Goal: Task Accomplishment & Management: Manage account settings

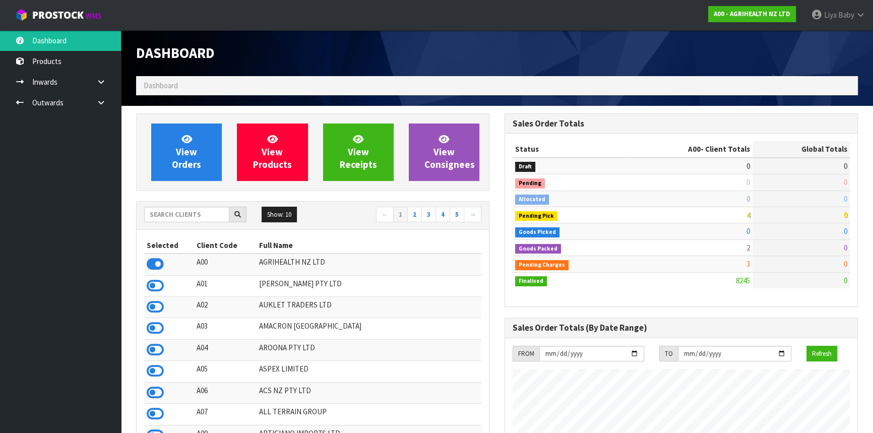
scroll to position [762, 368]
click at [190, 215] on input "text" at bounding box center [186, 215] width 85 height 16
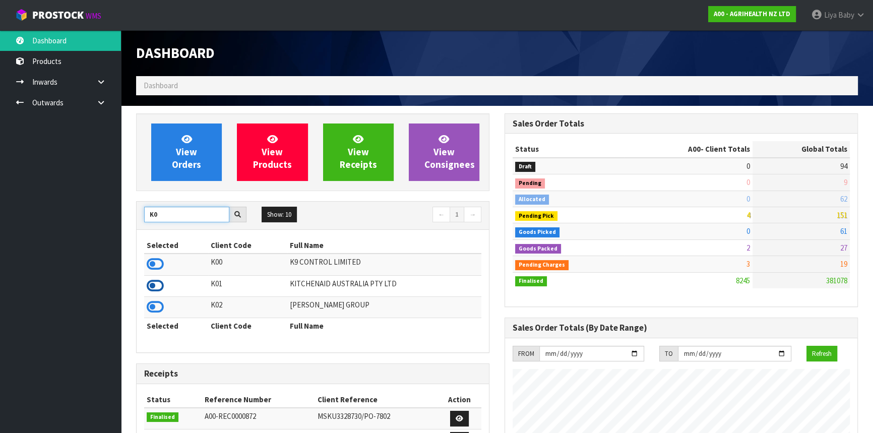
type input "K0"
click at [157, 286] on icon at bounding box center [155, 285] width 17 height 15
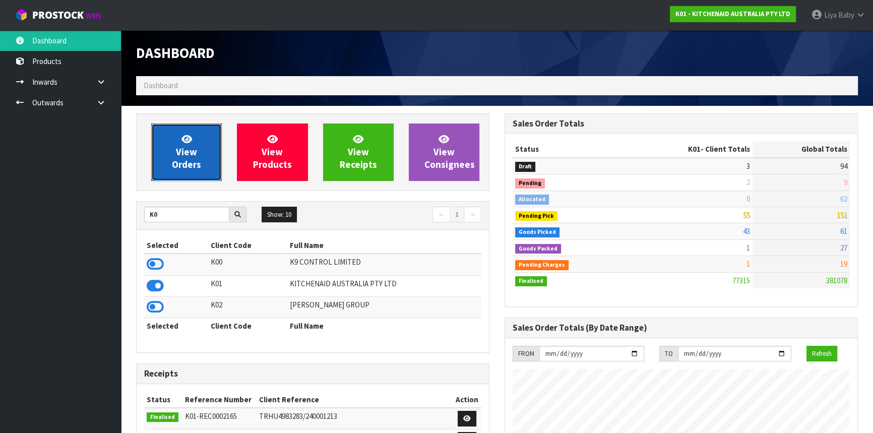
click at [190, 156] on span "View Orders" at bounding box center [186, 152] width 29 height 38
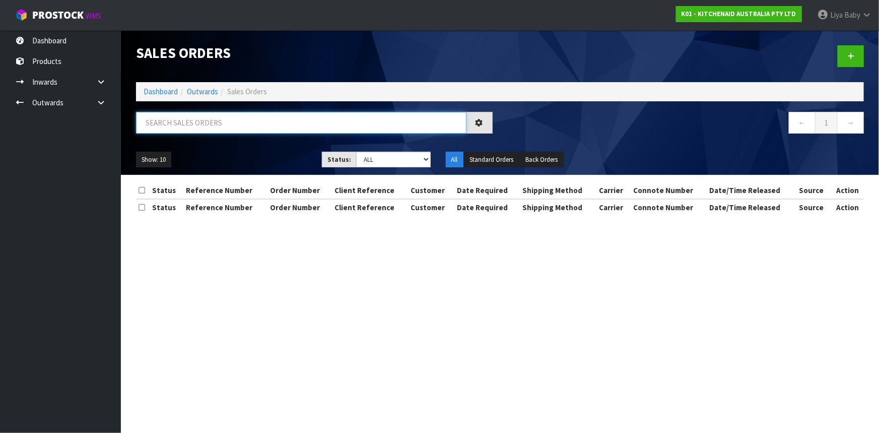
click at [283, 127] on input "text" at bounding box center [301, 123] width 331 height 22
click at [218, 116] on input "text" at bounding box center [301, 123] width 331 height 22
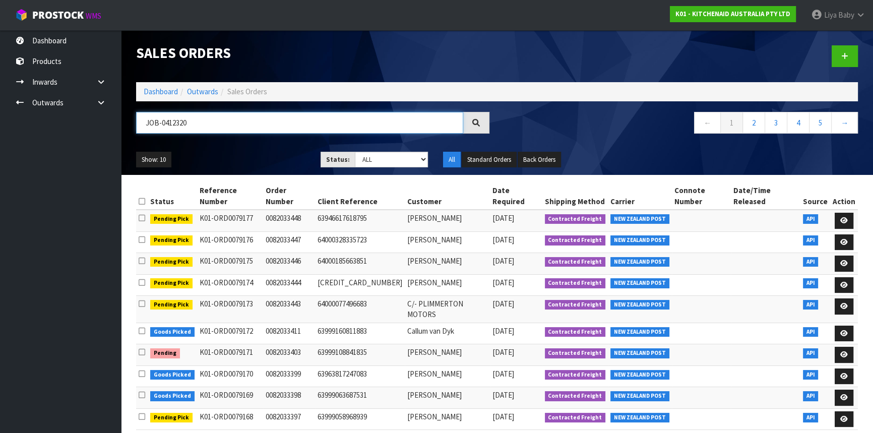
type input "JOB-0412320"
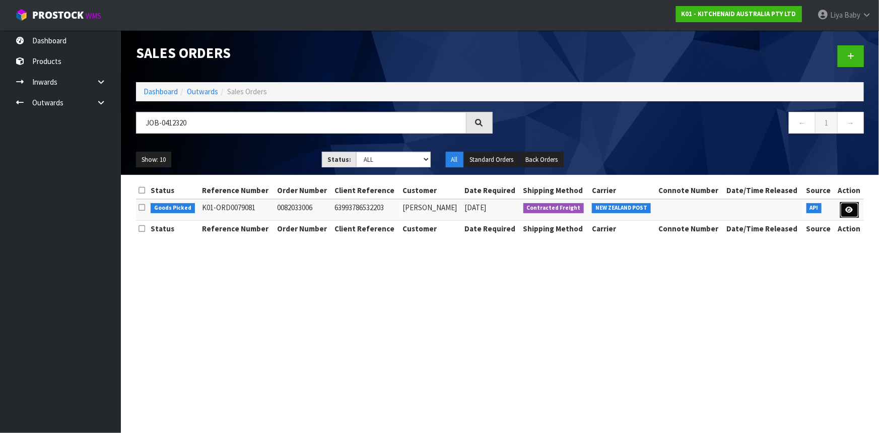
click at [856, 210] on link at bounding box center [849, 210] width 19 height 16
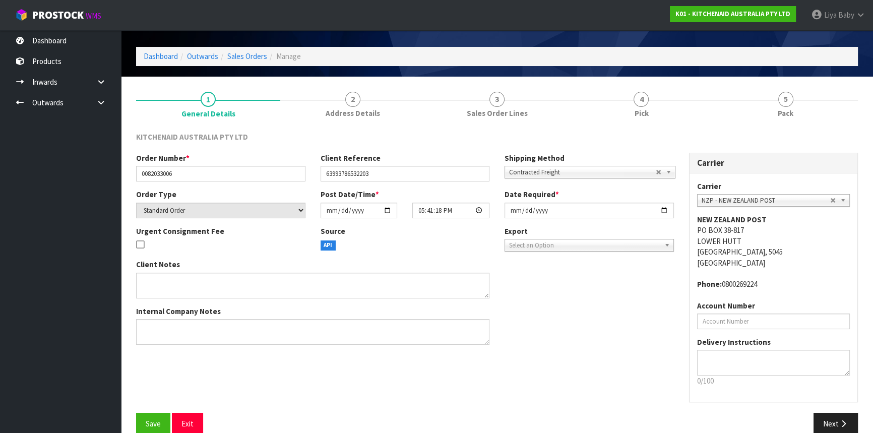
scroll to position [45, 0]
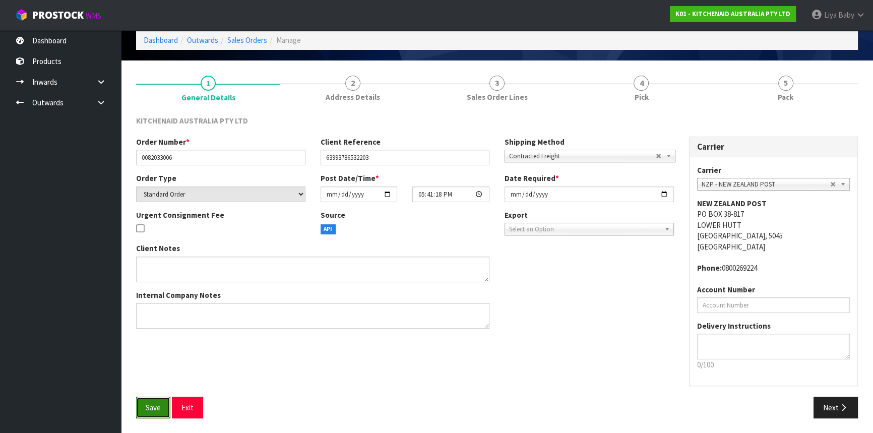
click at [137, 413] on button "Save" at bounding box center [153, 408] width 34 height 22
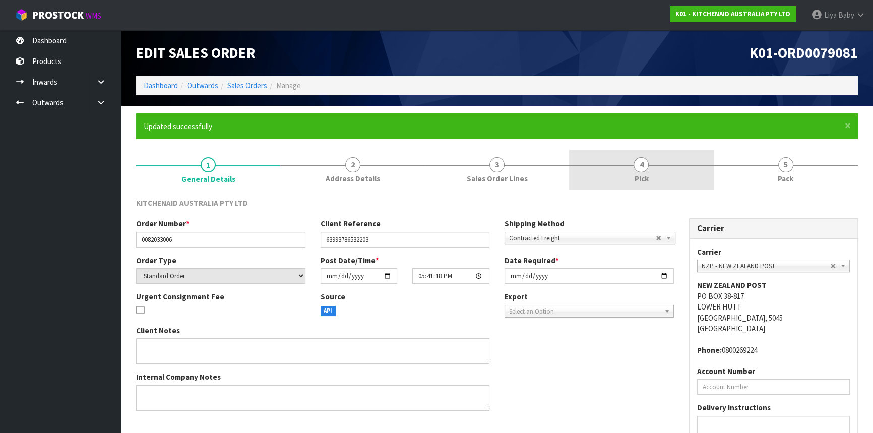
click at [627, 171] on link "4 Pick" at bounding box center [641, 170] width 144 height 40
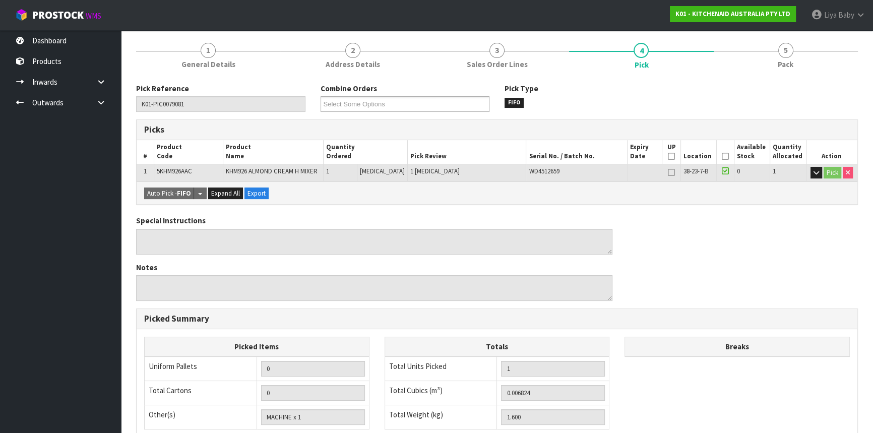
scroll to position [137, 0]
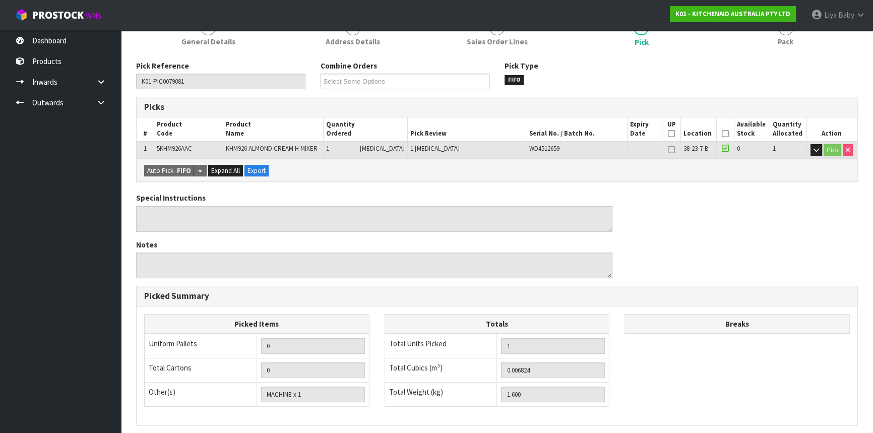
click at [724, 134] on icon at bounding box center [724, 134] width 7 height 1
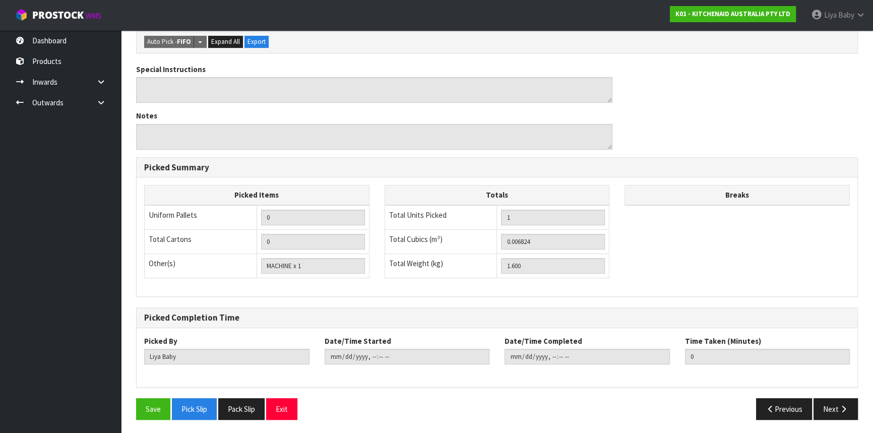
scroll to position [302, 0]
click at [147, 407] on button "Save" at bounding box center [153, 409] width 34 height 22
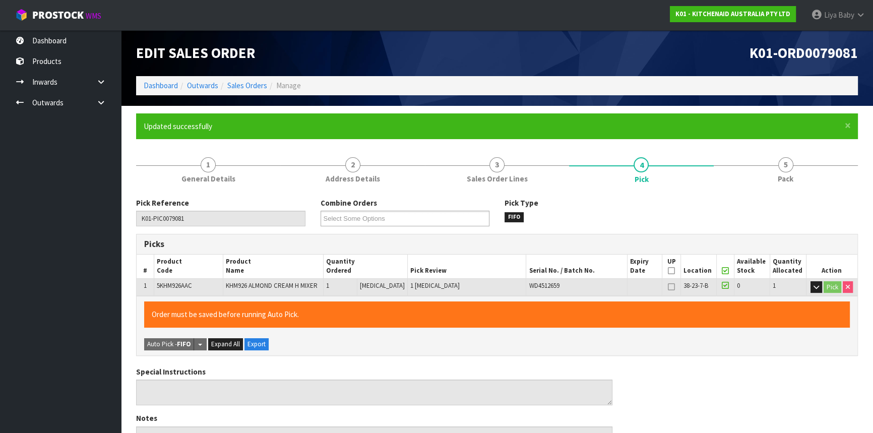
type input "[DATE]T10:02:04"
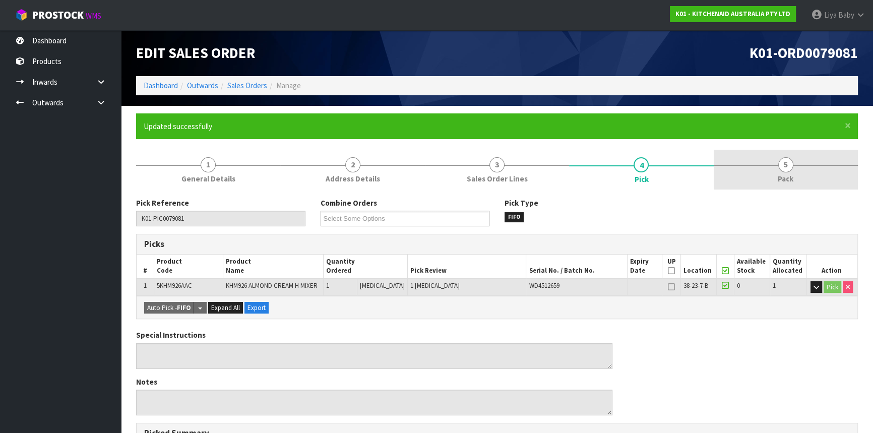
click at [815, 179] on link "5 Pack" at bounding box center [785, 170] width 144 height 40
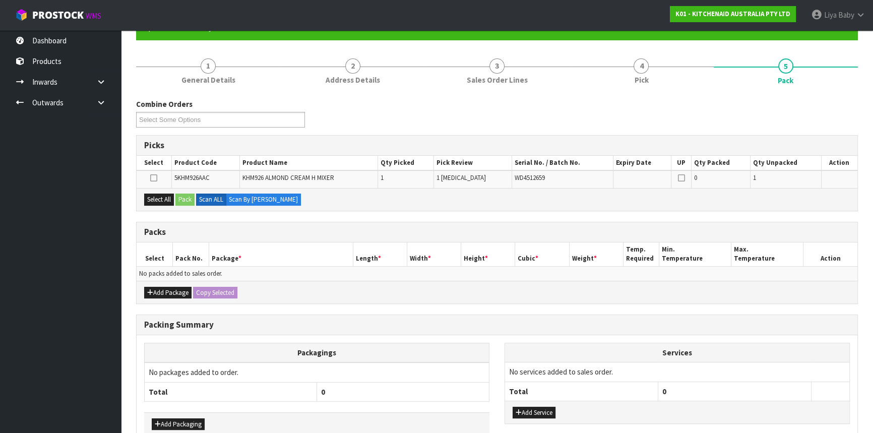
scroll to position [137, 0]
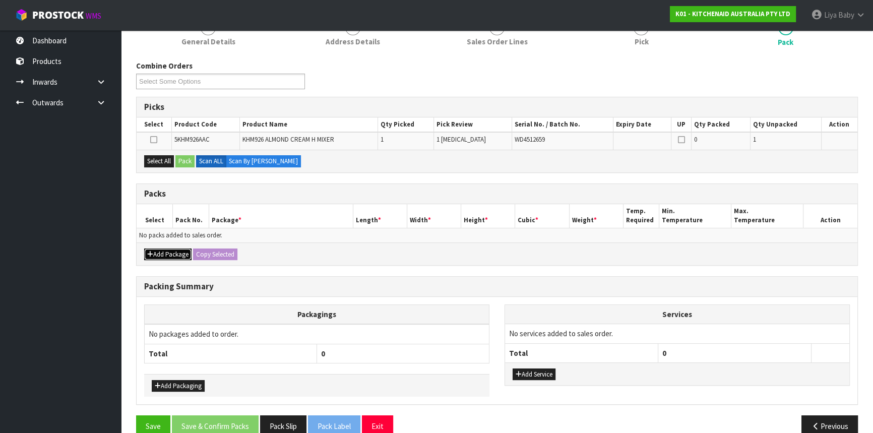
click at [174, 248] on button "Add Package" at bounding box center [167, 254] width 47 height 12
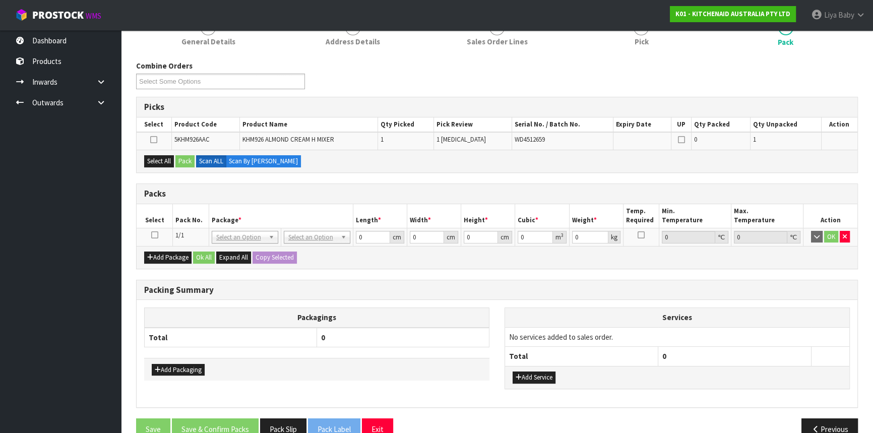
click at [154, 235] on icon at bounding box center [154, 235] width 7 height 1
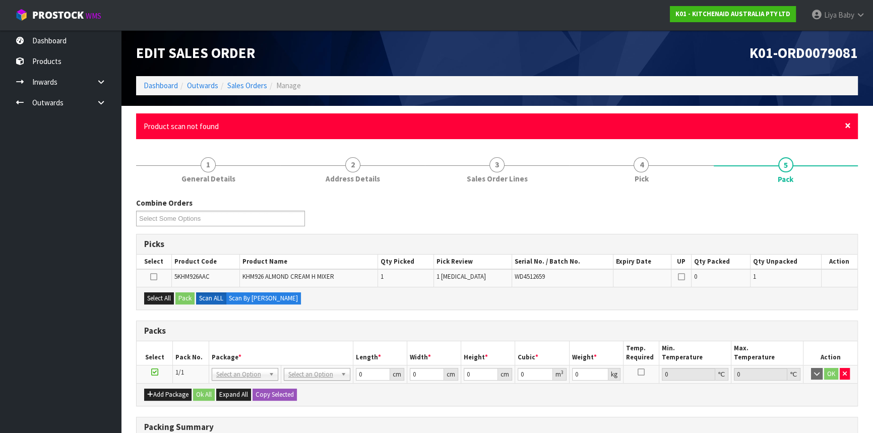
click at [845, 128] on span "×" at bounding box center [847, 125] width 6 height 14
click at [846, 127] on span "×" at bounding box center [847, 125] width 6 height 14
click at [846, 124] on span "×" at bounding box center [847, 125] width 6 height 14
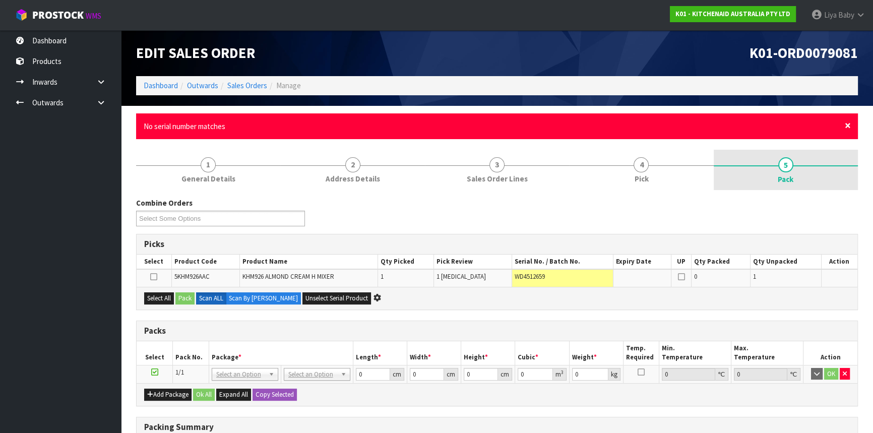
click at [848, 121] on span "×" at bounding box center [847, 125] width 6 height 14
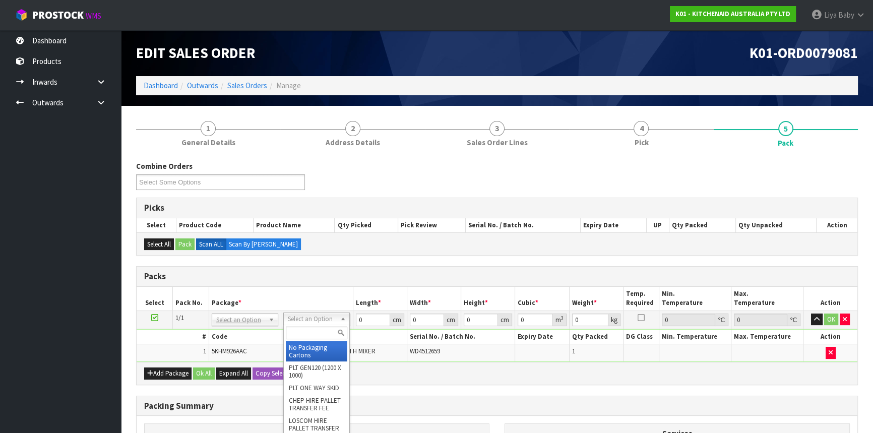
click at [320, 331] on input "text" at bounding box center [316, 332] width 61 height 13
type input "OC"
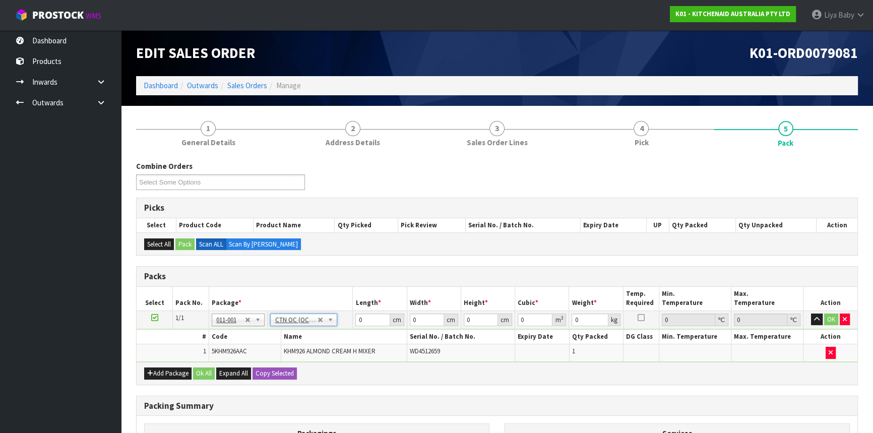
type input "1.6"
click at [373, 318] on input "0" at bounding box center [372, 319] width 34 height 13
type input "30"
click at [418, 320] on input "0" at bounding box center [427, 319] width 34 height 13
type input "25"
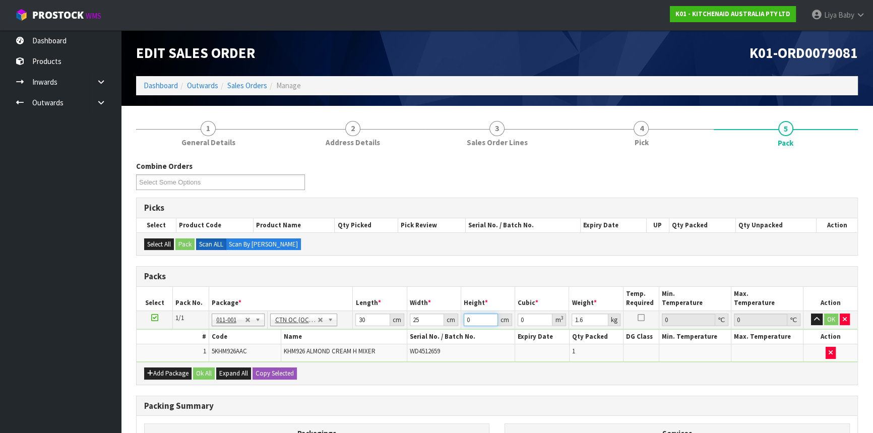
click at [478, 318] on input "0" at bounding box center [481, 319] width 34 height 13
type input "2"
type input "0.0015"
type input "21"
type input "0.01575"
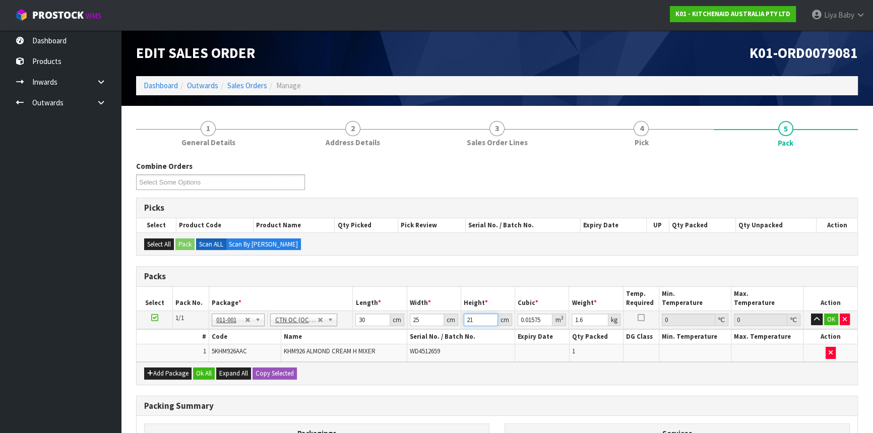
type input "21"
click at [587, 322] on input "1.6" at bounding box center [589, 319] width 36 height 13
type input "1"
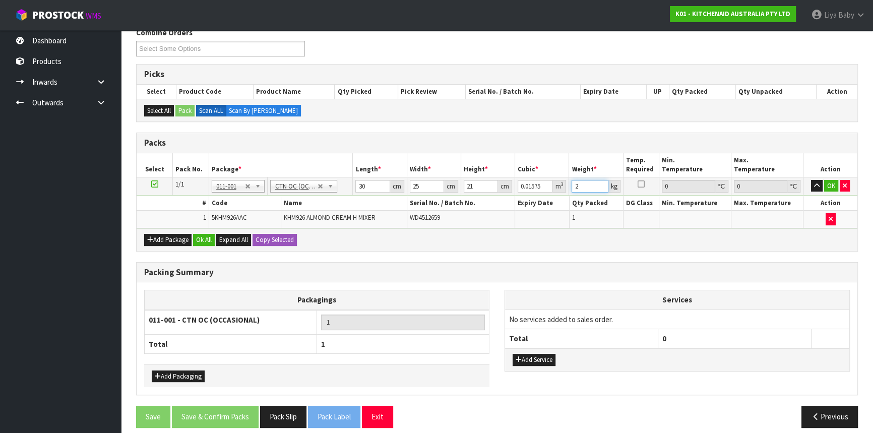
scroll to position [137, 0]
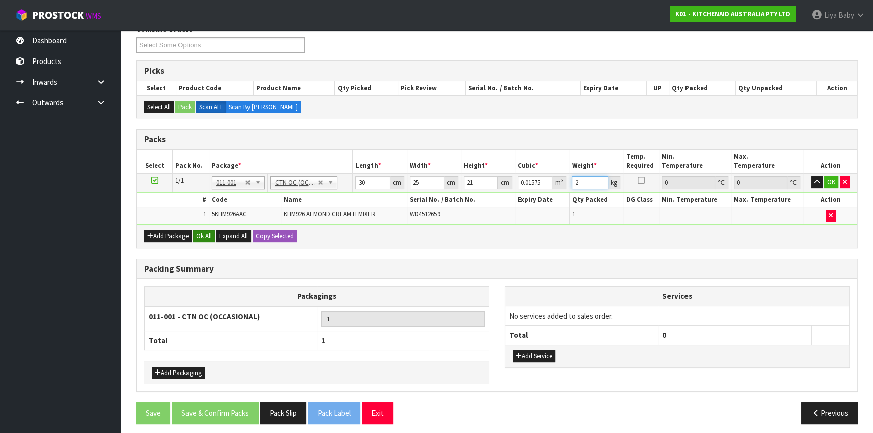
type input "2"
click at [205, 230] on button "Ok All" at bounding box center [204, 236] width 22 height 12
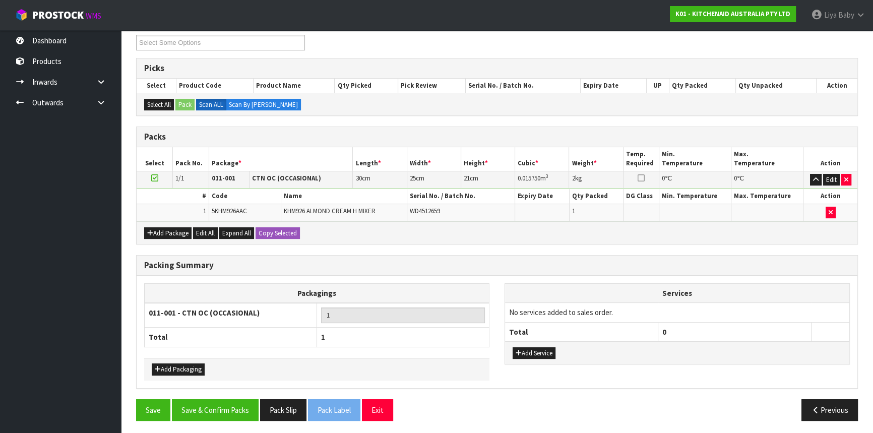
scroll to position [140, 0]
click at [212, 409] on button "Save & Confirm Packs" at bounding box center [215, 410] width 87 height 22
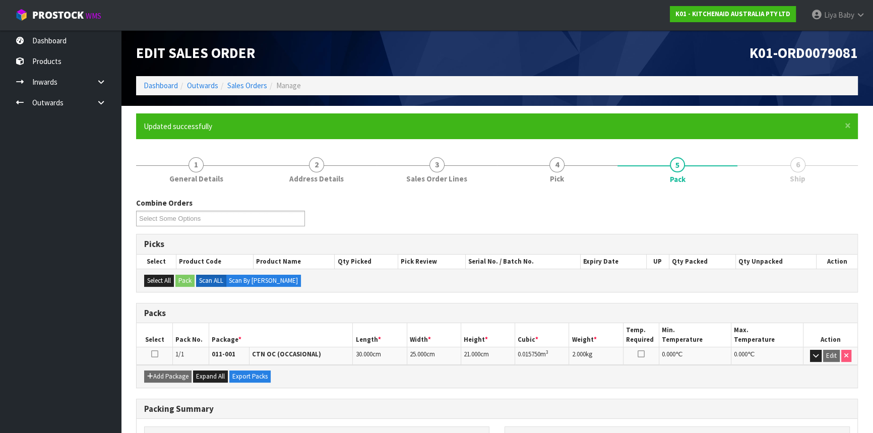
scroll to position [121, 0]
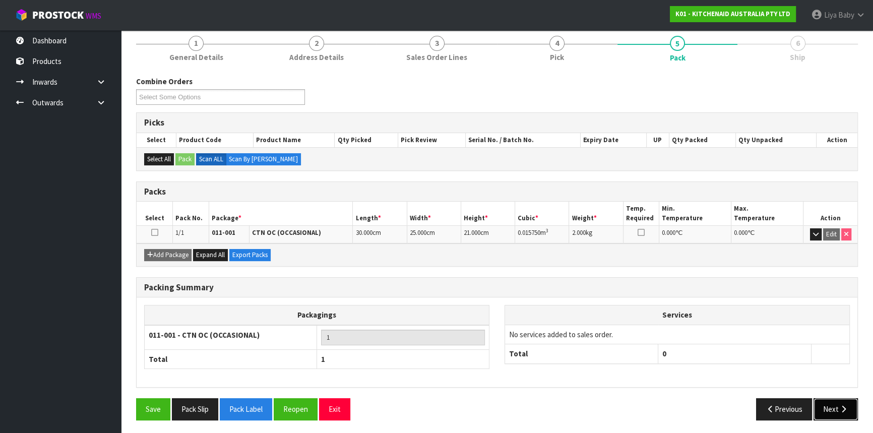
click at [846, 405] on icon "button" at bounding box center [843, 409] width 10 height 8
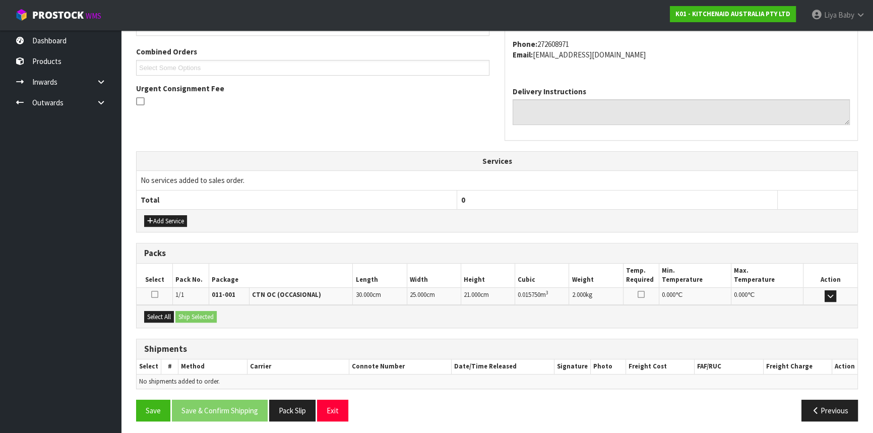
scroll to position [253, 0]
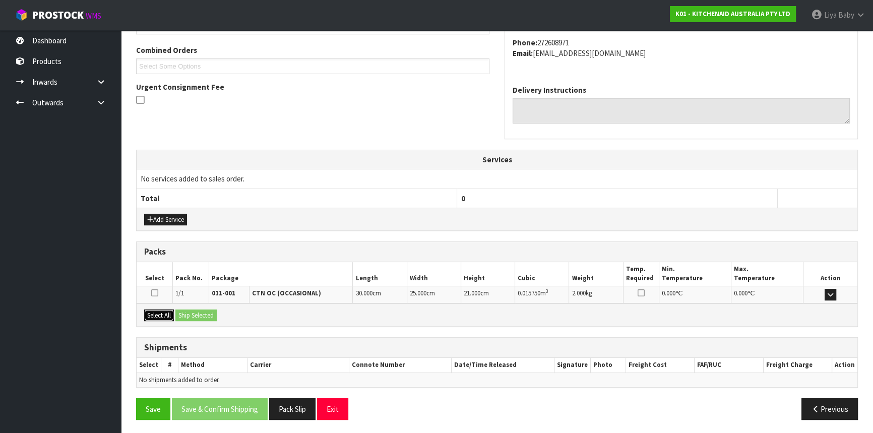
click at [165, 318] on button "Select All" at bounding box center [159, 315] width 30 height 12
click at [187, 313] on button "Ship Selected" at bounding box center [195, 315] width 41 height 12
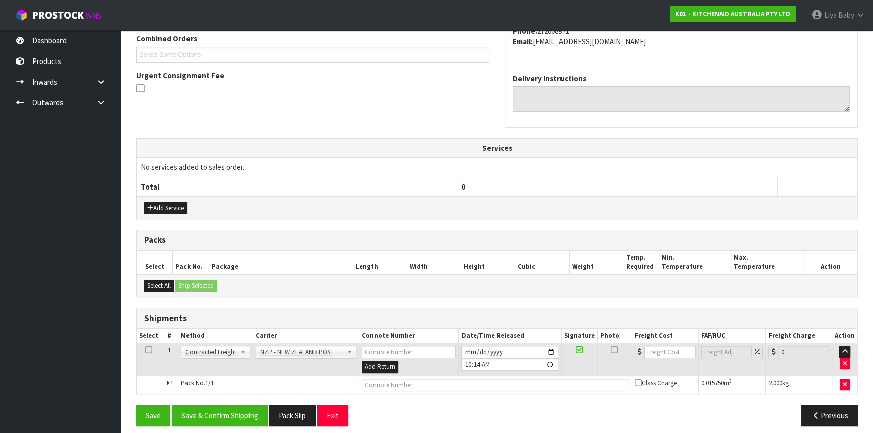
scroll to position [271, 0]
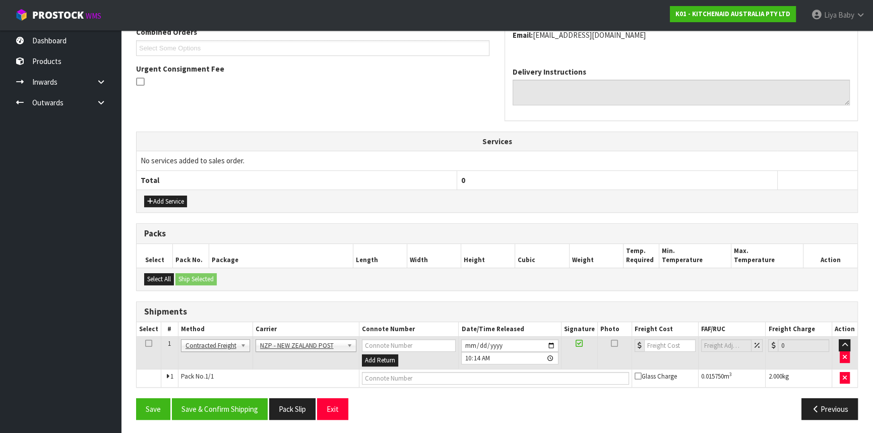
click at [148, 343] on icon at bounding box center [148, 343] width 7 height 1
click at [230, 403] on button "Save & Confirm Shipping" at bounding box center [220, 409] width 96 height 22
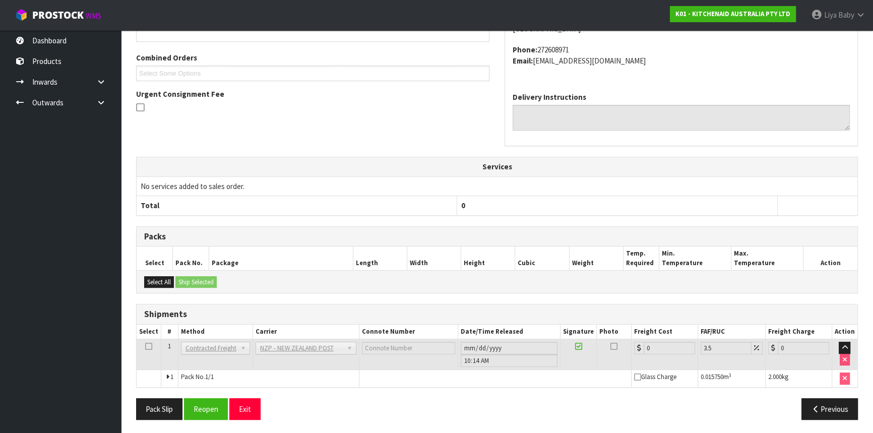
scroll to position [257, 0]
click at [214, 407] on button "Reopen" at bounding box center [206, 409] width 44 height 22
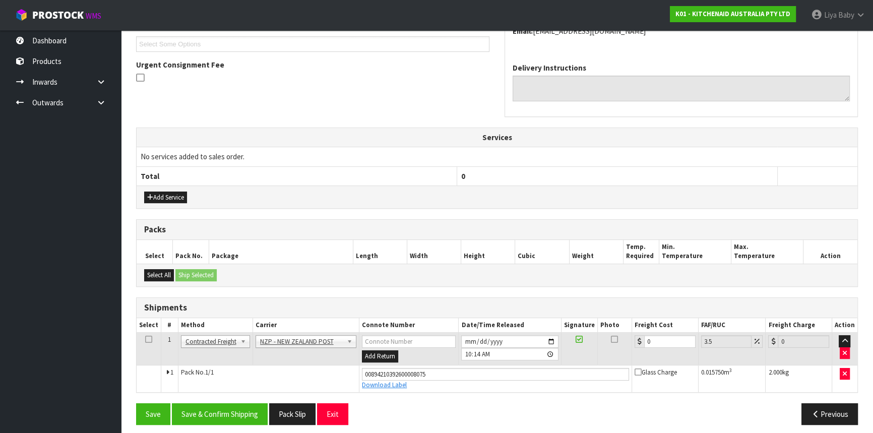
scroll to position [280, 0]
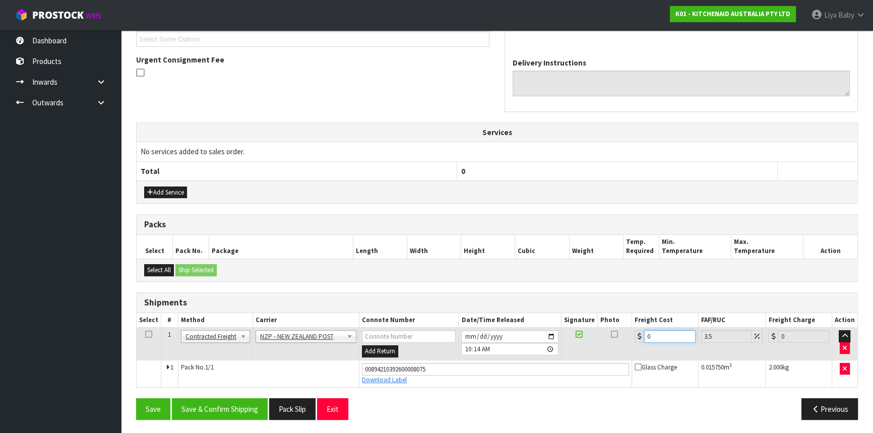
click at [665, 332] on input "0" at bounding box center [669, 336] width 51 height 13
type input "1"
type input "1.03"
type input "11"
type input "11.38"
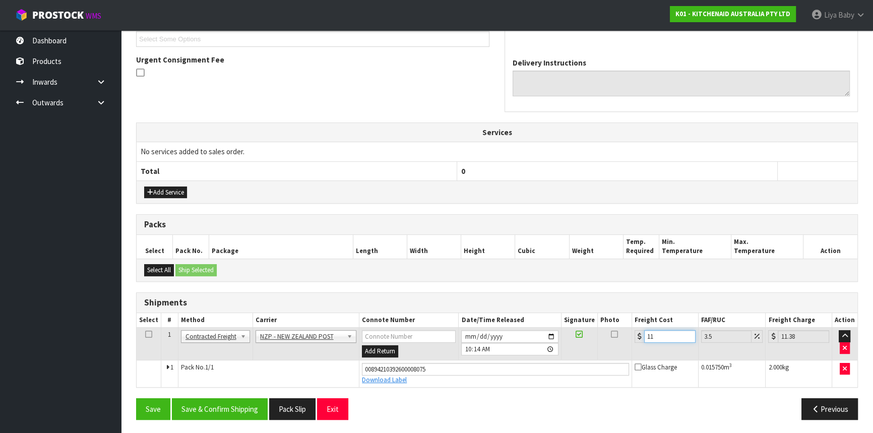
type input "11.6"
type input "12.01"
type input "11.61"
type input "12.02"
type input "11.61"
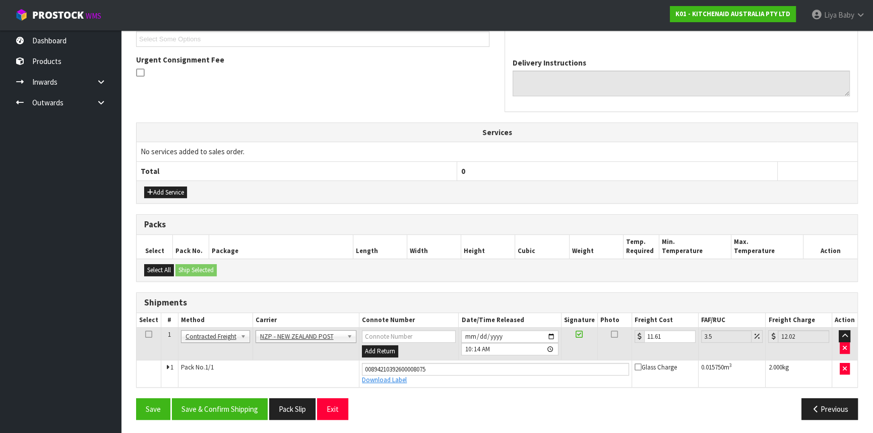
click at [147, 334] on icon at bounding box center [148, 334] width 7 height 1
click at [199, 405] on button "Save & Confirm Shipping" at bounding box center [220, 409] width 96 height 22
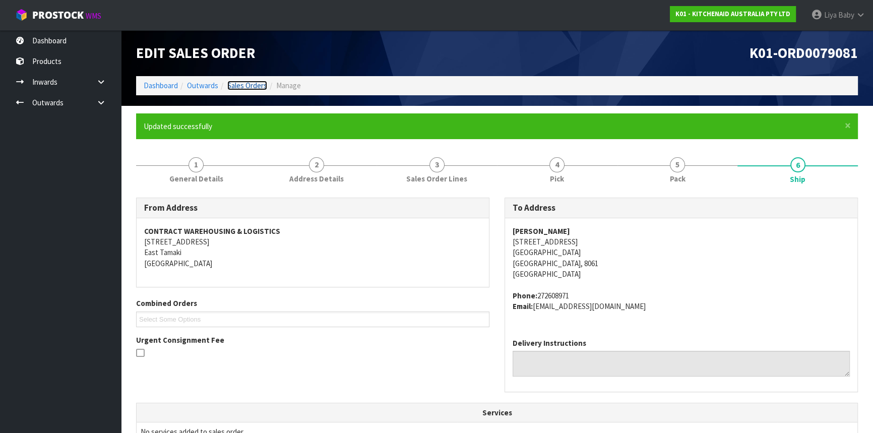
click at [257, 86] on link "Sales Orders" at bounding box center [247, 86] width 40 height 10
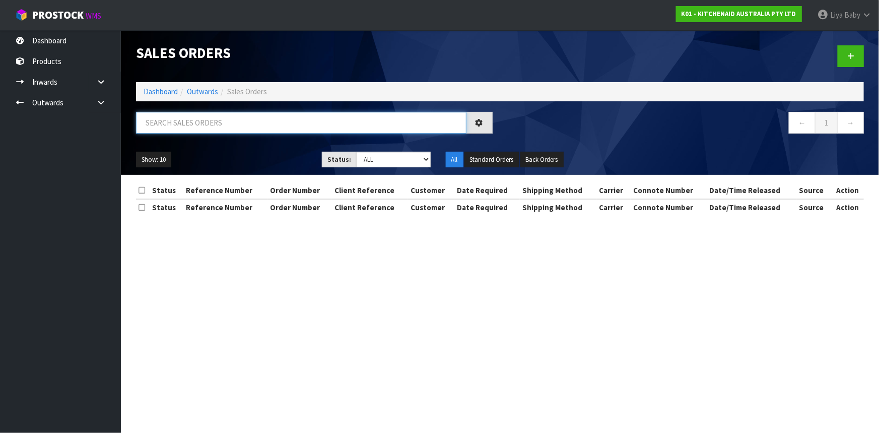
click at [189, 127] on input "text" at bounding box center [301, 123] width 331 height 22
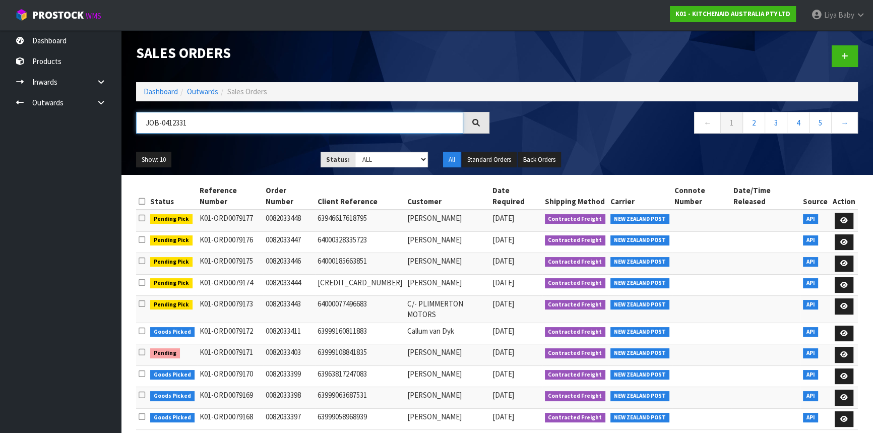
type input "JOB-0412331"
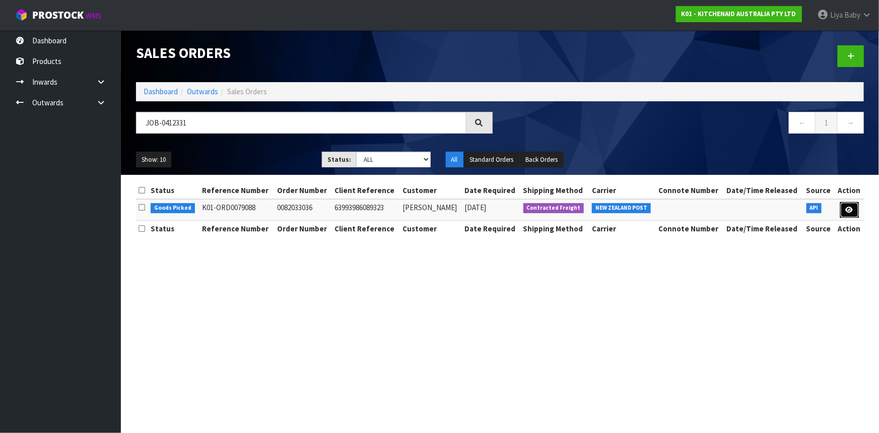
click at [847, 205] on link at bounding box center [849, 210] width 19 height 16
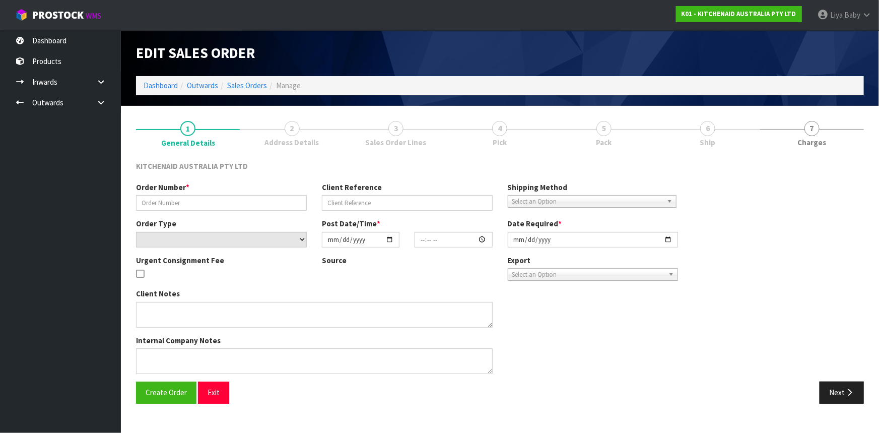
type input "0082033036"
type input "63993986089323"
select select "number:0"
type input "[DATE]"
type input "21:40:52.000"
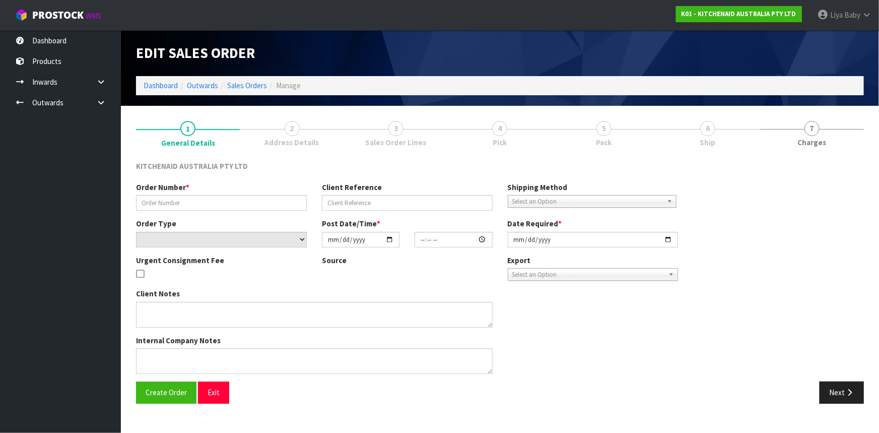
type input "[DATE]"
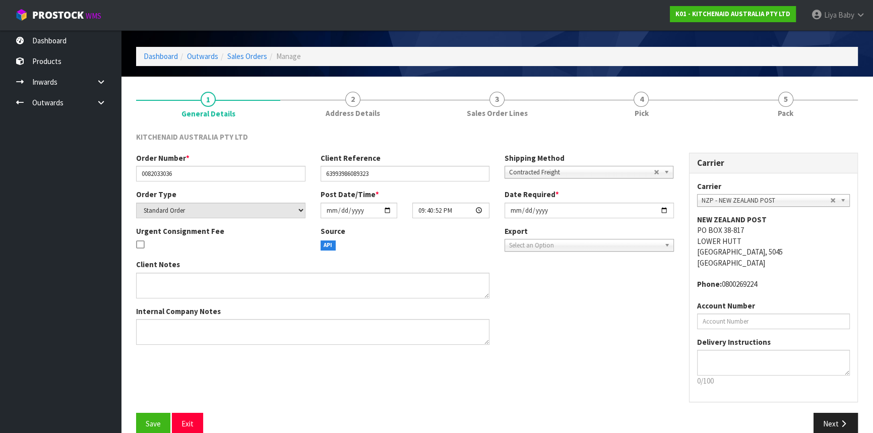
scroll to position [45, 0]
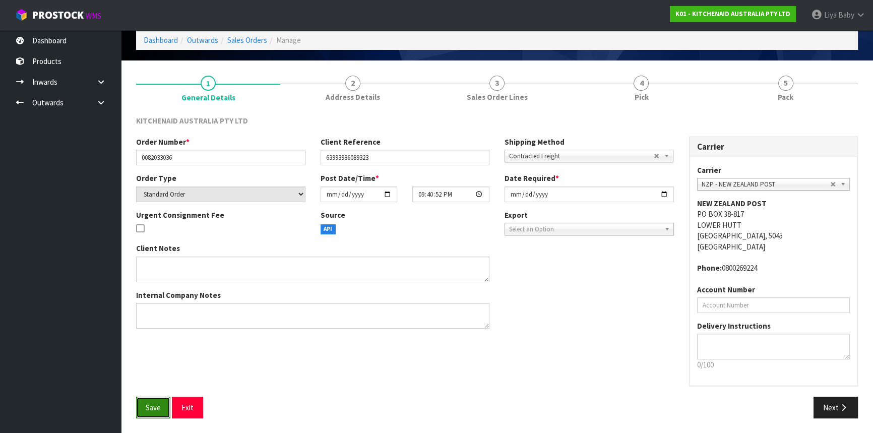
click at [144, 408] on button "Save" at bounding box center [153, 408] width 34 height 22
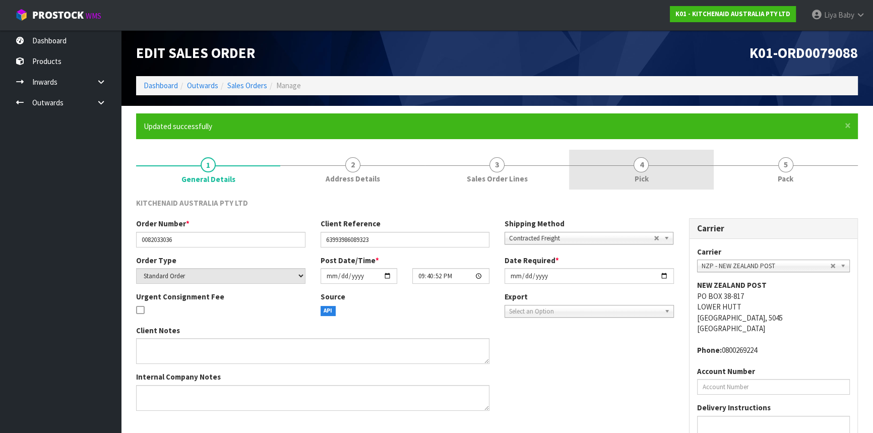
click at [665, 175] on link "4 Pick" at bounding box center [641, 170] width 144 height 40
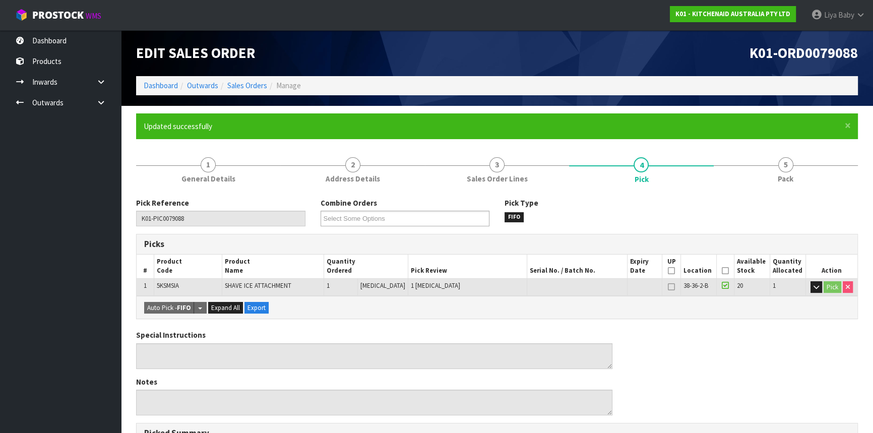
click at [721, 271] on icon at bounding box center [724, 271] width 7 height 1
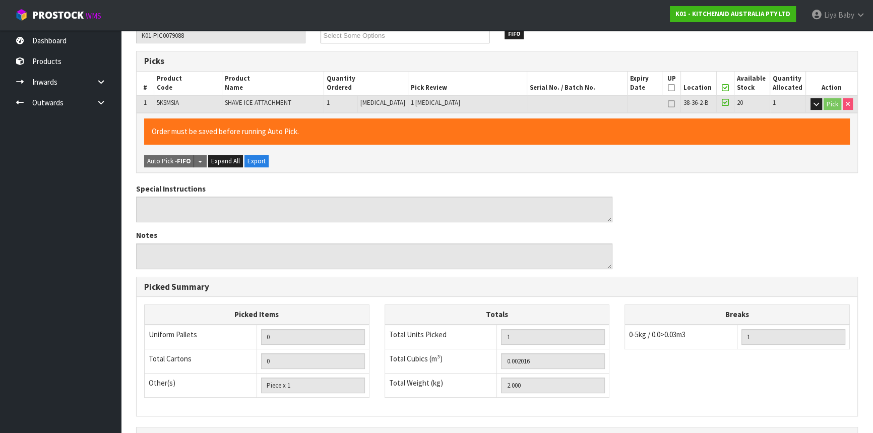
scroll to position [302, 0]
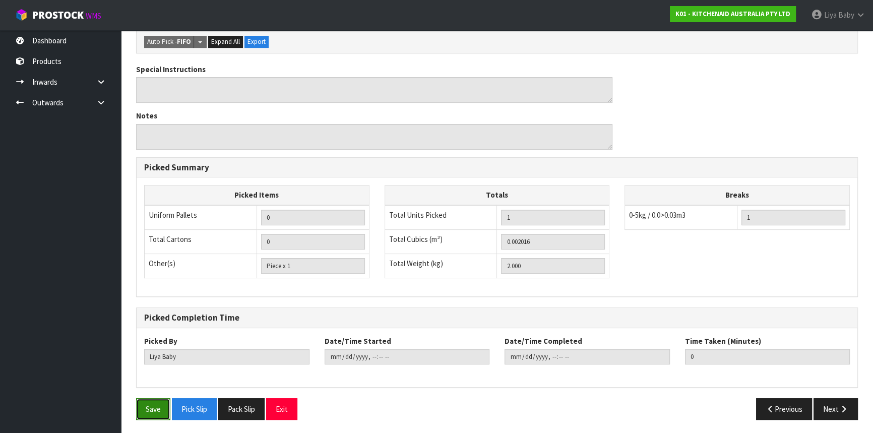
click at [149, 404] on button "Save" at bounding box center [153, 409] width 34 height 22
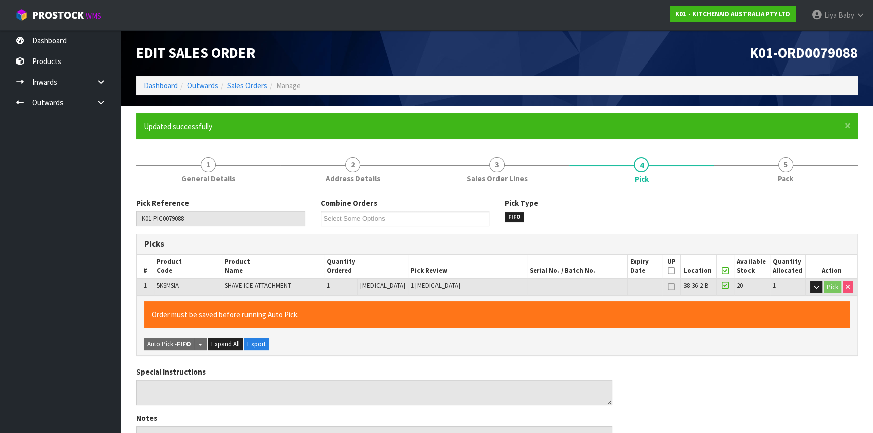
type input "[DATE]T10:19:05"
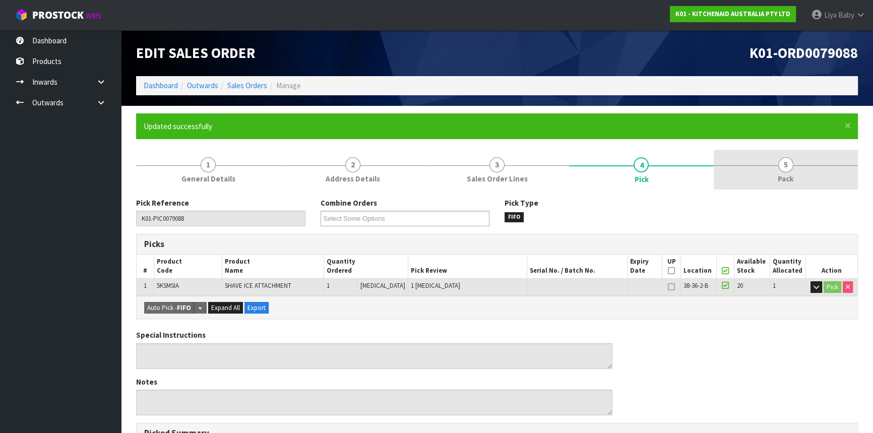
click at [783, 163] on span "5" at bounding box center [785, 164] width 15 height 15
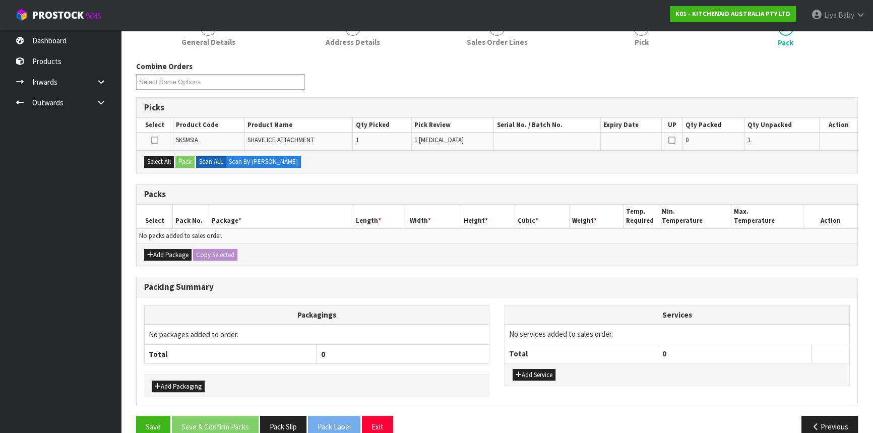
scroll to position [137, 0]
click at [177, 248] on button "Add Package" at bounding box center [167, 254] width 47 height 12
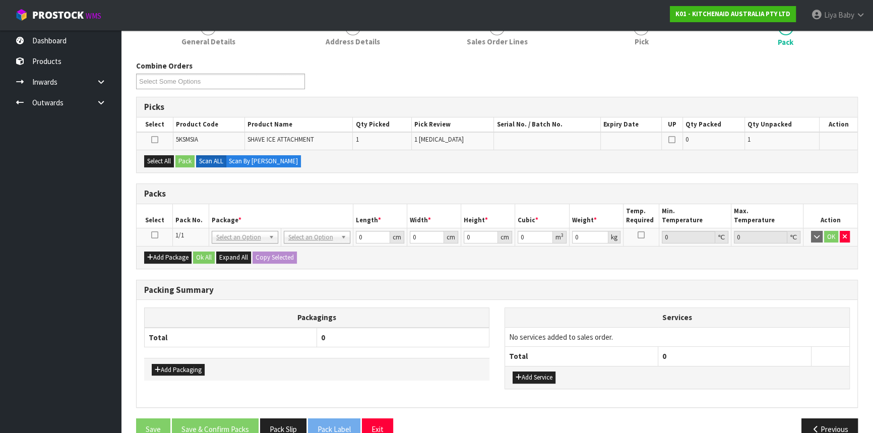
click at [157, 235] on icon at bounding box center [154, 235] width 7 height 1
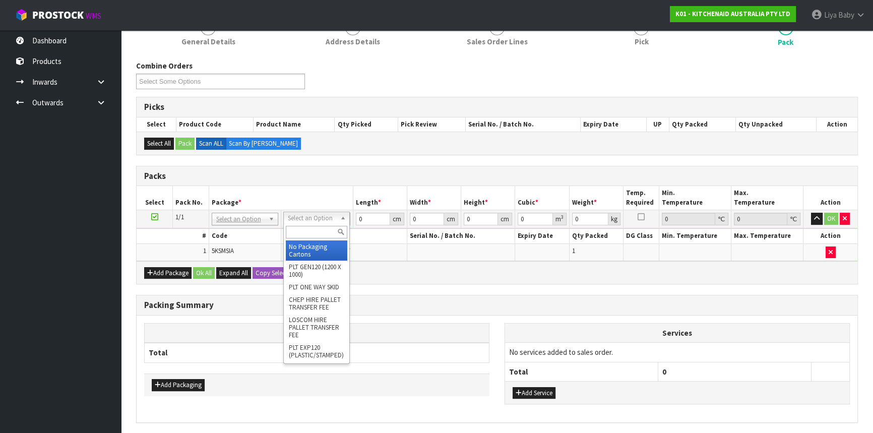
click at [331, 231] on input "text" at bounding box center [316, 232] width 61 height 13
type input "OC"
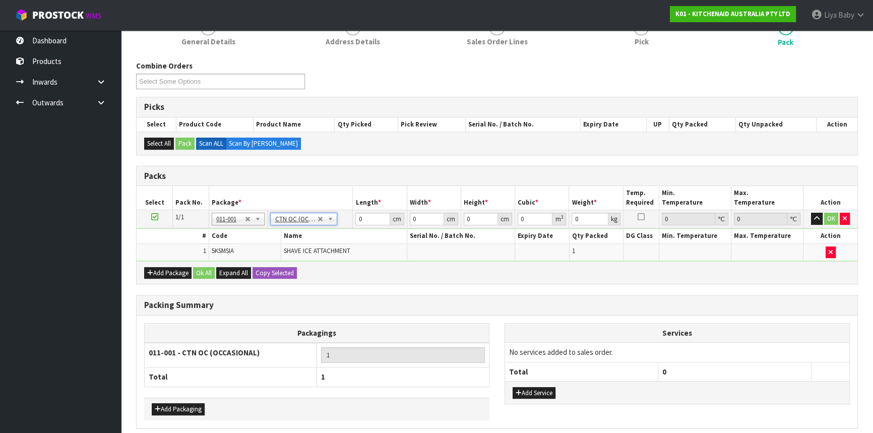
type input "2"
click at [372, 221] on input "0" at bounding box center [372, 219] width 34 height 13
type input "41"
click at [423, 216] on input "0" at bounding box center [427, 219] width 34 height 13
type input "28"
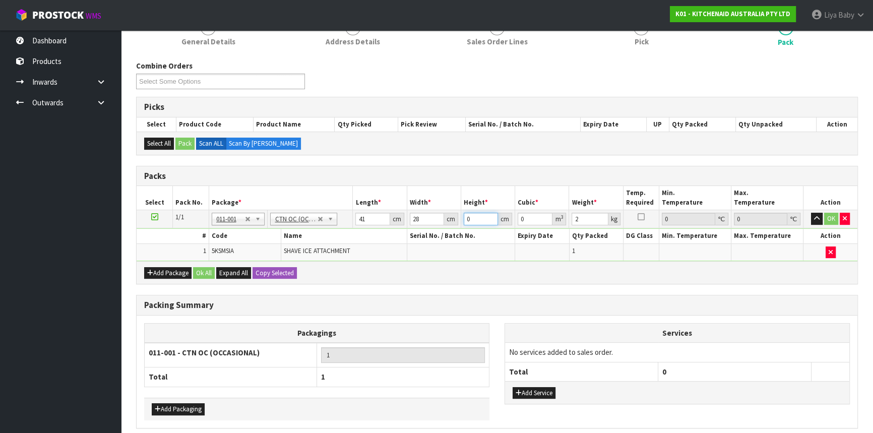
click at [481, 221] on input "0" at bounding box center [481, 219] width 34 height 13
type input "3"
type input "0.003444"
type input "31"
type input "0.035588"
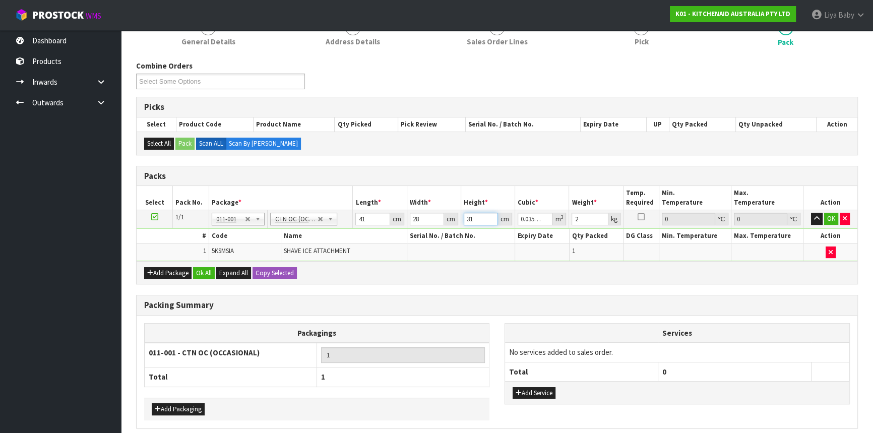
type input "31"
click at [583, 219] on input "2" at bounding box center [589, 219] width 36 height 13
type input "3"
click at [208, 270] on button "Ok All" at bounding box center [204, 273] width 22 height 12
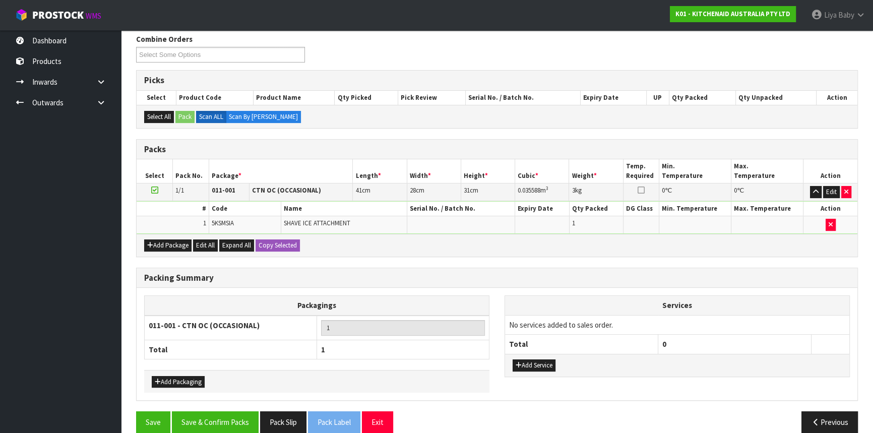
scroll to position [176, 0]
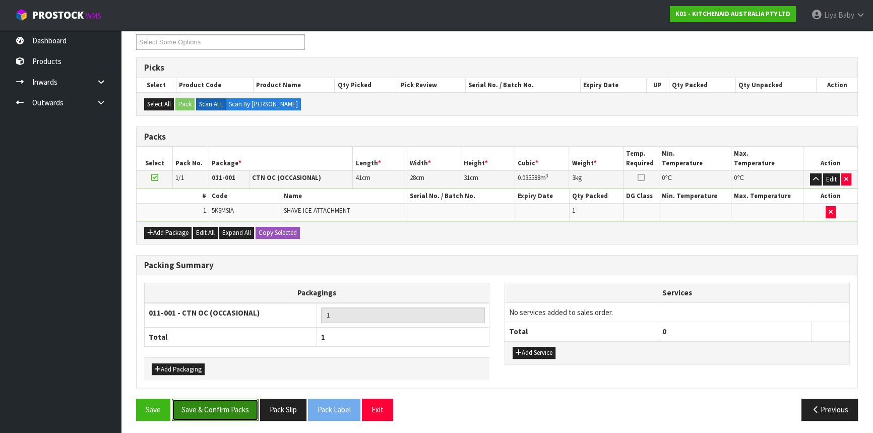
click at [217, 407] on button "Save & Confirm Packs" at bounding box center [215, 410] width 87 height 22
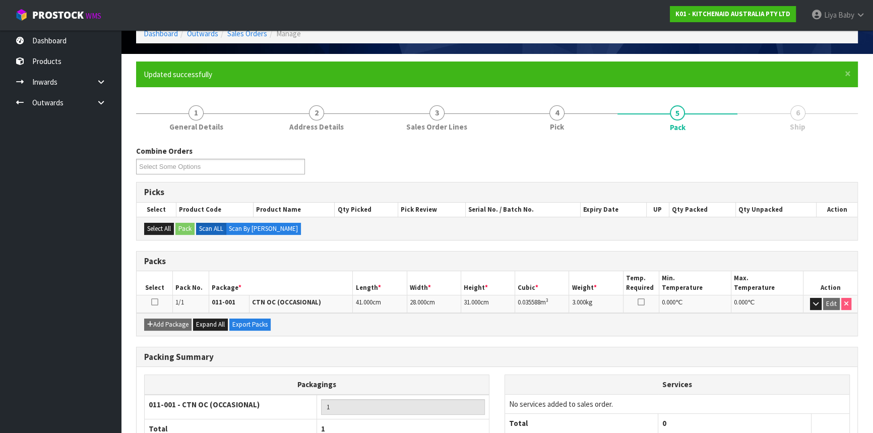
scroll to position [121, 0]
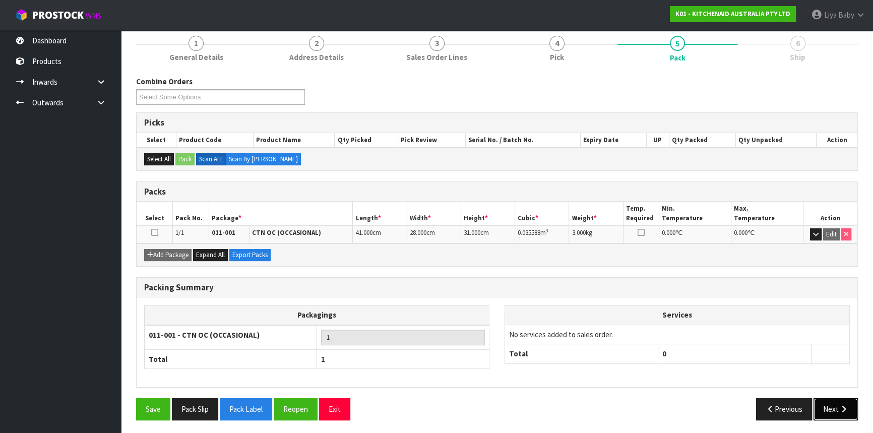
click at [830, 411] on button "Next" at bounding box center [835, 409] width 44 height 22
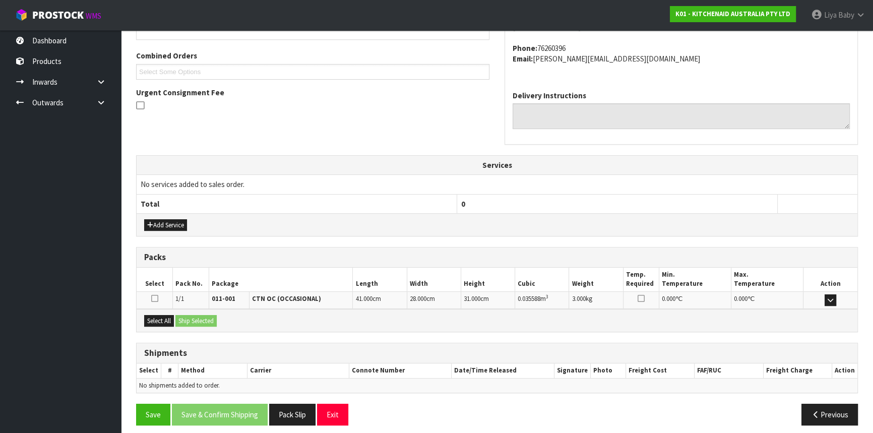
scroll to position [253, 0]
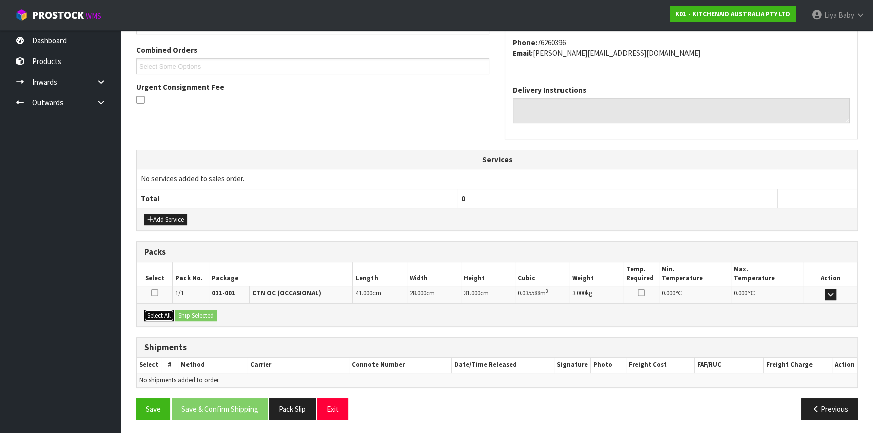
click at [158, 318] on button "Select All" at bounding box center [159, 315] width 30 height 12
click at [194, 313] on button "Ship Selected" at bounding box center [195, 315] width 41 height 12
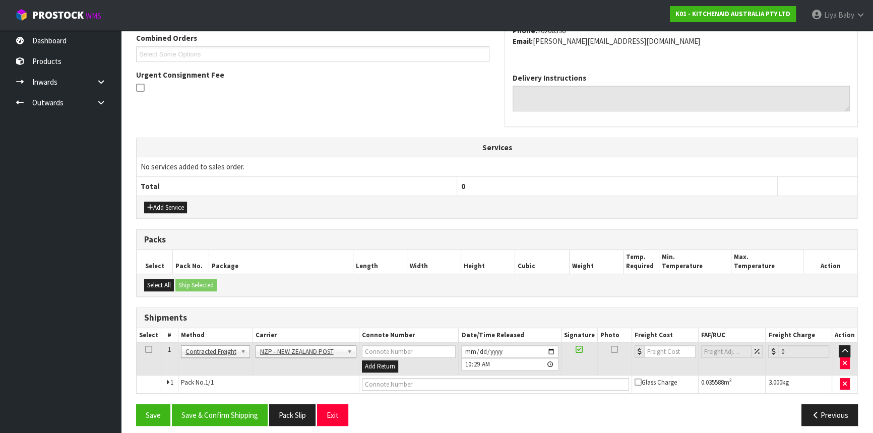
scroll to position [271, 0]
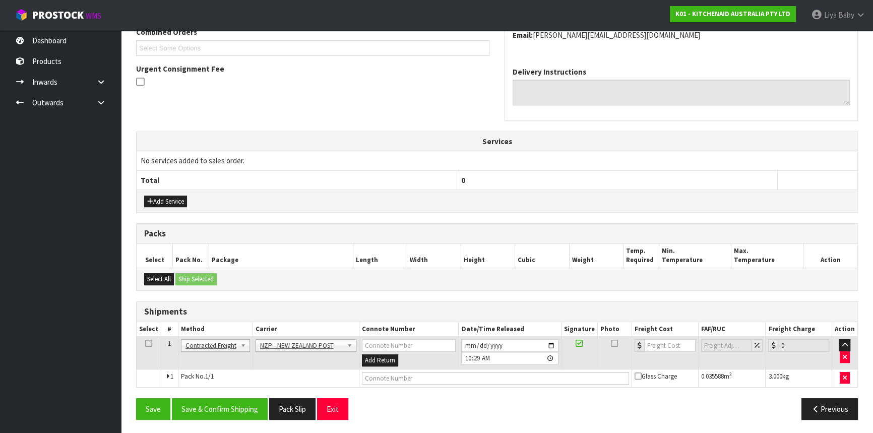
click at [145, 343] on icon at bounding box center [148, 343] width 7 height 1
click at [236, 410] on button "Save & Confirm Shipping" at bounding box center [220, 409] width 96 height 22
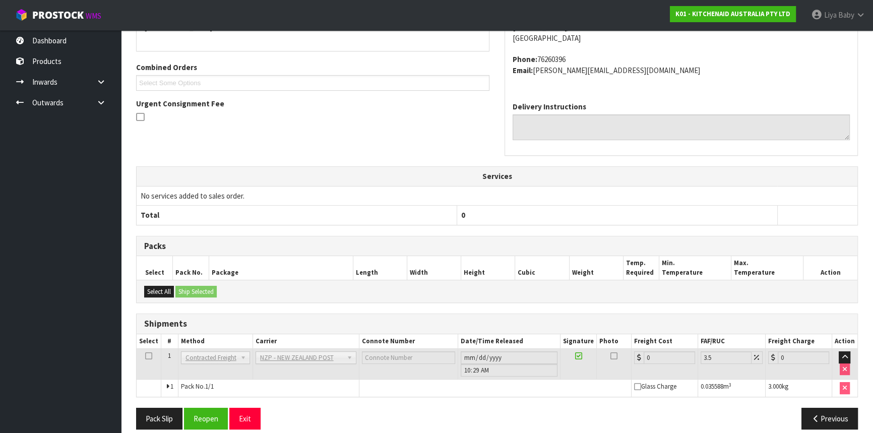
scroll to position [257, 0]
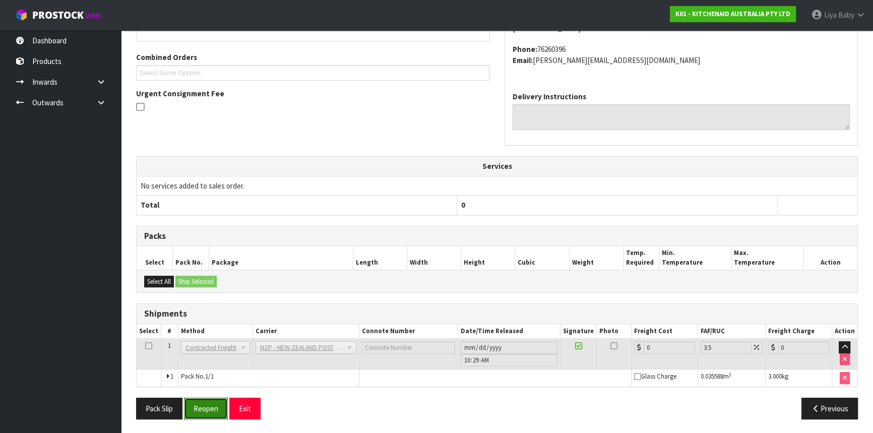
click at [207, 403] on button "Reopen" at bounding box center [206, 409] width 44 height 22
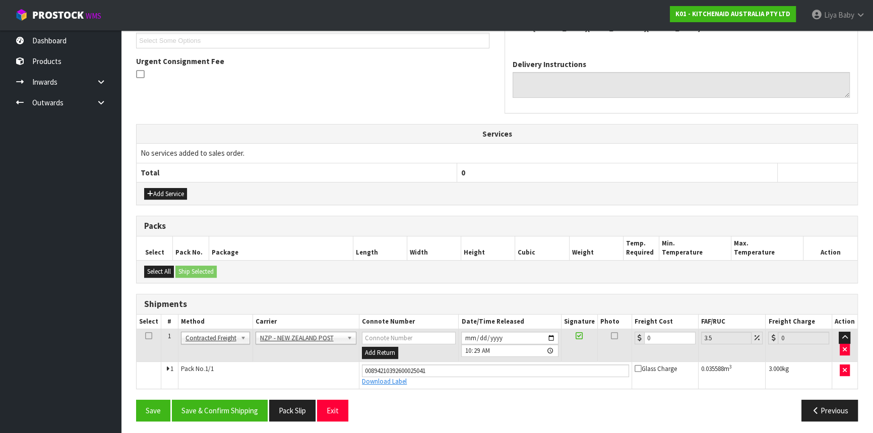
scroll to position [280, 0]
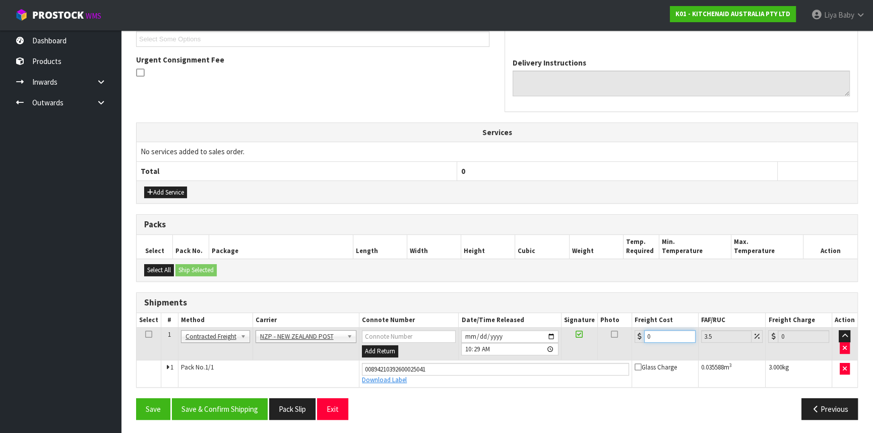
click at [666, 333] on input "0" at bounding box center [669, 336] width 51 height 13
type input "1"
type input "1.03"
type input "11"
type input "11.38"
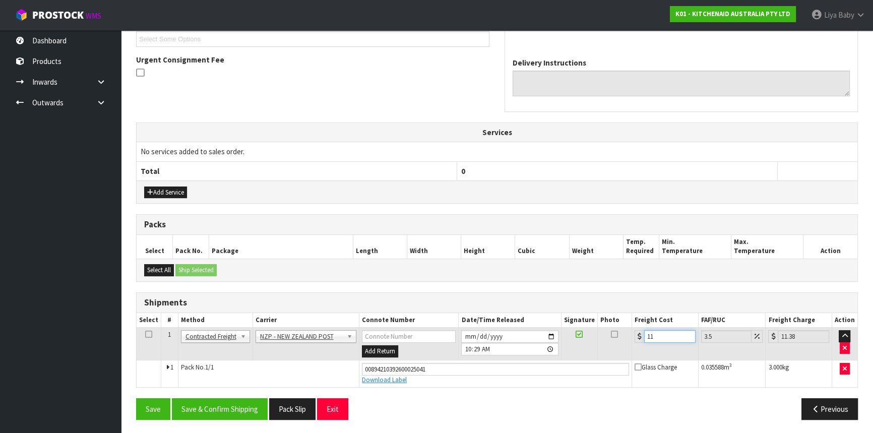
type input "11.6"
type input "12.01"
type input "11.61"
type input "12.02"
type input "11.61"
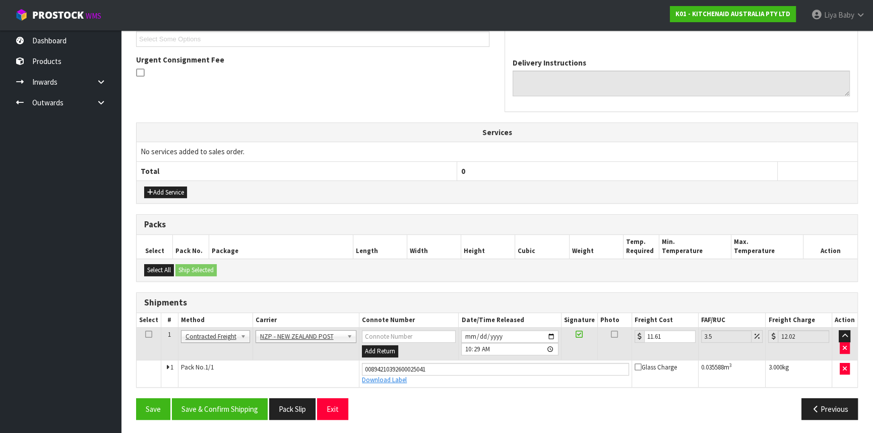
click at [148, 334] on icon at bounding box center [148, 334] width 7 height 1
click at [226, 409] on button "Save & Confirm Shipping" at bounding box center [220, 409] width 96 height 22
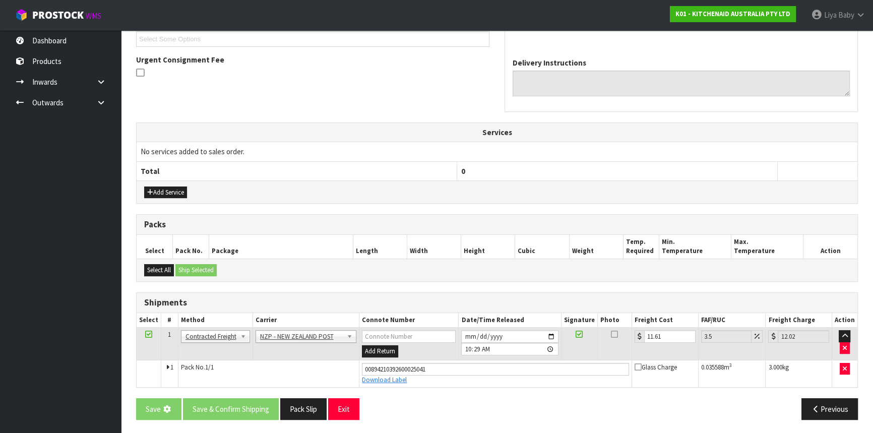
scroll to position [0, 0]
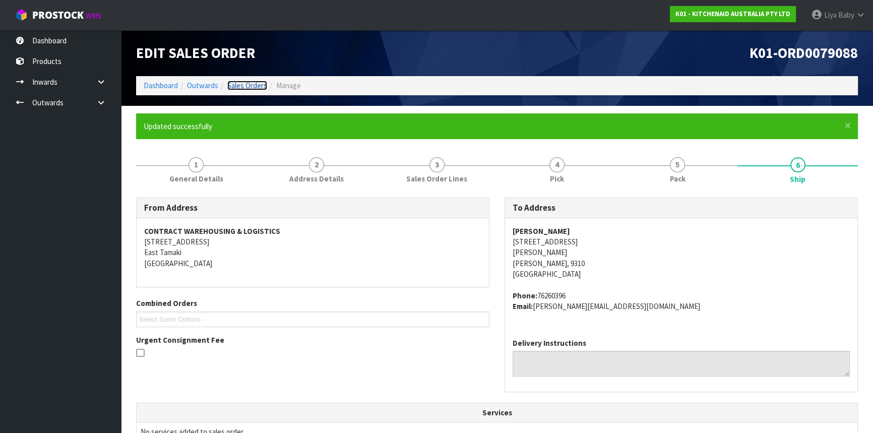
click at [252, 84] on link "Sales Orders" at bounding box center [247, 86] width 40 height 10
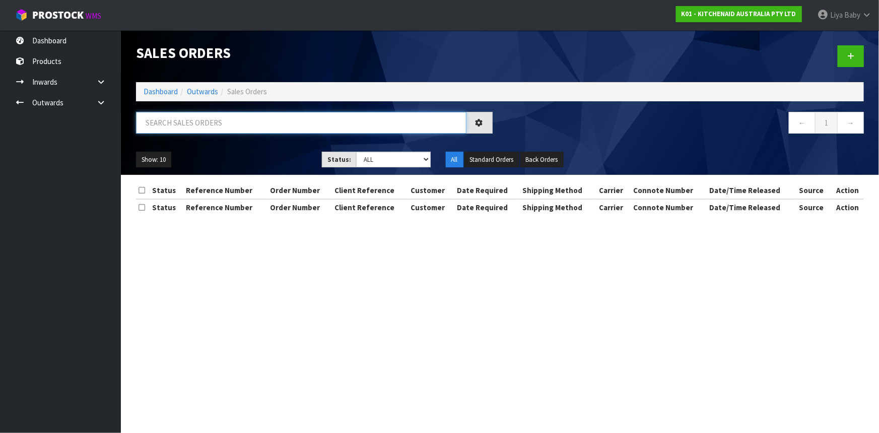
click at [224, 117] on input "text" at bounding box center [301, 123] width 331 height 22
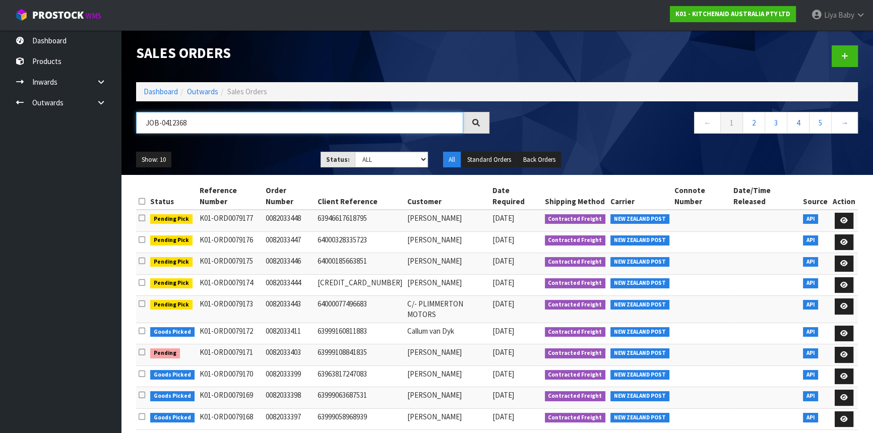
type input "JOB-0412368"
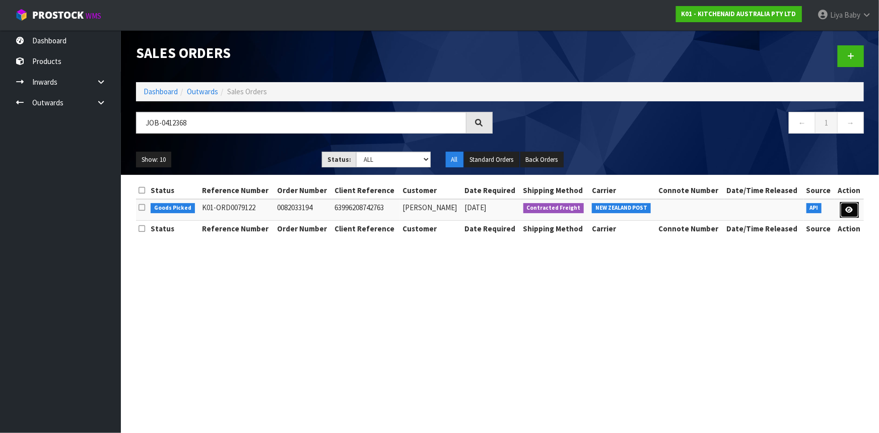
click at [848, 207] on icon at bounding box center [850, 210] width 8 height 7
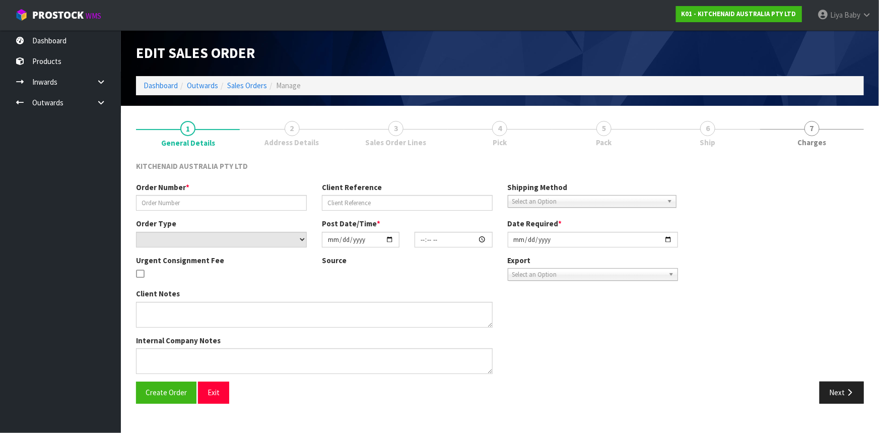
type input "0082033194"
type input "63996208742763"
select select "number:0"
type input "[DATE]"
type input "17:41:15.000"
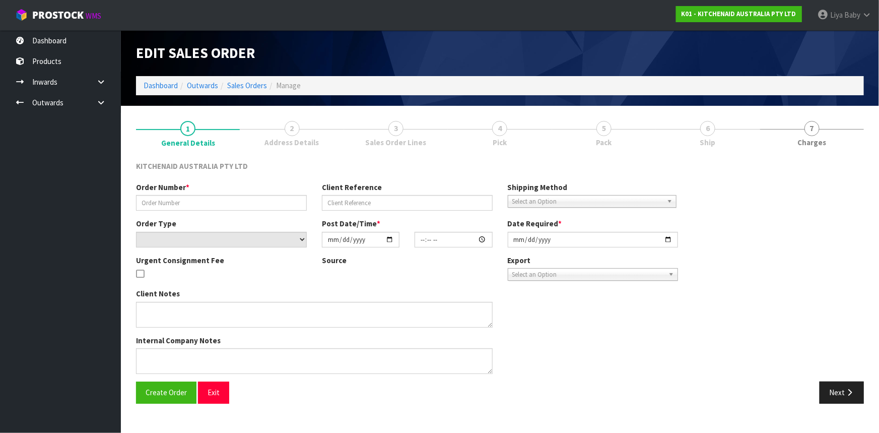
type input "[DATE]"
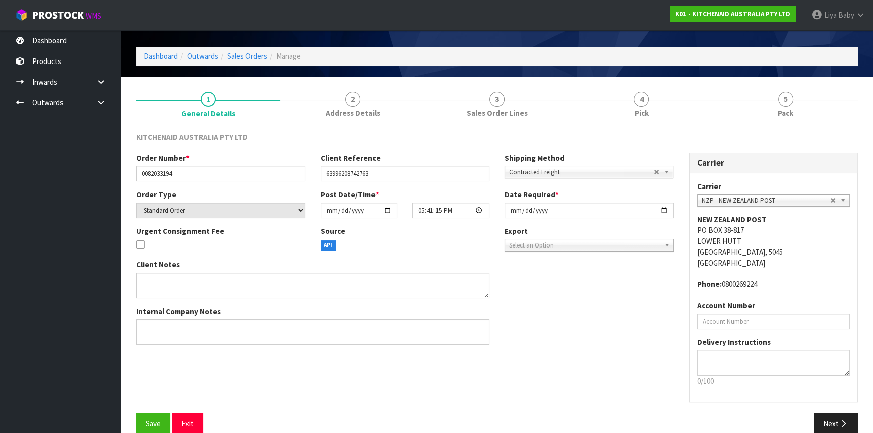
scroll to position [45, 0]
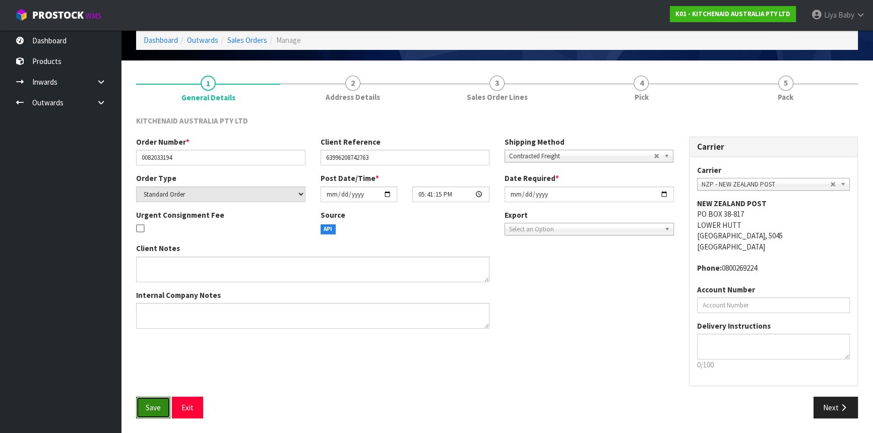
click at [152, 404] on span "Save" at bounding box center [153, 408] width 15 height 10
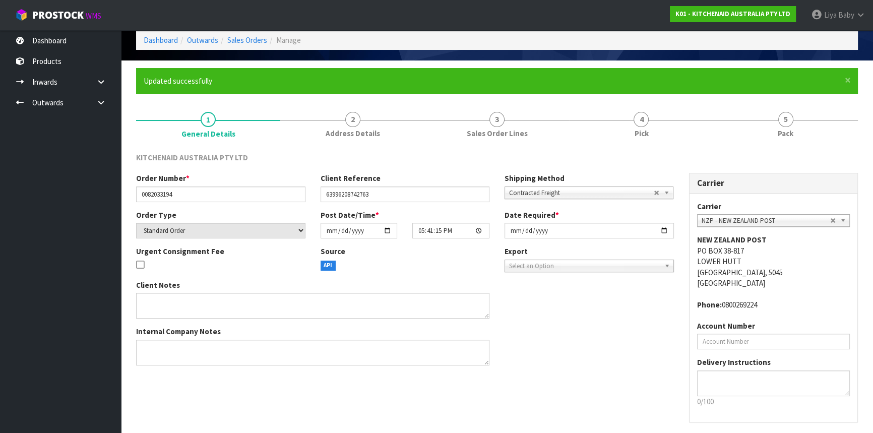
scroll to position [0, 0]
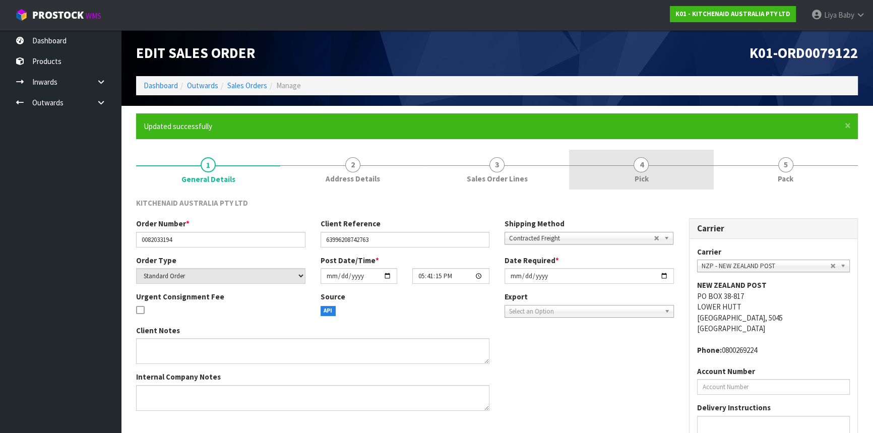
click at [656, 160] on link "4 Pick" at bounding box center [641, 170] width 144 height 40
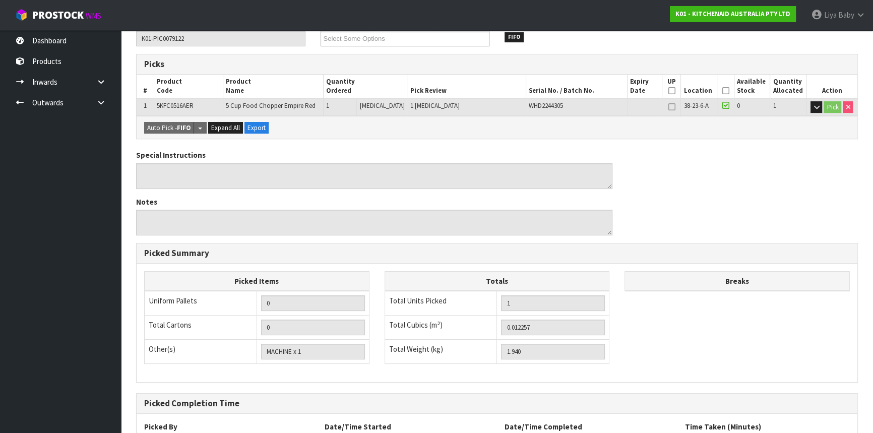
scroll to position [266, 0]
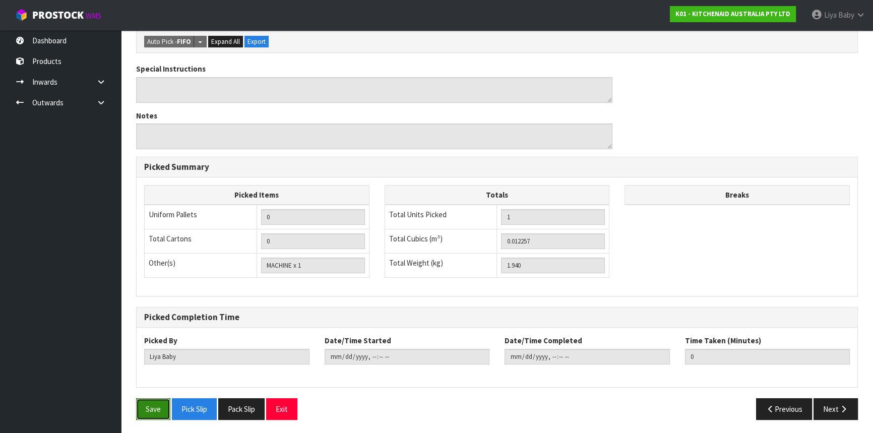
click at [142, 412] on button "Save" at bounding box center [153, 409] width 34 height 22
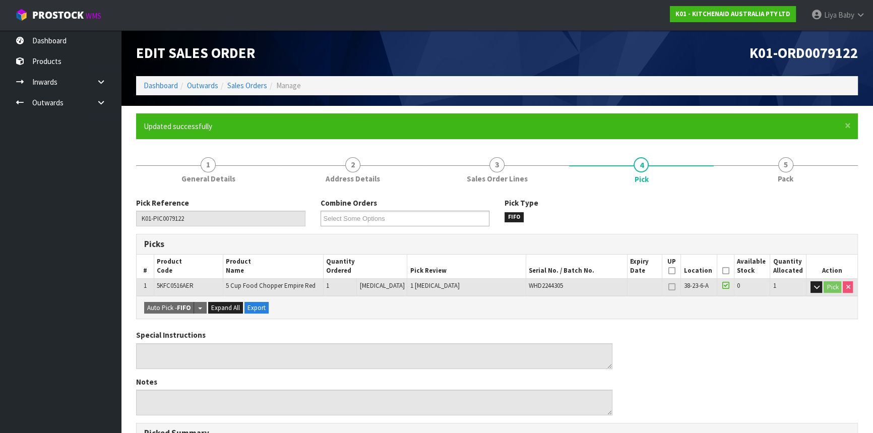
type input "[DATE]T10:32:07"
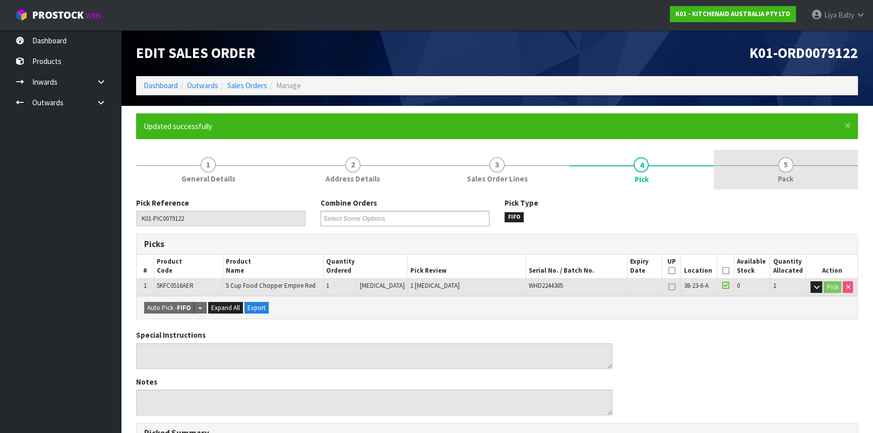
click at [806, 159] on link "5 Pack" at bounding box center [785, 170] width 144 height 40
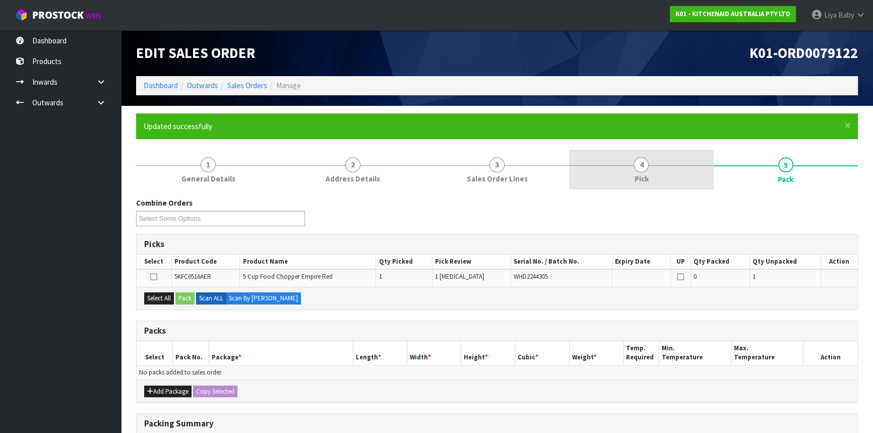
click at [667, 170] on link "4 Pick" at bounding box center [641, 170] width 144 height 40
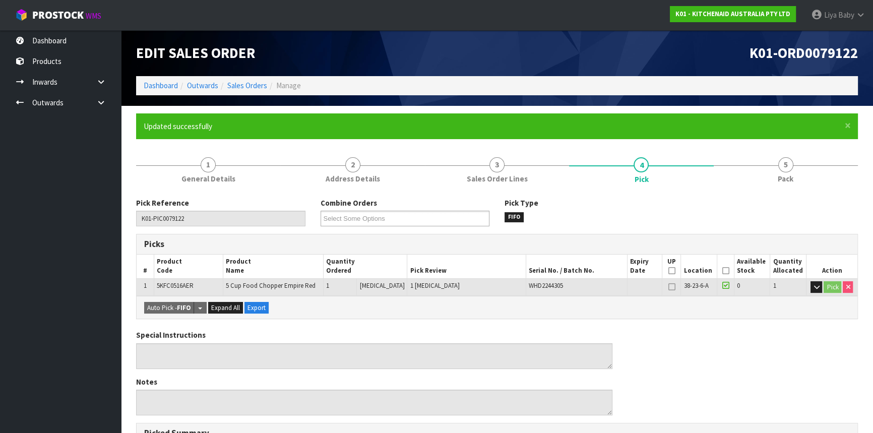
click at [721, 271] on icon at bounding box center [724, 271] width 7 height 1
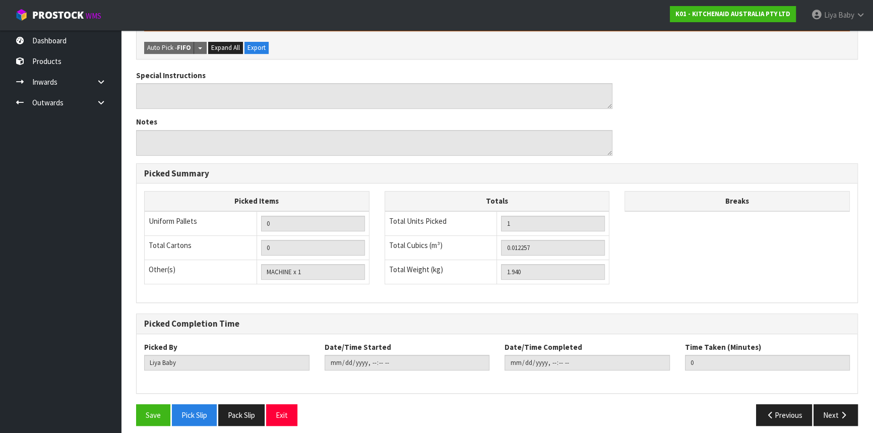
scroll to position [302, 0]
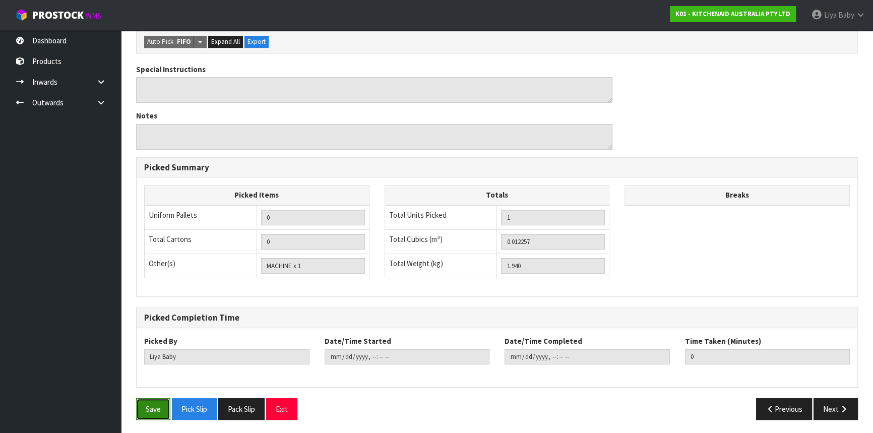
click at [149, 409] on button "Save" at bounding box center [153, 409] width 34 height 22
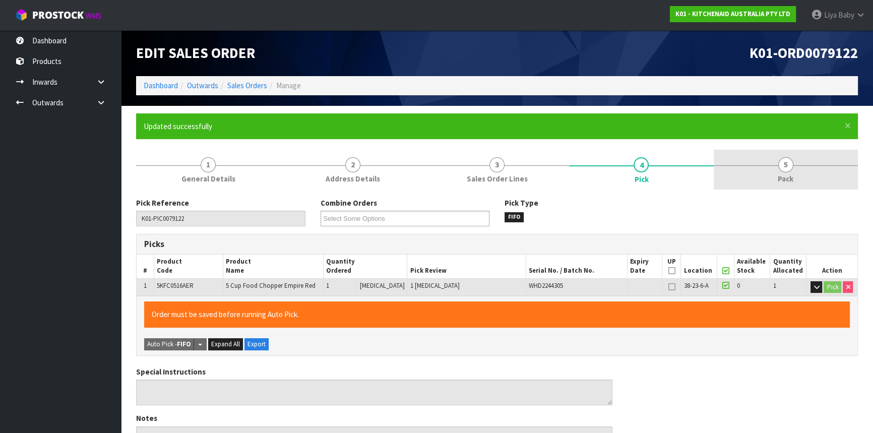
type input "[DATE]T10:32:13"
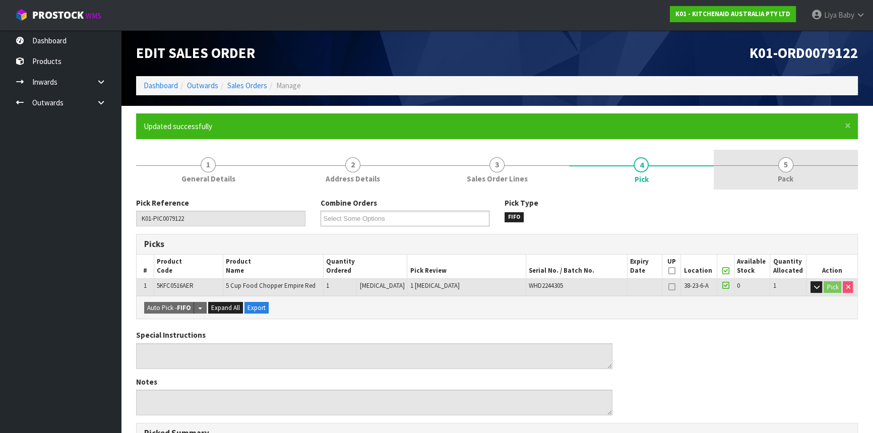
click at [786, 169] on span "5" at bounding box center [785, 164] width 15 height 15
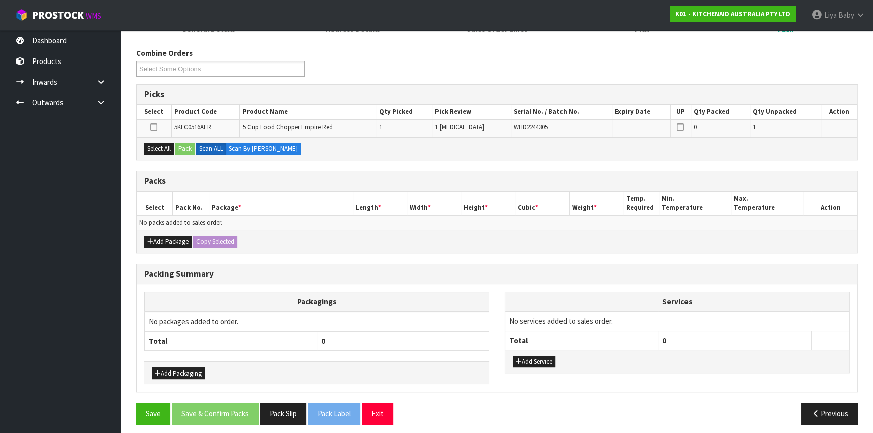
scroll to position [154, 0]
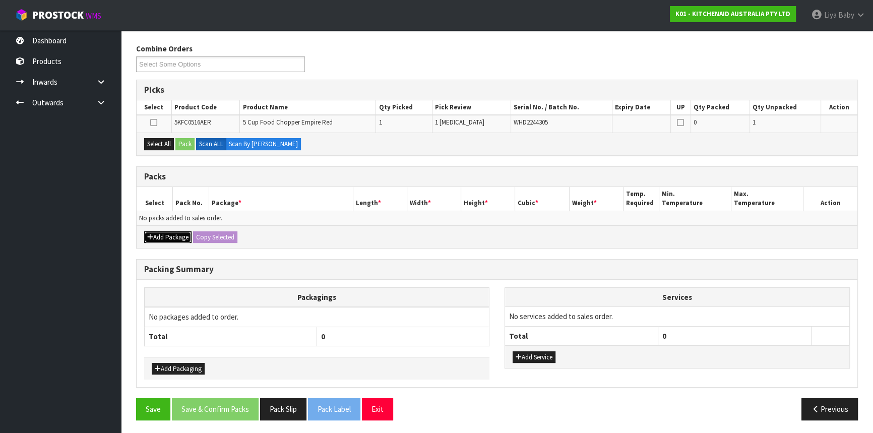
click at [164, 234] on button "Add Package" at bounding box center [167, 237] width 47 height 12
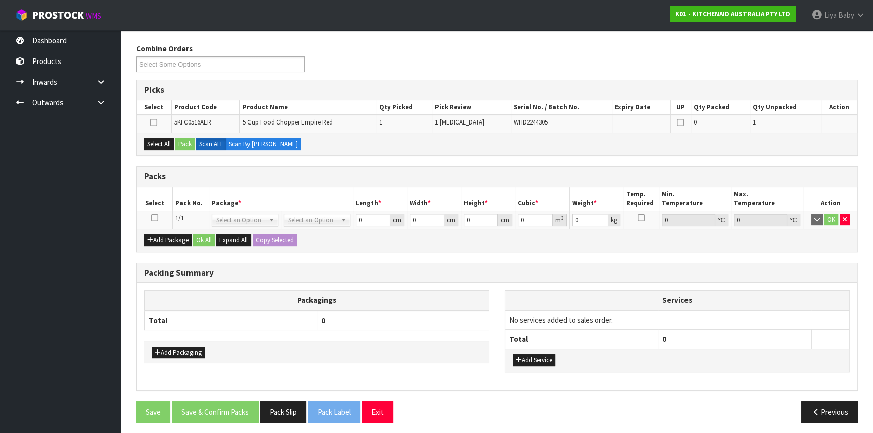
click at [155, 218] on icon at bounding box center [154, 218] width 7 height 1
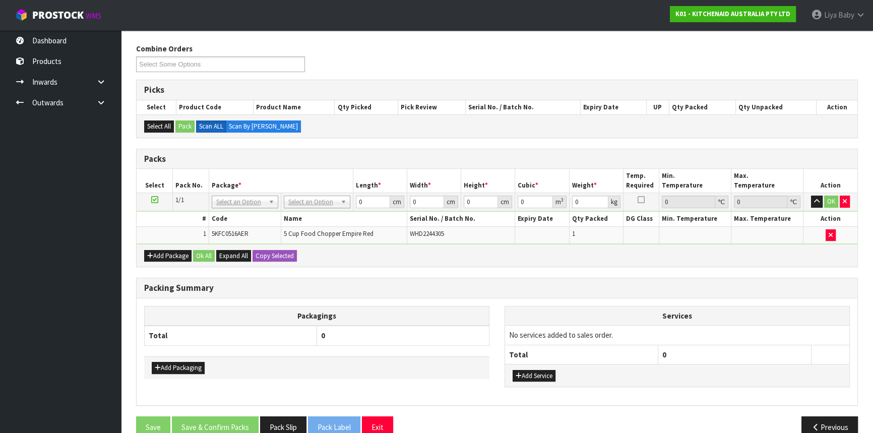
scroll to position [108, 0]
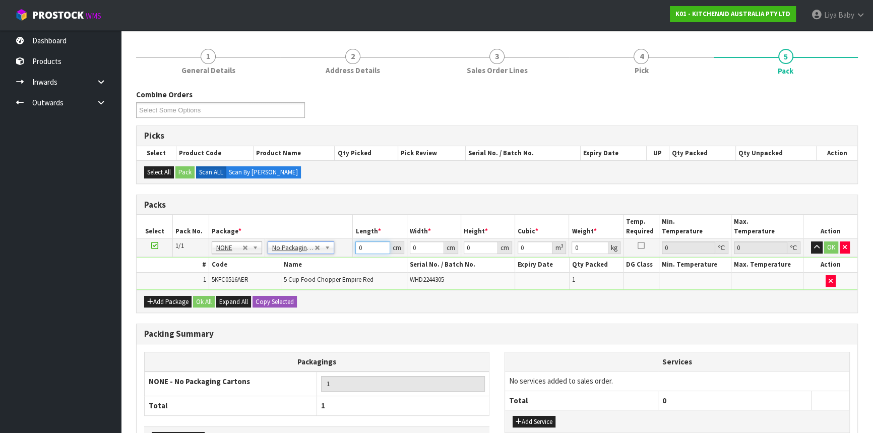
click at [373, 243] on input "0" at bounding box center [372, 247] width 34 height 13
type input "38"
click at [422, 244] on input "0" at bounding box center [427, 247] width 34 height 13
type input "22"
click at [478, 246] on input "0" at bounding box center [481, 247] width 34 height 13
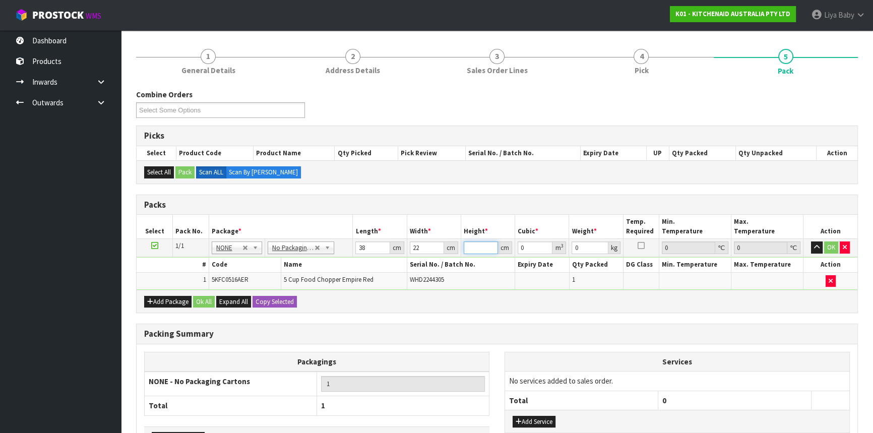
type input "8"
type input "0.006688"
type input "80"
type input "0.06688"
type input "80"
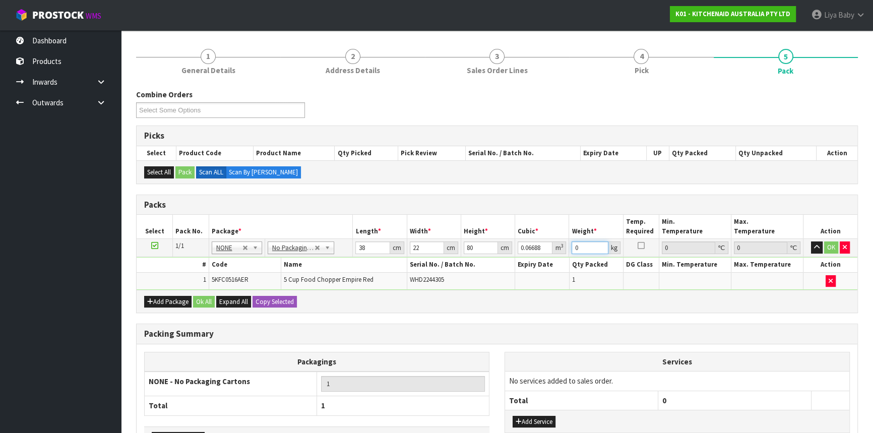
click at [584, 245] on input "0" at bounding box center [589, 247] width 36 height 13
type input "3"
click at [199, 297] on button "Ok All" at bounding box center [204, 302] width 22 height 12
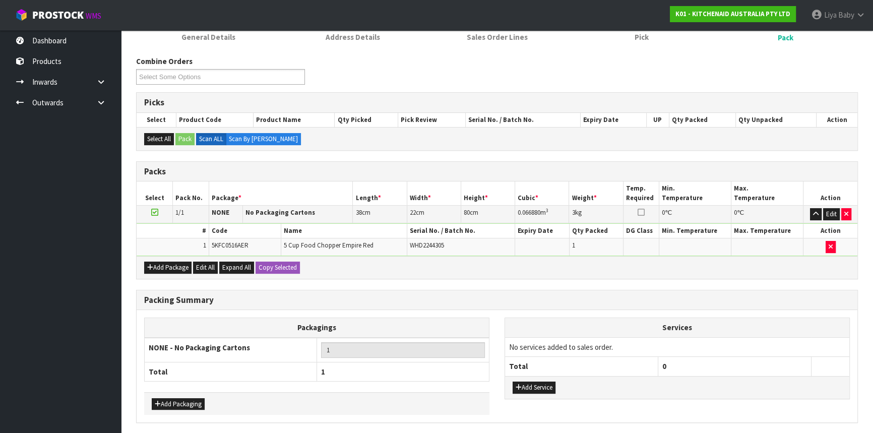
scroll to position [176, 0]
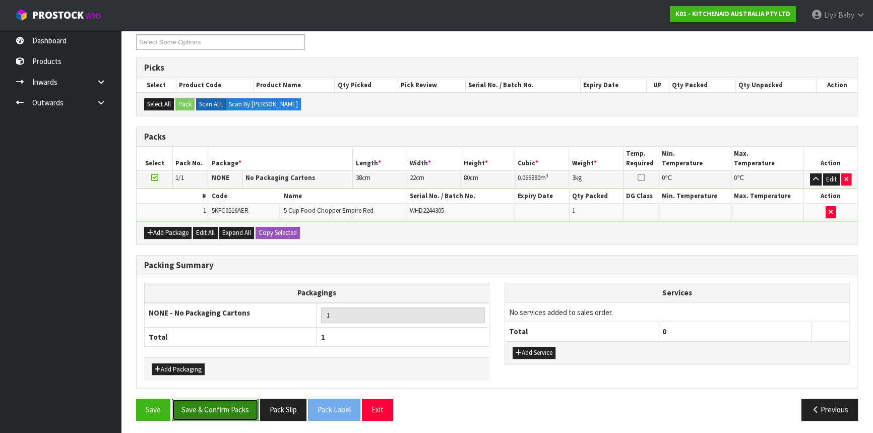
click at [234, 405] on button "Save & Confirm Packs" at bounding box center [215, 410] width 87 height 22
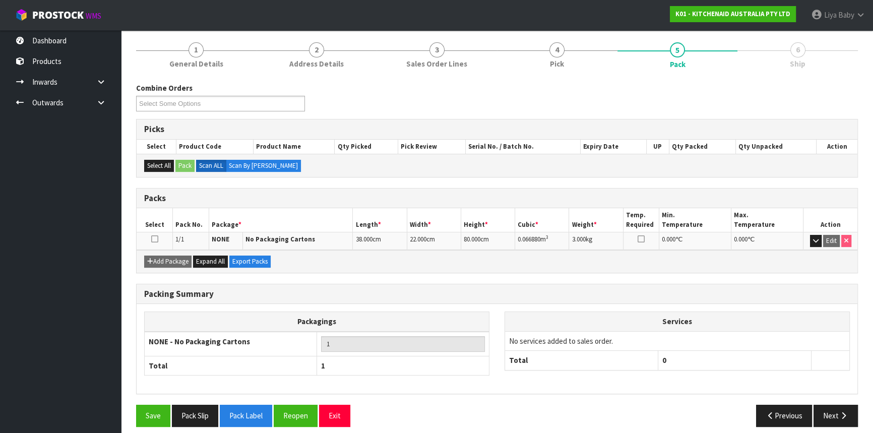
scroll to position [121, 0]
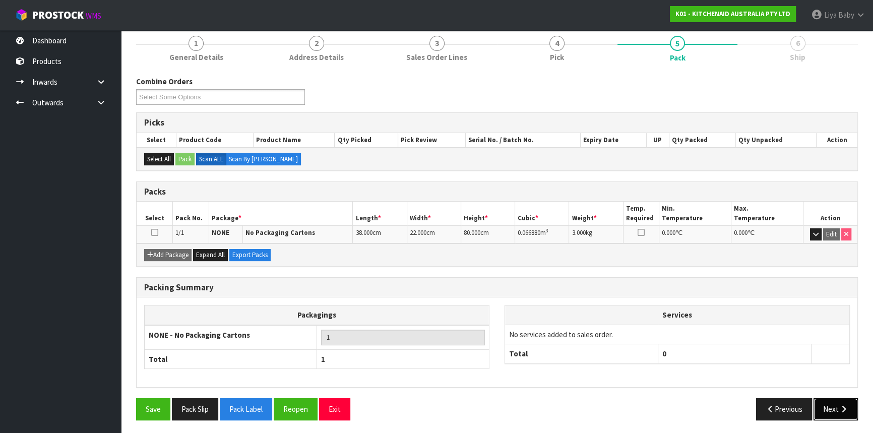
click at [847, 398] on button "Next" at bounding box center [835, 409] width 44 height 22
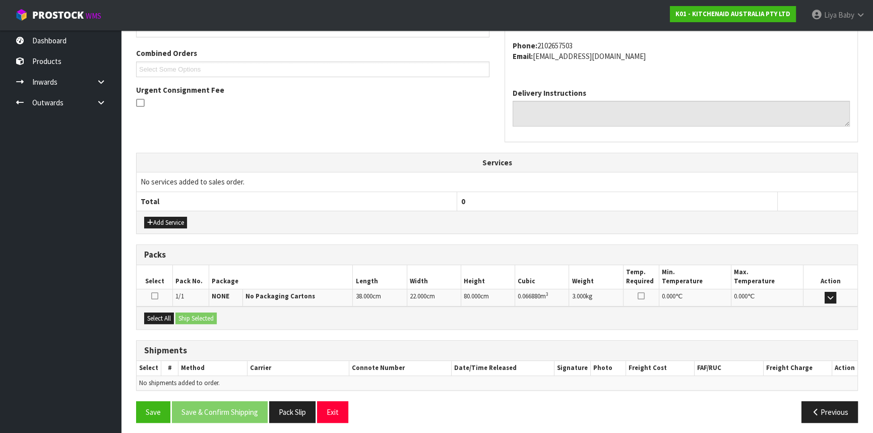
scroll to position [253, 0]
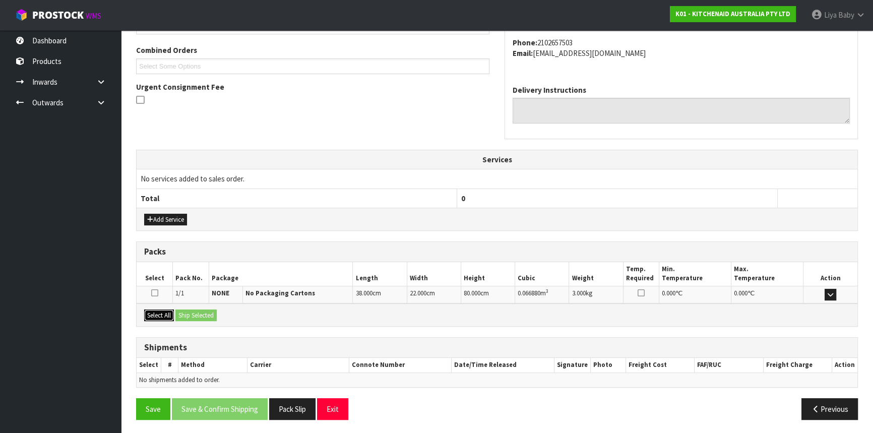
drag, startPoint x: 160, startPoint y: 308, endPoint x: 191, endPoint y: 312, distance: 31.5
click at [160, 309] on button "Select All" at bounding box center [159, 315] width 30 height 12
drag, startPoint x: 199, startPoint y: 313, endPoint x: 194, endPoint y: 319, distance: 7.6
click at [199, 313] on button "Ship Selected" at bounding box center [195, 315] width 41 height 12
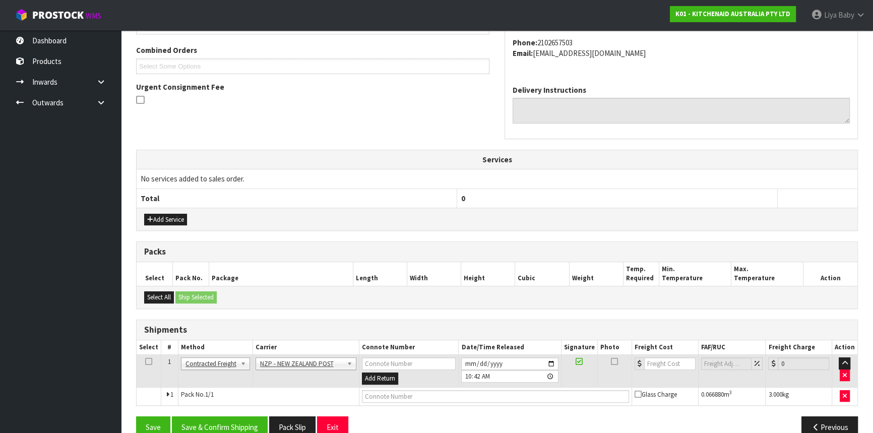
click at [147, 361] on icon at bounding box center [148, 361] width 7 height 1
click at [202, 426] on button "Save & Confirm Shipping" at bounding box center [220, 427] width 96 height 22
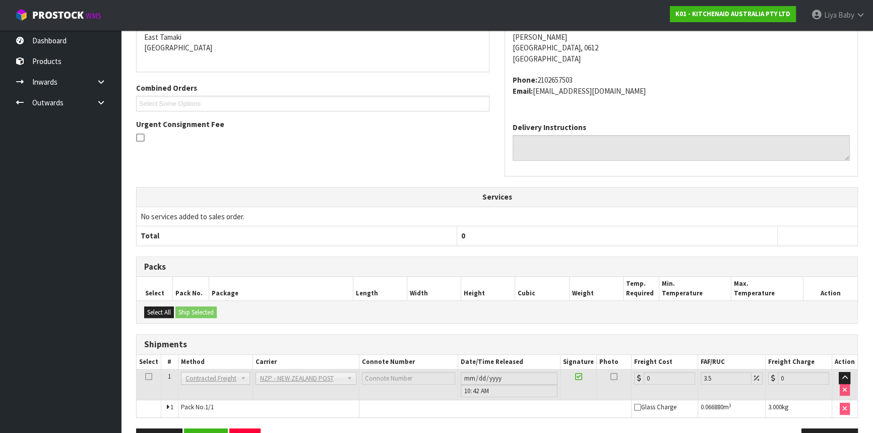
scroll to position [257, 0]
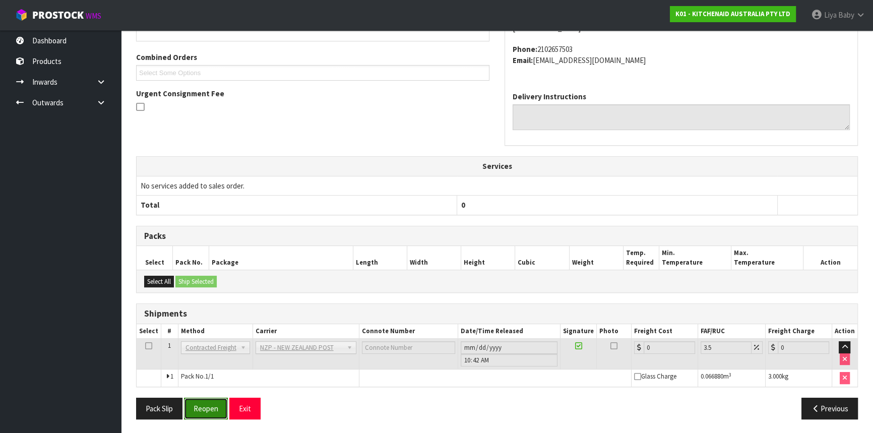
click at [194, 402] on button "Reopen" at bounding box center [206, 409] width 44 height 22
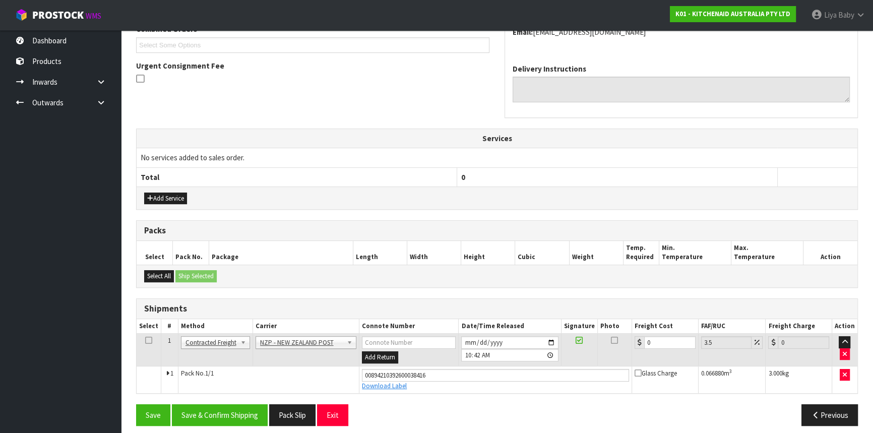
scroll to position [275, 0]
click at [651, 337] on input "0" at bounding box center [669, 342] width 51 height 13
type input "4"
type input "4.14"
type input "4.3"
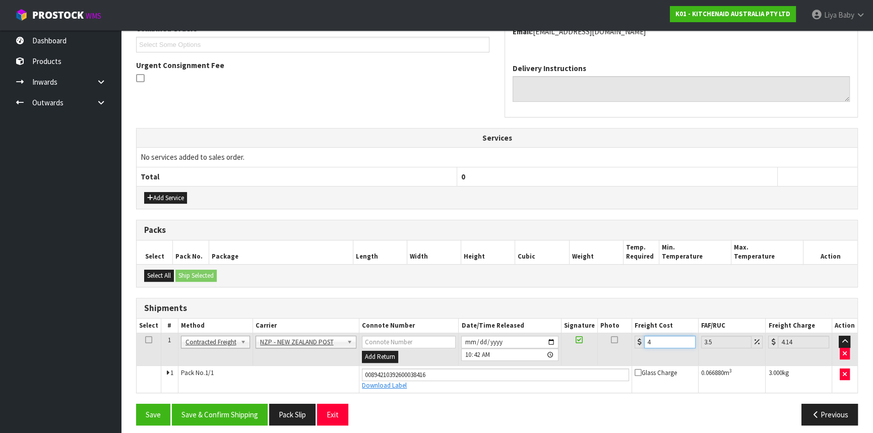
type input "4.45"
type input "4.33"
type input "4.48"
type input "4.33"
click at [148, 340] on icon at bounding box center [148, 340] width 7 height 1
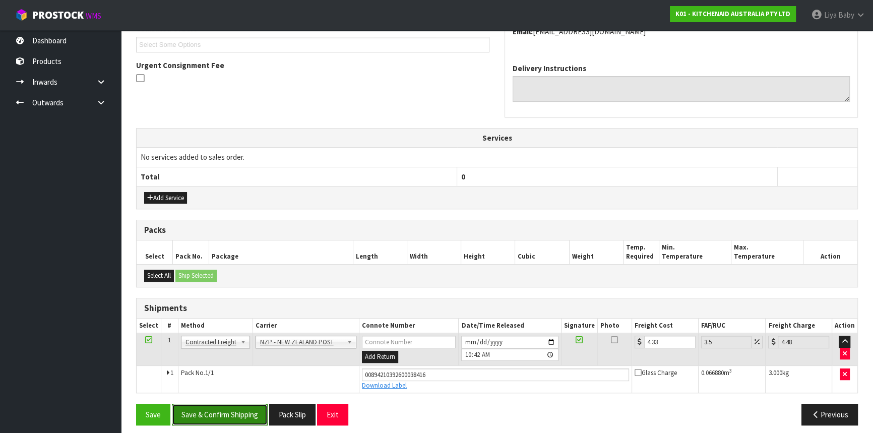
click at [244, 412] on button "Save & Confirm Shipping" at bounding box center [220, 415] width 96 height 22
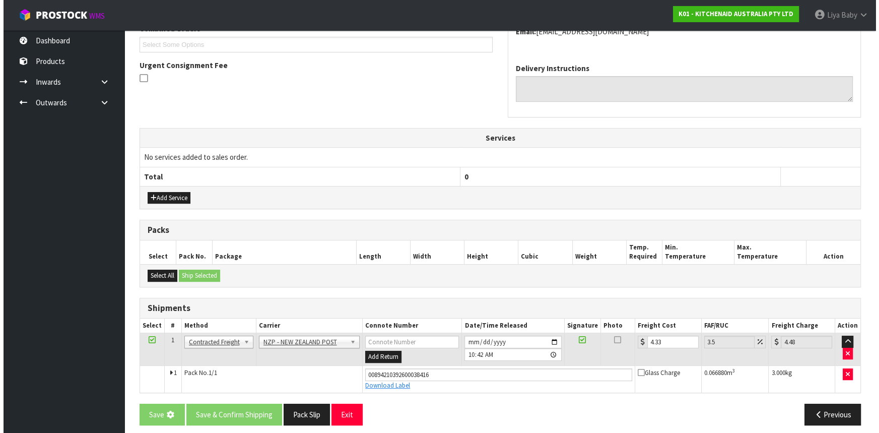
scroll to position [0, 0]
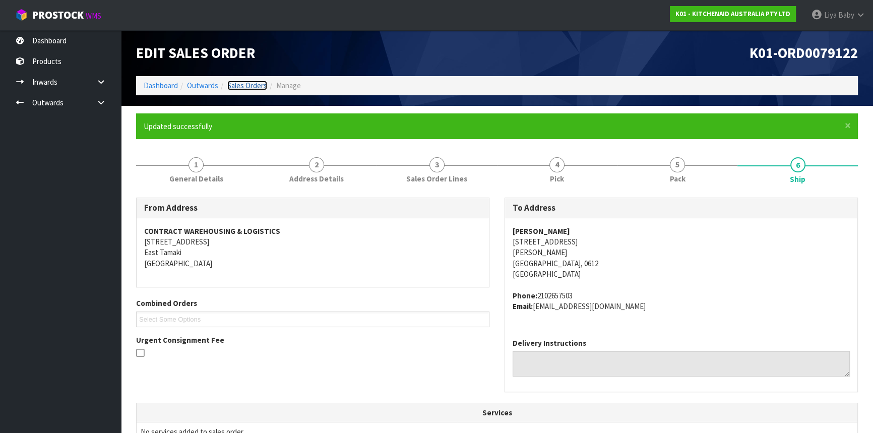
click at [247, 85] on link "Sales Orders" at bounding box center [247, 86] width 40 height 10
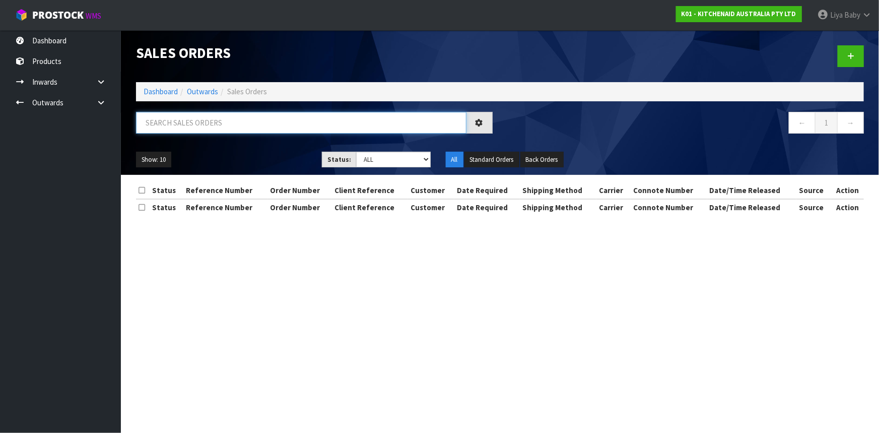
click at [240, 127] on input "text" at bounding box center [301, 123] width 331 height 22
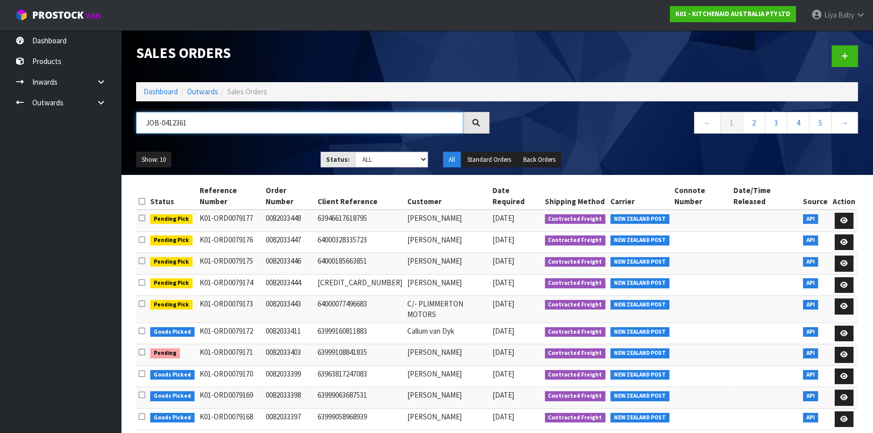
type input "JOB-0412361"
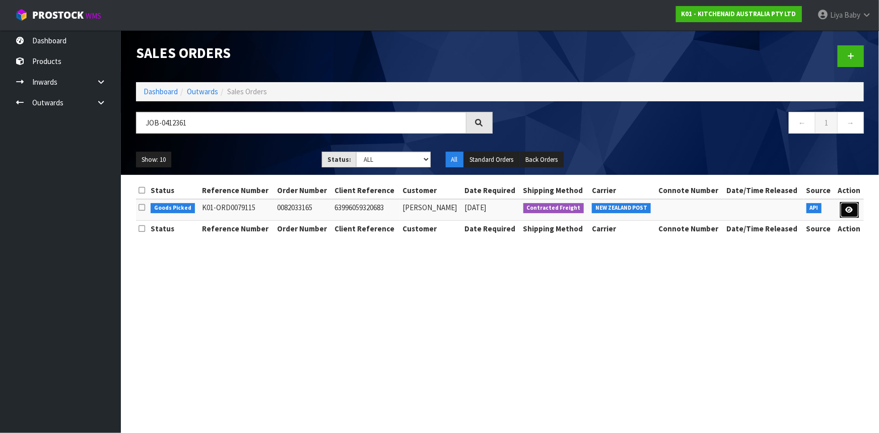
click at [849, 210] on icon at bounding box center [850, 210] width 8 height 7
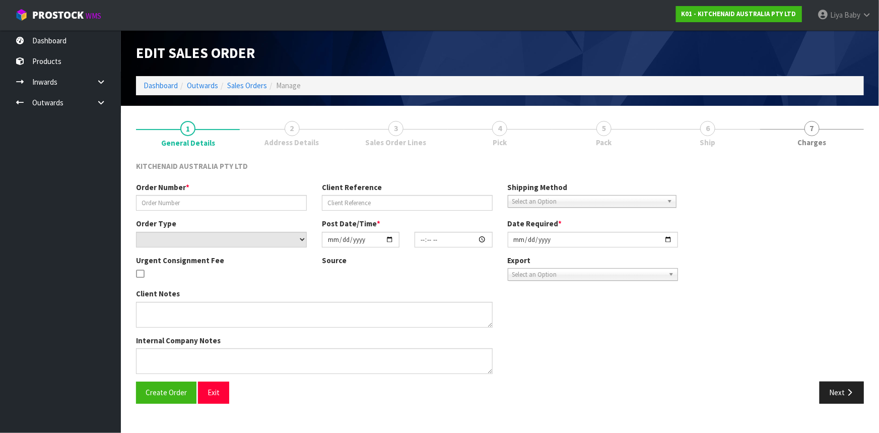
type input "0082033165"
type input "63996059320683"
select select "number:0"
type input "[DATE]"
type input "15:40:24.000"
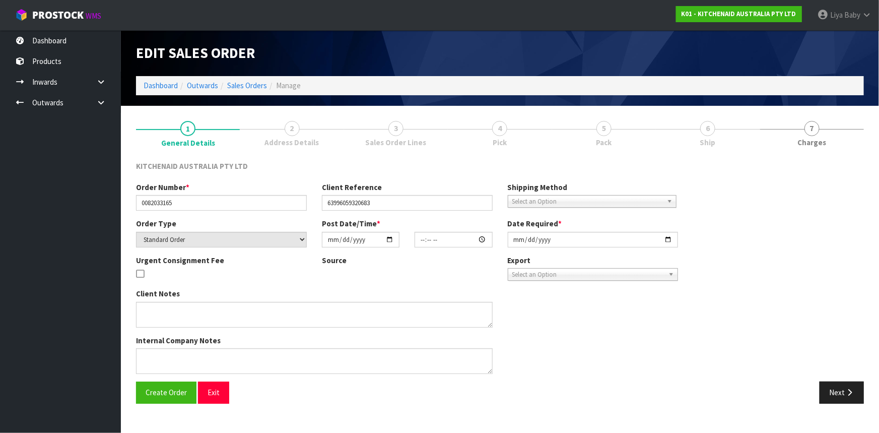
type input "[DATE]"
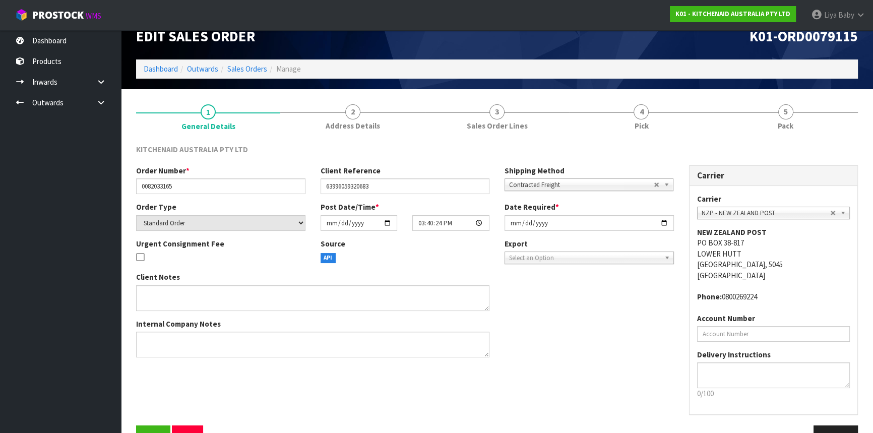
scroll to position [45, 0]
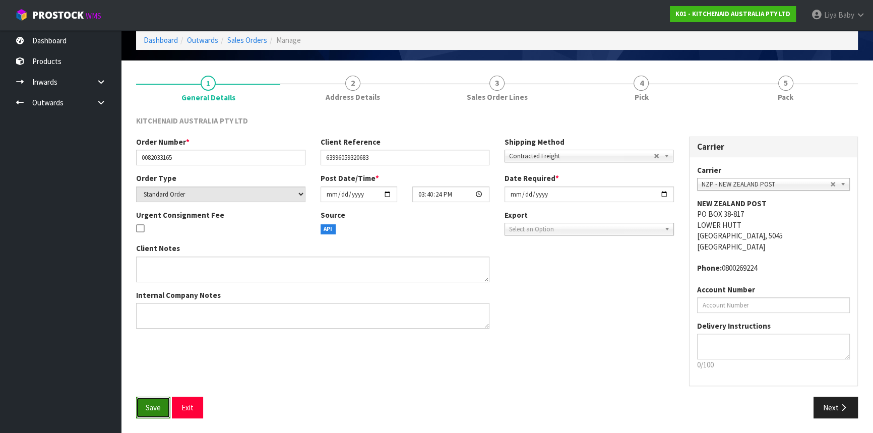
click at [156, 409] on span "Save" at bounding box center [153, 408] width 15 height 10
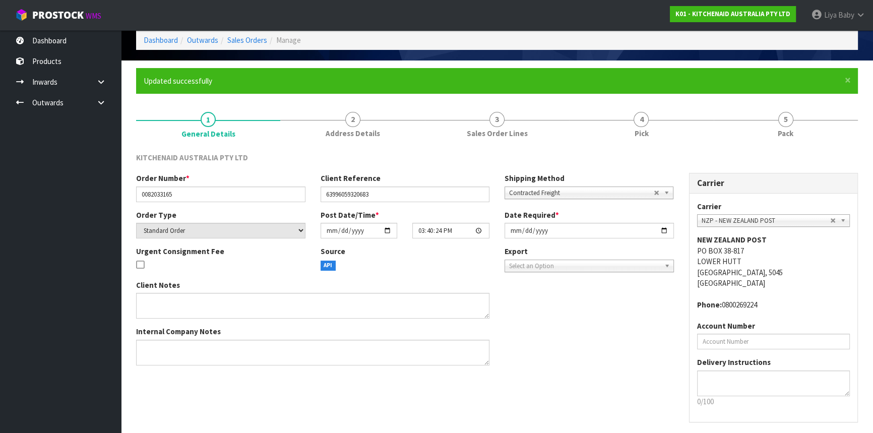
scroll to position [0, 0]
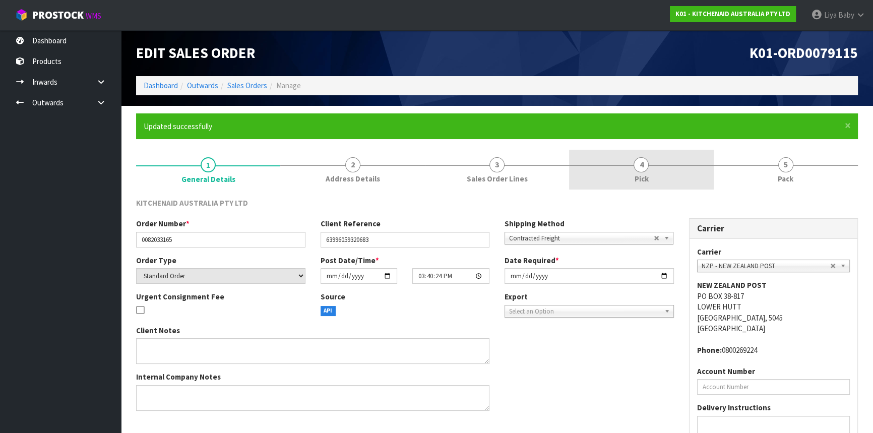
click at [648, 176] on link "4 Pick" at bounding box center [641, 170] width 144 height 40
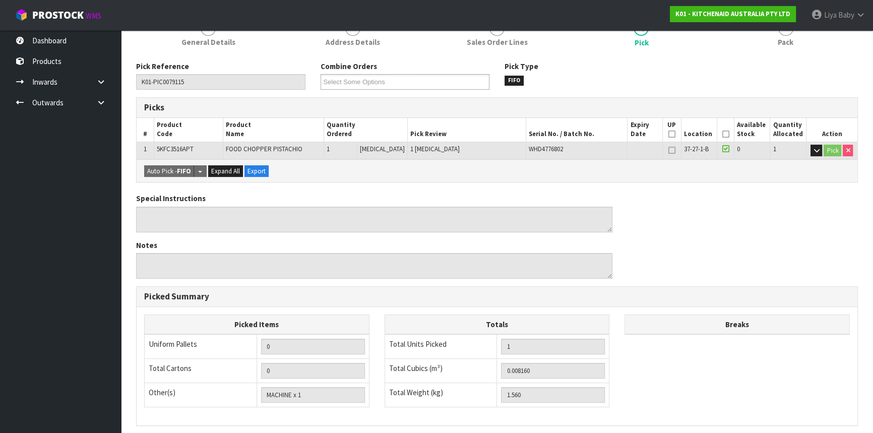
scroll to position [137, 0]
click at [725, 134] on icon at bounding box center [724, 134] width 7 height 1
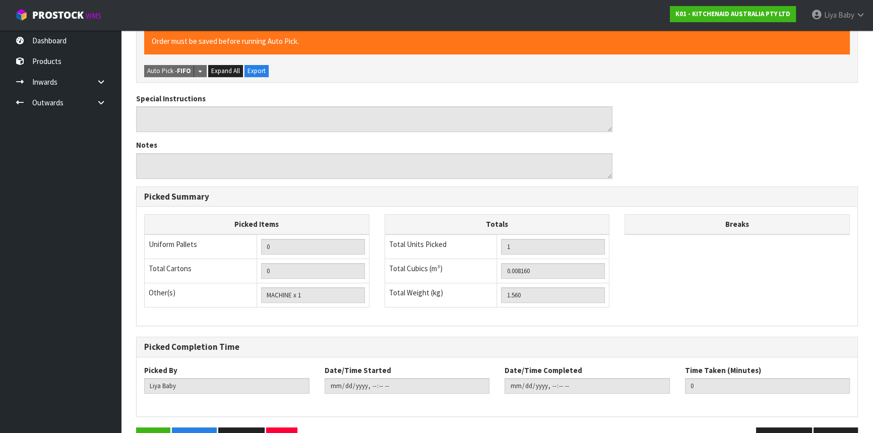
scroll to position [302, 0]
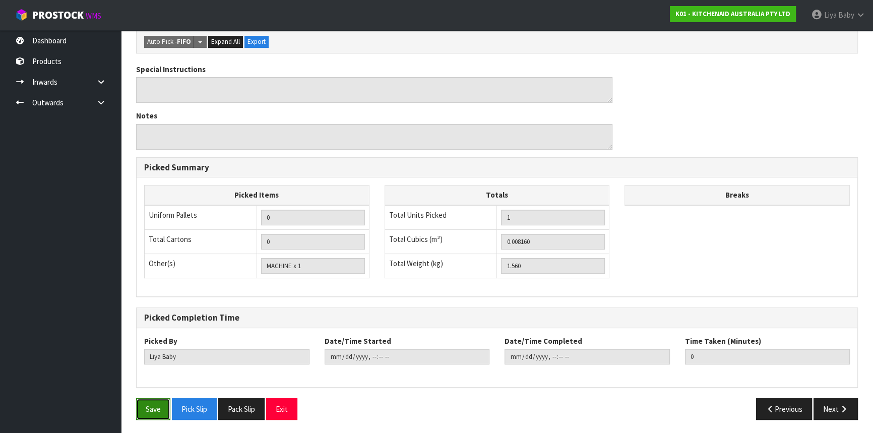
click at [160, 410] on button "Save" at bounding box center [153, 409] width 34 height 22
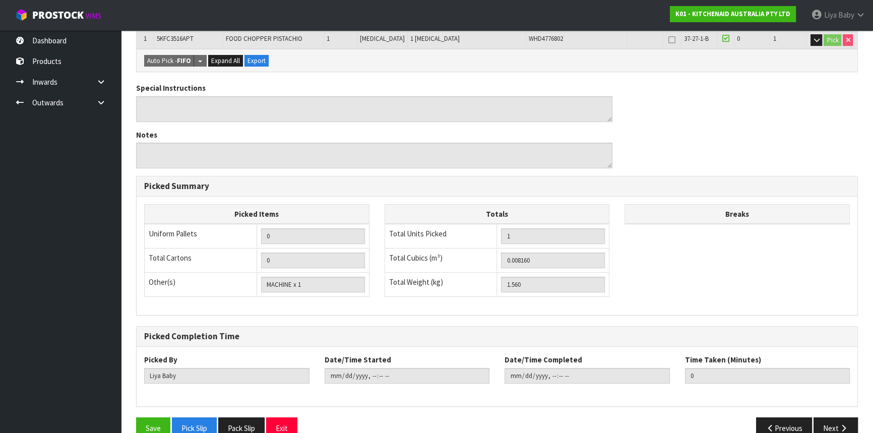
scroll to position [266, 0]
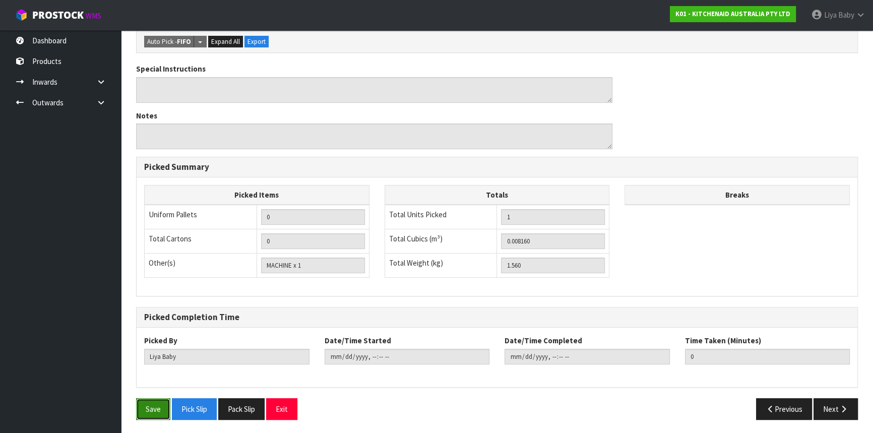
click at [140, 404] on button "Save" at bounding box center [153, 409] width 34 height 22
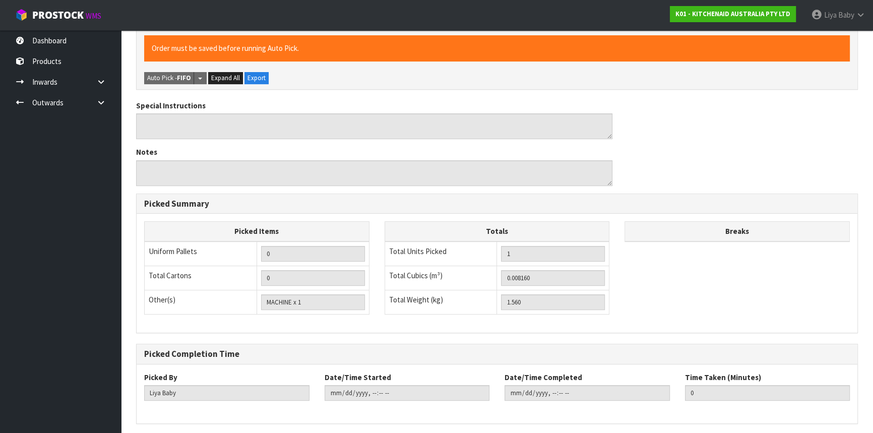
scroll to position [0, 0]
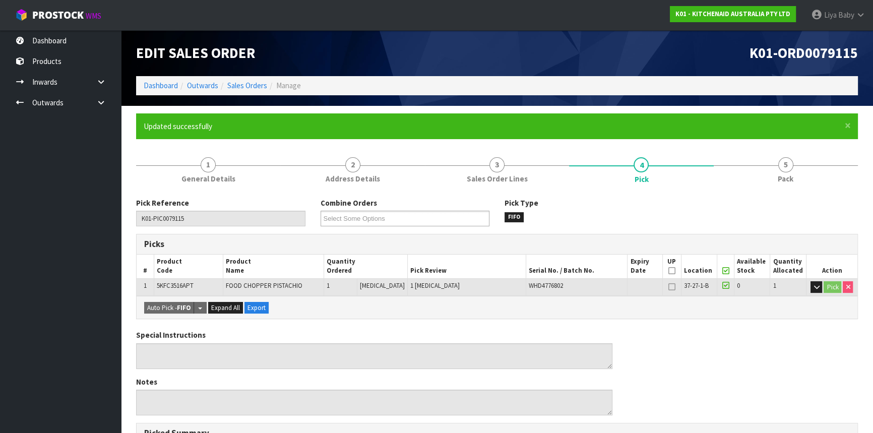
type input "[DATE]T10:46:13"
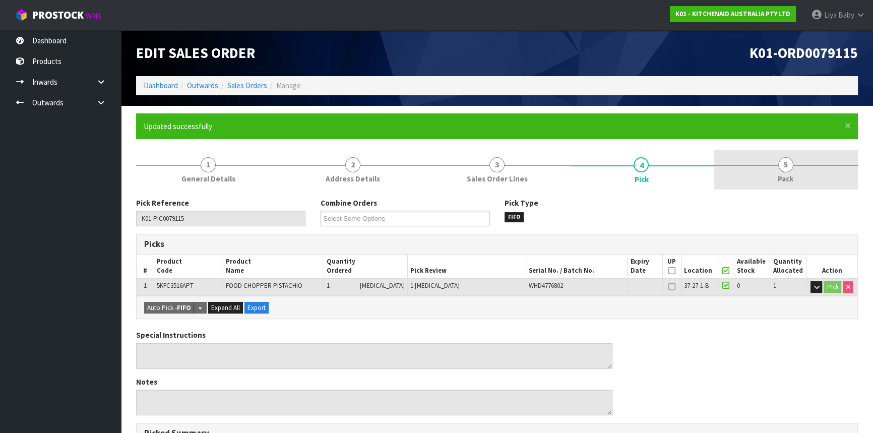
click at [785, 172] on link "5 Pack" at bounding box center [785, 170] width 144 height 40
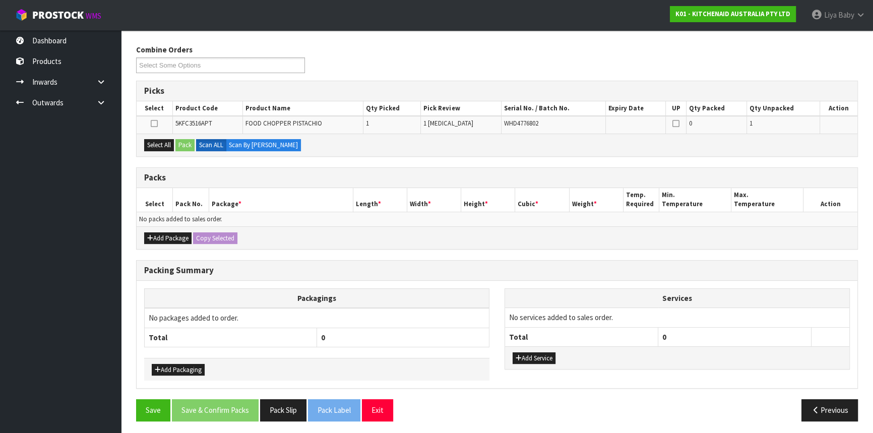
scroll to position [154, 0]
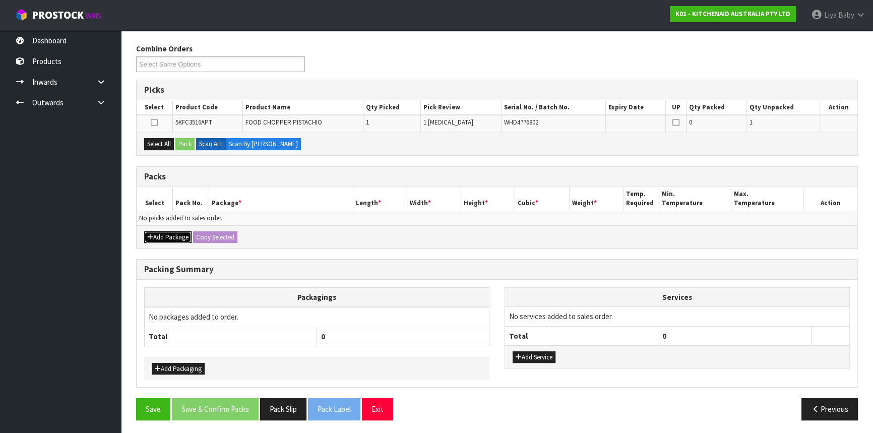
click at [171, 240] on button "Add Package" at bounding box center [167, 237] width 47 height 12
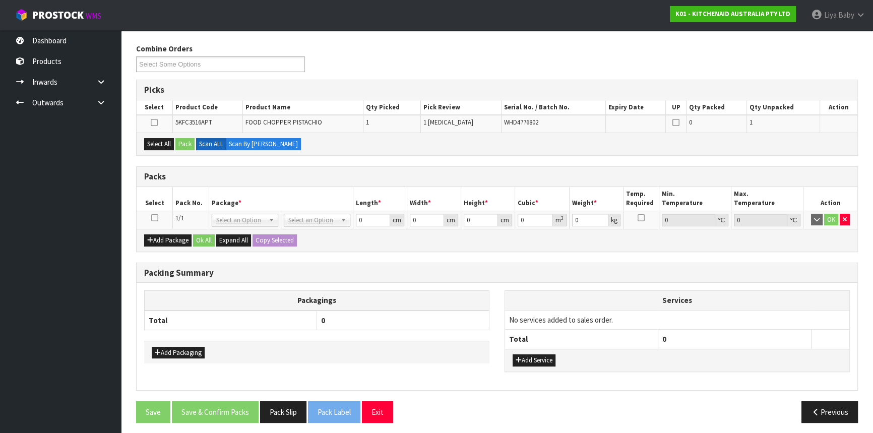
click at [155, 218] on icon at bounding box center [154, 218] width 7 height 1
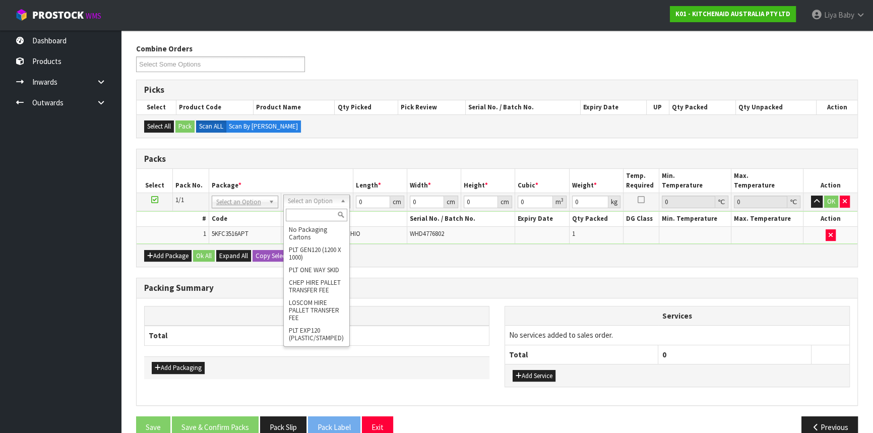
click at [317, 219] on input "text" at bounding box center [316, 215] width 61 height 13
drag, startPoint x: 315, startPoint y: 213, endPoint x: 316, endPoint y: 221, distance: 8.6
click at [316, 213] on input "text" at bounding box center [316, 215] width 61 height 13
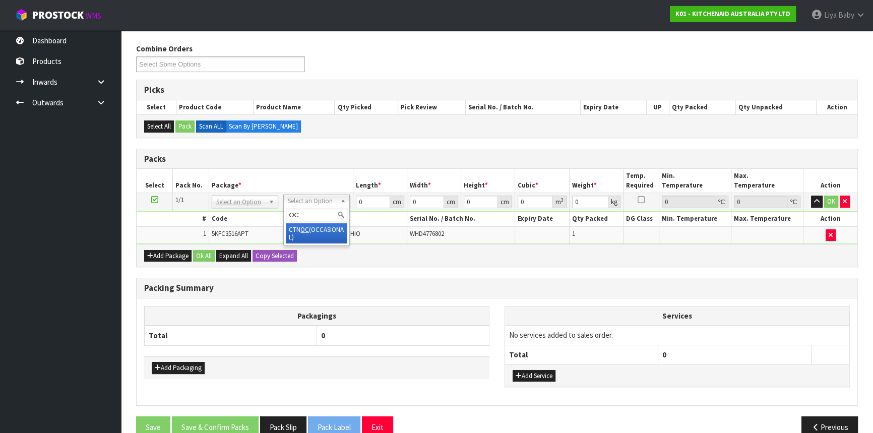
type input "OC"
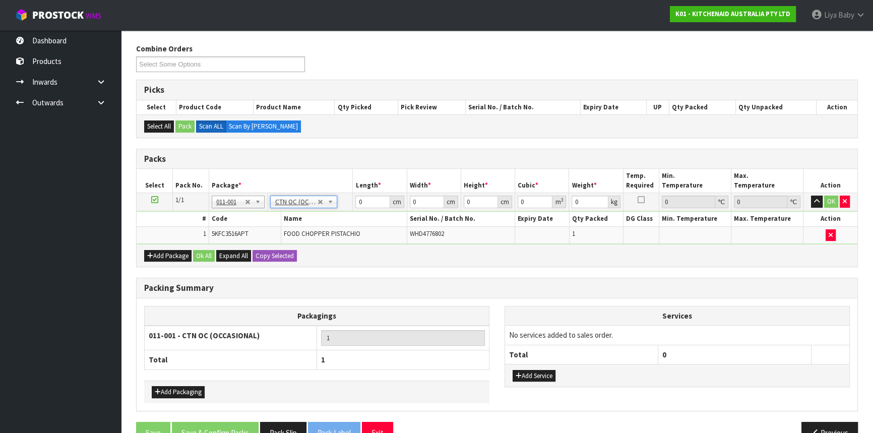
type input "1.56"
click at [373, 202] on input "0" at bounding box center [372, 201] width 34 height 13
type input "24"
click at [422, 201] on input "0" at bounding box center [427, 201] width 34 height 13
type input "5"
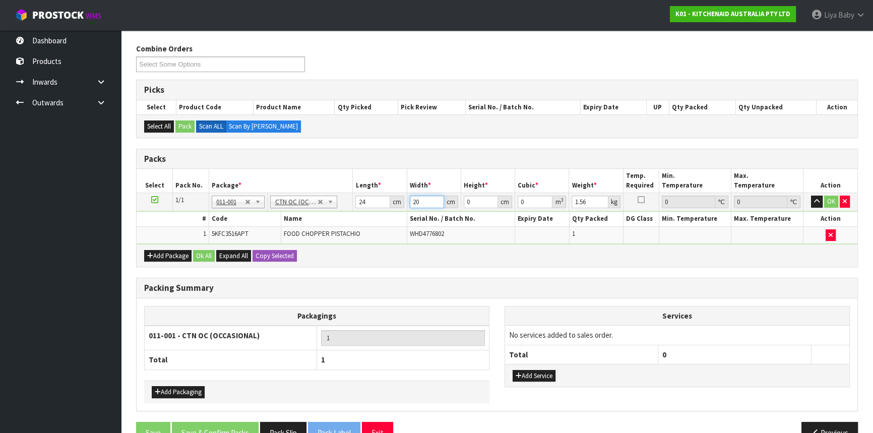
type input "20"
click at [475, 202] on input "0" at bounding box center [481, 201] width 34 height 13
type input "2"
type input "0.00096"
type input "29"
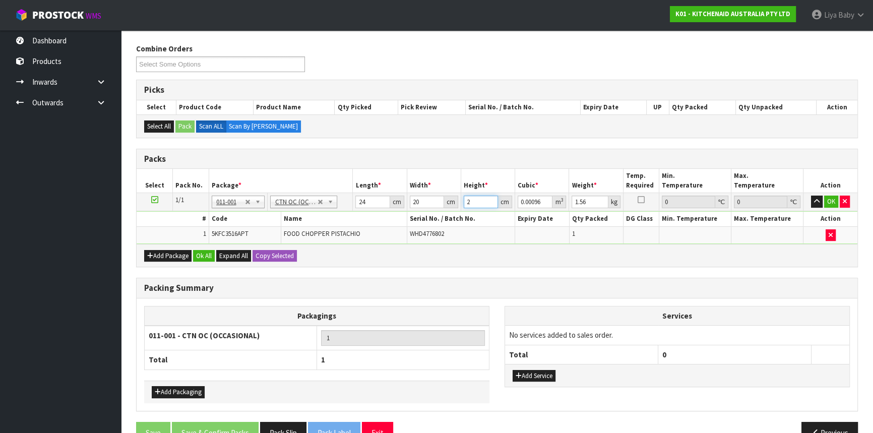
type input "0.01392"
type input "29"
click at [587, 198] on input "1.56" at bounding box center [589, 201] width 36 height 13
type input "1"
type input "2"
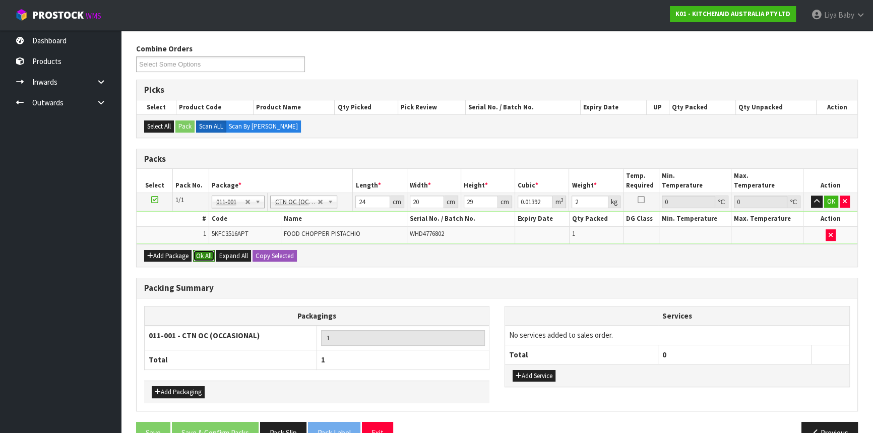
click at [195, 252] on button "Ok All" at bounding box center [204, 256] width 22 height 12
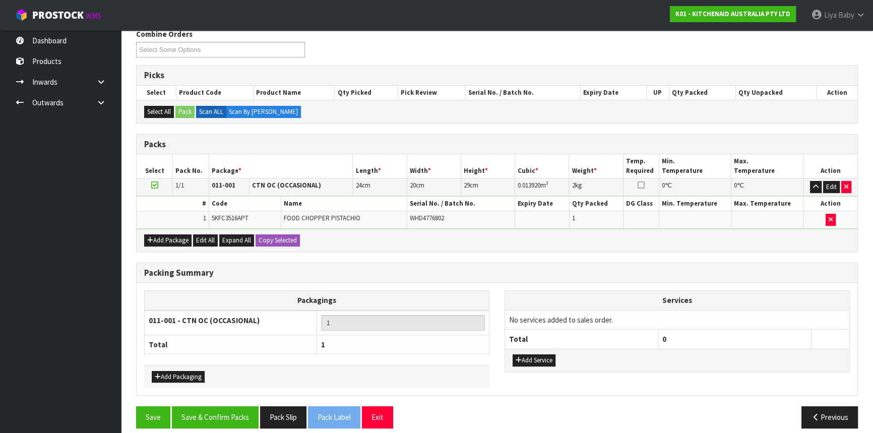
scroll to position [176, 0]
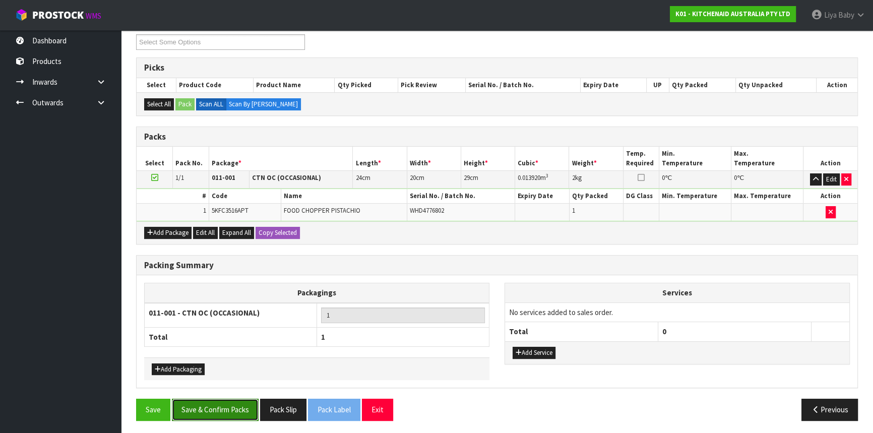
click at [224, 410] on button "Save & Confirm Packs" at bounding box center [215, 410] width 87 height 22
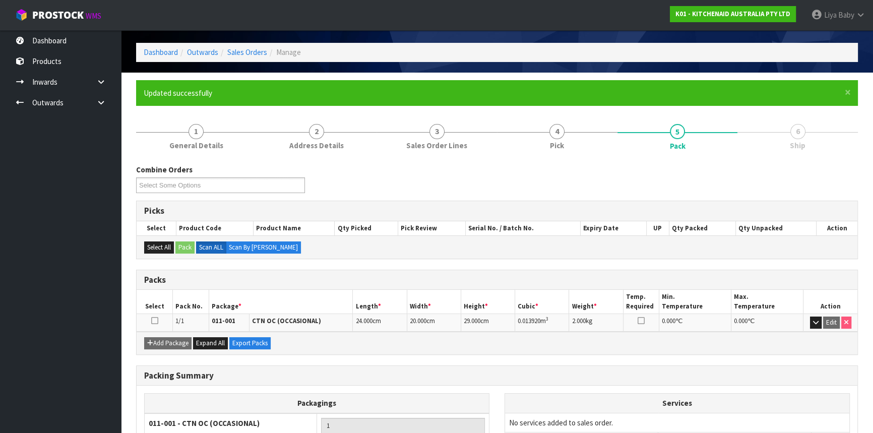
scroll to position [121, 0]
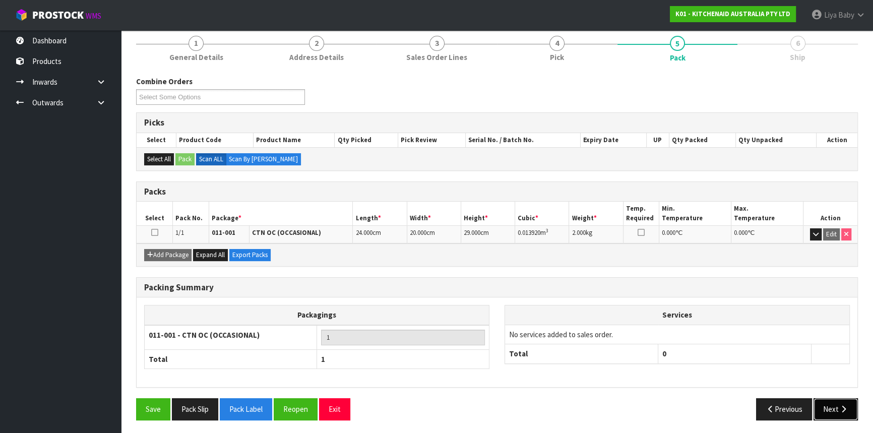
click at [839, 407] on icon "button" at bounding box center [843, 409] width 10 height 8
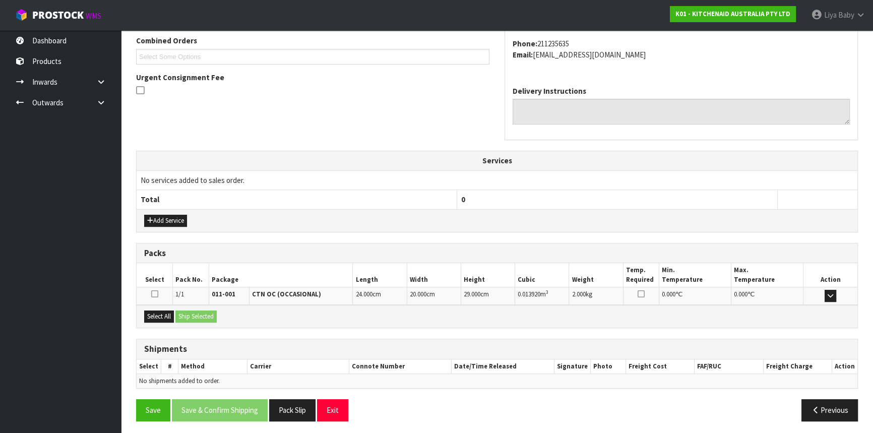
scroll to position [264, 0]
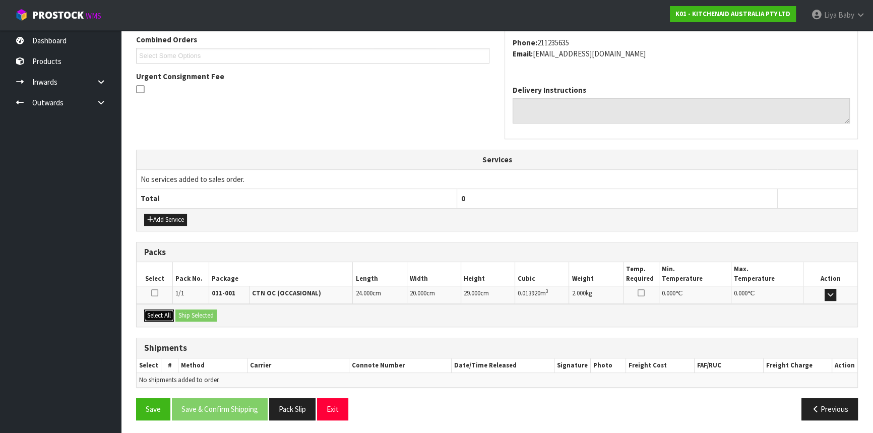
click at [158, 310] on button "Select All" at bounding box center [159, 315] width 30 height 12
click at [206, 310] on button "Ship Selected" at bounding box center [195, 315] width 41 height 12
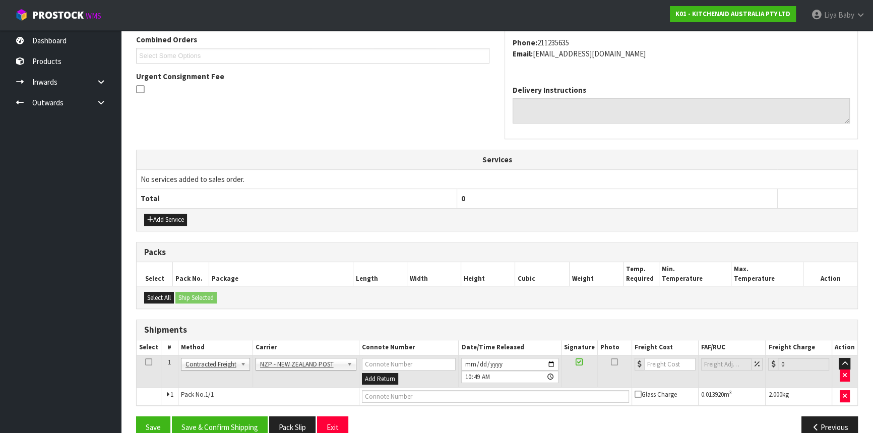
click at [153, 358] on td at bounding box center [149, 371] width 25 height 33
click at [149, 362] on icon at bounding box center [148, 362] width 7 height 1
click at [210, 426] on button "Save & Confirm Shipping" at bounding box center [220, 427] width 96 height 22
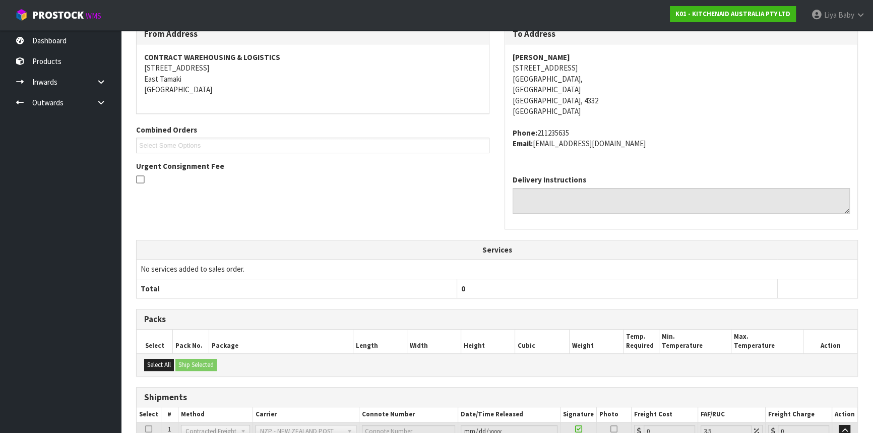
scroll to position [268, 0]
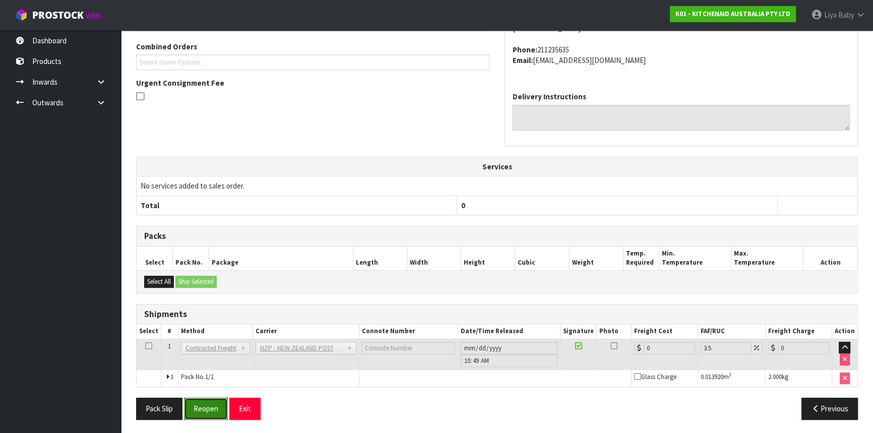
click at [204, 413] on button "Reopen" at bounding box center [206, 409] width 44 height 22
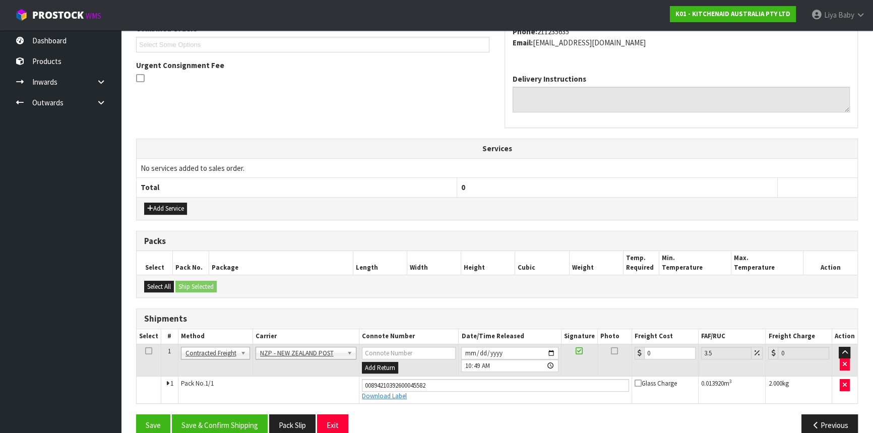
scroll to position [291, 0]
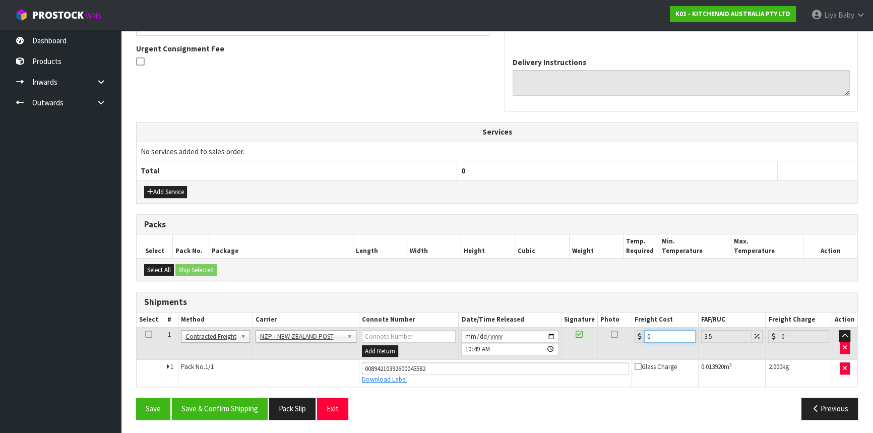
click at [654, 335] on input "0" at bounding box center [669, 336] width 51 height 13
type input "2"
type input "2.07"
type input "0"
type input "8"
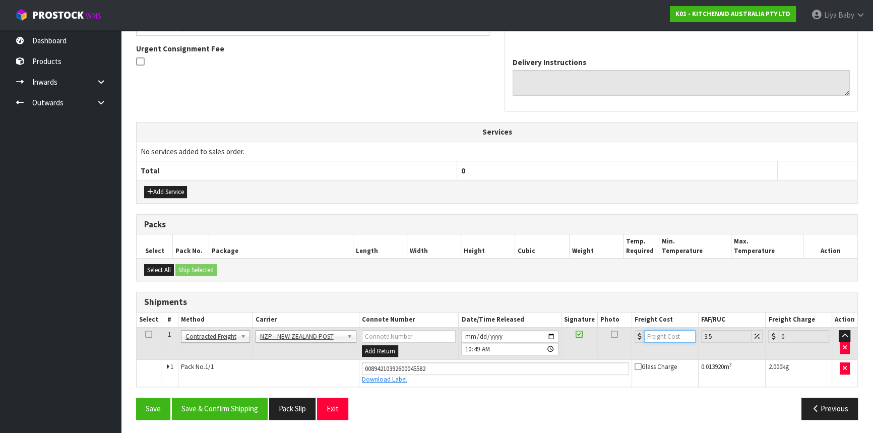
type input "8.28"
type input "8.4"
type input "8.69"
type input "8.45"
type input "8.75"
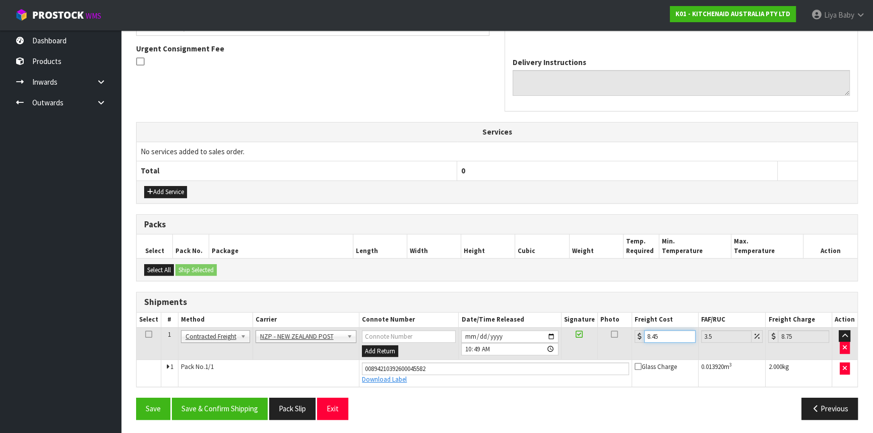
type input "8.45"
click at [145, 334] on icon at bounding box center [148, 334] width 7 height 1
click at [209, 413] on button "Save & Confirm Shipping" at bounding box center [220, 409] width 96 height 22
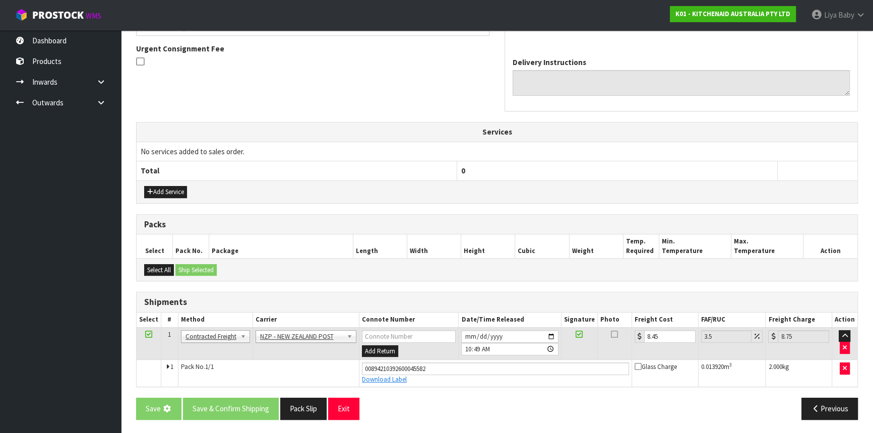
scroll to position [0, 0]
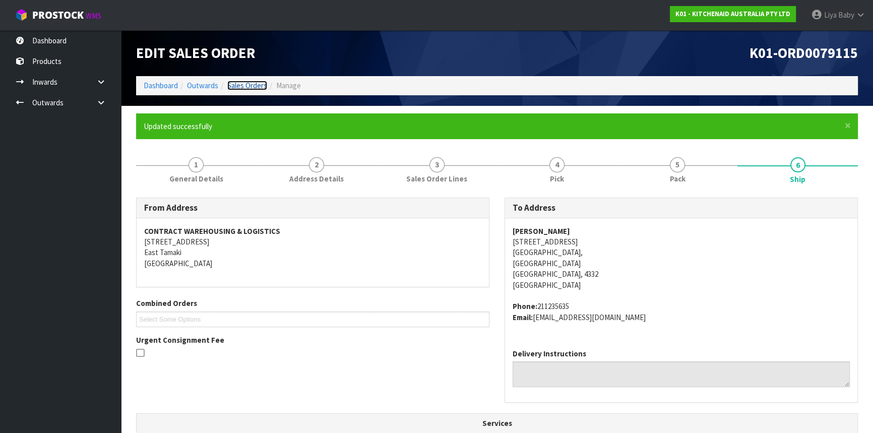
click at [252, 81] on link "Sales Orders" at bounding box center [247, 86] width 40 height 10
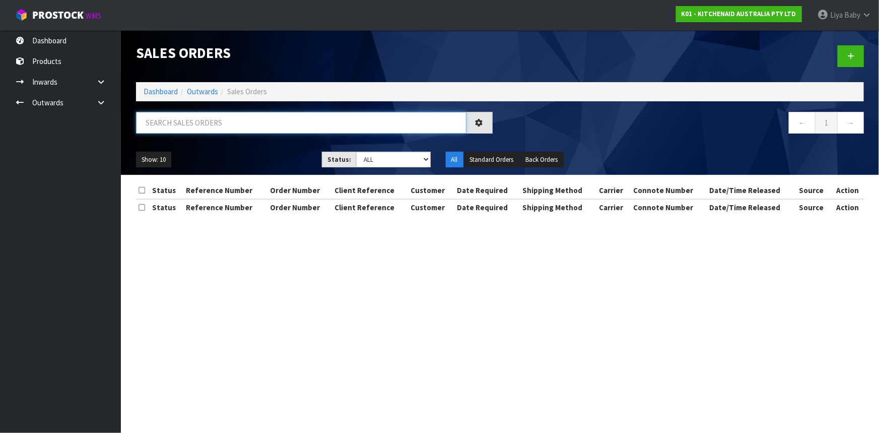
click at [226, 127] on input "text" at bounding box center [301, 123] width 331 height 22
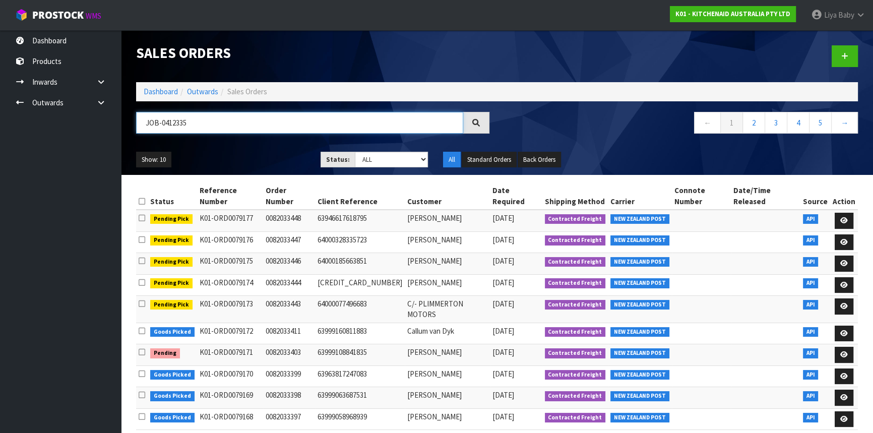
type input "JOB-0412335"
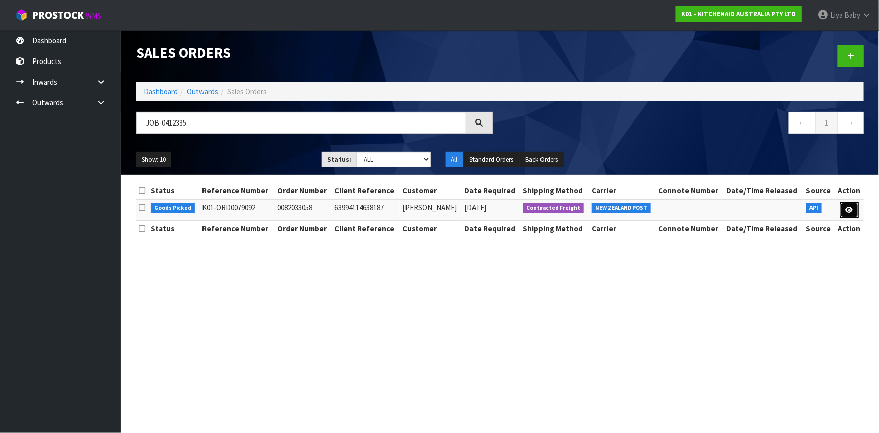
click at [851, 208] on icon at bounding box center [850, 210] width 8 height 7
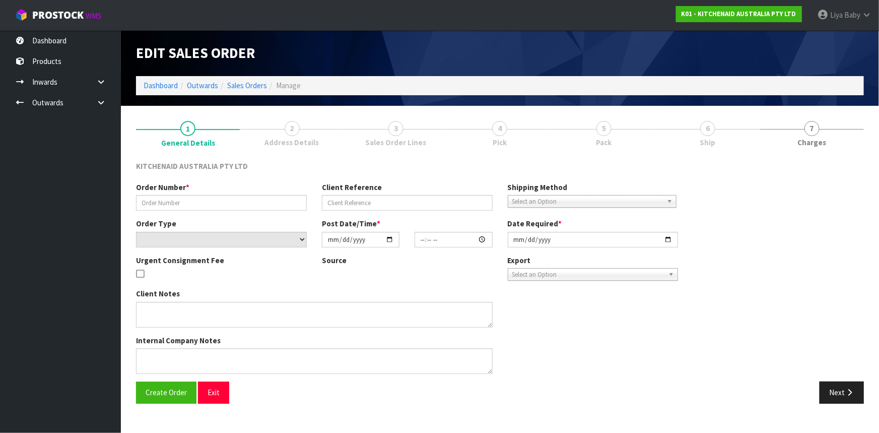
type input "0082033058"
type input "63994114638187"
select select "number:0"
type input "[DATE]"
type input "23:41:17.000"
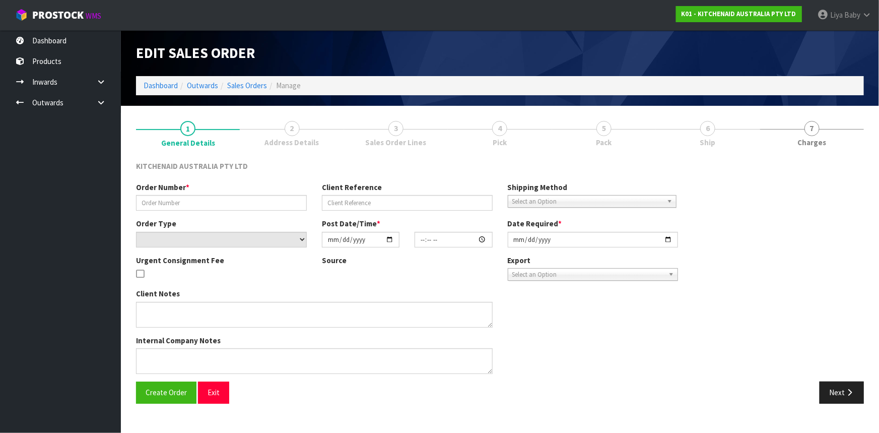
type input "[DATE]"
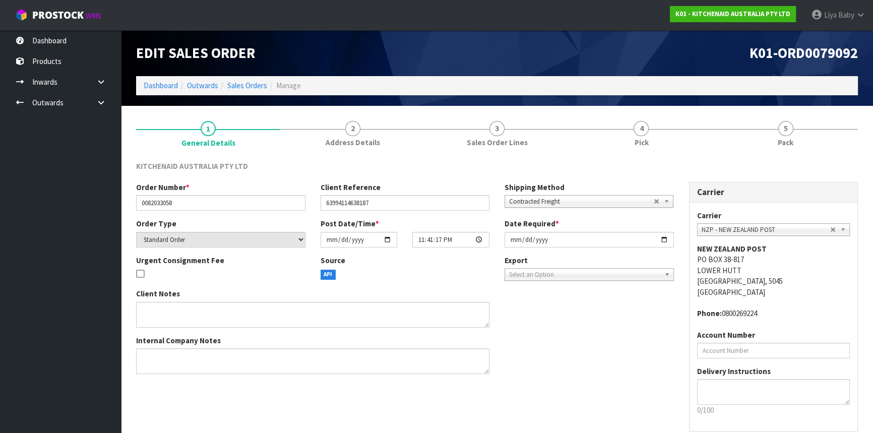
scroll to position [45, 0]
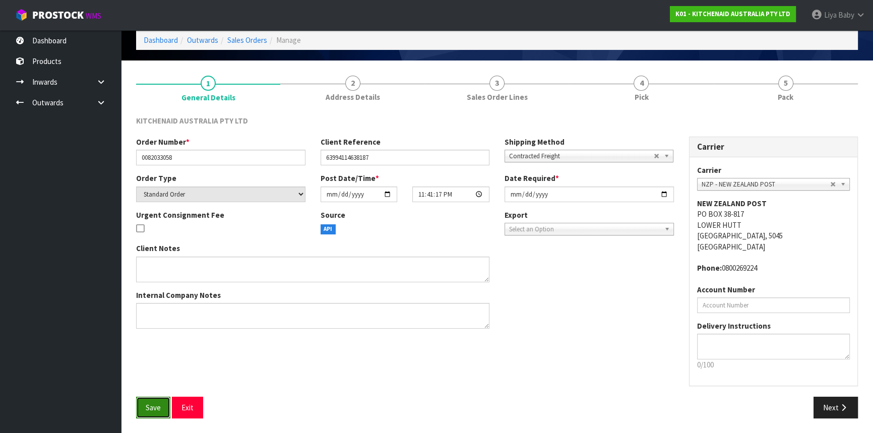
click at [151, 414] on button "Save" at bounding box center [153, 408] width 34 height 22
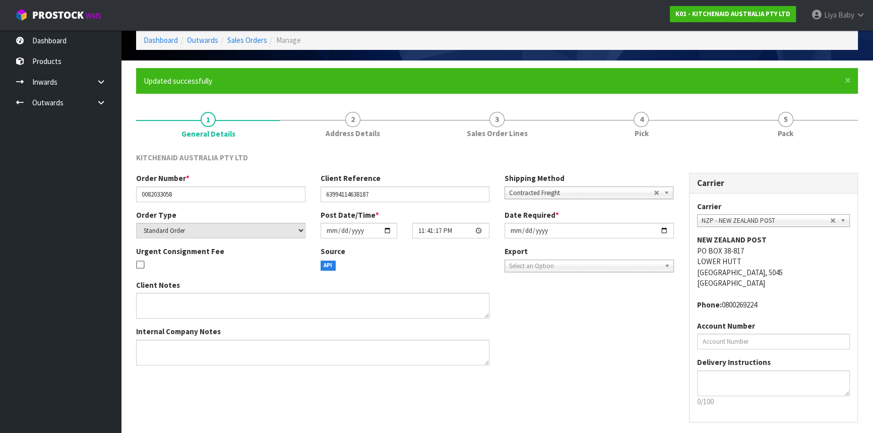
scroll to position [0, 0]
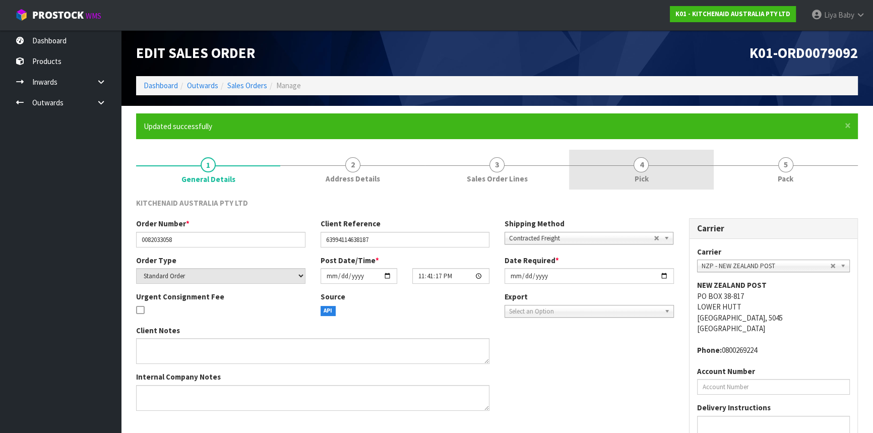
click at [637, 159] on span "4" at bounding box center [640, 164] width 15 height 15
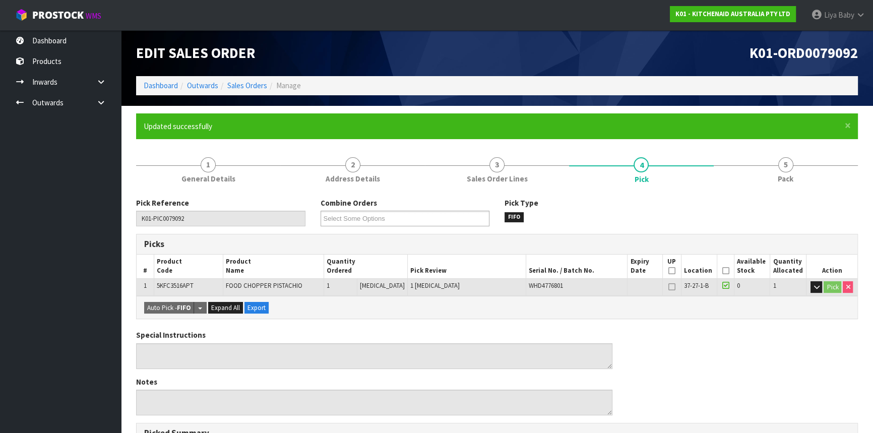
click at [726, 270] on th "Picked" at bounding box center [725, 266] width 18 height 24
click at [724, 271] on icon at bounding box center [724, 271] width 7 height 1
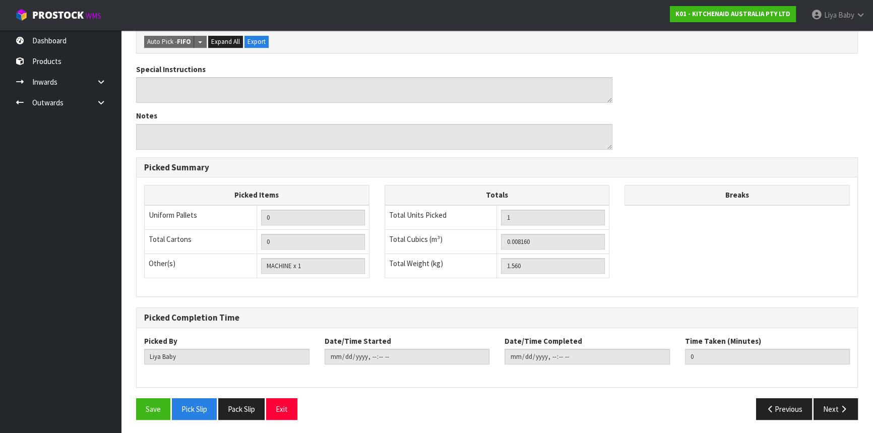
scroll to position [302, 0]
click at [142, 402] on button "Save" at bounding box center [153, 409] width 34 height 22
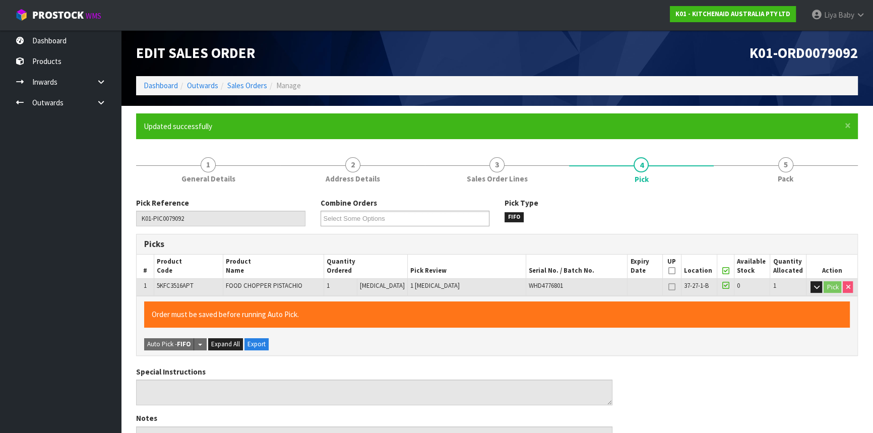
type input "[DATE]T10:52:01"
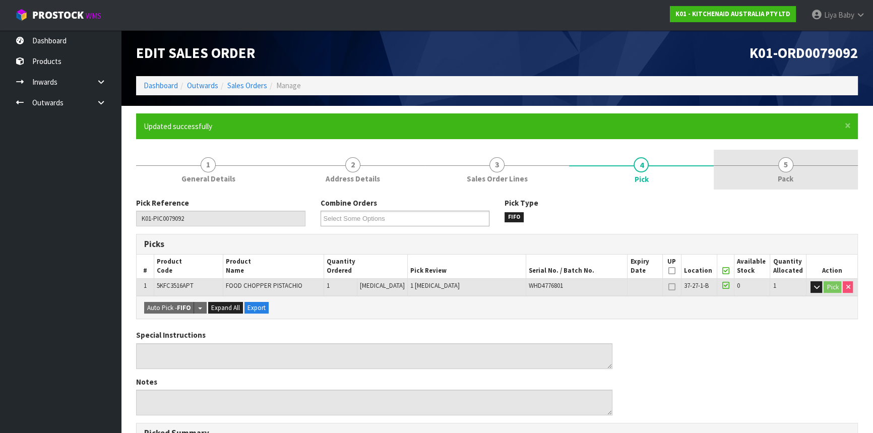
click at [801, 171] on link "5 Pack" at bounding box center [785, 170] width 144 height 40
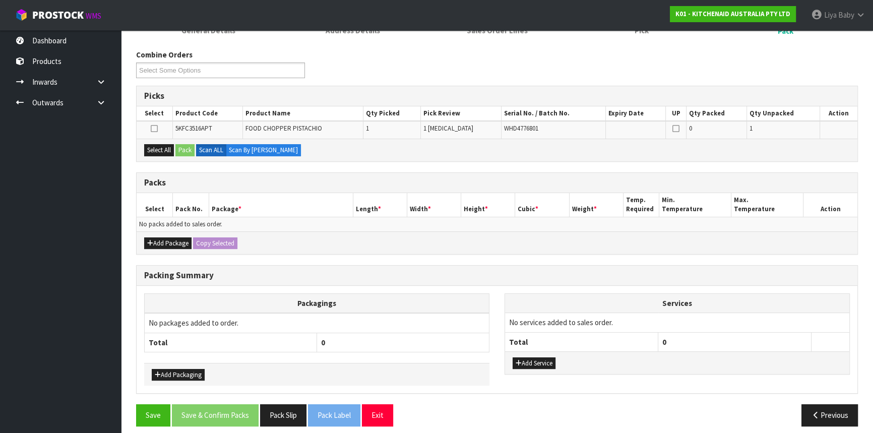
scroll to position [154, 0]
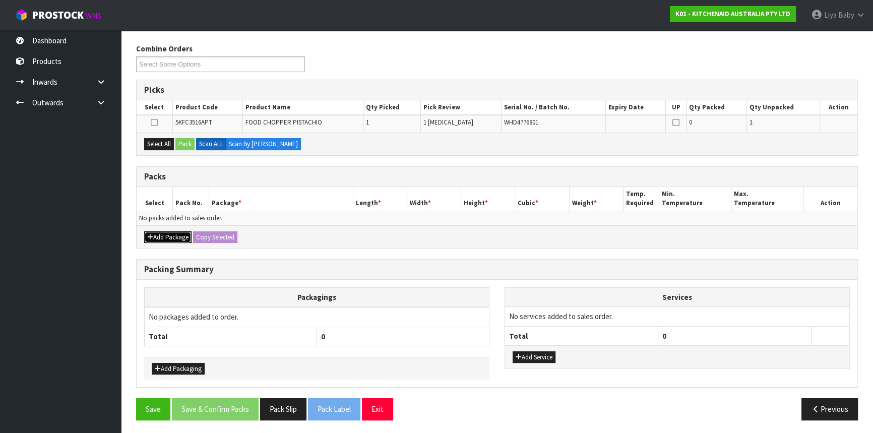
click at [180, 235] on button "Add Package" at bounding box center [167, 237] width 47 height 12
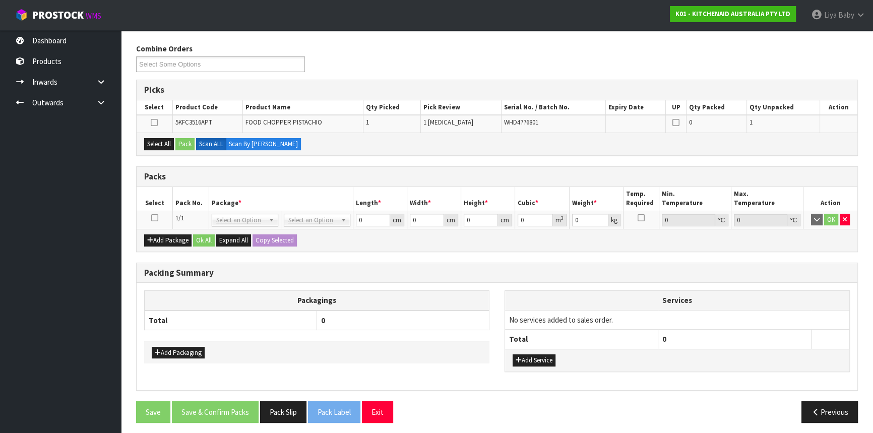
click at [152, 218] on icon at bounding box center [154, 218] width 7 height 1
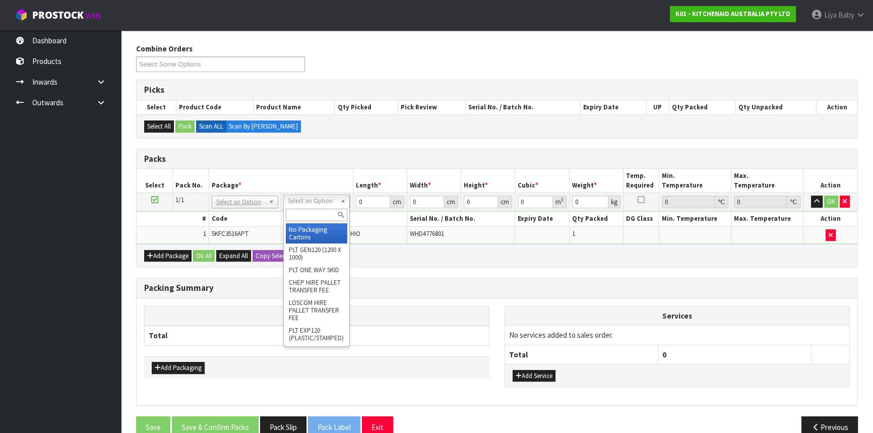
click at [313, 212] on input "text" at bounding box center [316, 215] width 61 height 13
type input "OC"
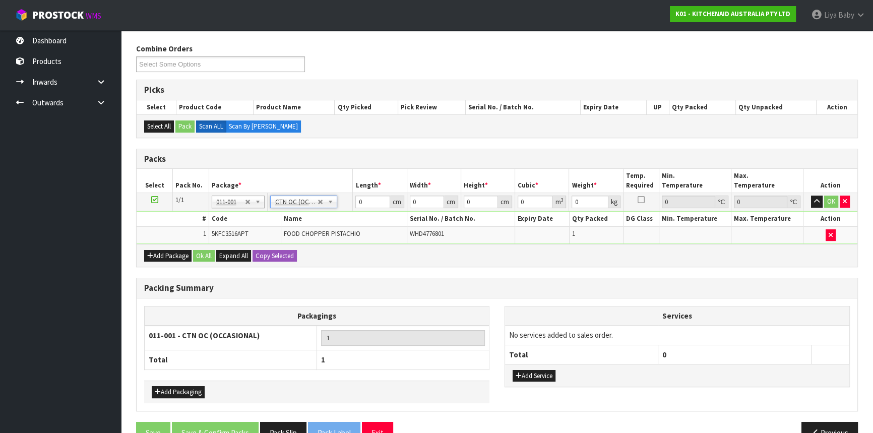
type input "1.56"
click at [368, 195] on input "0" at bounding box center [372, 201] width 34 height 13
type input "36"
click at [425, 200] on input "0" at bounding box center [427, 201] width 34 height 13
type input "23"
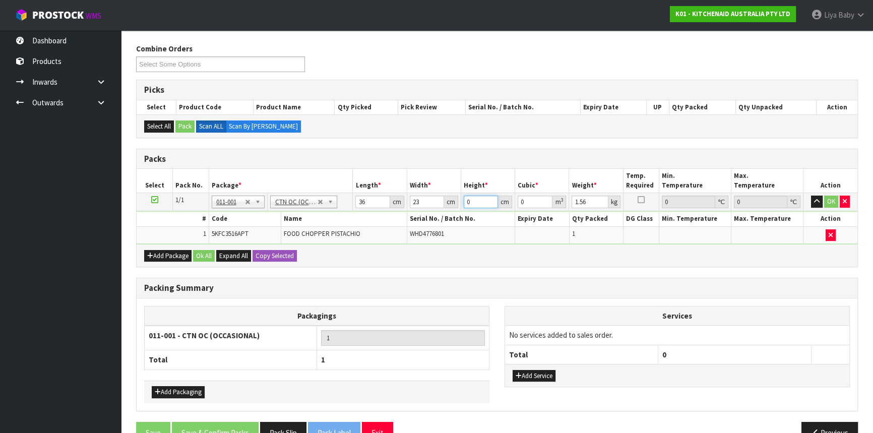
click at [478, 198] on input "0" at bounding box center [481, 201] width 34 height 13
type input "1"
type input "0.000828"
type input "19"
type input "0.015732"
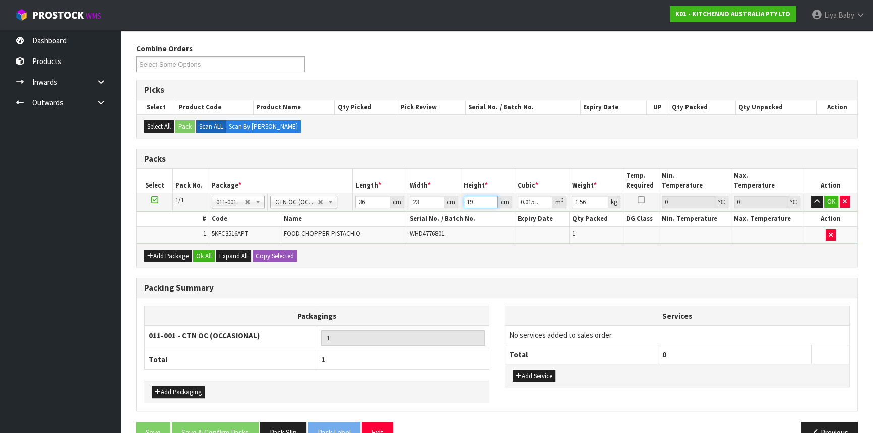
type input "19"
click at [593, 202] on input "1.56" at bounding box center [589, 201] width 36 height 13
type input "1"
type input "2"
click at [195, 255] on button "Ok All" at bounding box center [204, 256] width 22 height 12
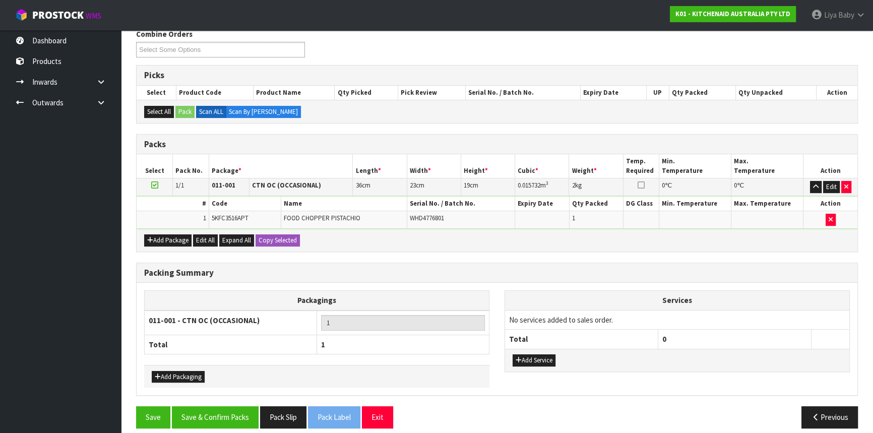
scroll to position [176, 0]
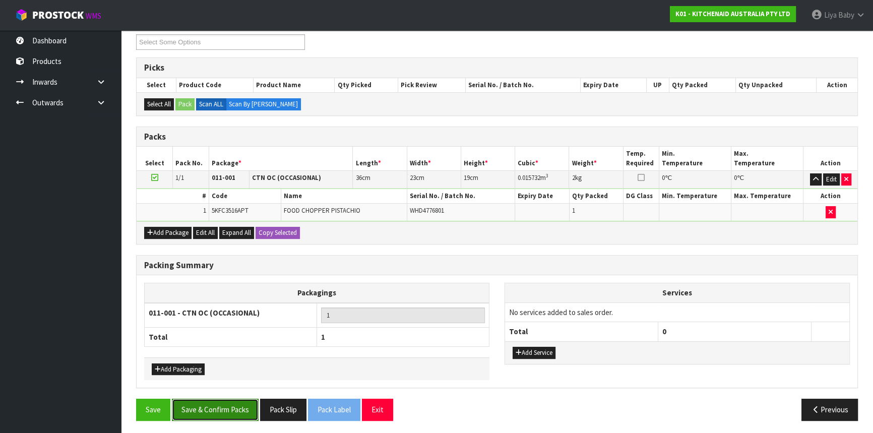
click at [225, 411] on button "Save & Confirm Packs" at bounding box center [215, 410] width 87 height 22
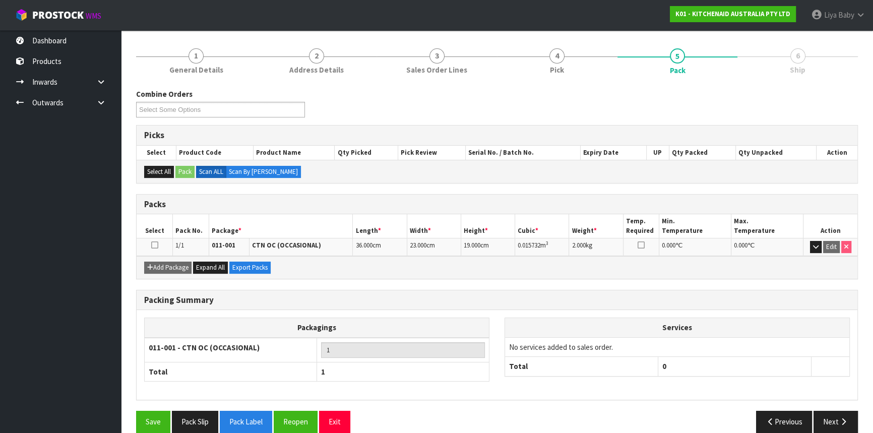
scroll to position [121, 0]
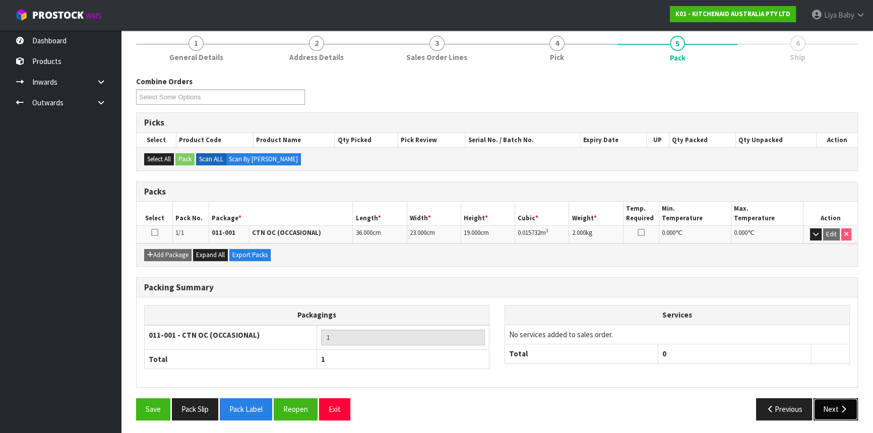
click at [828, 398] on button "Next" at bounding box center [835, 409] width 44 height 22
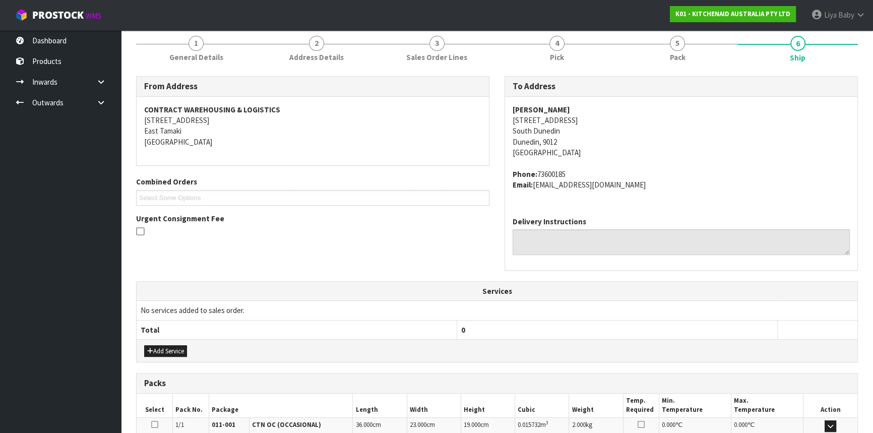
scroll to position [253, 0]
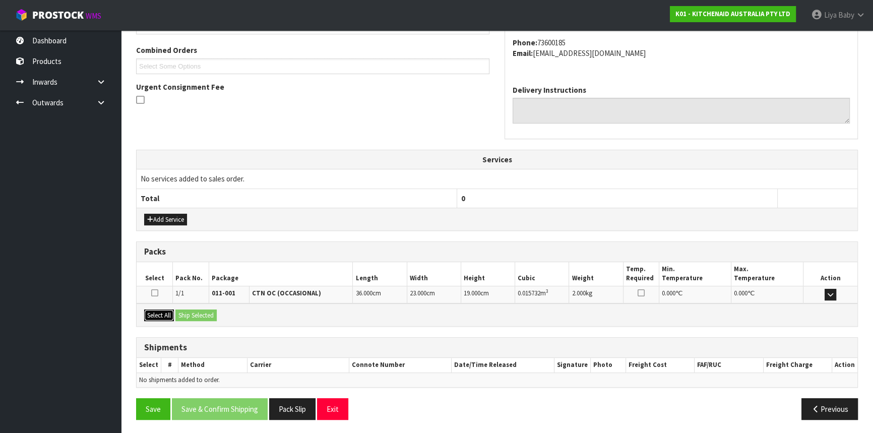
click at [156, 309] on button "Select All" at bounding box center [159, 315] width 30 height 12
click at [212, 309] on button "Ship Selected" at bounding box center [195, 315] width 41 height 12
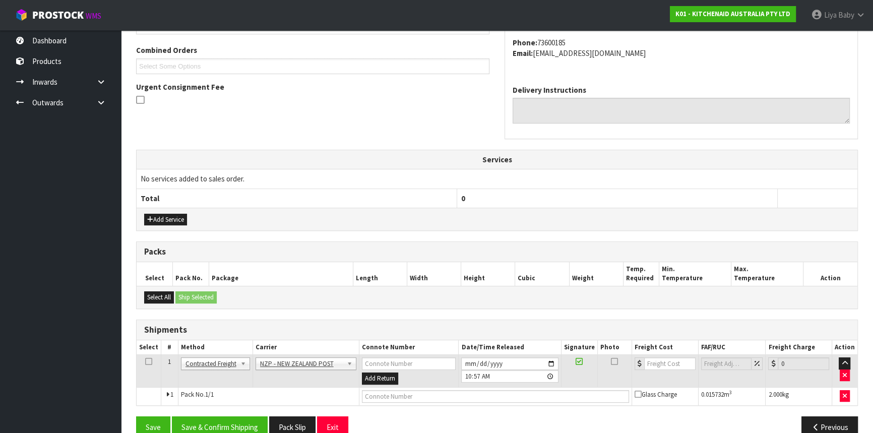
click at [147, 361] on icon at bounding box center [148, 361] width 7 height 1
click at [216, 417] on button "Save & Confirm Shipping" at bounding box center [220, 427] width 96 height 22
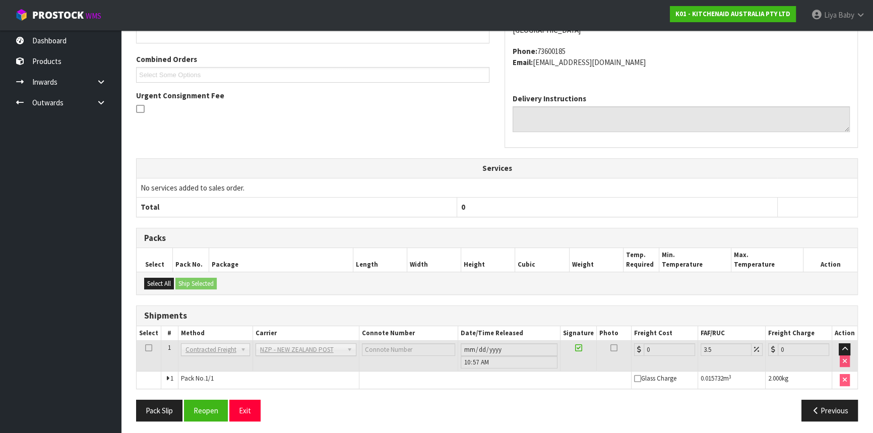
scroll to position [257, 0]
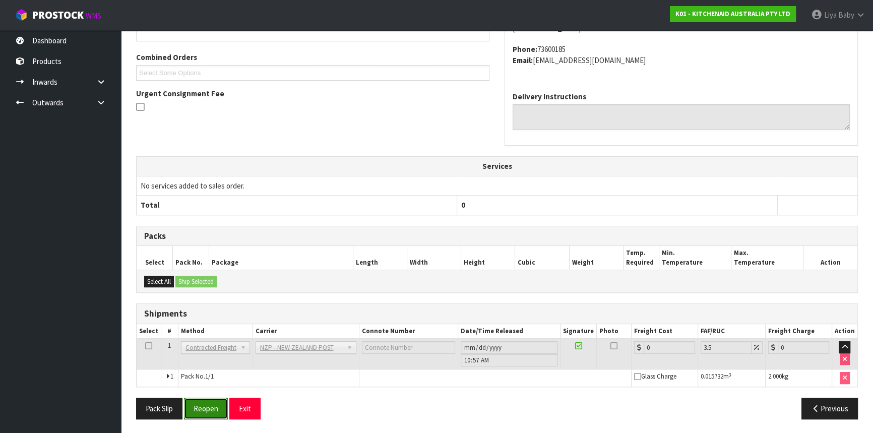
click at [201, 406] on button "Reopen" at bounding box center [206, 409] width 44 height 22
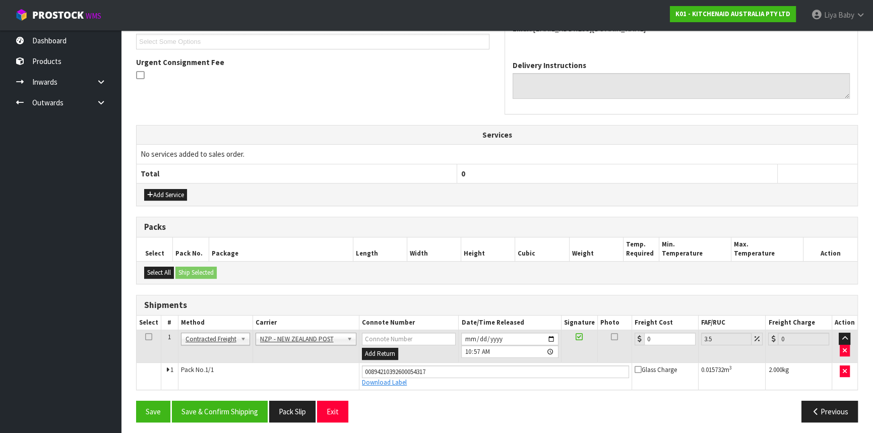
scroll to position [280, 0]
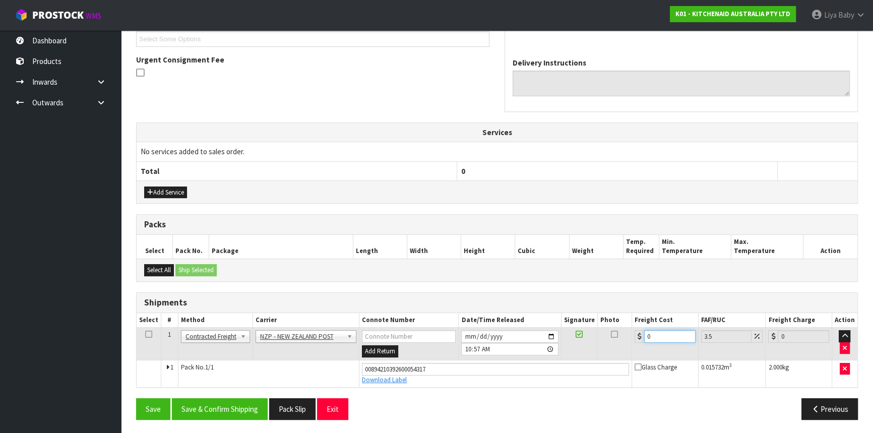
click at [662, 334] on input "0" at bounding box center [669, 336] width 51 height 13
type input "1"
type input "1.03"
type input "11"
type input "11.38"
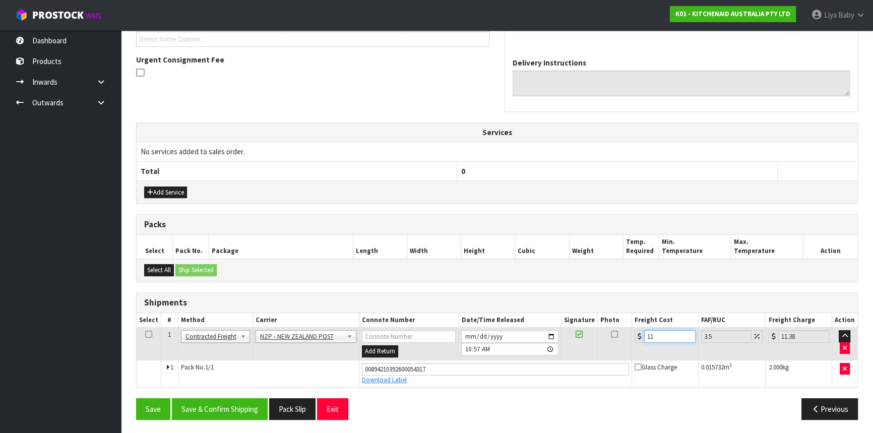
type input "11.6"
type input "12.01"
type input "11.61"
type input "12.02"
type input "11.61"
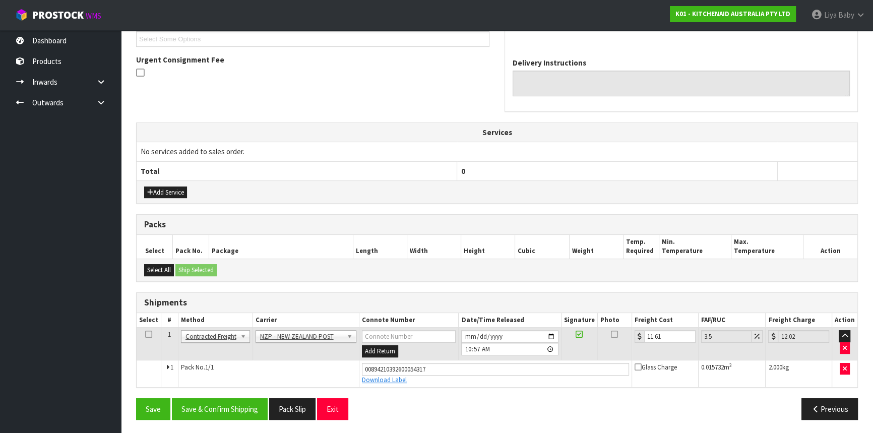
click at [146, 334] on icon at bounding box center [148, 334] width 7 height 1
click at [202, 410] on button "Save & Confirm Shipping" at bounding box center [220, 409] width 96 height 22
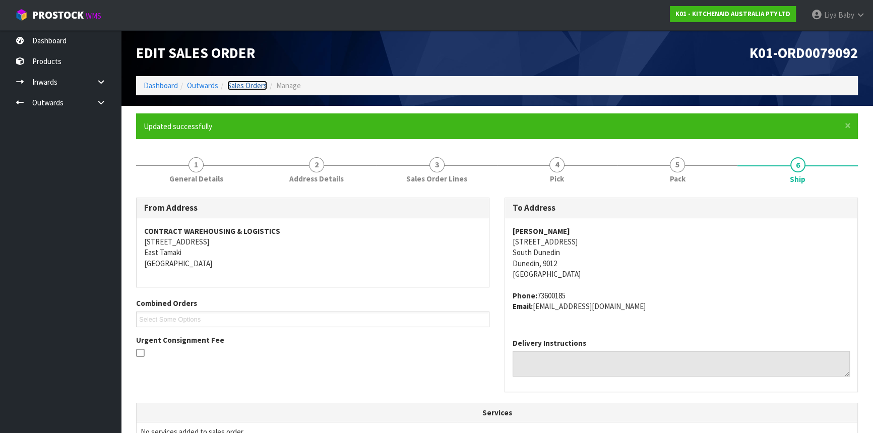
click at [247, 83] on link "Sales Orders" at bounding box center [247, 86] width 40 height 10
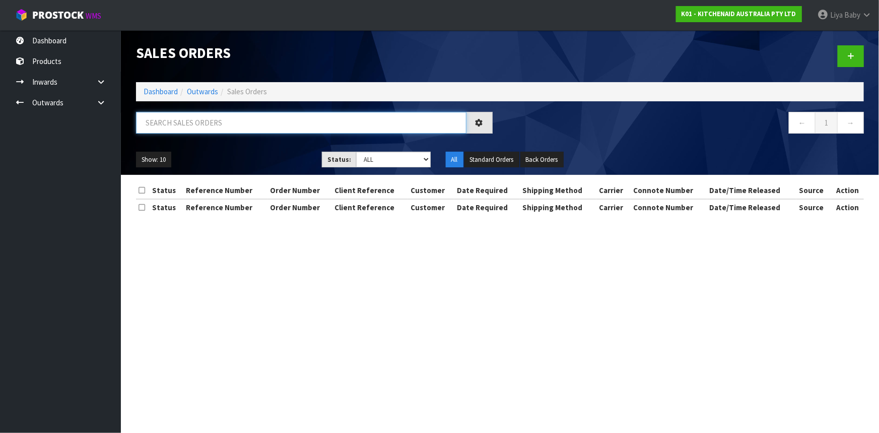
click at [236, 124] on input "text" at bounding box center [301, 123] width 331 height 22
type input "JOB-0412347"
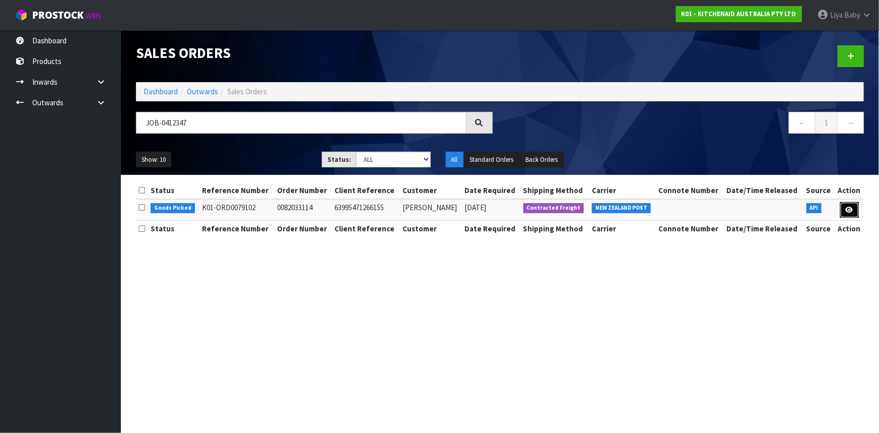
click at [848, 204] on link at bounding box center [849, 210] width 19 height 16
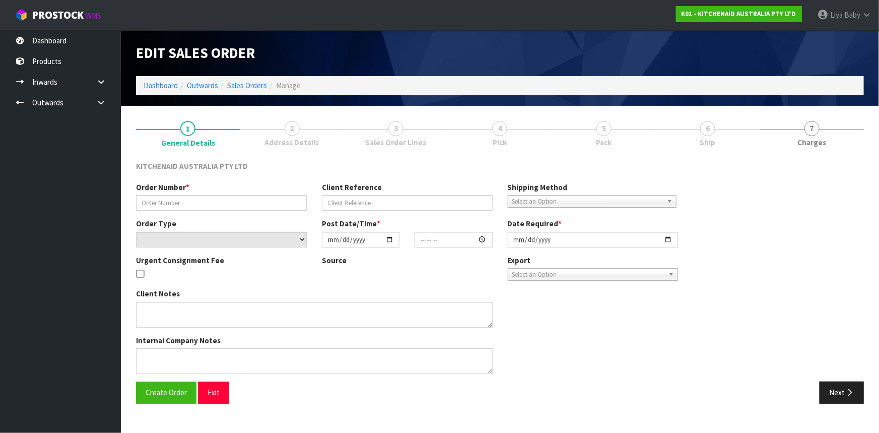
type input "0082033114"
type input "63995471266155"
select select "number:0"
type input "[DATE]"
type input "11:39:57.000"
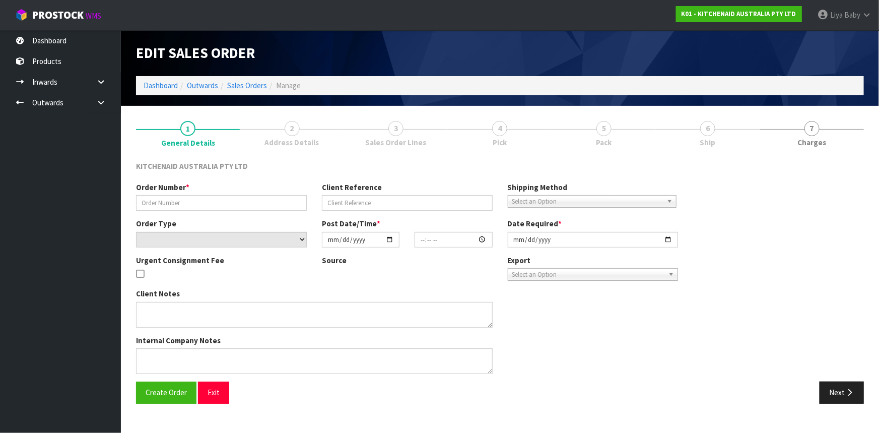
type input "[DATE]"
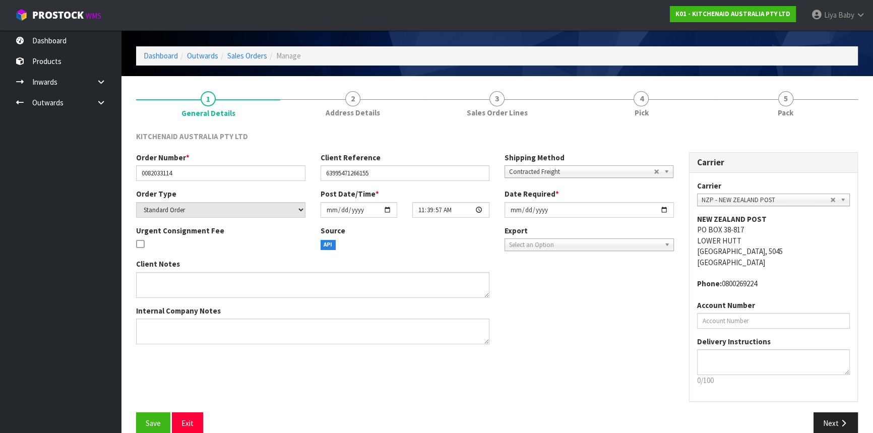
scroll to position [45, 0]
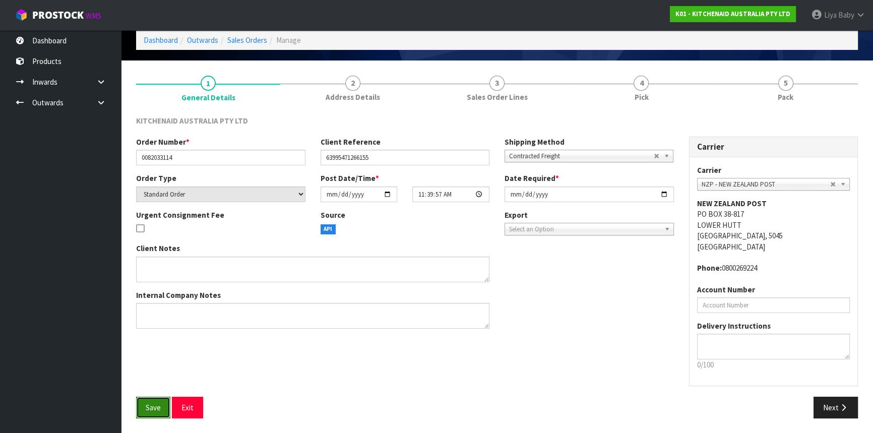
click at [158, 399] on button "Save" at bounding box center [153, 408] width 34 height 22
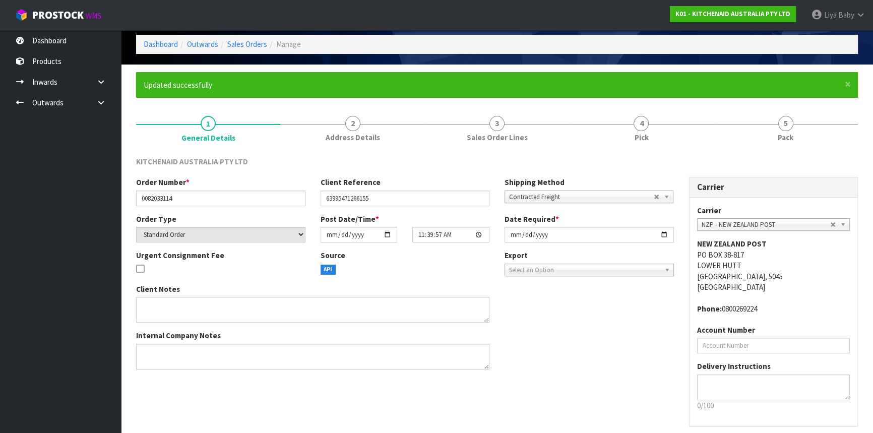
scroll to position [82, 0]
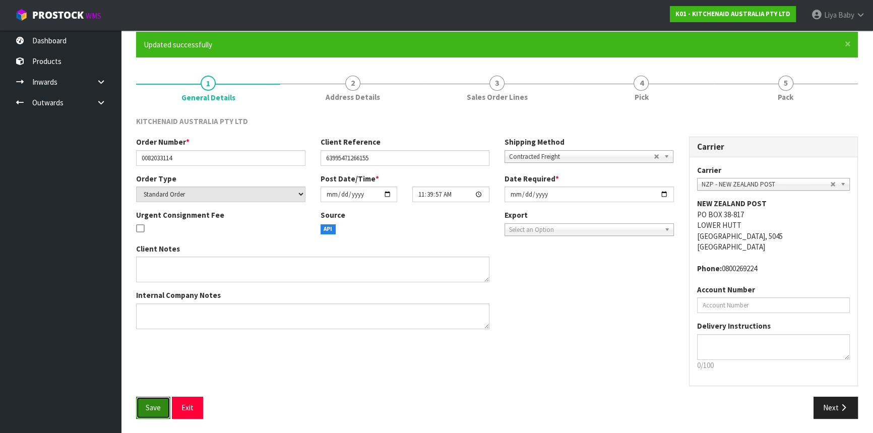
click at [157, 410] on span "Save" at bounding box center [153, 408] width 15 height 10
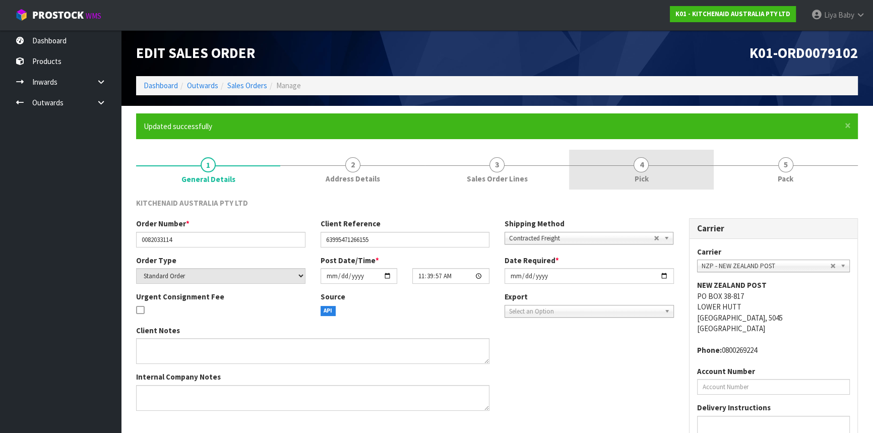
click at [655, 164] on link "4 Pick" at bounding box center [641, 170] width 144 height 40
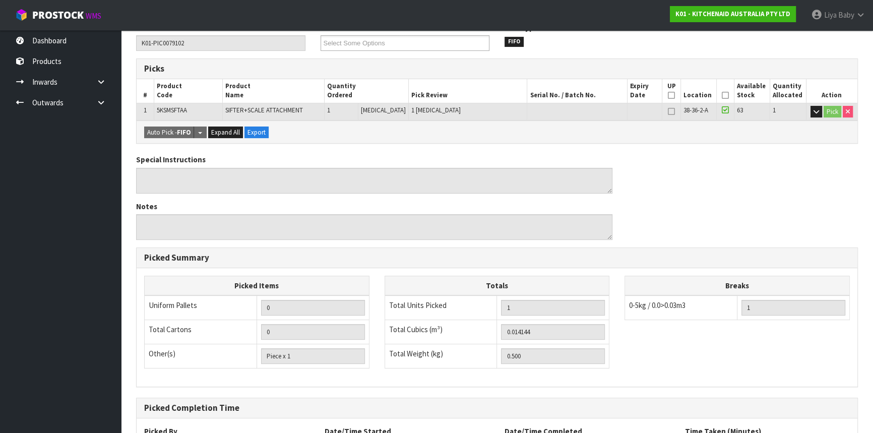
scroll to position [183, 0]
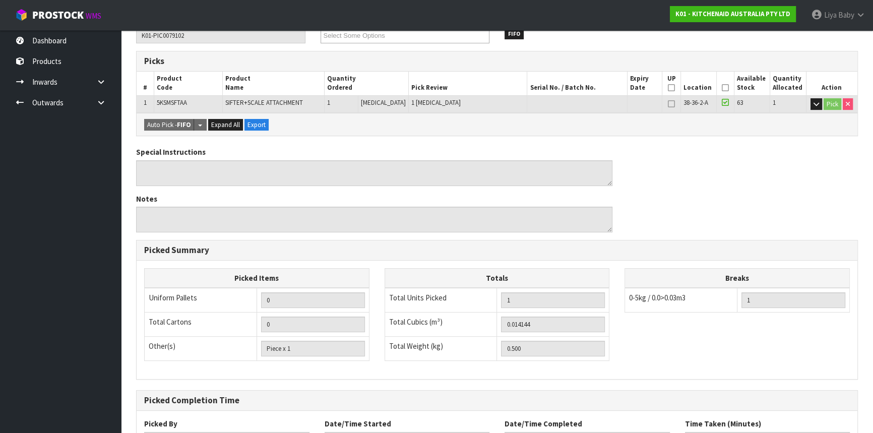
click at [721, 88] on icon at bounding box center [724, 88] width 7 height 1
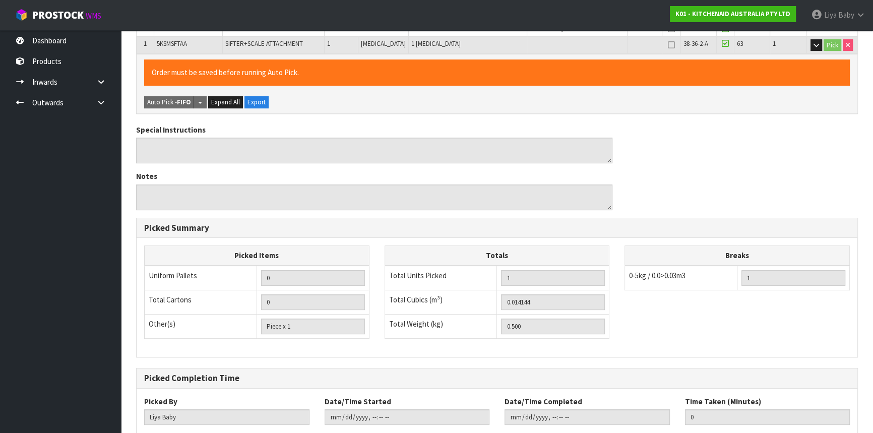
scroll to position [302, 0]
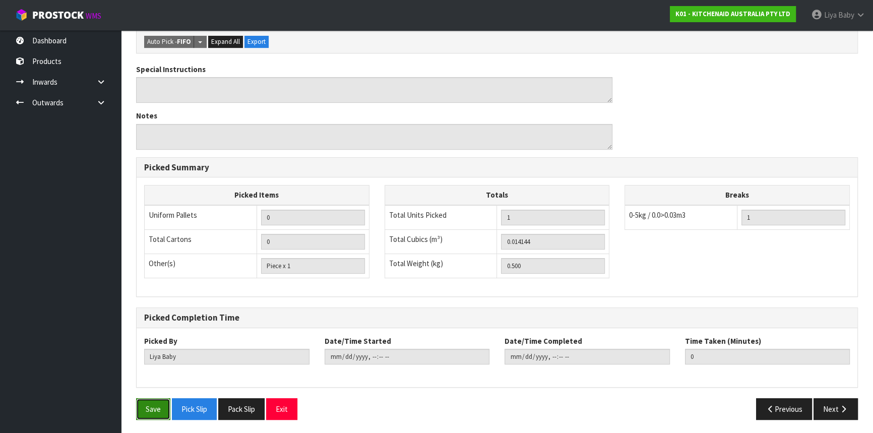
click at [141, 408] on button "Save" at bounding box center [153, 409] width 34 height 22
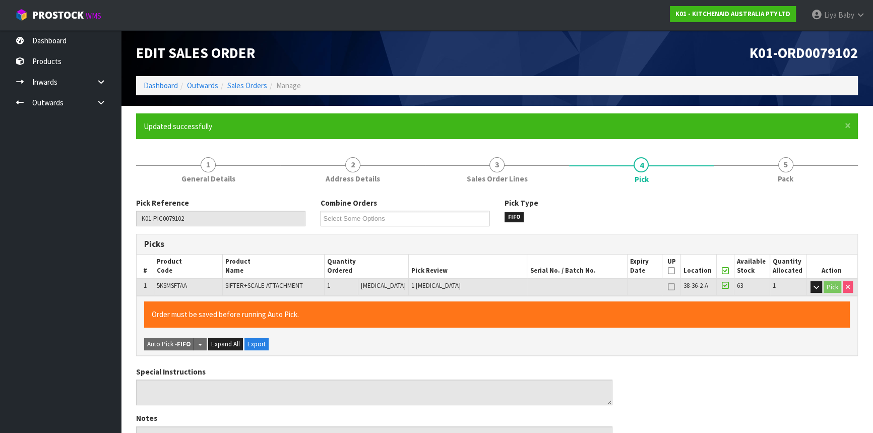
type input "[DATE]T11:01:24"
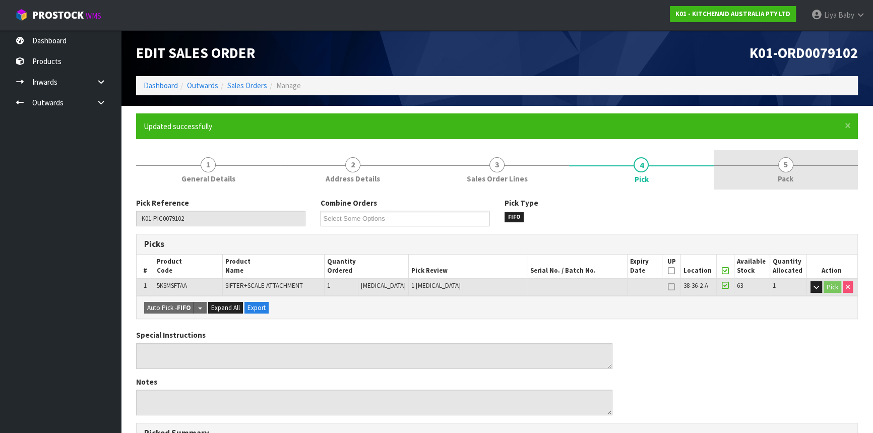
click at [789, 180] on span "Pack" at bounding box center [785, 178] width 16 height 11
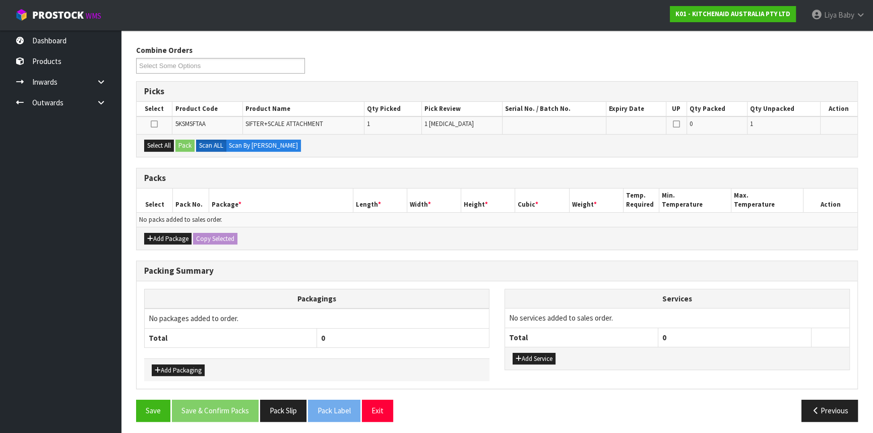
scroll to position [154, 0]
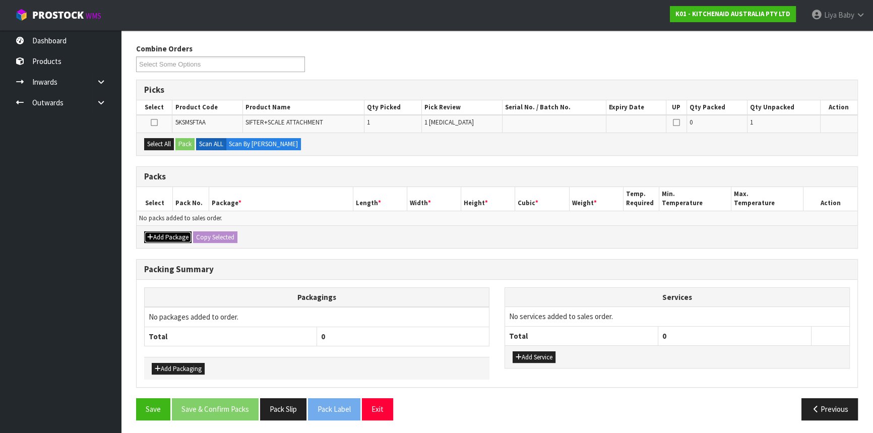
click at [187, 237] on button "Add Package" at bounding box center [167, 237] width 47 height 12
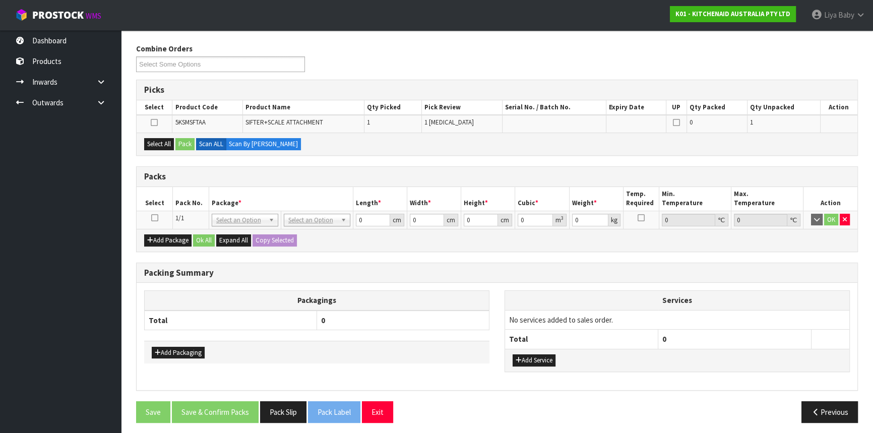
click at [155, 218] on icon at bounding box center [154, 218] width 7 height 1
drag, startPoint x: 272, startPoint y: 136, endPoint x: 229, endPoint y: 176, distance: 59.2
click at [229, 176] on h3 "Packs" at bounding box center [496, 177] width 705 height 10
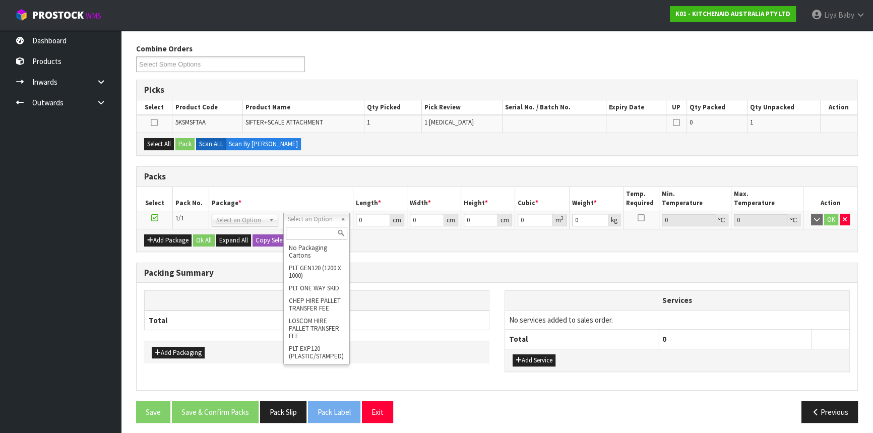
click at [312, 230] on input "text" at bounding box center [316, 233] width 61 height 13
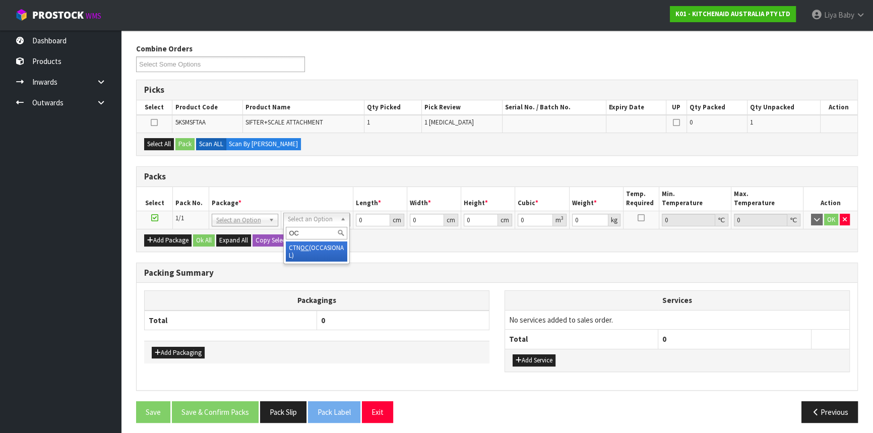
type input "OC"
drag, startPoint x: 297, startPoint y: 250, endPoint x: 303, endPoint y: 240, distance: 11.6
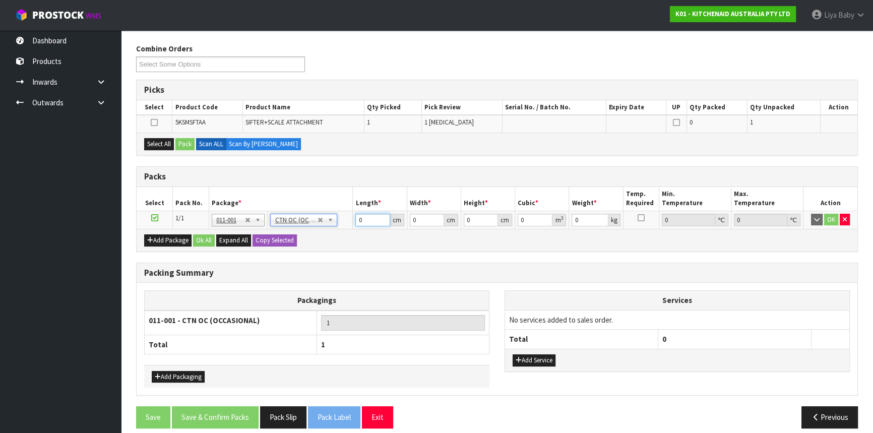
click at [367, 215] on input "0" at bounding box center [372, 220] width 34 height 13
type input "36"
click at [425, 218] on input "0" at bounding box center [427, 220] width 34 height 13
type input "23"
click at [475, 217] on input "0" at bounding box center [481, 220] width 34 height 13
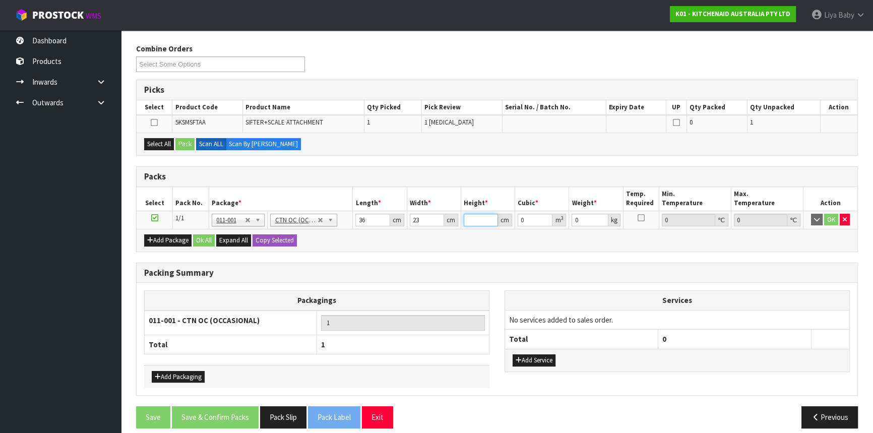
type input "2"
type input "0.001656"
type input "26"
type input "0.021528"
type input "26"
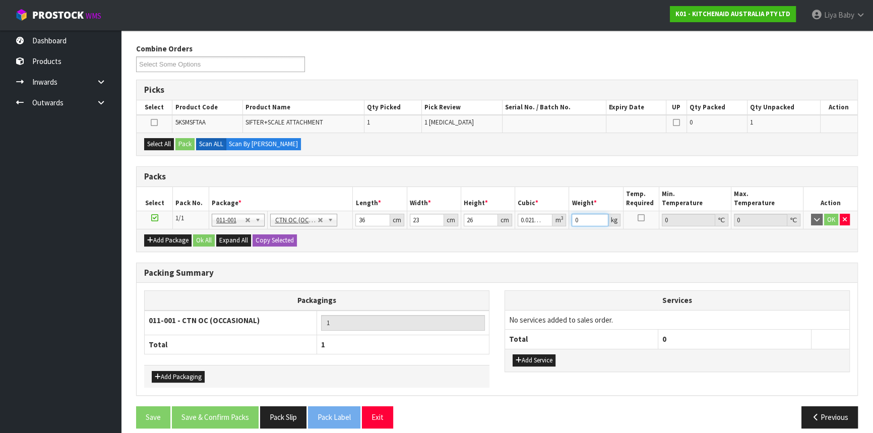
click at [589, 215] on input "0" at bounding box center [589, 220] width 36 height 13
type input "3"
click at [201, 234] on button "Ok All" at bounding box center [204, 240] width 22 height 12
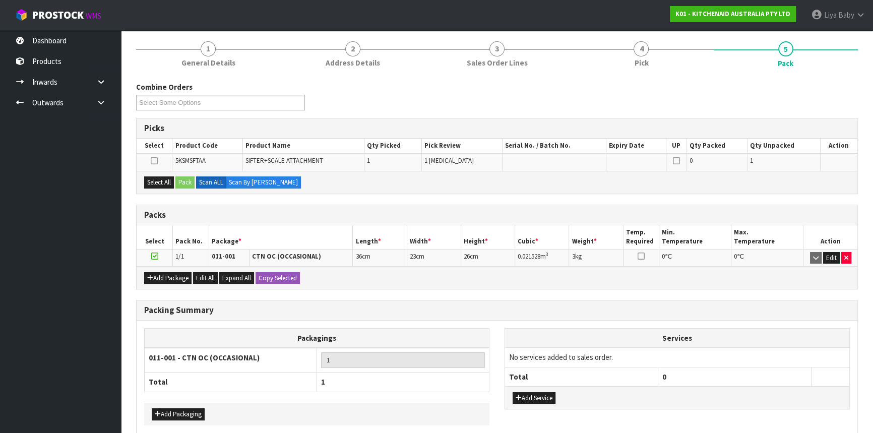
scroll to position [70, 0]
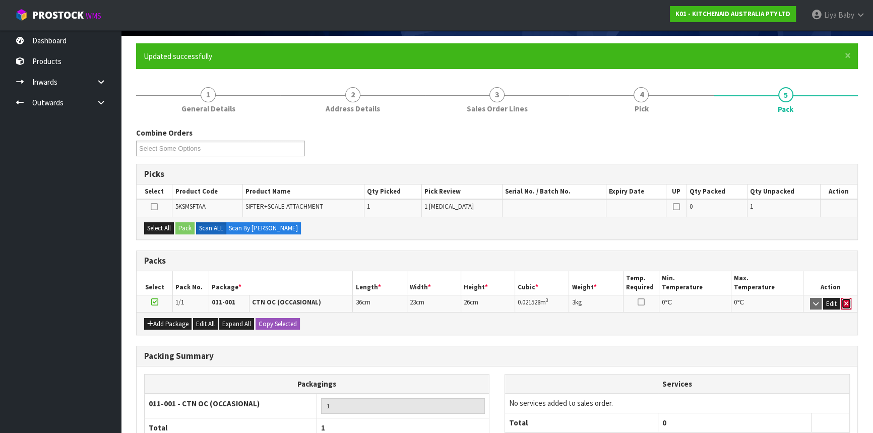
click at [844, 300] on icon "button" at bounding box center [846, 303] width 4 height 7
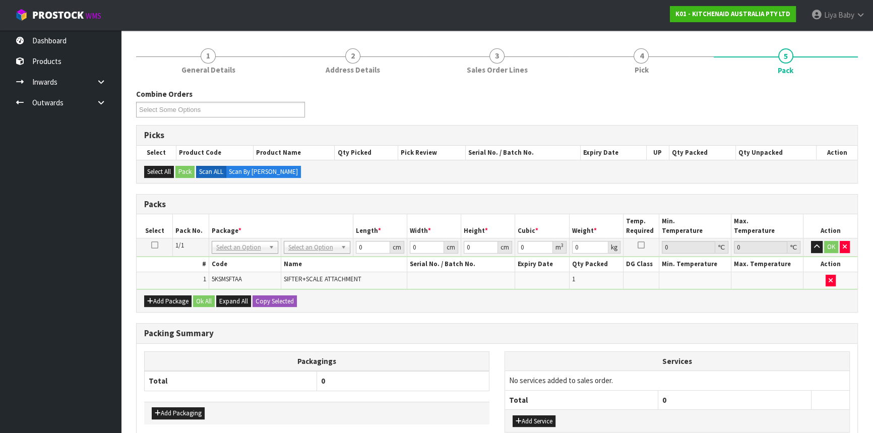
scroll to position [172, 0]
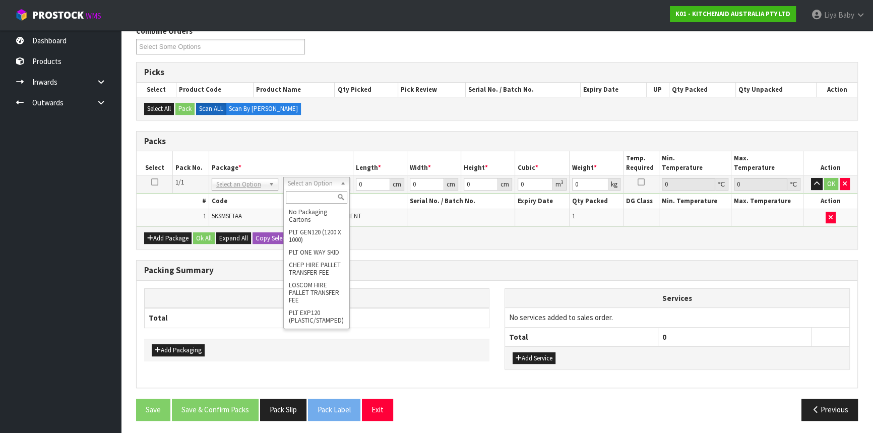
click at [310, 194] on input "text" at bounding box center [316, 197] width 61 height 13
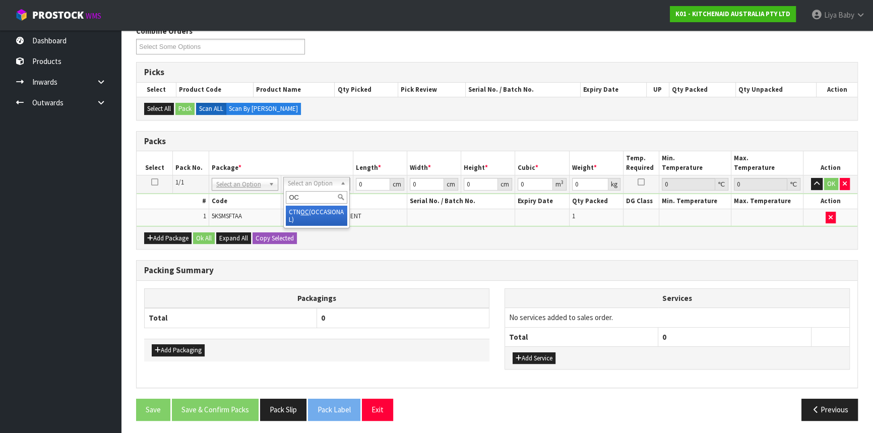
type input "OC"
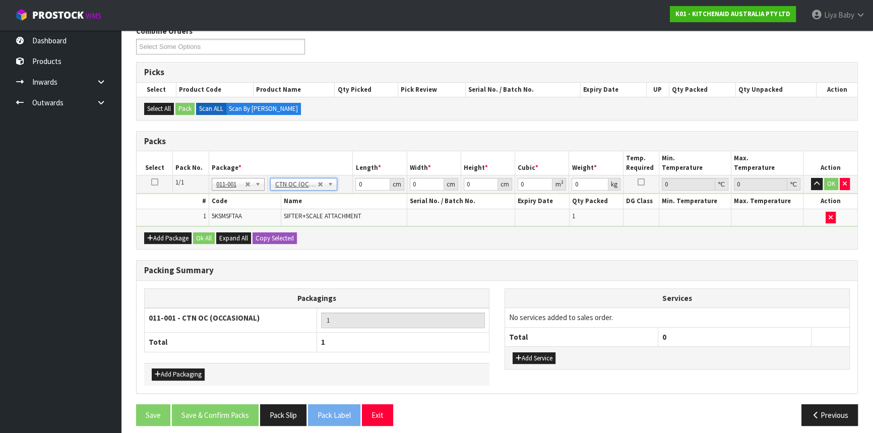
type input "0.5"
click at [364, 182] on input "0" at bounding box center [372, 184] width 34 height 13
type input "36"
click at [429, 182] on input "0" at bounding box center [427, 184] width 34 height 13
type input "23"
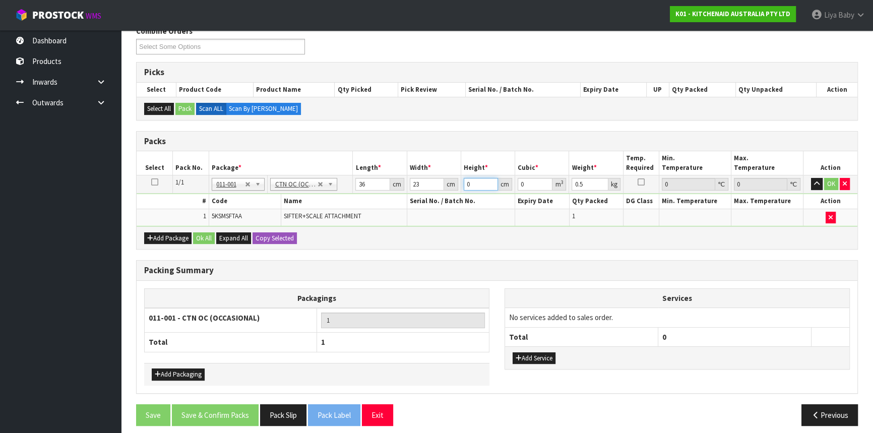
click at [480, 182] on input "0" at bounding box center [481, 184] width 34 height 13
type input "2"
type input "0.001656"
type input "26"
type input "0.021528"
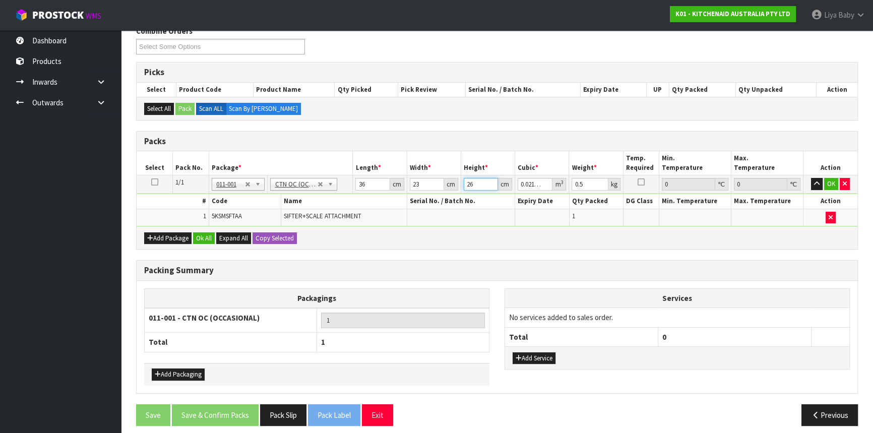
type input "26"
click at [591, 179] on input "0.5" at bounding box center [589, 184] width 36 height 13
type input "0"
type input "3"
click at [201, 232] on button "Ok All" at bounding box center [204, 238] width 22 height 12
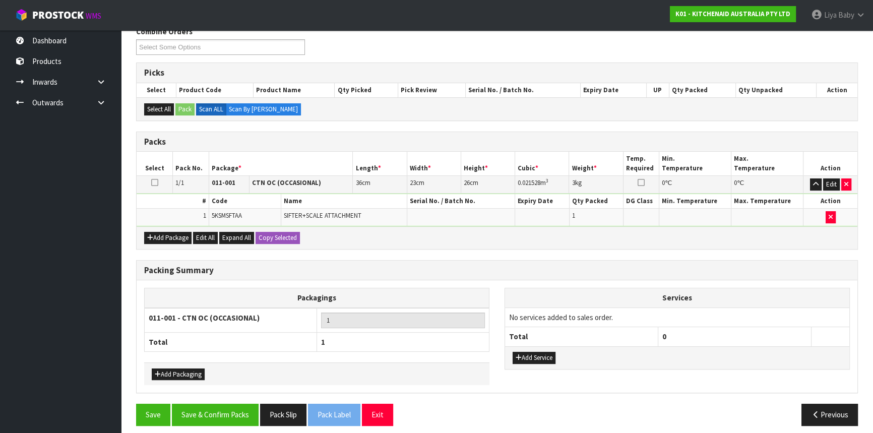
scroll to position [176, 0]
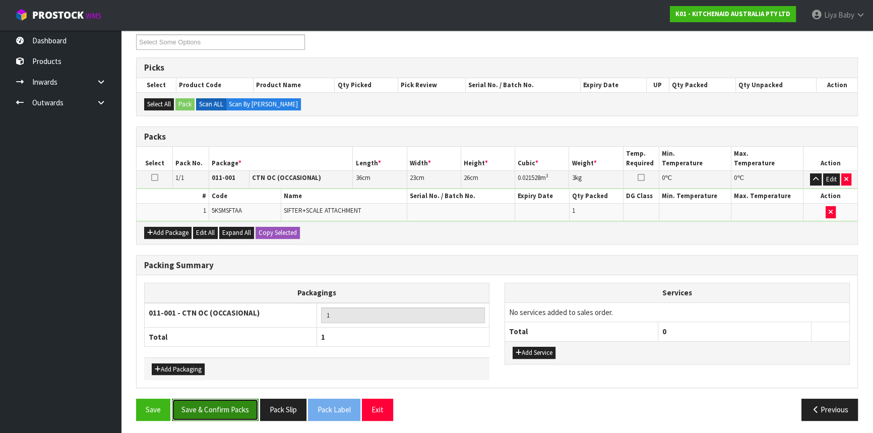
click at [213, 408] on button "Save & Confirm Packs" at bounding box center [215, 410] width 87 height 22
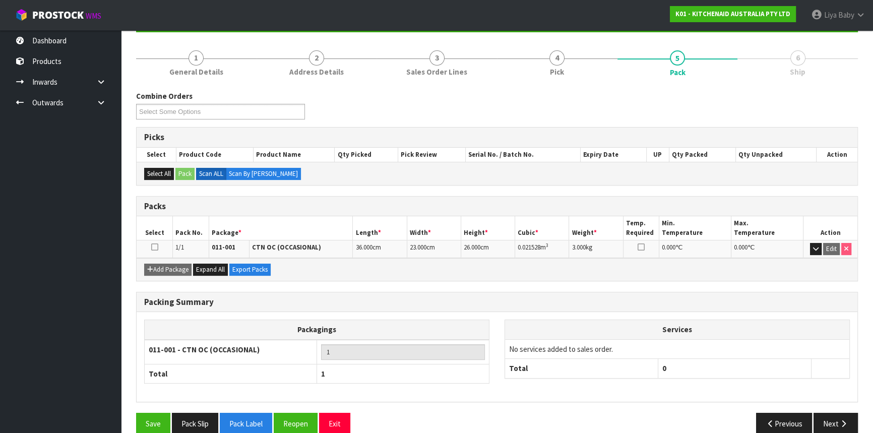
scroll to position [121, 0]
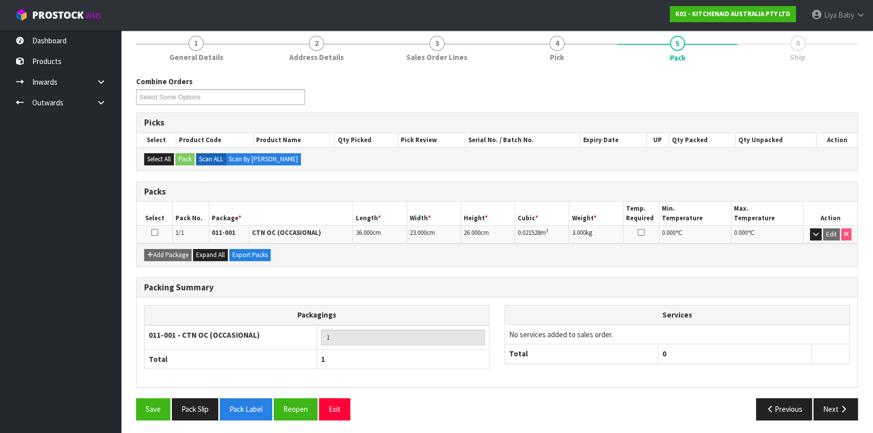
click at [151, 232] on icon at bounding box center [154, 232] width 7 height 1
click at [837, 408] on button "Next" at bounding box center [835, 409] width 44 height 22
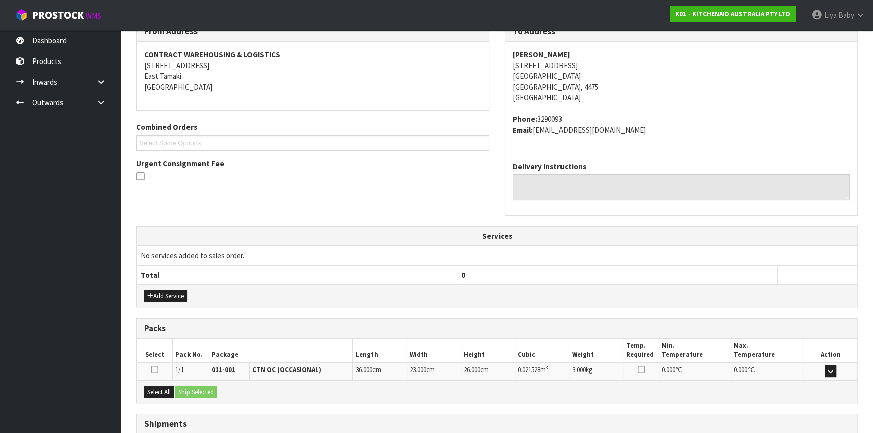
scroll to position [253, 0]
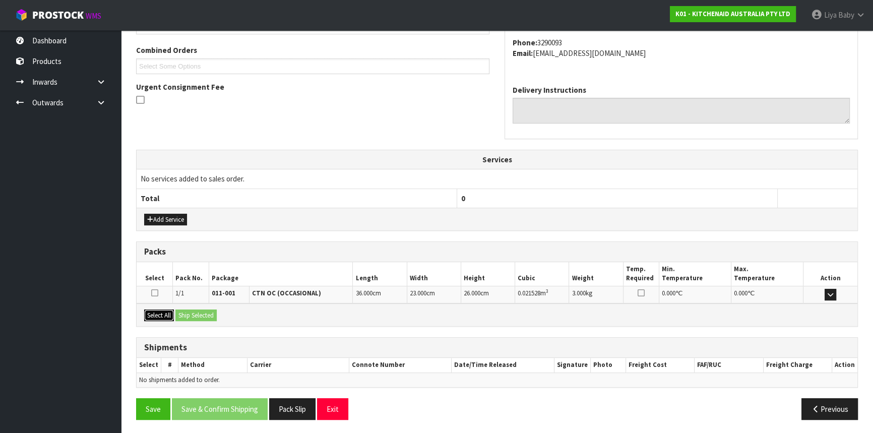
click at [151, 313] on button "Select All" at bounding box center [159, 315] width 30 height 12
click at [185, 309] on button "Ship Selected" at bounding box center [195, 315] width 41 height 12
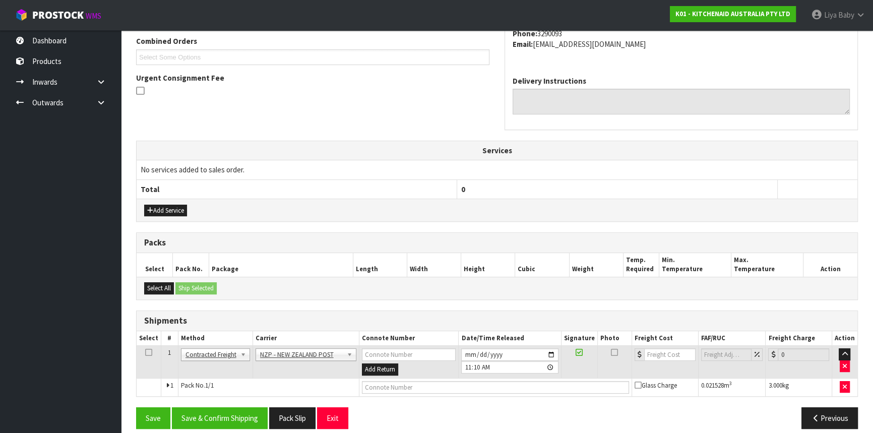
scroll to position [271, 0]
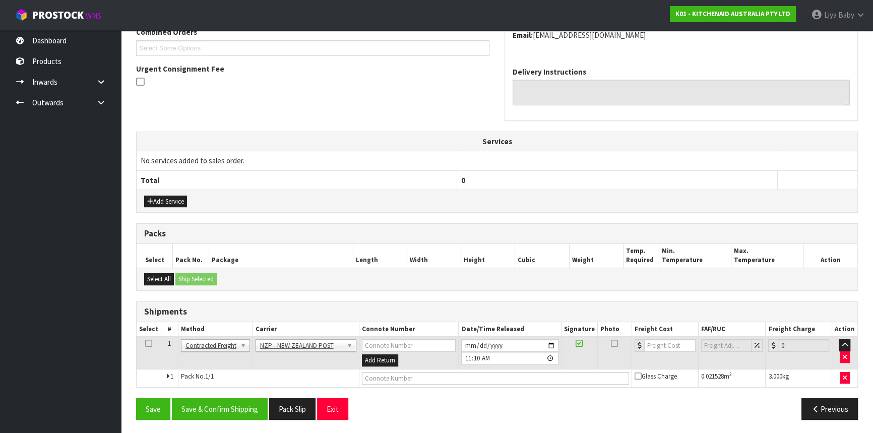
click at [145, 343] on icon at bounding box center [148, 343] width 7 height 1
click at [232, 408] on button "Save & Confirm Shipping" at bounding box center [220, 409] width 96 height 22
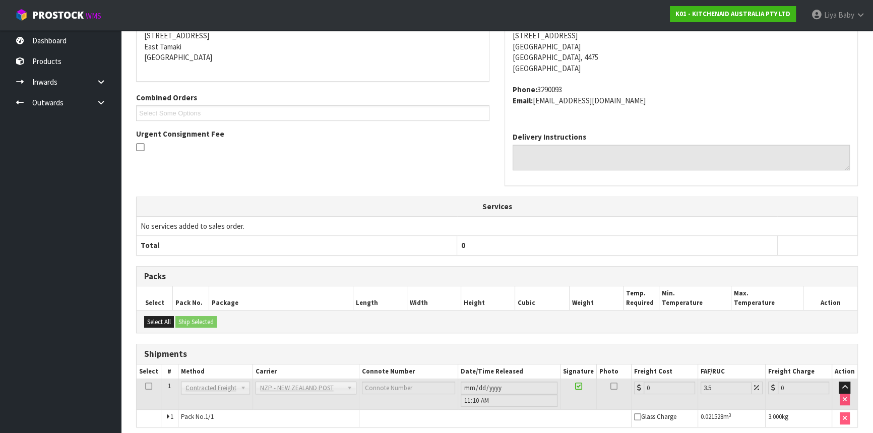
scroll to position [257, 0]
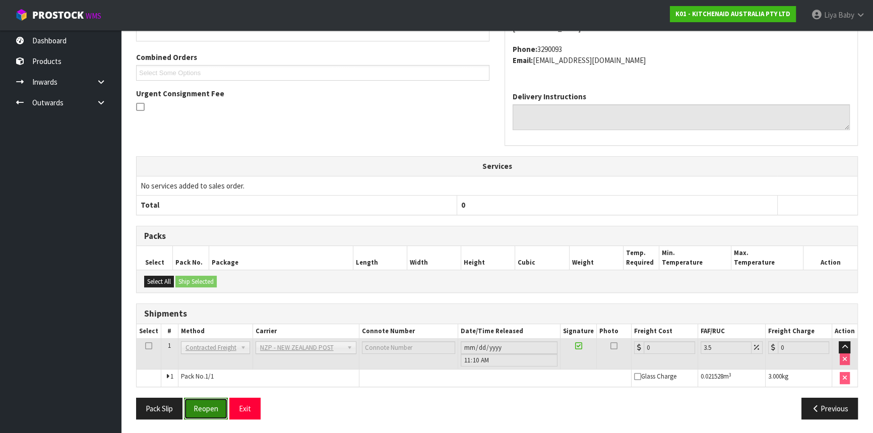
click at [208, 405] on button "Reopen" at bounding box center [206, 409] width 44 height 22
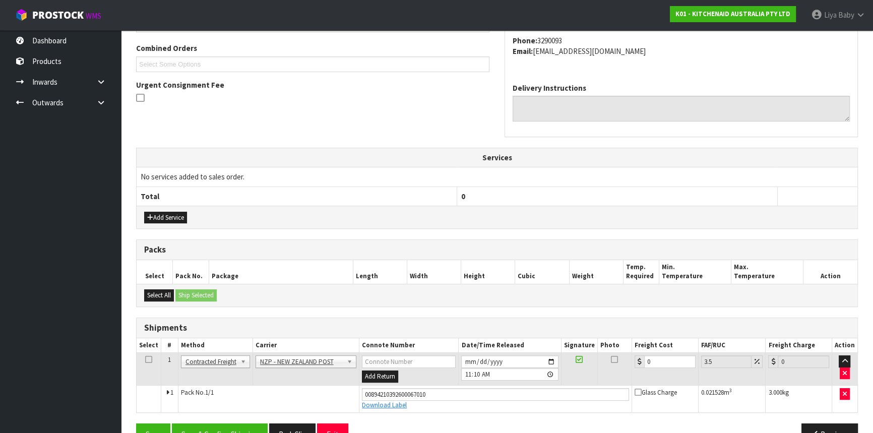
scroll to position [280, 0]
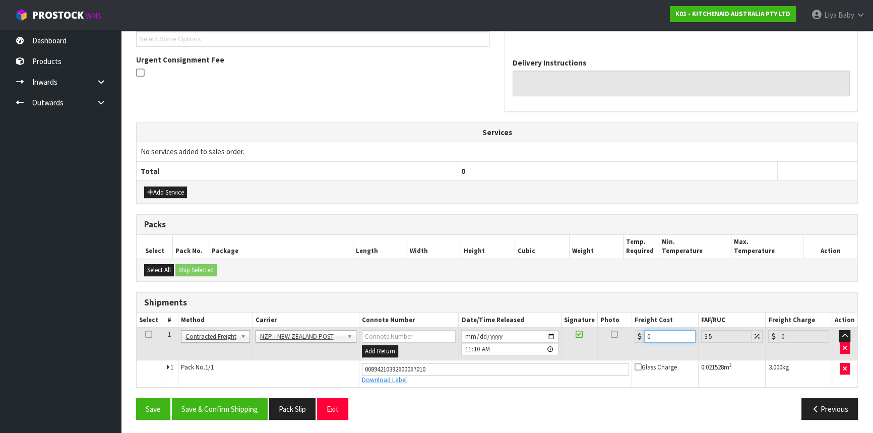
click at [665, 333] on input "0" at bounding box center [669, 336] width 51 height 13
type input "1"
type input "1.03"
type input "13"
type input "13.45"
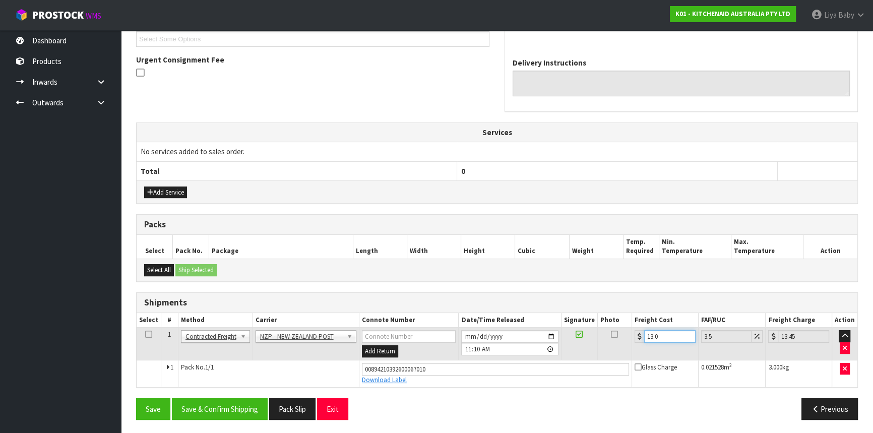
type input "13.04"
type input "13.5"
type input "13.04"
click at [145, 334] on icon at bounding box center [148, 334] width 7 height 1
click at [226, 411] on button "Save & Confirm Shipping" at bounding box center [220, 409] width 96 height 22
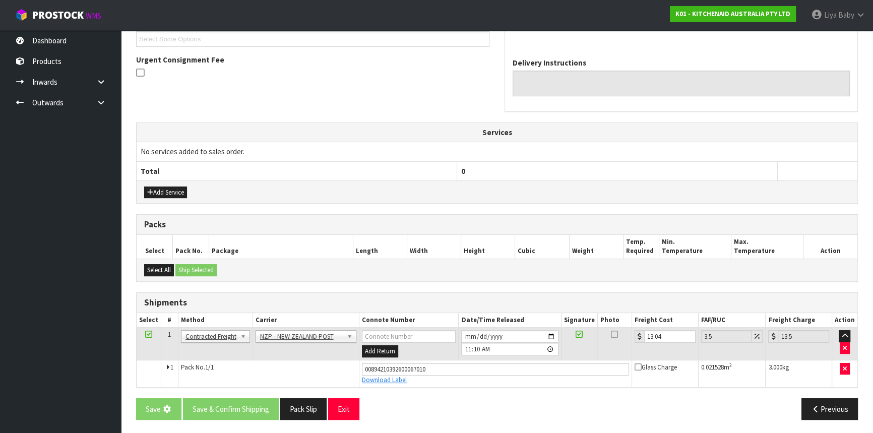
scroll to position [0, 0]
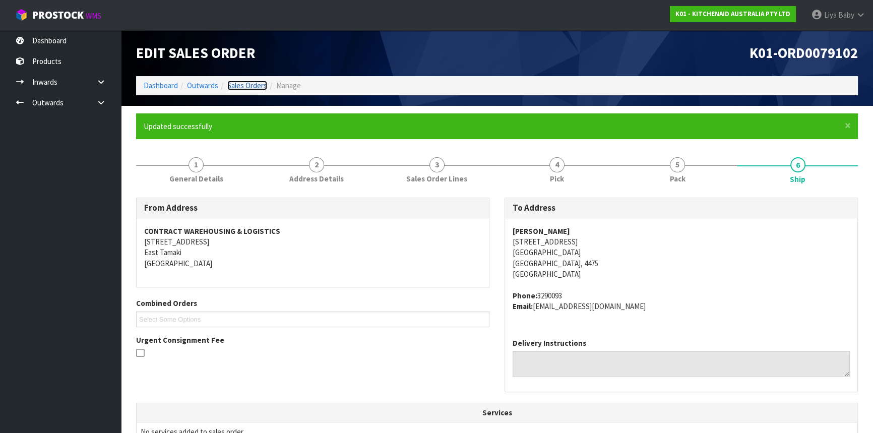
click at [252, 89] on link "Sales Orders" at bounding box center [247, 86] width 40 height 10
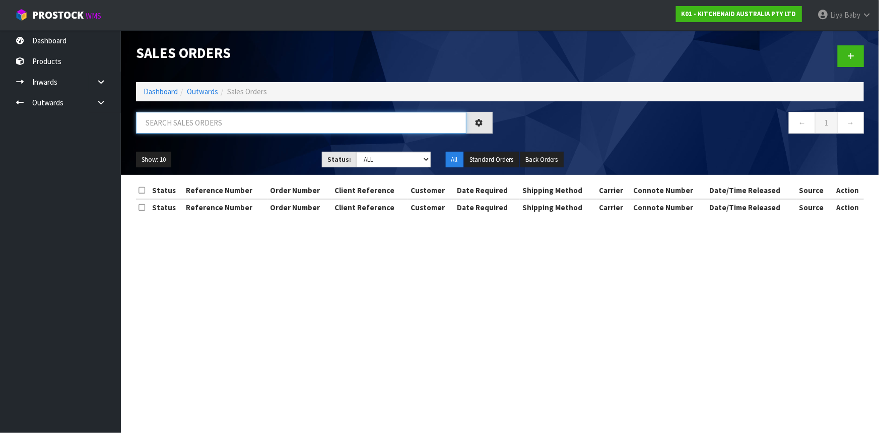
click at [229, 118] on input "text" at bounding box center [301, 123] width 331 height 22
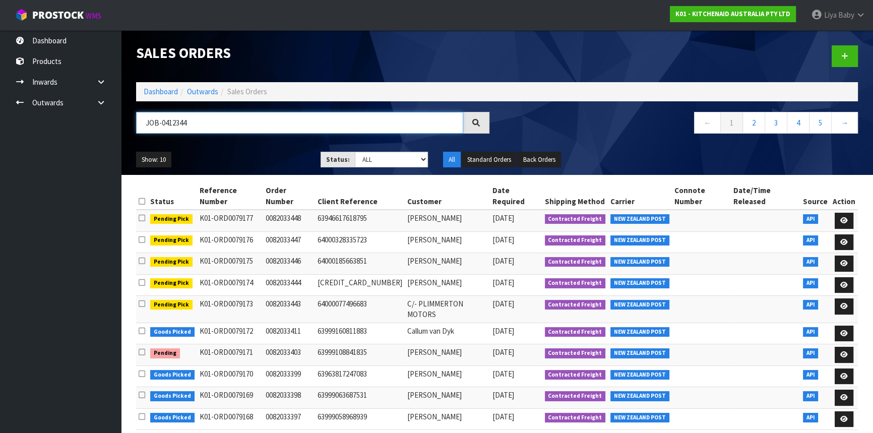
type input "JOB-0412344"
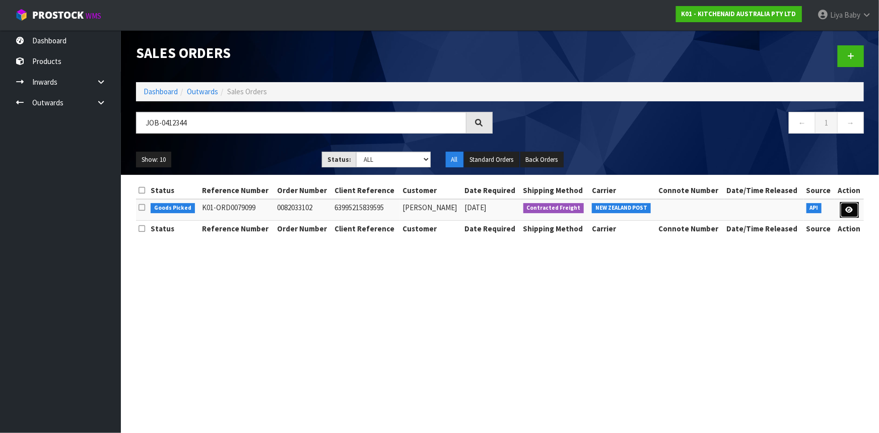
click at [857, 208] on link at bounding box center [849, 210] width 19 height 16
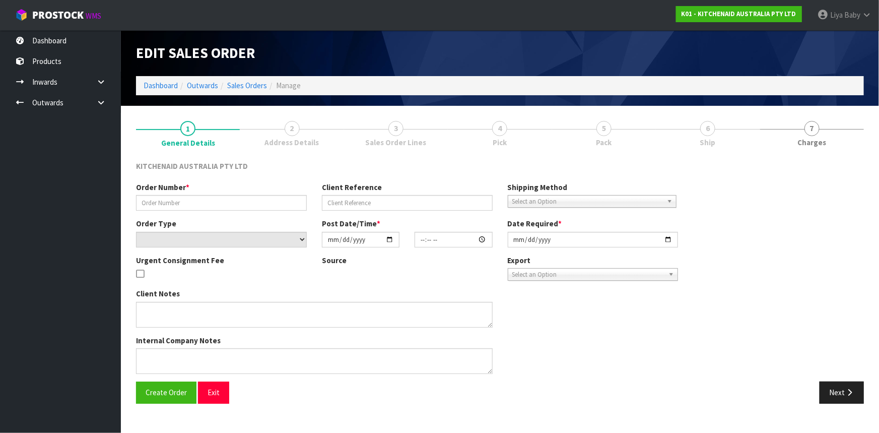
type input "0082033102"
type input "63995215839595"
select select "number:0"
type input "[DATE]"
type input "09:39:22.000"
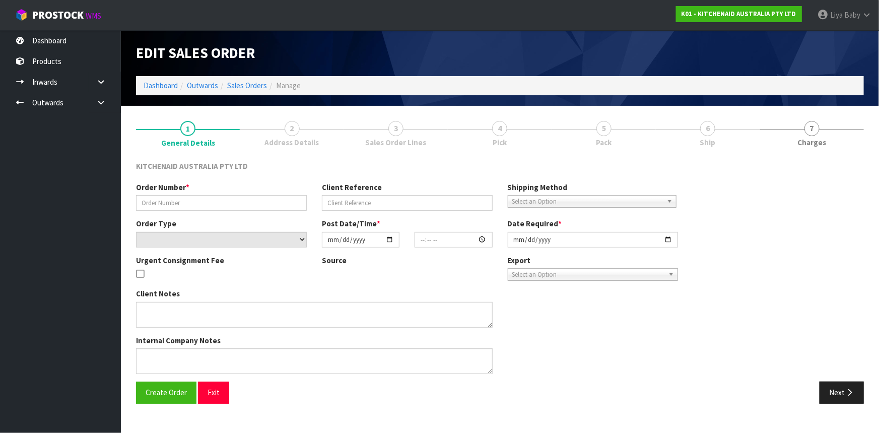
type input "[DATE]"
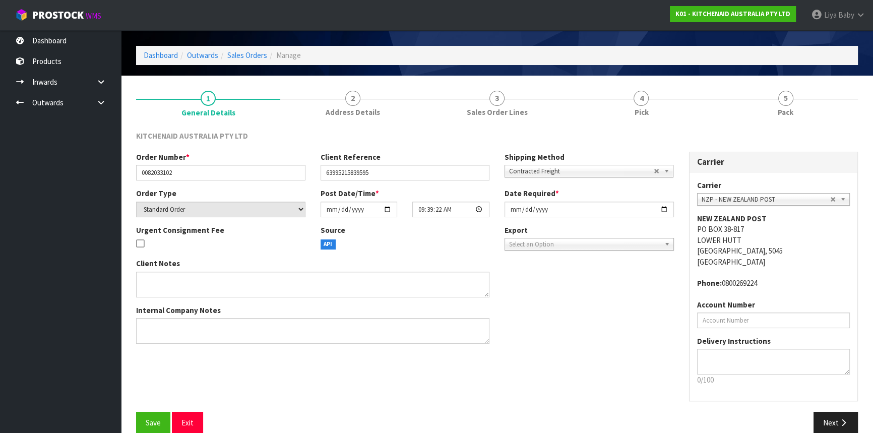
scroll to position [45, 0]
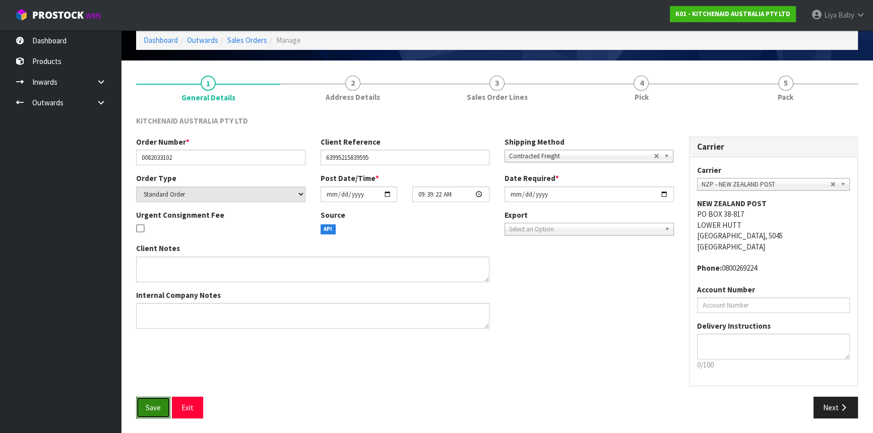
click at [159, 412] on button "Save" at bounding box center [153, 408] width 34 height 22
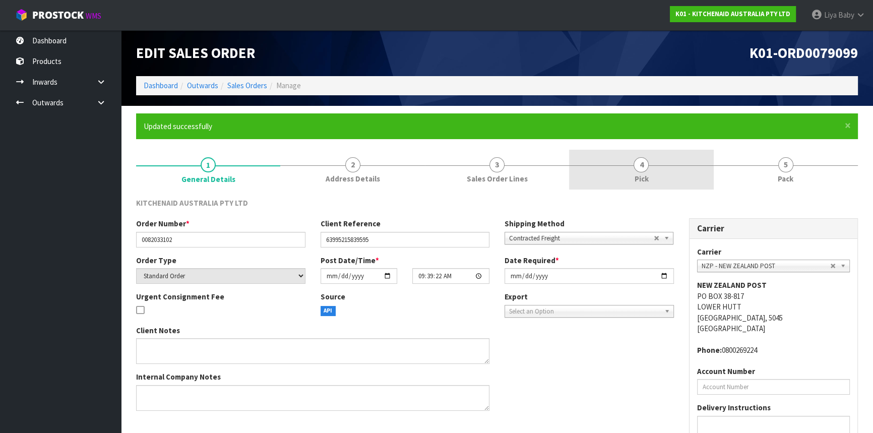
click at [660, 166] on link "4 Pick" at bounding box center [641, 170] width 144 height 40
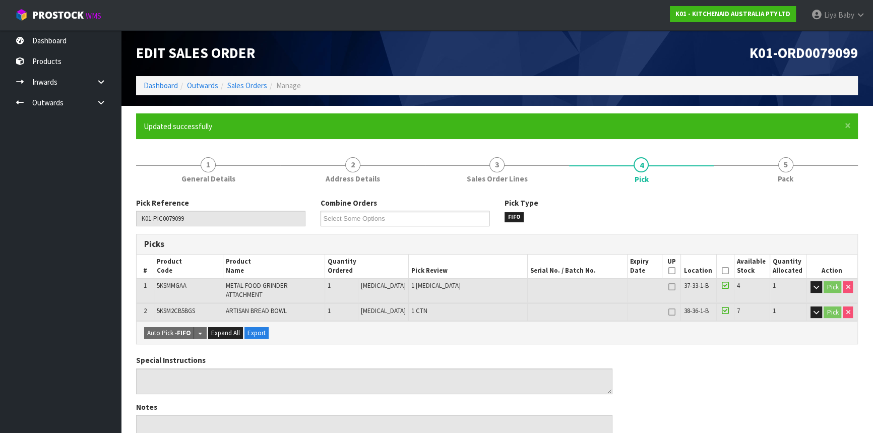
click at [721, 271] on icon at bounding box center [724, 271] width 7 height 1
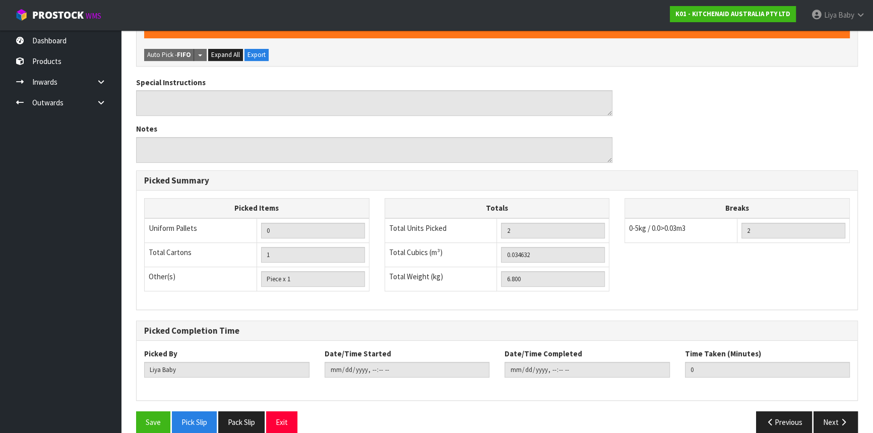
scroll to position [321, 0]
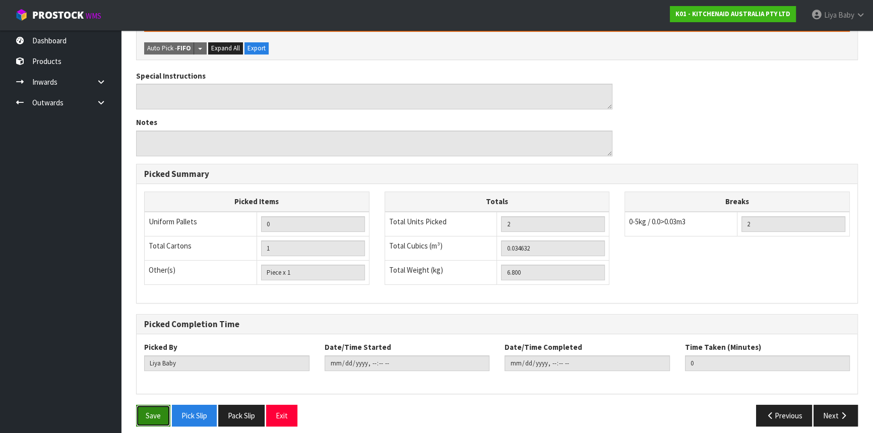
click at [156, 409] on button "Save" at bounding box center [153, 416] width 34 height 22
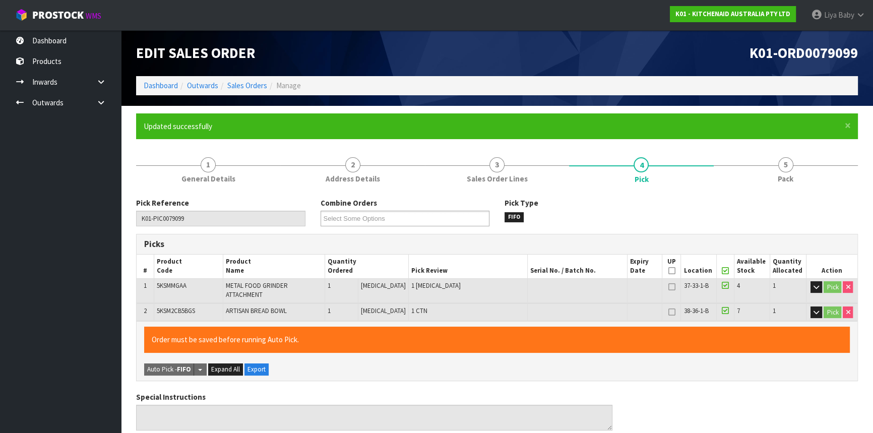
type input "[DATE]T11:14:29"
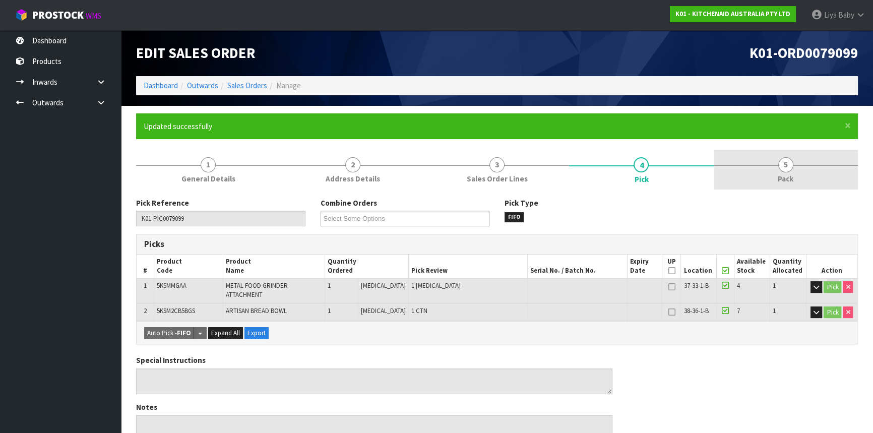
click at [790, 176] on span "Pack" at bounding box center [785, 178] width 16 height 11
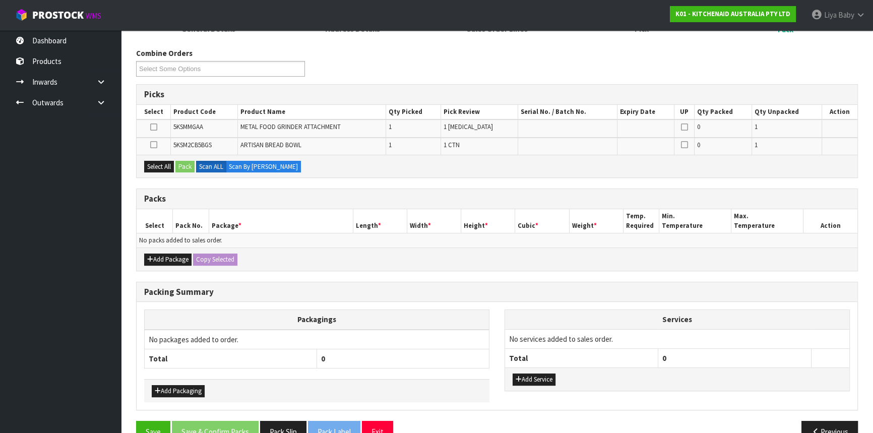
scroll to position [171, 0]
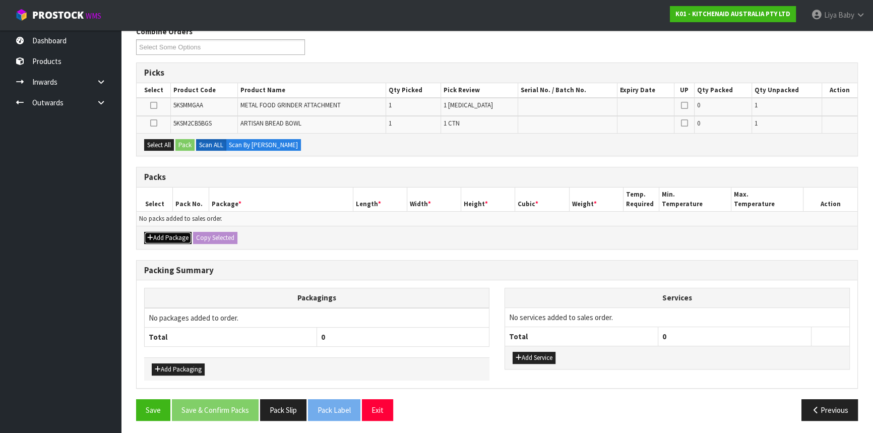
click at [158, 240] on button "Add Package" at bounding box center [167, 238] width 47 height 12
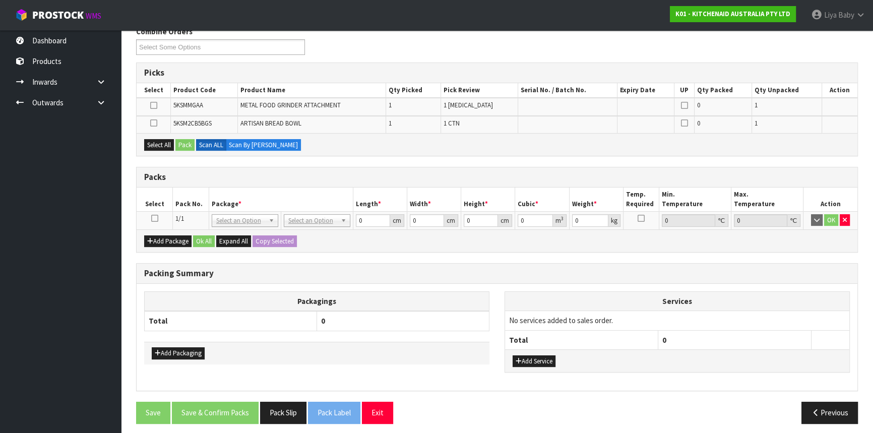
click at [156, 218] on icon at bounding box center [154, 218] width 7 height 1
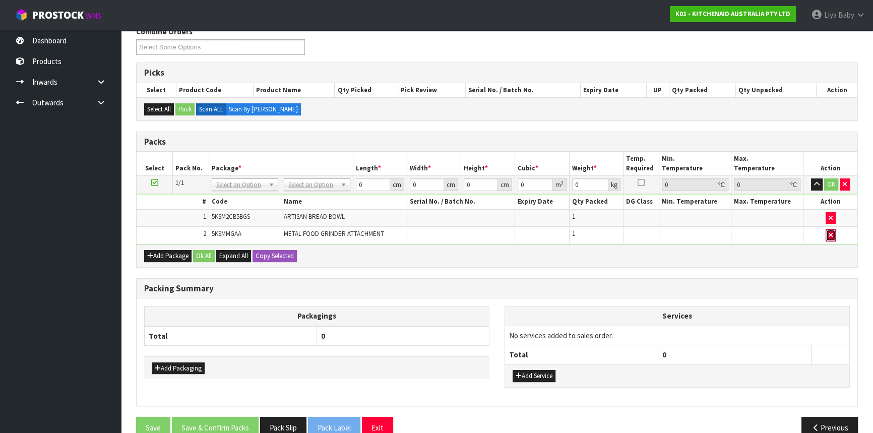
click at [826, 235] on button "button" at bounding box center [830, 235] width 10 height 12
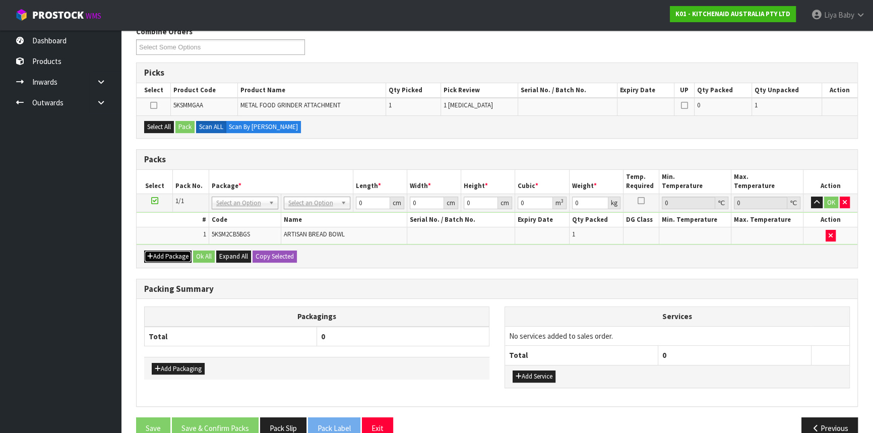
click at [158, 253] on button "Add Package" at bounding box center [167, 256] width 47 height 12
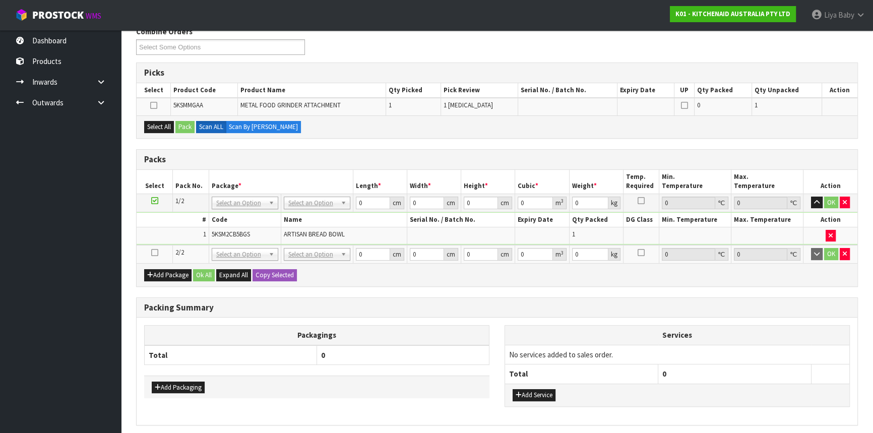
click at [151, 252] on icon at bounding box center [154, 252] width 7 height 1
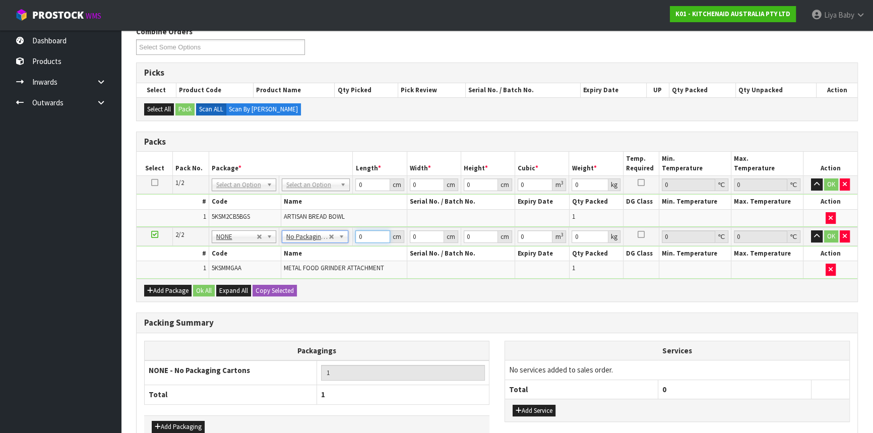
click at [372, 236] on input "0" at bounding box center [372, 236] width 34 height 13
type input "42"
click at [417, 234] on input "0" at bounding box center [427, 236] width 34 height 13
type input "30"
click at [480, 236] on input "0" at bounding box center [481, 236] width 34 height 13
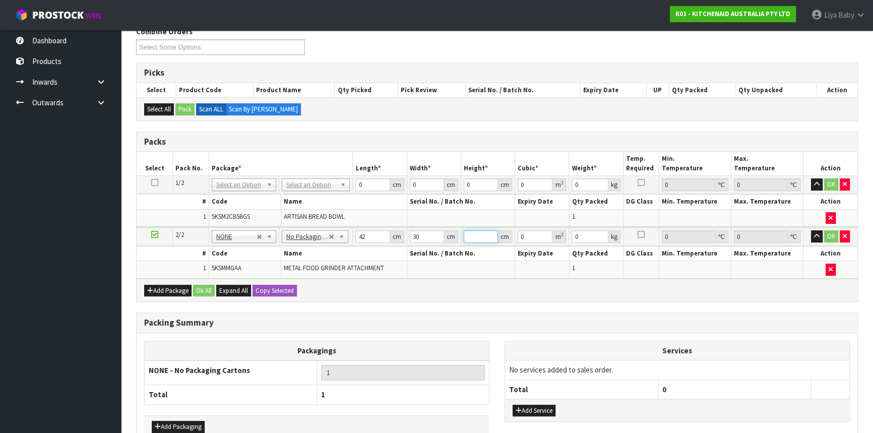
type input "1"
type input "0.00126"
type input "19"
type input "0.02394"
type input "19"
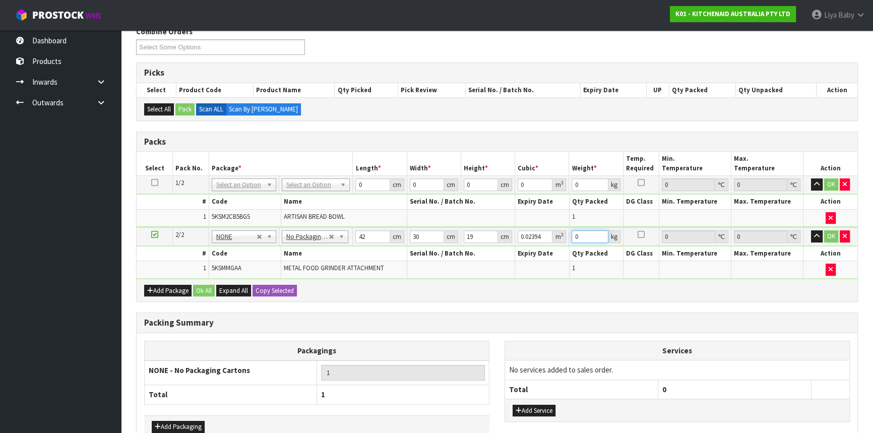
click at [582, 238] on input "0" at bounding box center [589, 236] width 36 height 13
type input "3"
click at [830, 234] on button "OK" at bounding box center [831, 236] width 14 height 12
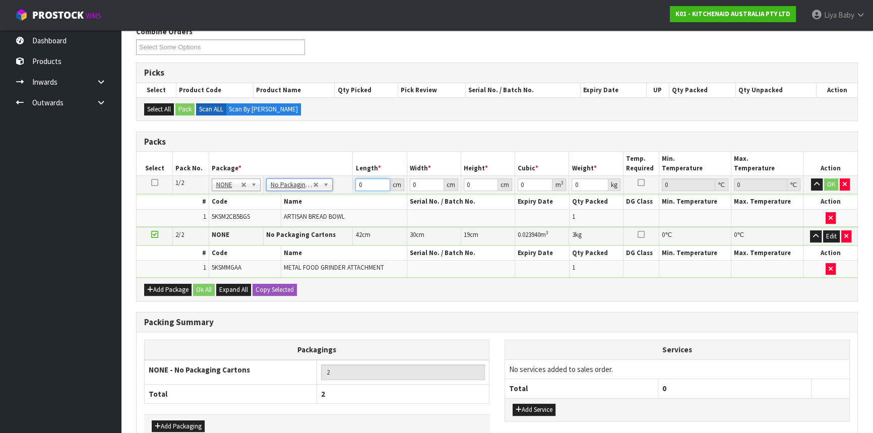
click at [368, 187] on input "0" at bounding box center [372, 184] width 34 height 13
type input "32"
click at [422, 182] on input "0" at bounding box center [427, 184] width 34 height 13
type input "32"
click at [470, 181] on input "0" at bounding box center [481, 184] width 34 height 13
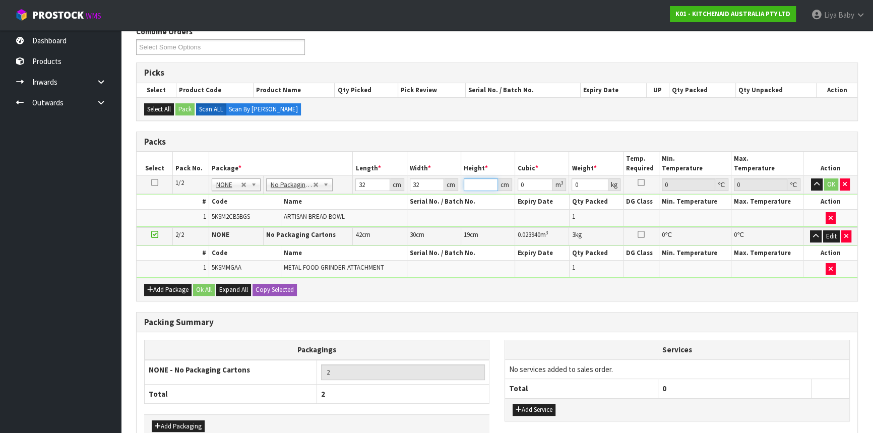
type input "3"
type input "0.003072"
type input "33"
type input "0.033792"
type input "33"
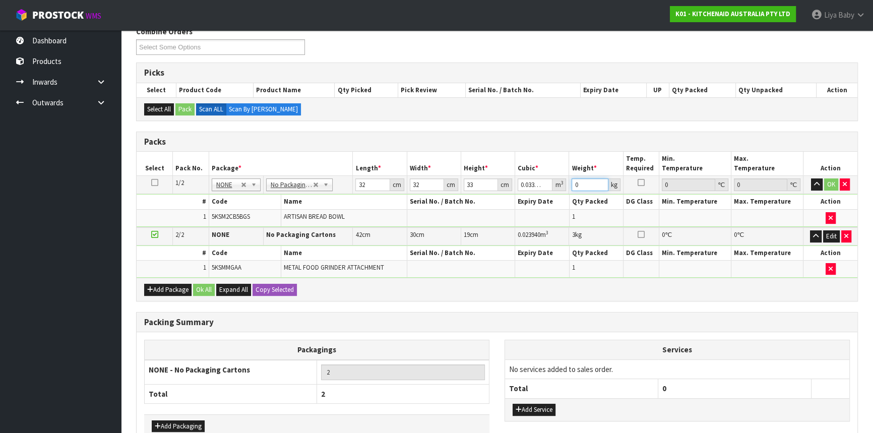
click at [579, 185] on input "0" at bounding box center [589, 184] width 36 height 13
type input "5"
click at [830, 186] on button "OK" at bounding box center [831, 184] width 14 height 12
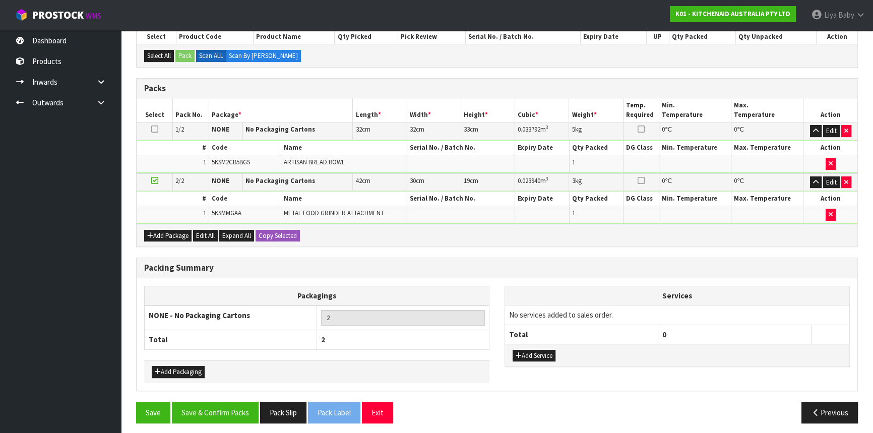
scroll to position [227, 0]
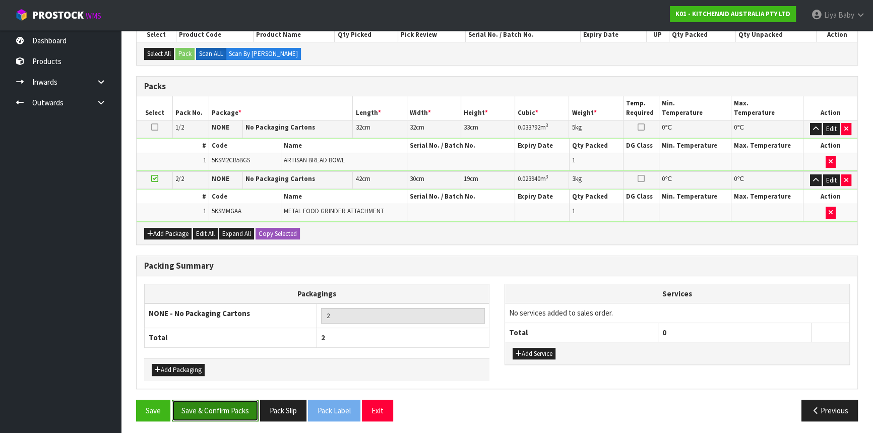
click at [190, 401] on button "Save & Confirm Packs" at bounding box center [215, 411] width 87 height 22
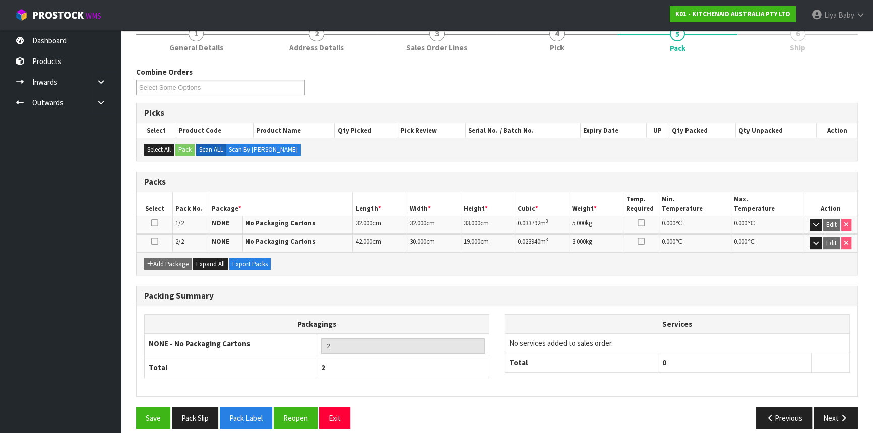
scroll to position [140, 0]
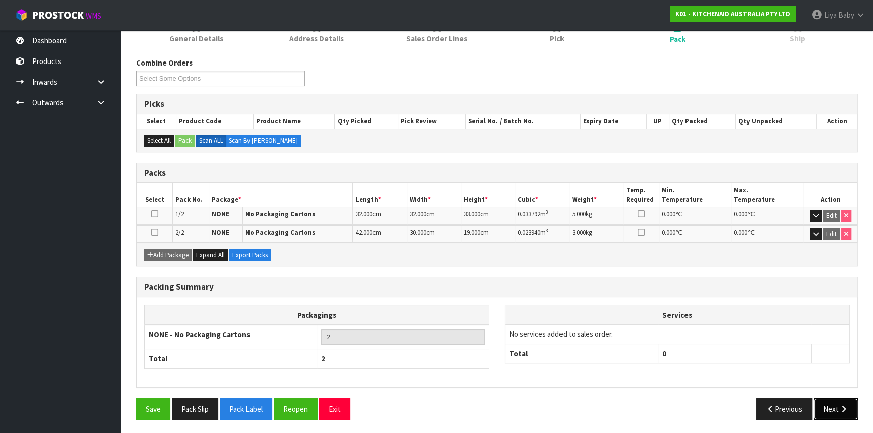
click at [823, 403] on button "Next" at bounding box center [835, 409] width 44 height 22
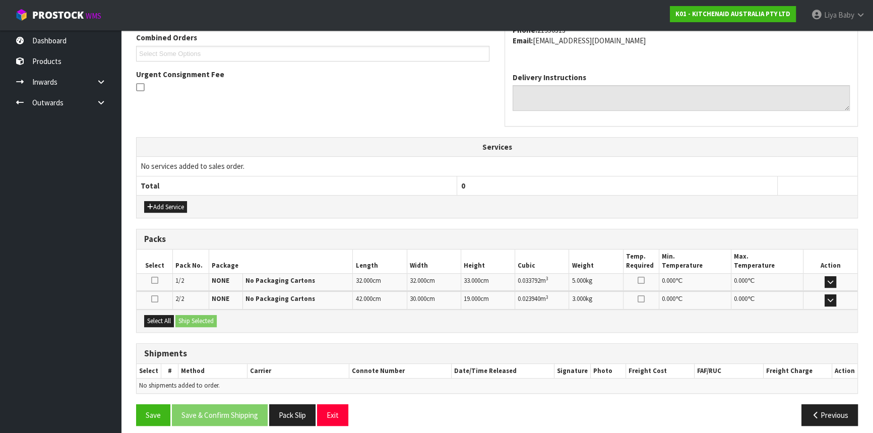
scroll to position [272, 0]
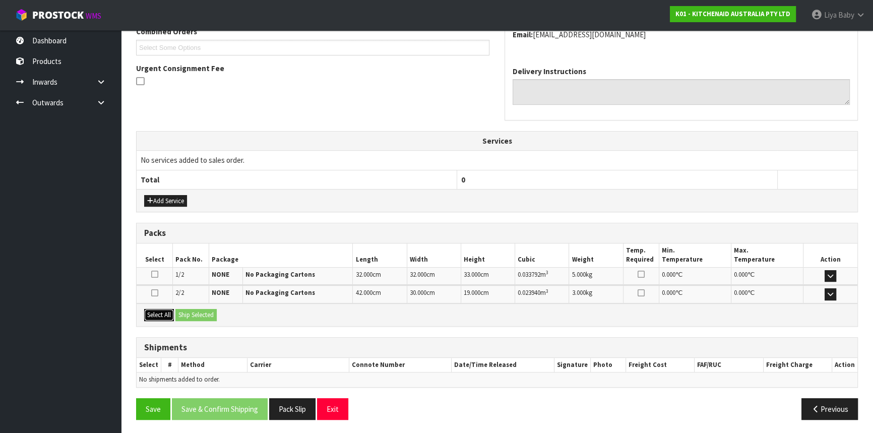
click at [166, 311] on button "Select All" at bounding box center [159, 315] width 30 height 12
click at [212, 309] on button "Ship Selected" at bounding box center [195, 315] width 41 height 12
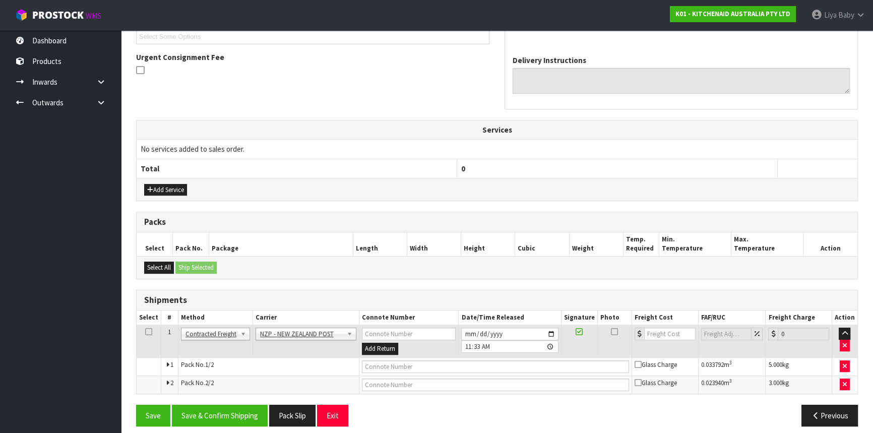
scroll to position [289, 0]
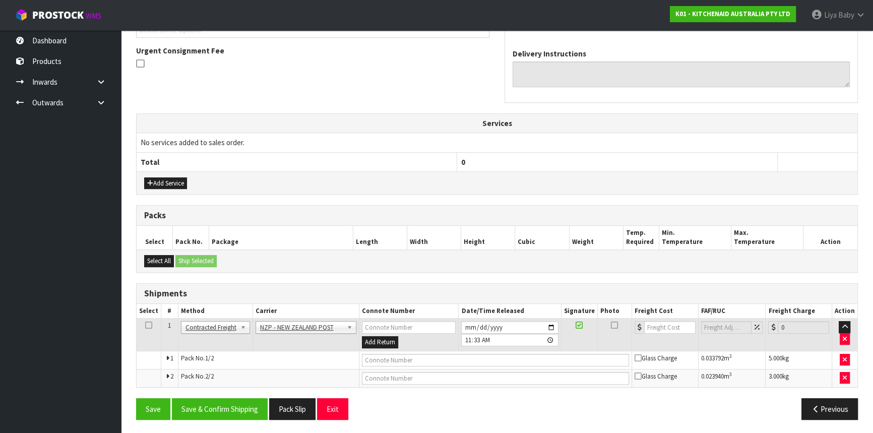
drag, startPoint x: 146, startPoint y: 321, endPoint x: 152, endPoint y: 321, distance: 6.1
click at [148, 325] on icon at bounding box center [148, 325] width 7 height 1
click at [223, 407] on button "Save & Confirm Shipping" at bounding box center [220, 409] width 96 height 22
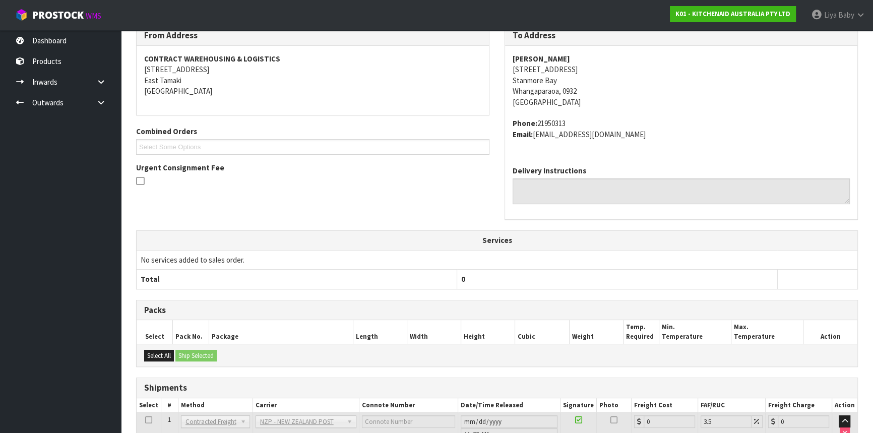
scroll to position [274, 0]
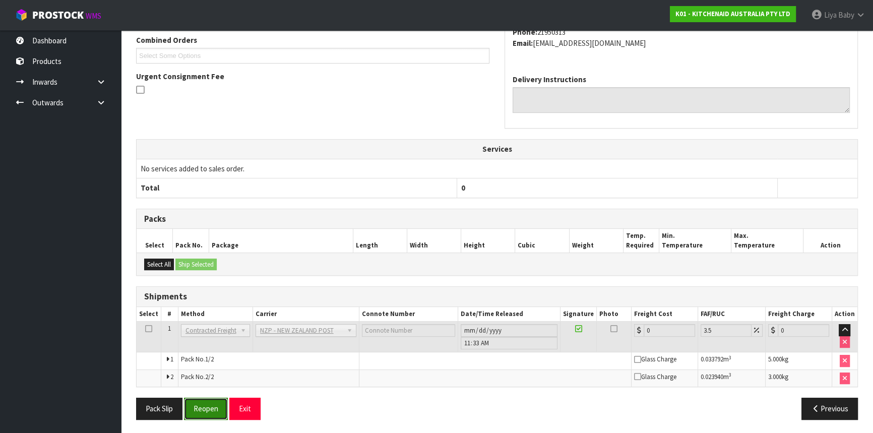
click at [216, 402] on button "Reopen" at bounding box center [206, 409] width 44 height 22
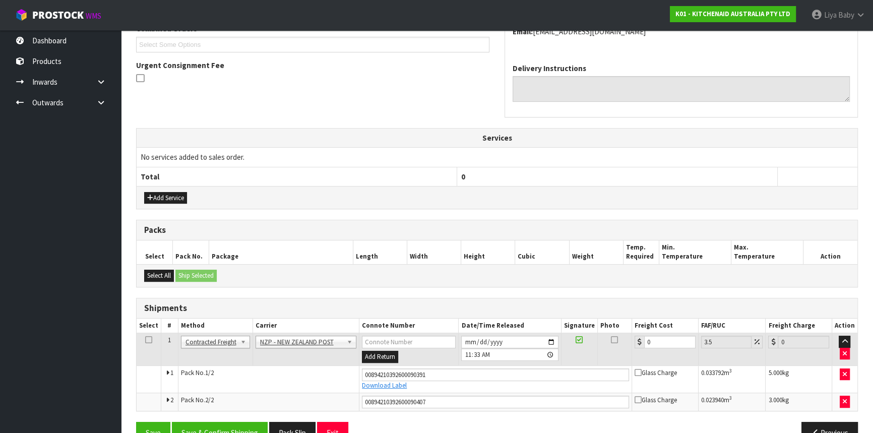
scroll to position [298, 0]
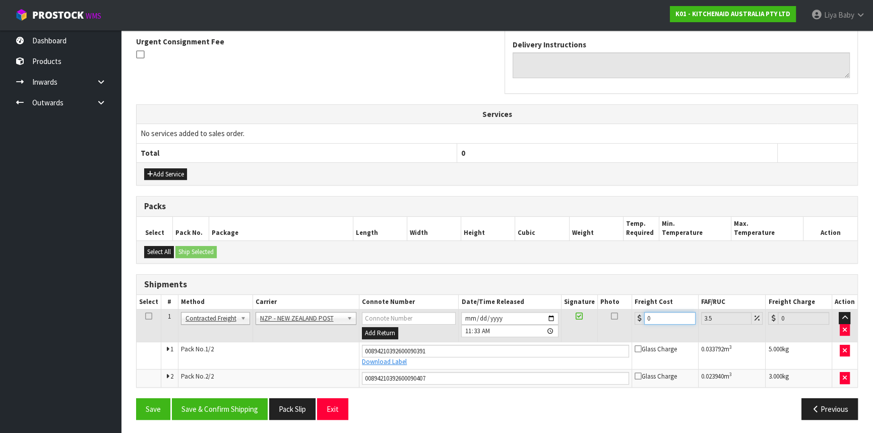
click at [653, 312] on input "0" at bounding box center [669, 318] width 51 height 13
type input "8"
type input "8.28"
type input "8.6"
type input "8.9"
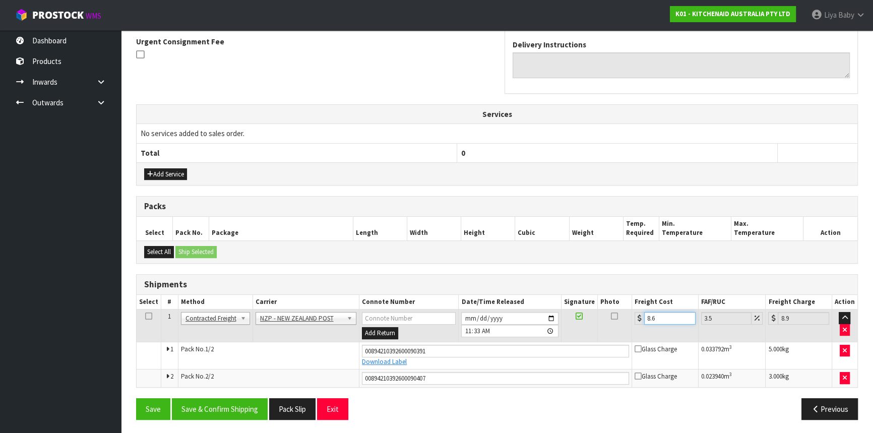
type input "8.66"
type input "8.96"
type input "8.66"
click at [146, 316] on icon at bounding box center [148, 316] width 7 height 1
click at [216, 403] on button "Save & Confirm Shipping" at bounding box center [220, 409] width 96 height 22
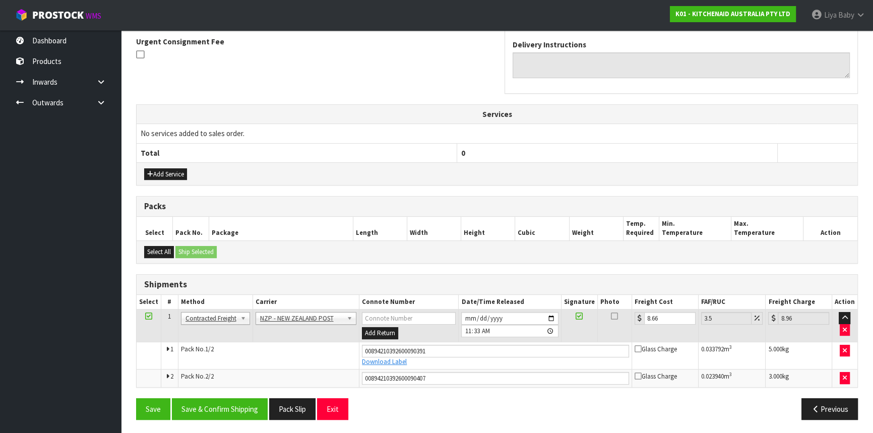
scroll to position [0, 0]
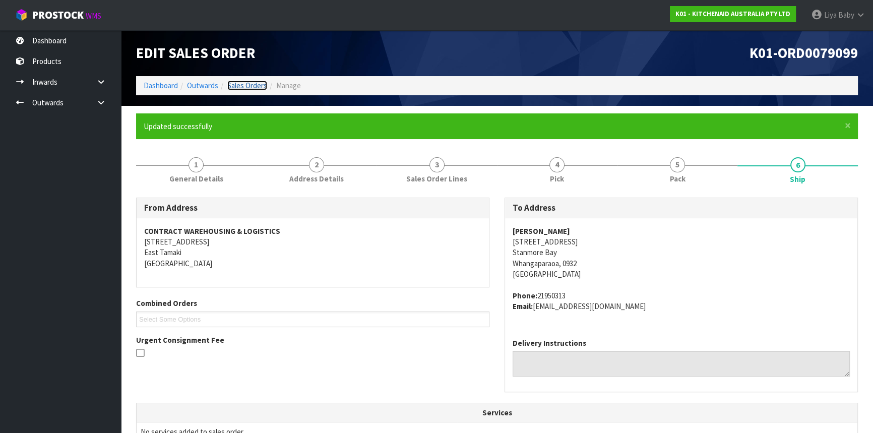
click at [256, 81] on link "Sales Orders" at bounding box center [247, 86] width 40 height 10
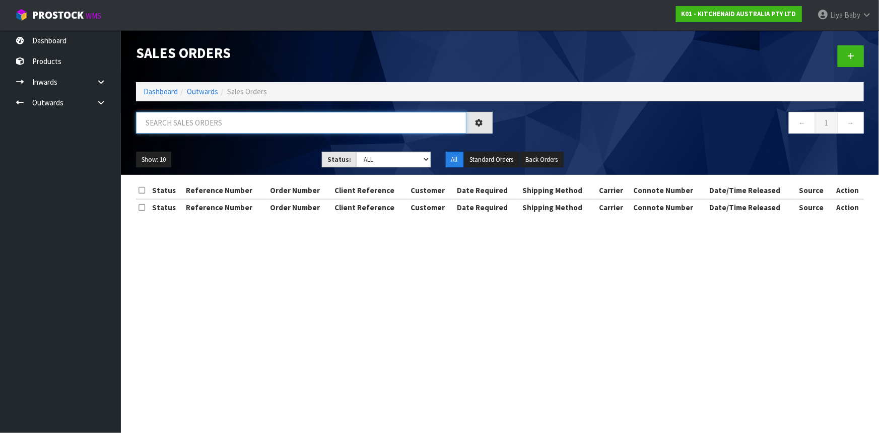
click at [223, 118] on input "text" at bounding box center [301, 123] width 331 height 22
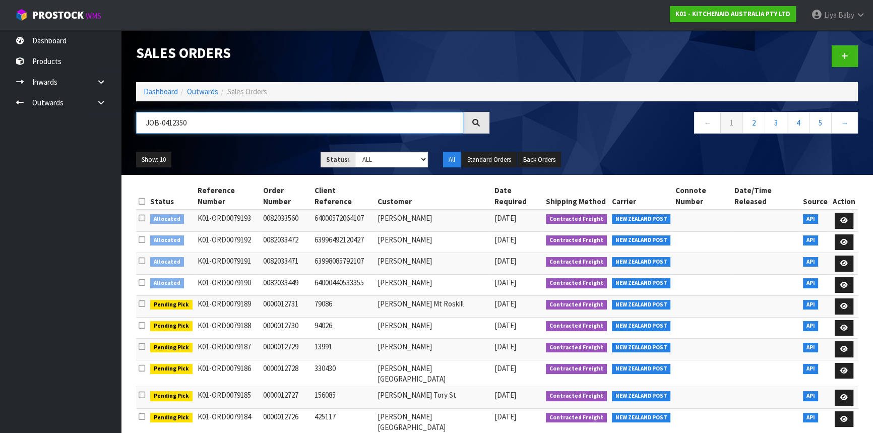
type input "JOB-0412350"
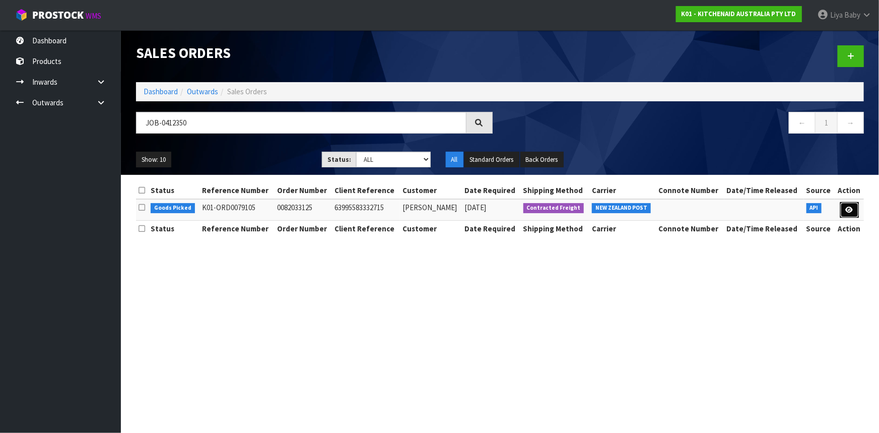
click at [857, 209] on link at bounding box center [849, 210] width 19 height 16
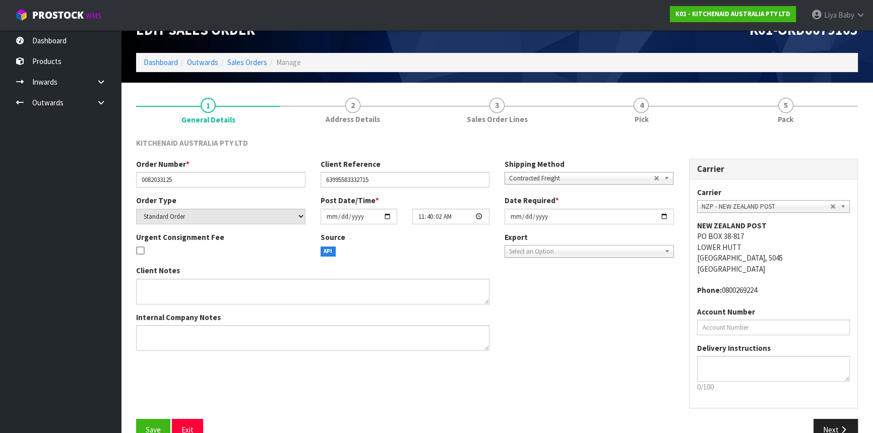
scroll to position [45, 0]
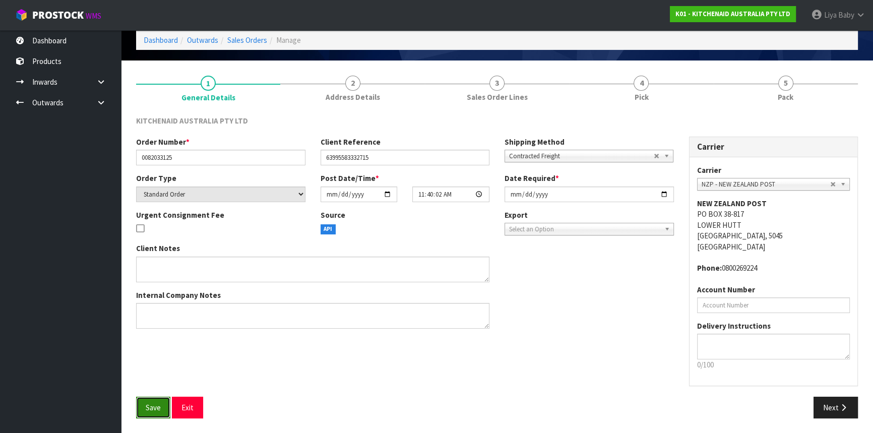
click at [152, 404] on span "Save" at bounding box center [153, 408] width 15 height 10
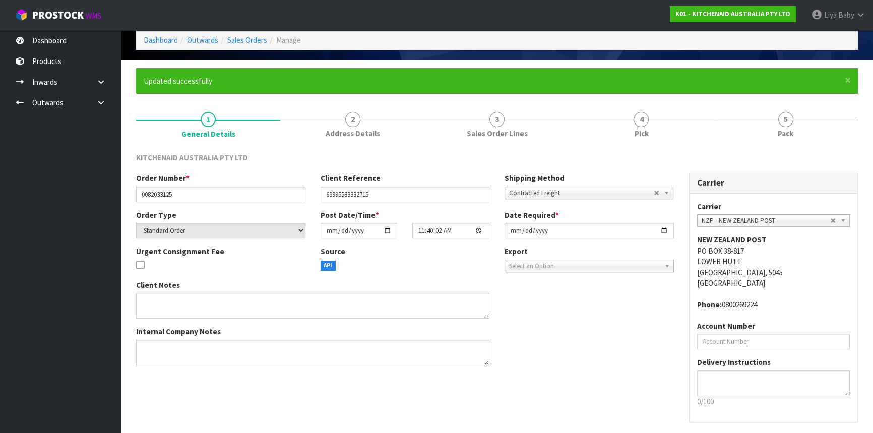
scroll to position [0, 0]
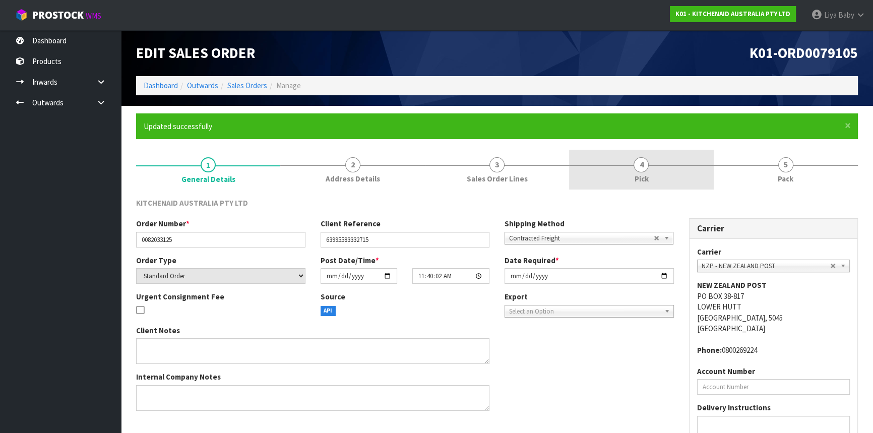
click at [652, 176] on link "4 Pick" at bounding box center [641, 170] width 144 height 40
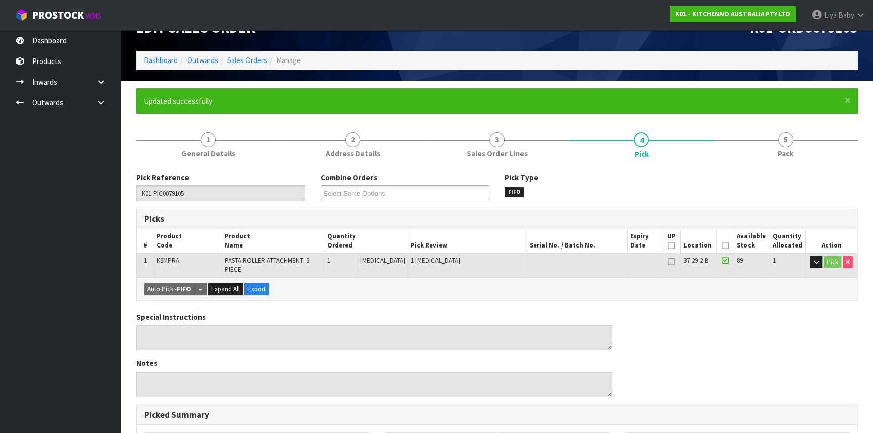
scroll to position [45, 0]
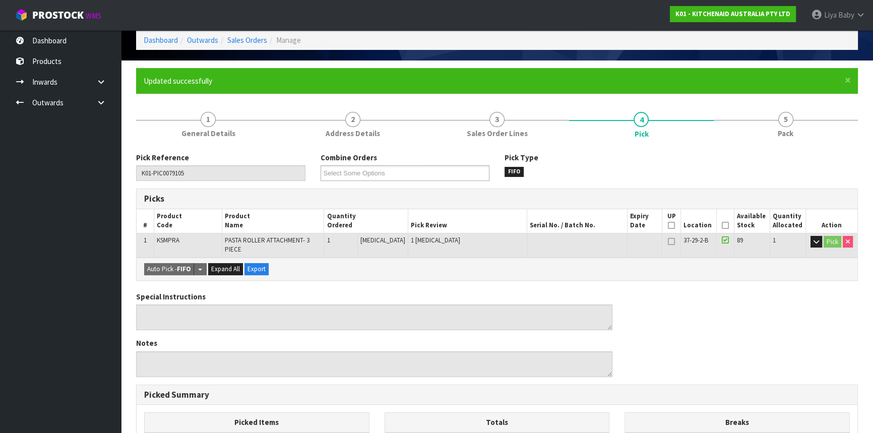
click at [725, 226] on icon at bounding box center [724, 225] width 7 height 1
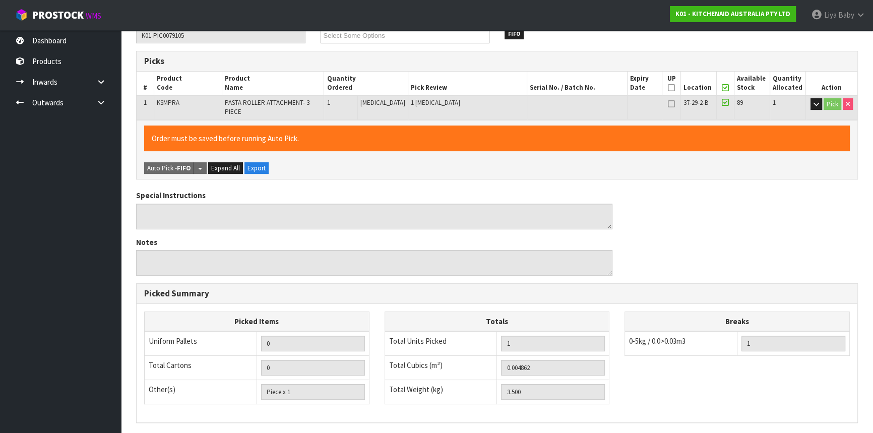
scroll to position [302, 0]
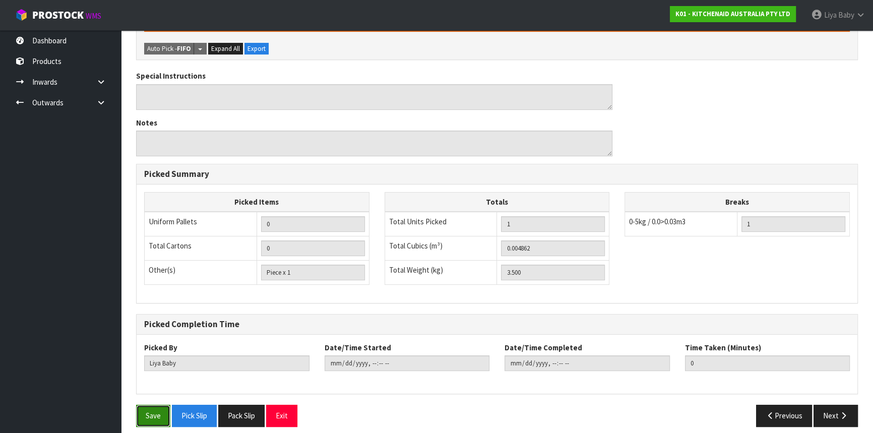
click at [151, 410] on button "Save" at bounding box center [153, 416] width 34 height 22
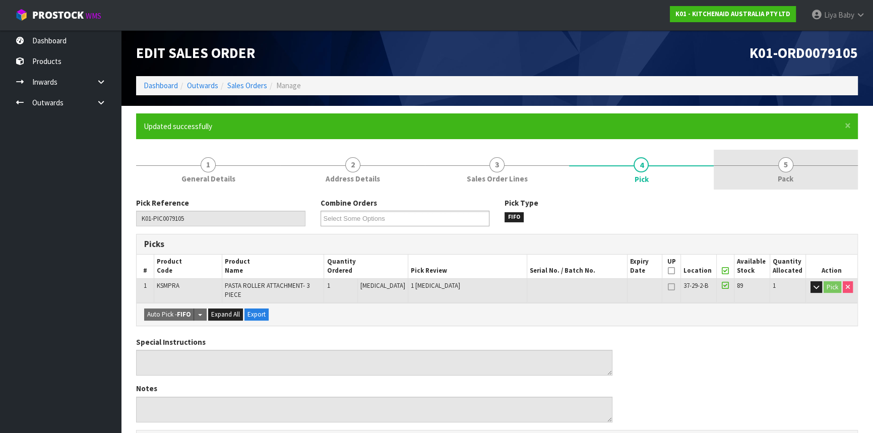
click at [795, 172] on link "5 Pack" at bounding box center [785, 170] width 144 height 40
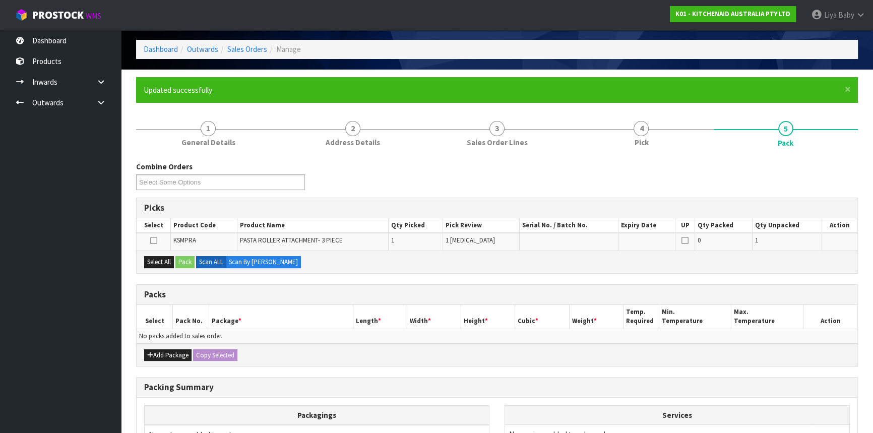
scroll to position [137, 0]
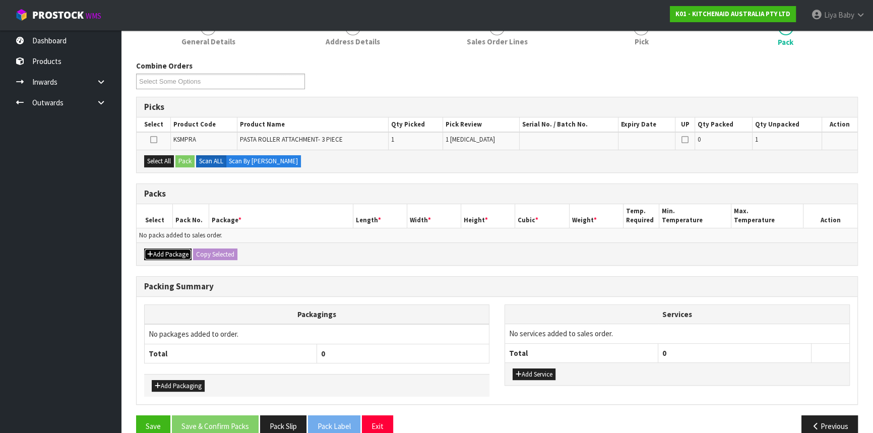
click at [165, 255] on button "Add Package" at bounding box center [167, 254] width 47 height 12
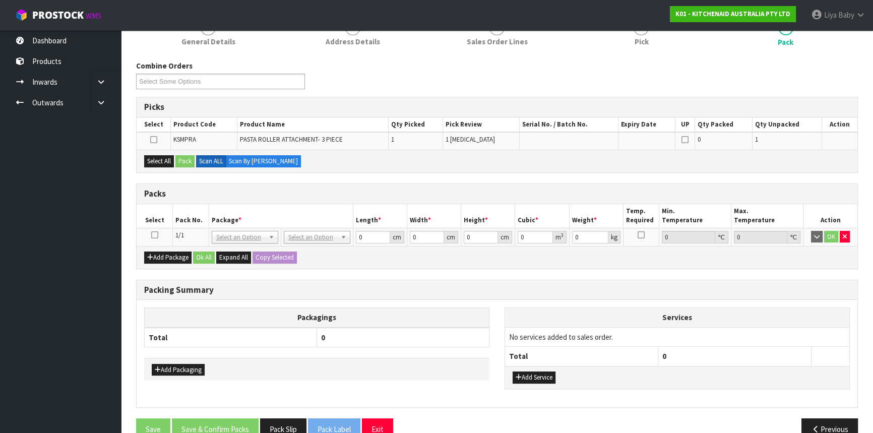
click at [156, 235] on icon at bounding box center [154, 235] width 7 height 1
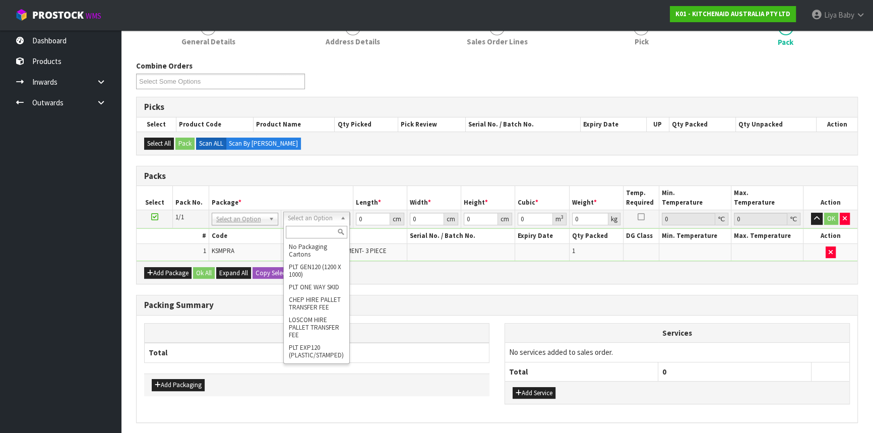
click at [320, 227] on input "text" at bounding box center [316, 232] width 61 height 13
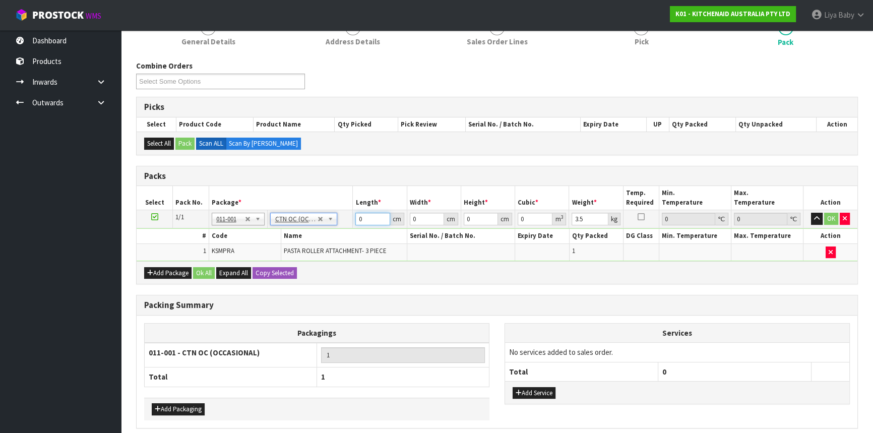
click at [373, 215] on input "0" at bounding box center [372, 219] width 34 height 13
click at [427, 216] on input "0" at bounding box center [427, 219] width 34 height 13
click at [473, 213] on input "0" at bounding box center [481, 219] width 34 height 13
click at [580, 218] on input "3.5" at bounding box center [589, 219] width 36 height 13
click at [584, 217] on input "3.5" at bounding box center [589, 219] width 36 height 13
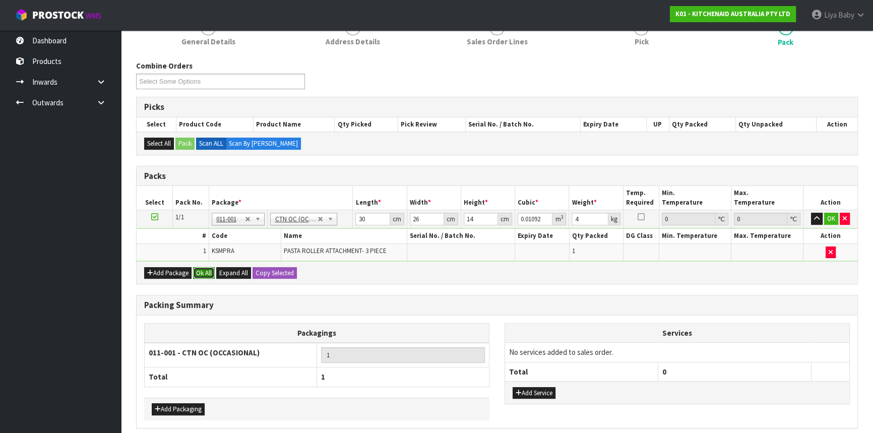
click at [210, 272] on button "Ok All" at bounding box center [204, 273] width 22 height 12
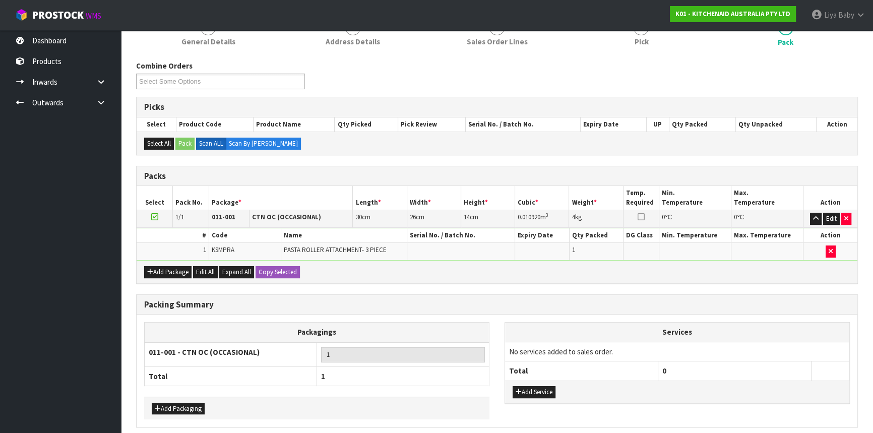
scroll to position [176, 0]
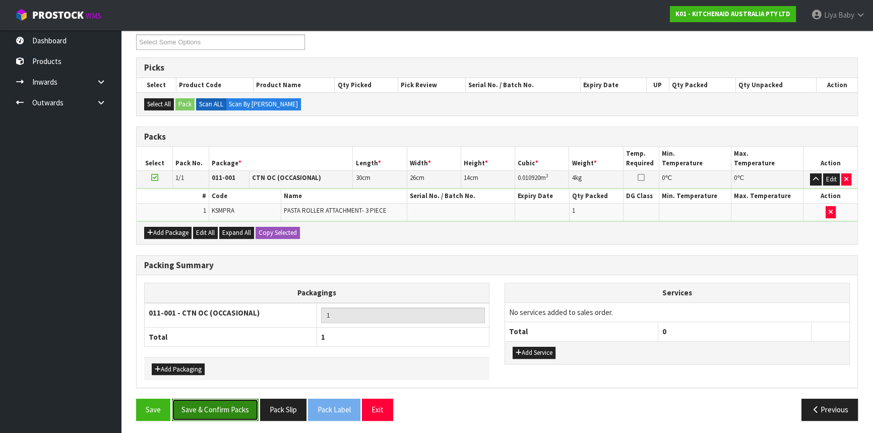
click at [209, 400] on button "Save & Confirm Packs" at bounding box center [215, 410] width 87 height 22
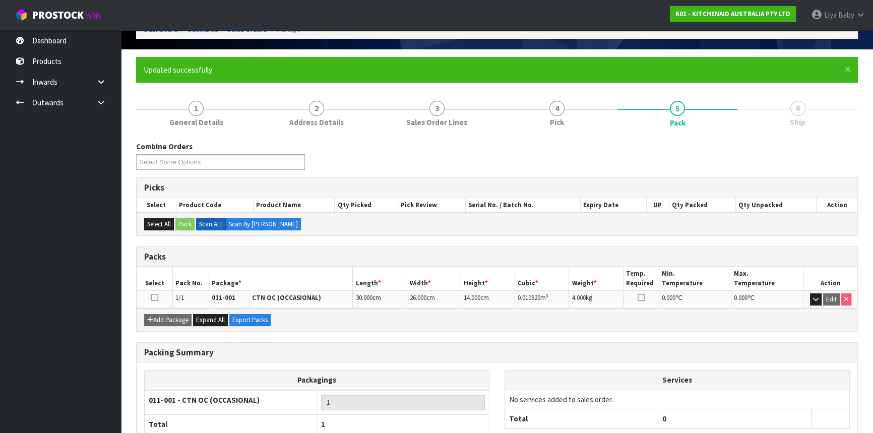
scroll to position [121, 0]
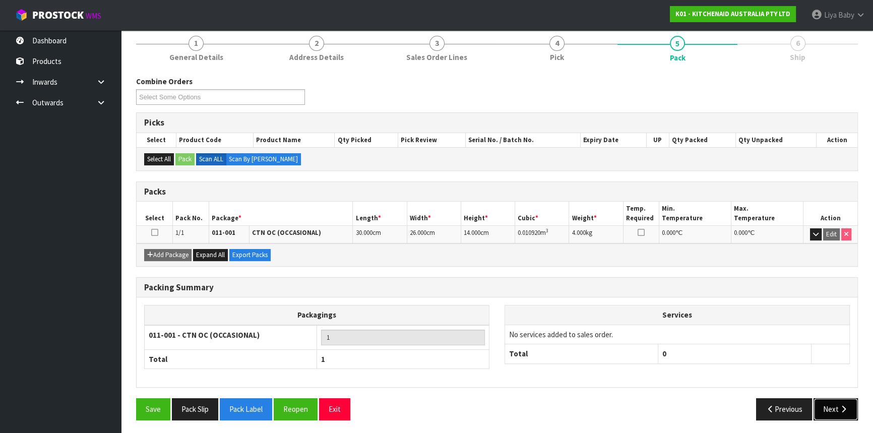
click at [838, 405] on icon "button" at bounding box center [843, 409] width 10 height 8
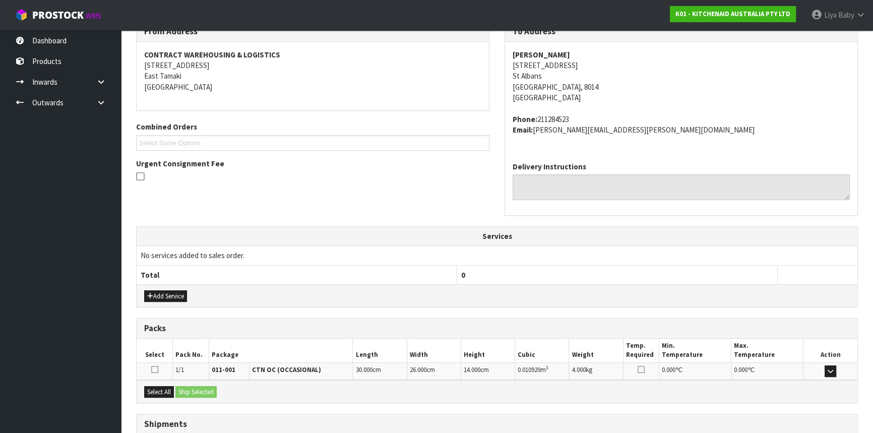
scroll to position [253, 0]
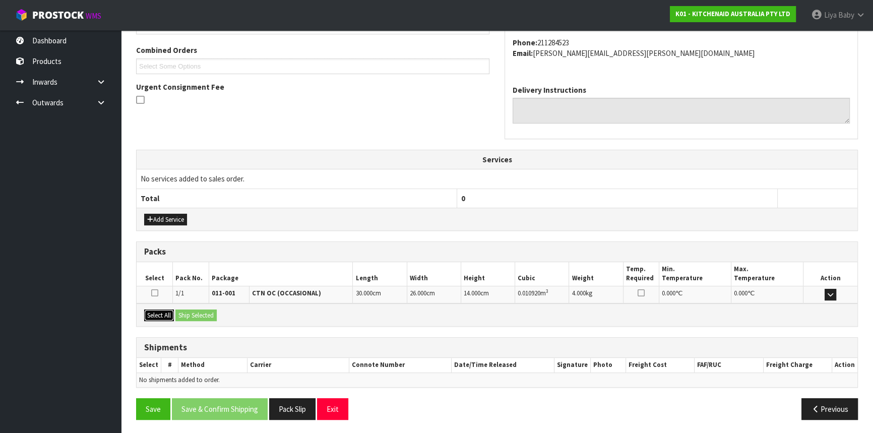
click at [155, 313] on button "Select All" at bounding box center [159, 315] width 30 height 12
click at [195, 313] on button "Ship Selected" at bounding box center [195, 315] width 41 height 12
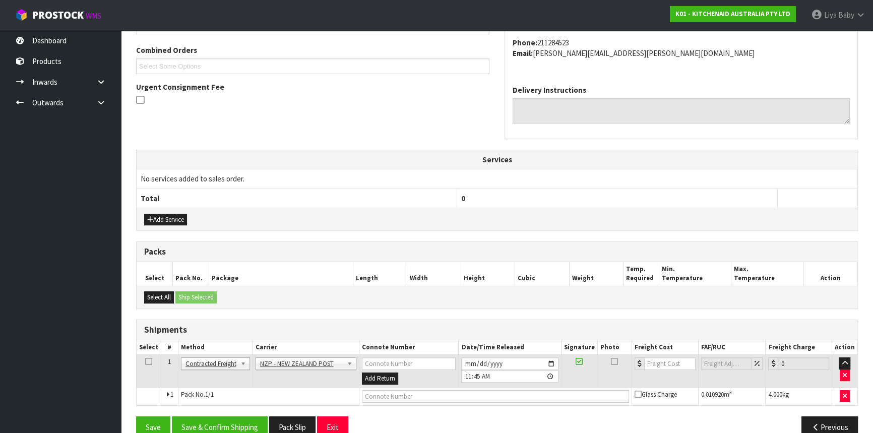
click at [146, 361] on icon at bounding box center [148, 361] width 7 height 1
drag, startPoint x: 199, startPoint y: 423, endPoint x: 212, endPoint y: 405, distance: 22.1
click at [200, 423] on button "Save & Confirm Shipping" at bounding box center [220, 427] width 96 height 22
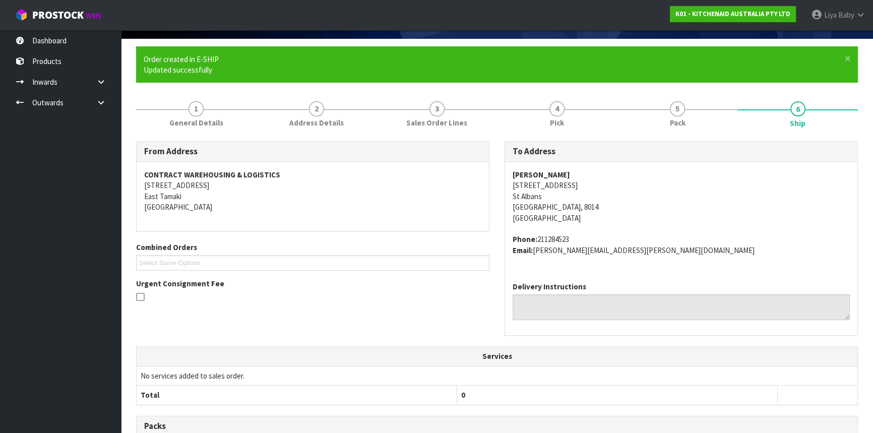
scroll to position [257, 0]
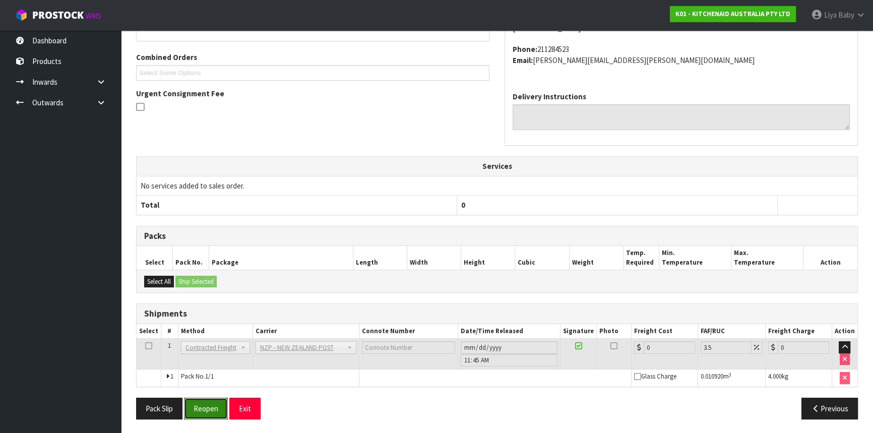
click at [216, 401] on button "Reopen" at bounding box center [206, 409] width 44 height 22
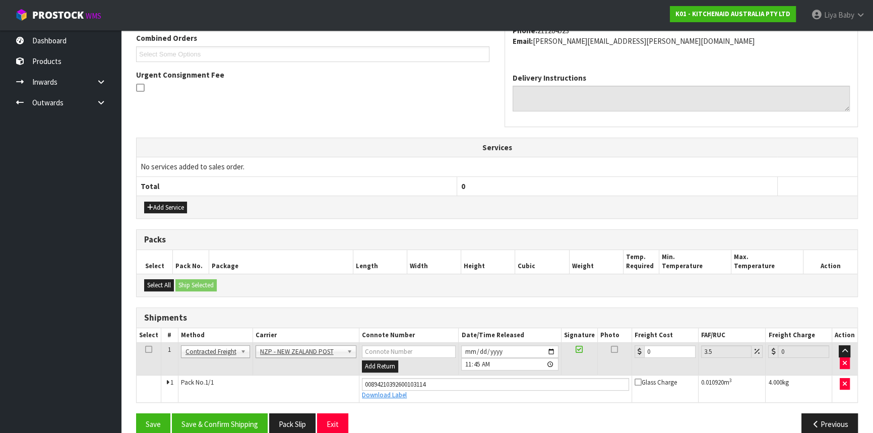
scroll to position [280, 0]
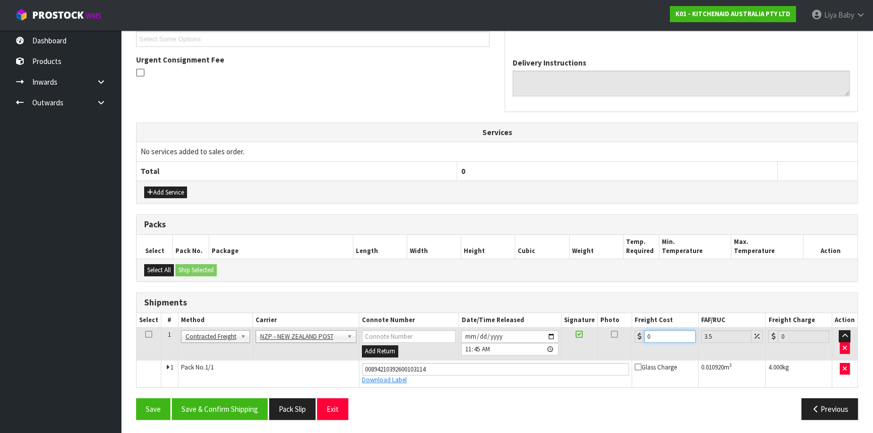
click at [655, 334] on input "0" at bounding box center [669, 336] width 51 height 13
click at [148, 334] on icon at bounding box center [148, 334] width 7 height 1
click at [214, 411] on button "Save & Confirm Shipping" at bounding box center [220, 409] width 96 height 22
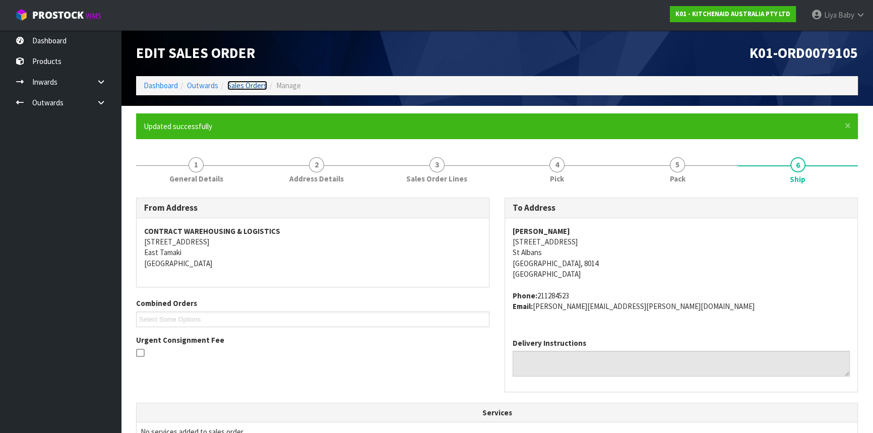
click at [248, 82] on link "Sales Orders" at bounding box center [247, 86] width 40 height 10
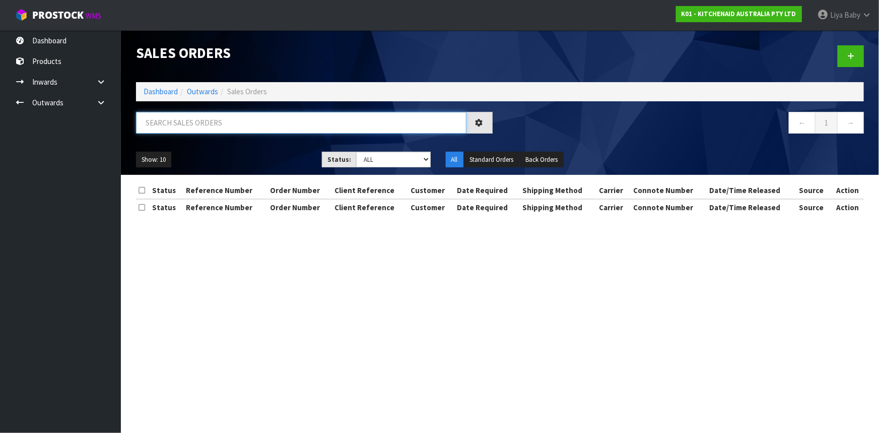
click at [245, 123] on input "text" at bounding box center [301, 123] width 331 height 22
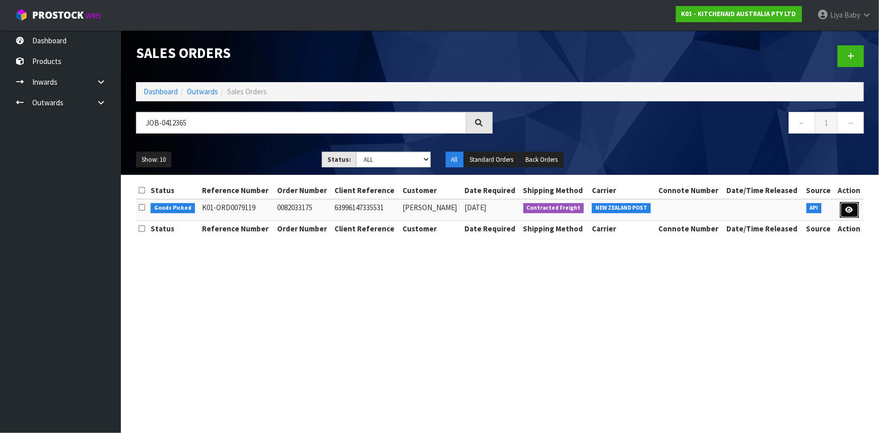
click at [847, 210] on icon at bounding box center [850, 210] width 8 height 7
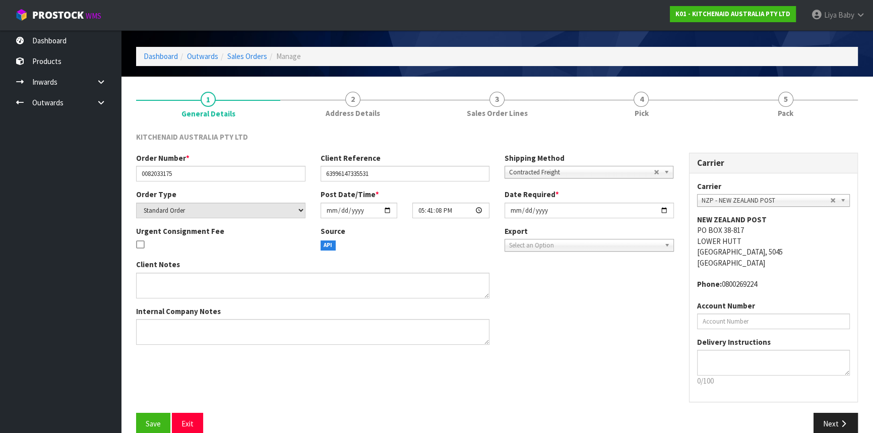
scroll to position [45, 0]
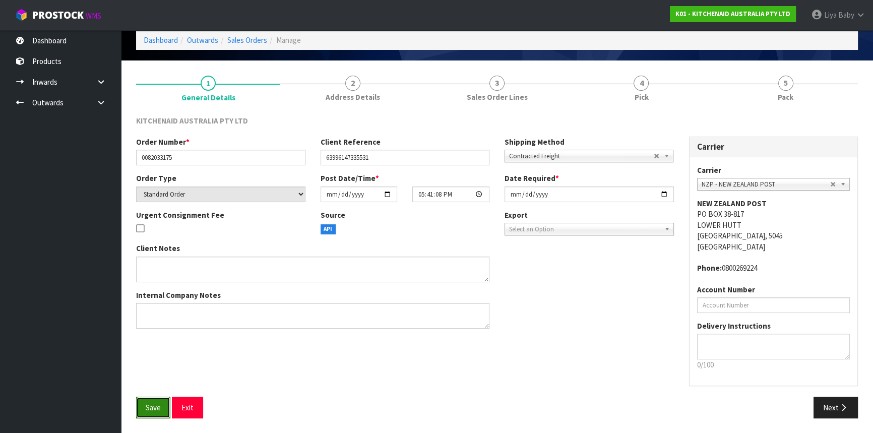
click at [151, 400] on button "Save" at bounding box center [153, 408] width 34 height 22
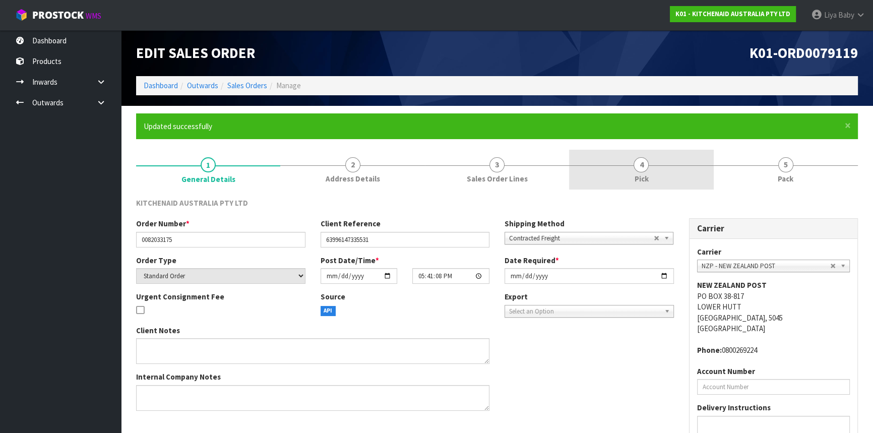
click at [653, 168] on link "4 Pick" at bounding box center [641, 170] width 144 height 40
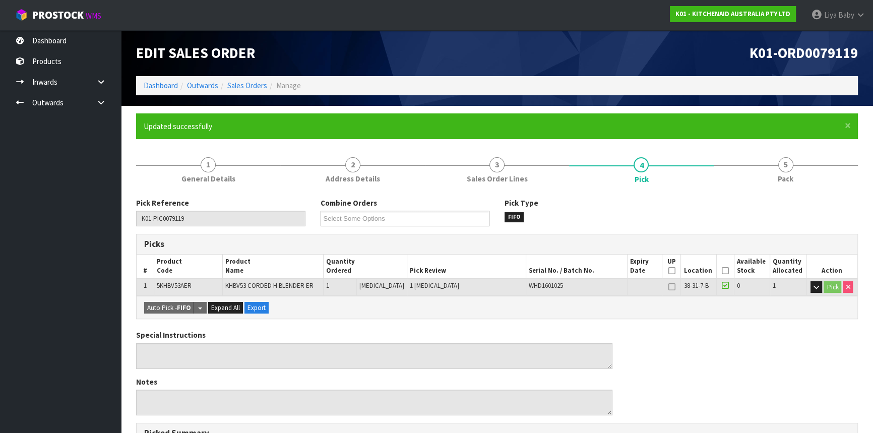
click at [721, 271] on icon at bounding box center [724, 271] width 7 height 1
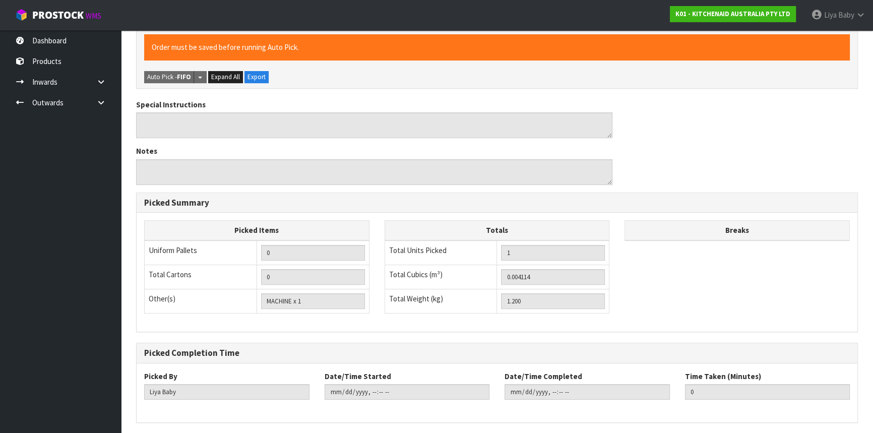
scroll to position [302, 0]
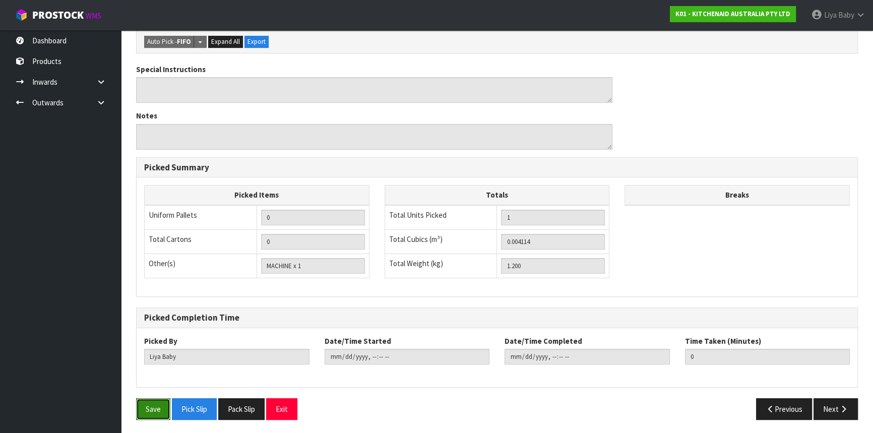
click at [146, 399] on button "Save" at bounding box center [153, 409] width 34 height 22
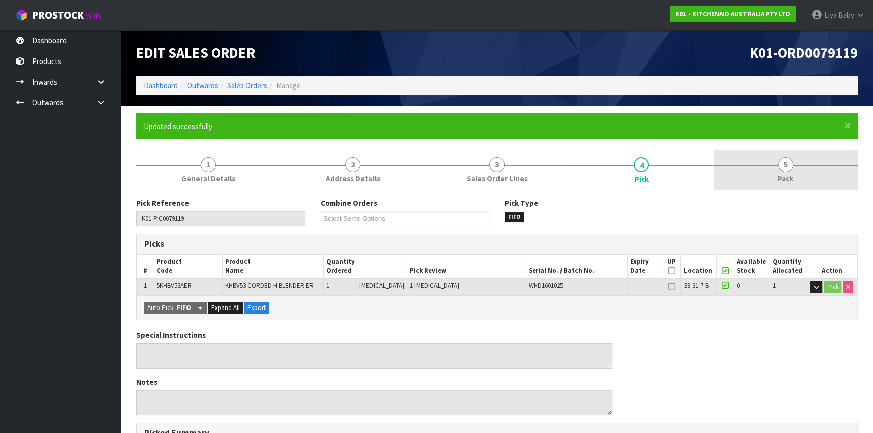
click at [825, 171] on link "5 Pack" at bounding box center [785, 170] width 144 height 40
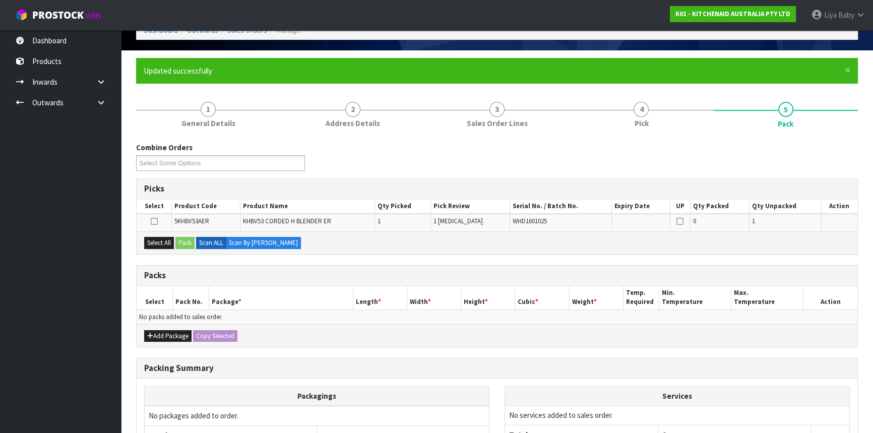
scroll to position [154, 0]
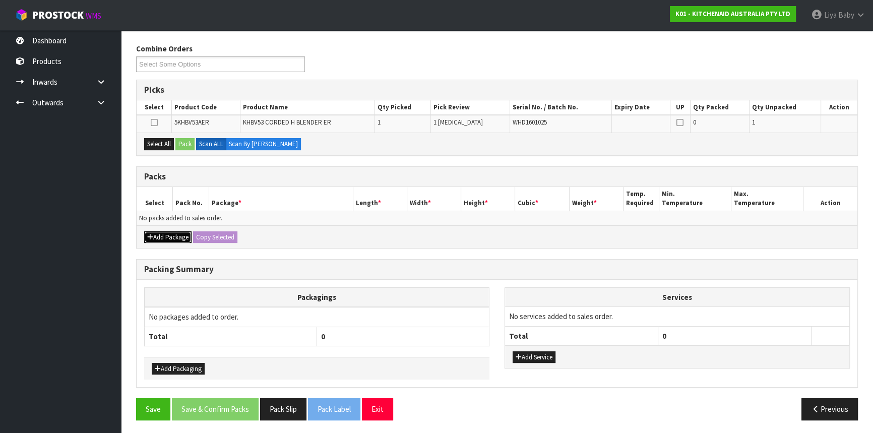
click at [159, 232] on button "Add Package" at bounding box center [167, 237] width 47 height 12
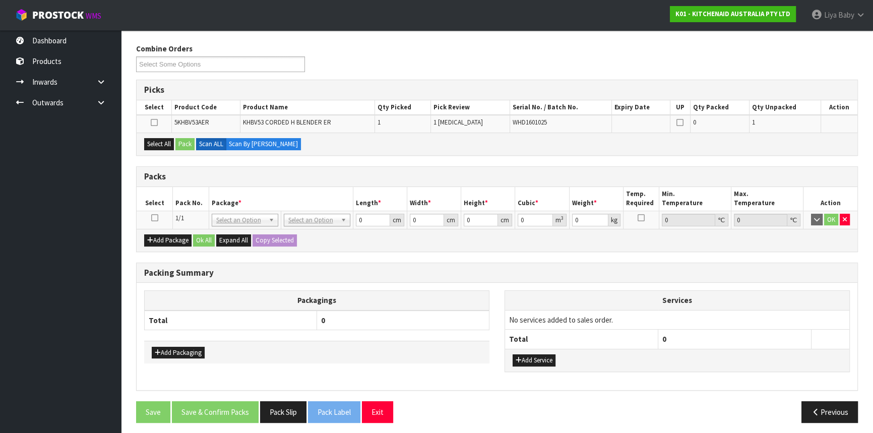
click at [151, 218] on icon at bounding box center [154, 218] width 7 height 1
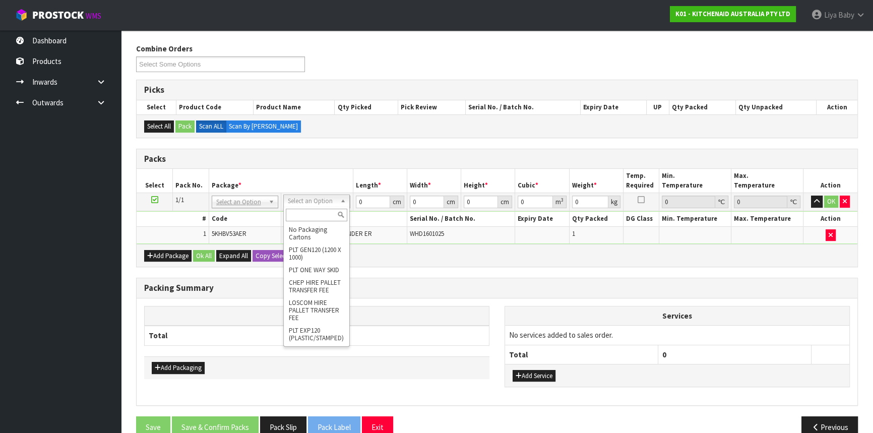
click at [314, 216] on input "text" at bounding box center [316, 215] width 61 height 13
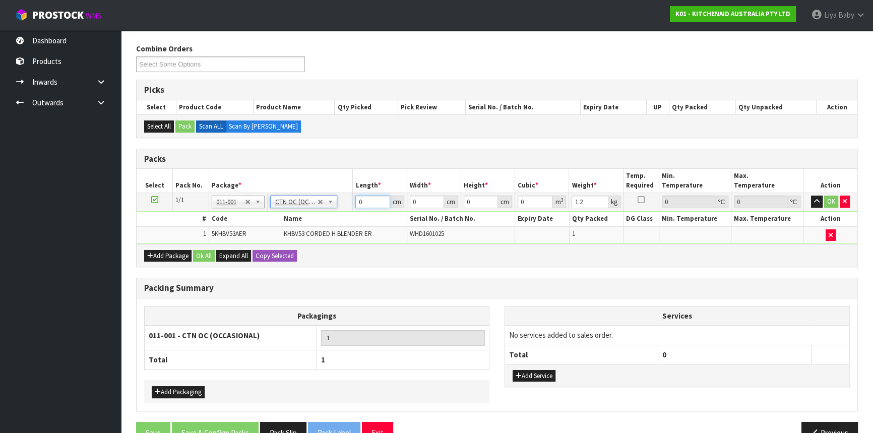
click at [373, 198] on input "0" at bounding box center [372, 201] width 34 height 13
click at [421, 199] on input "0" at bounding box center [427, 201] width 34 height 13
click at [478, 202] on input "0" at bounding box center [481, 201] width 34 height 13
click at [585, 202] on input "1.2" at bounding box center [589, 201] width 36 height 13
click at [205, 250] on button "Ok All" at bounding box center [204, 256] width 22 height 12
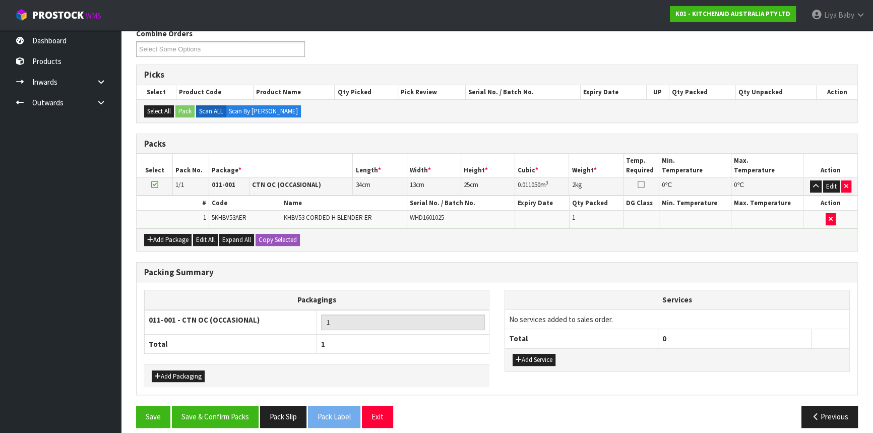
scroll to position [176, 0]
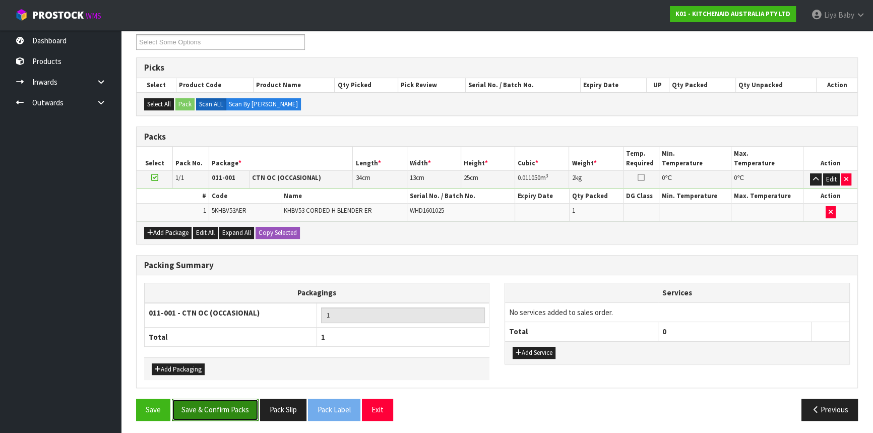
click at [213, 400] on button "Save & Confirm Packs" at bounding box center [215, 410] width 87 height 22
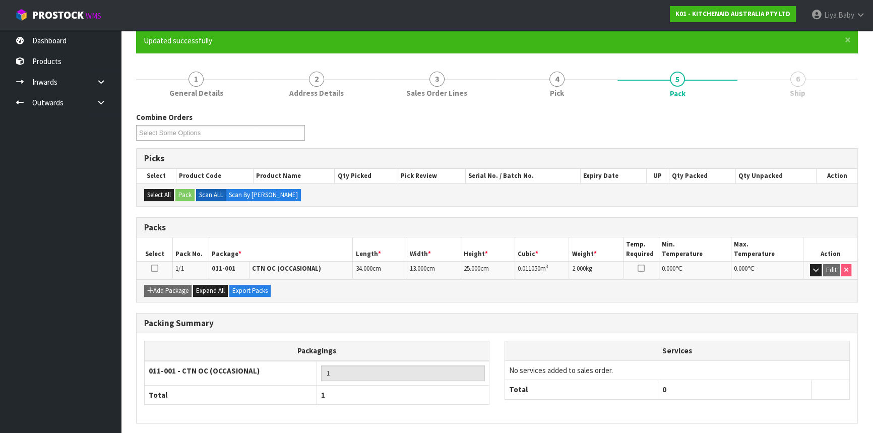
scroll to position [121, 0]
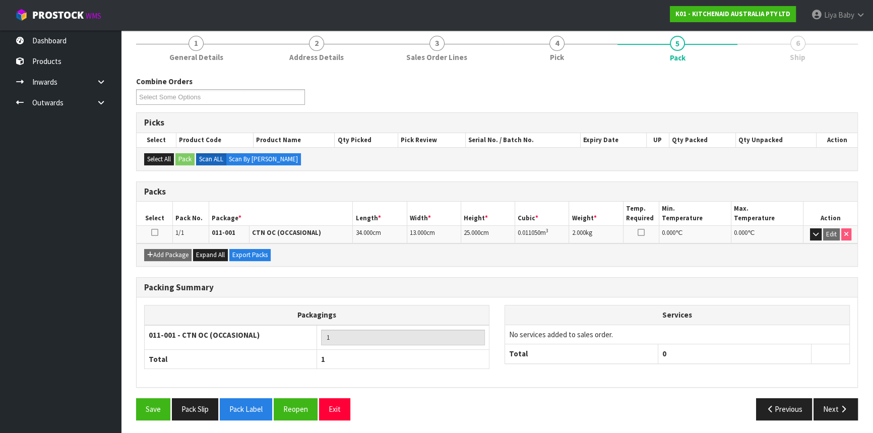
drag, startPoint x: 155, startPoint y: 230, endPoint x: 176, endPoint y: 230, distance: 21.2
click at [155, 232] on icon at bounding box center [154, 232] width 7 height 1
click at [840, 407] on icon "button" at bounding box center [843, 409] width 10 height 8
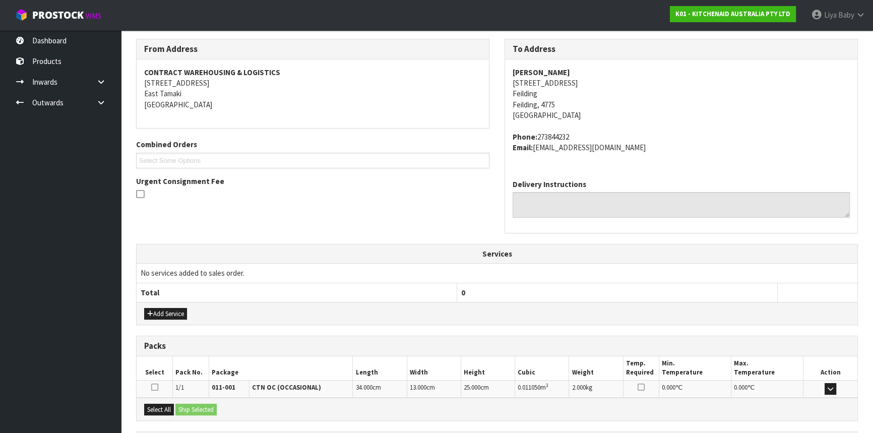
scroll to position [253, 0]
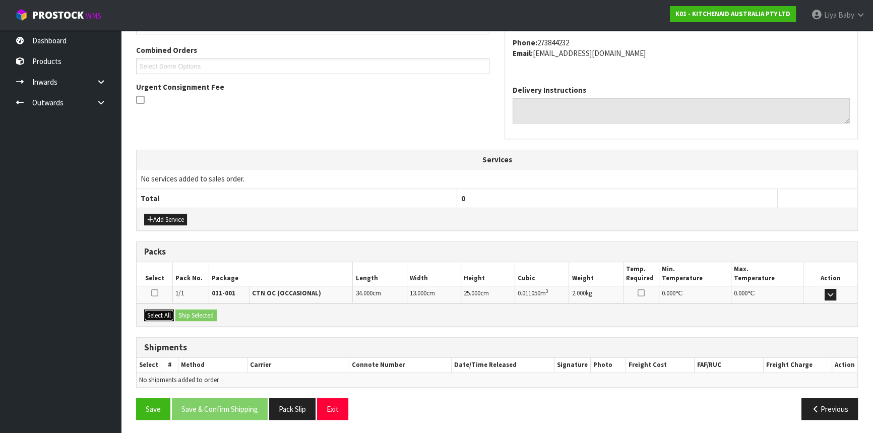
click at [163, 313] on button "Select All" at bounding box center [159, 315] width 30 height 12
click at [211, 311] on button "Ship Selected" at bounding box center [195, 315] width 41 height 12
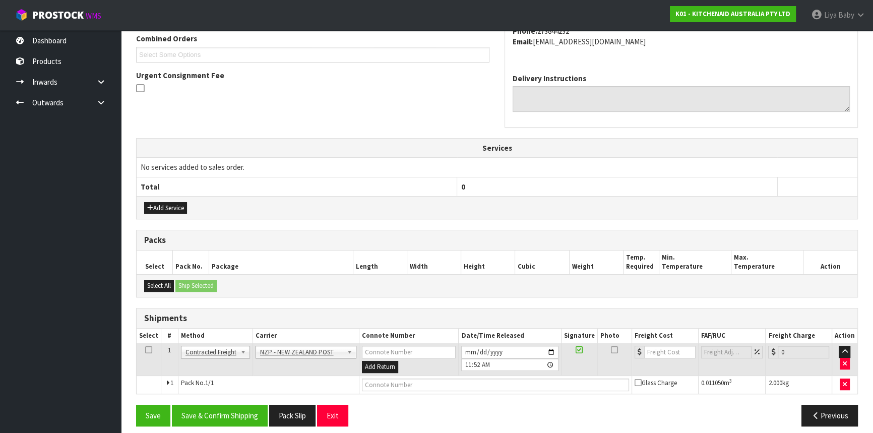
scroll to position [271, 0]
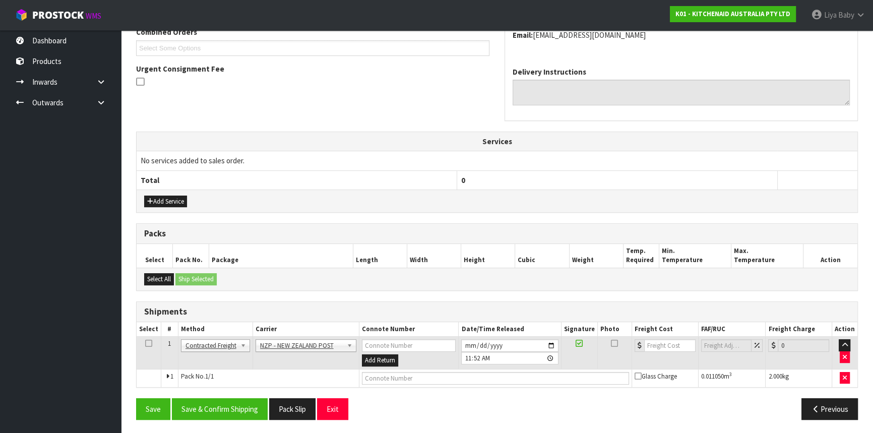
click at [151, 343] on icon at bounding box center [148, 343] width 7 height 1
click at [256, 404] on button "Save & Confirm Shipping" at bounding box center [220, 409] width 96 height 22
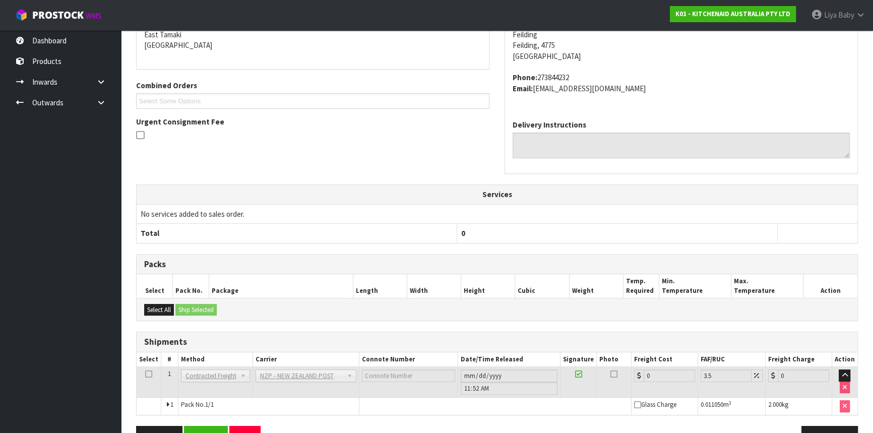
scroll to position [257, 0]
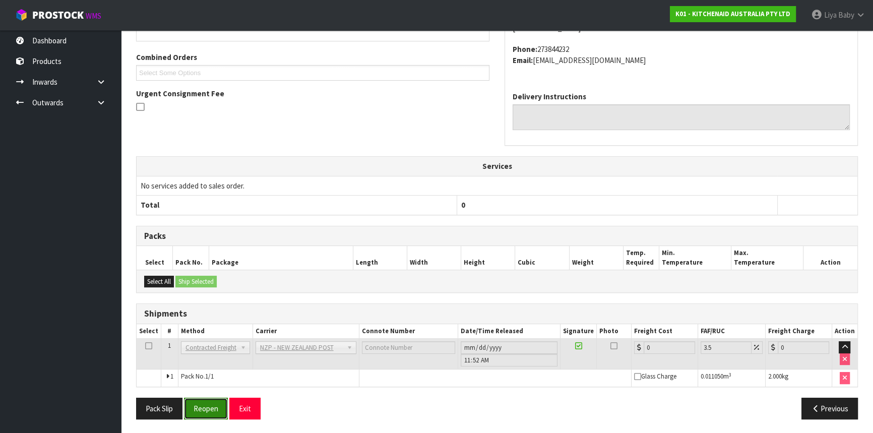
click at [212, 405] on button "Reopen" at bounding box center [206, 409] width 44 height 22
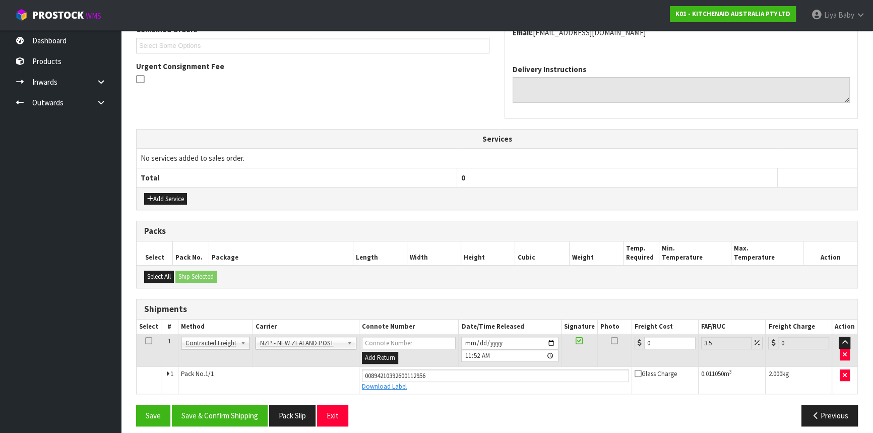
scroll to position [280, 0]
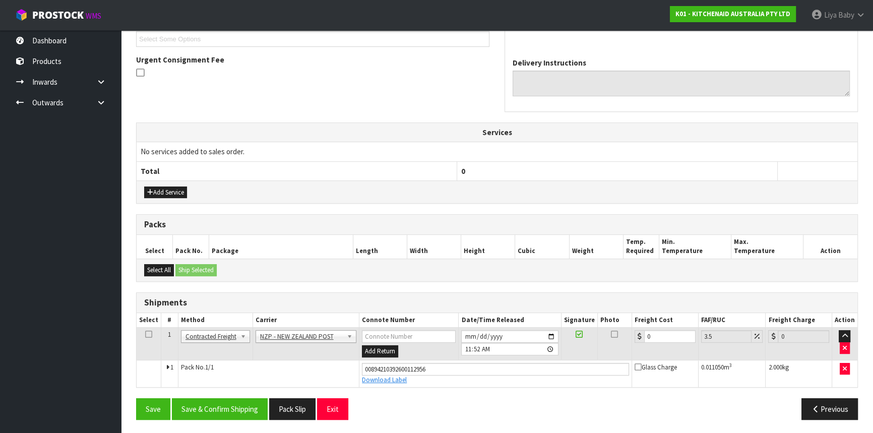
click at [673, 327] on td "0" at bounding box center [665, 343] width 67 height 33
click at [668, 336] on input "0" at bounding box center [669, 336] width 51 height 13
click at [150, 334] on icon at bounding box center [148, 334] width 7 height 1
click at [196, 404] on button "Save & Confirm Shipping" at bounding box center [220, 409] width 96 height 22
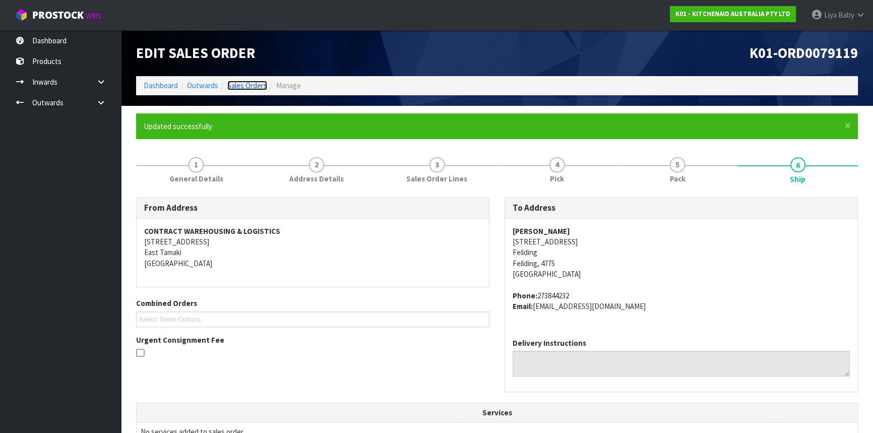
click at [252, 84] on link "Sales Orders" at bounding box center [247, 86] width 40 height 10
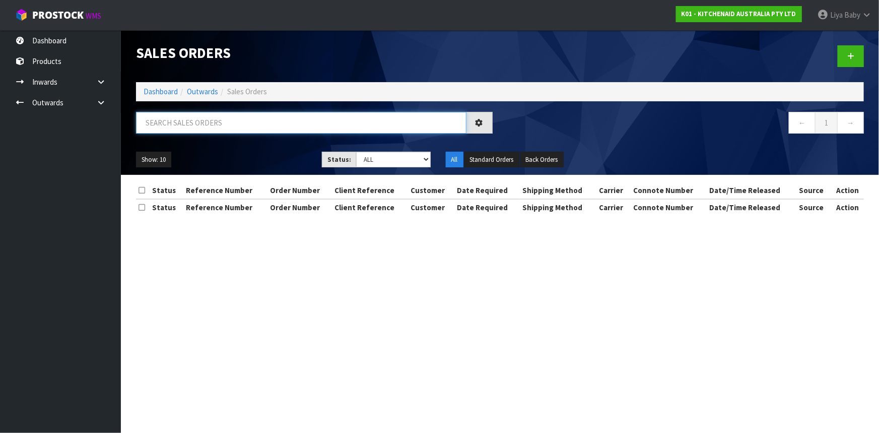
click at [226, 125] on input "text" at bounding box center [301, 123] width 331 height 22
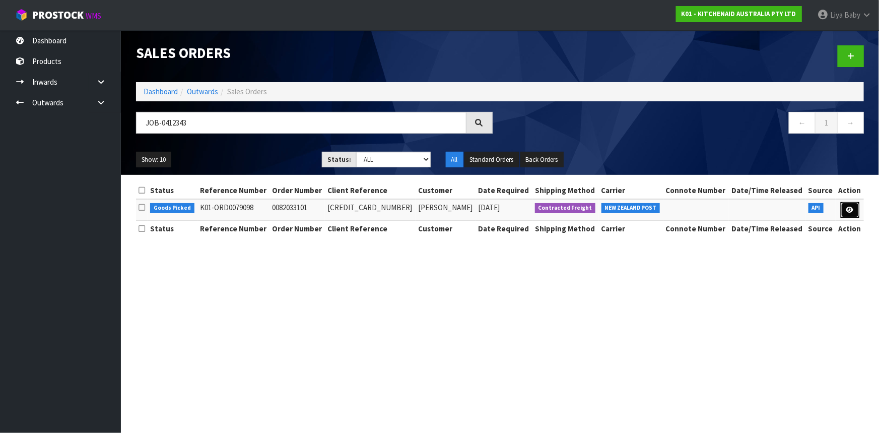
click at [844, 208] on link at bounding box center [850, 210] width 19 height 16
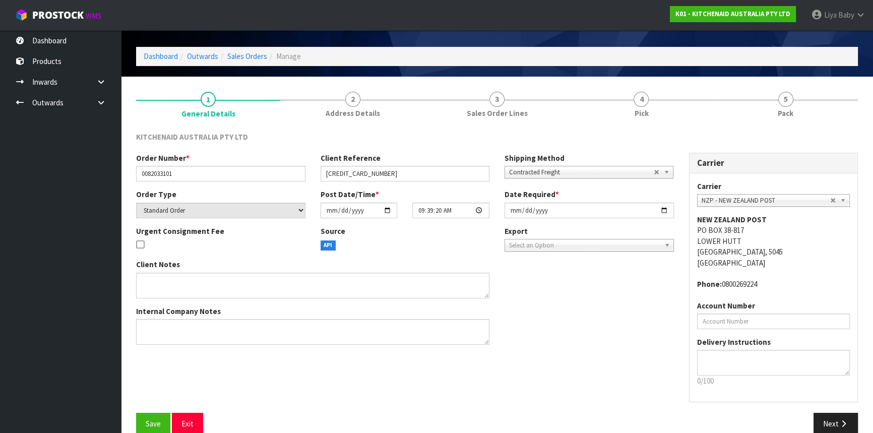
scroll to position [45, 0]
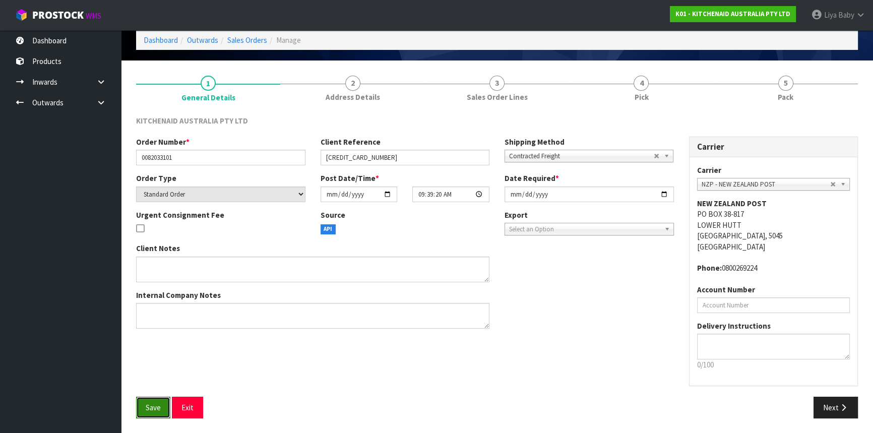
click at [141, 403] on button "Save" at bounding box center [153, 408] width 34 height 22
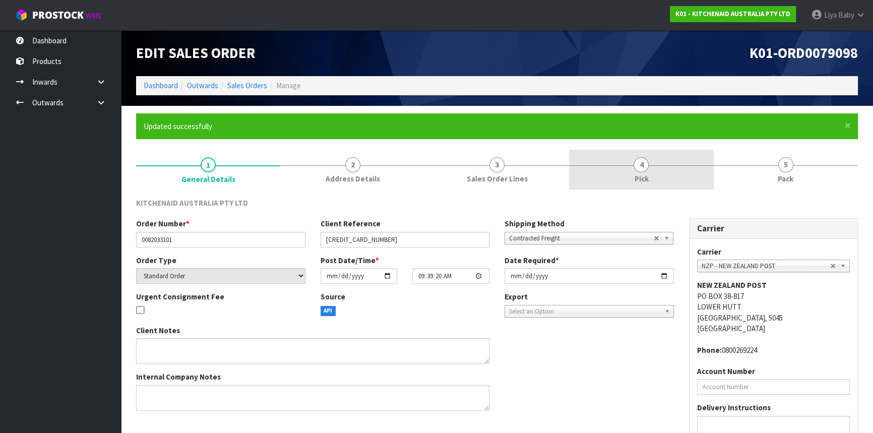
click at [645, 161] on span "4" at bounding box center [640, 164] width 15 height 15
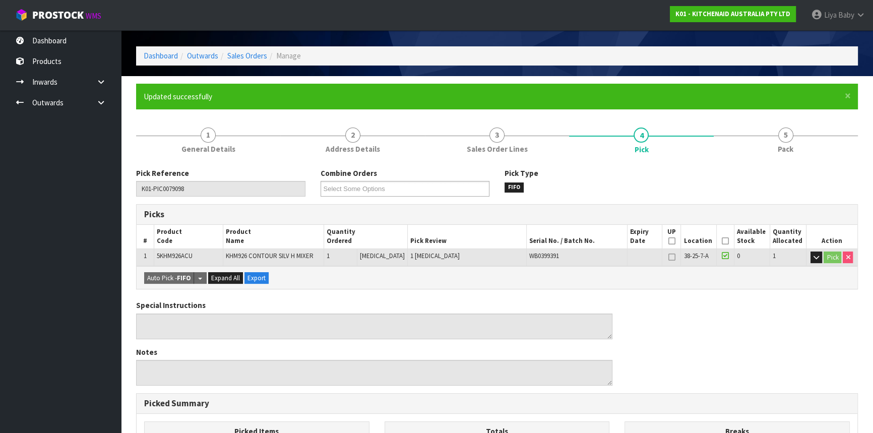
scroll to position [45, 0]
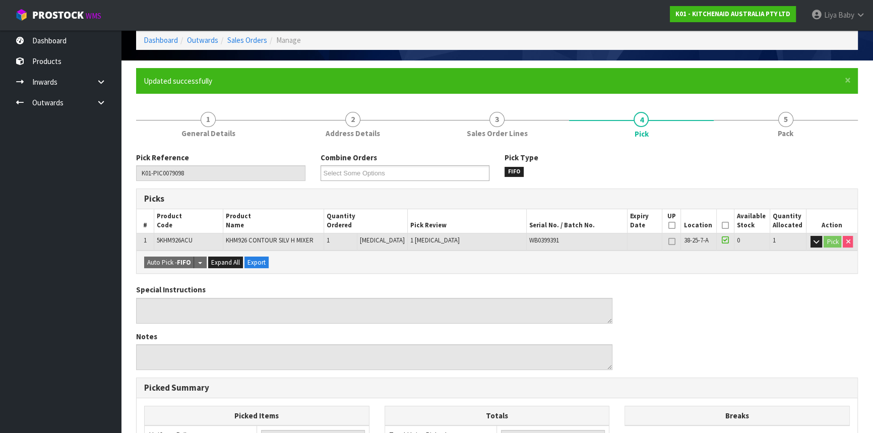
click at [722, 225] on icon at bounding box center [724, 225] width 7 height 1
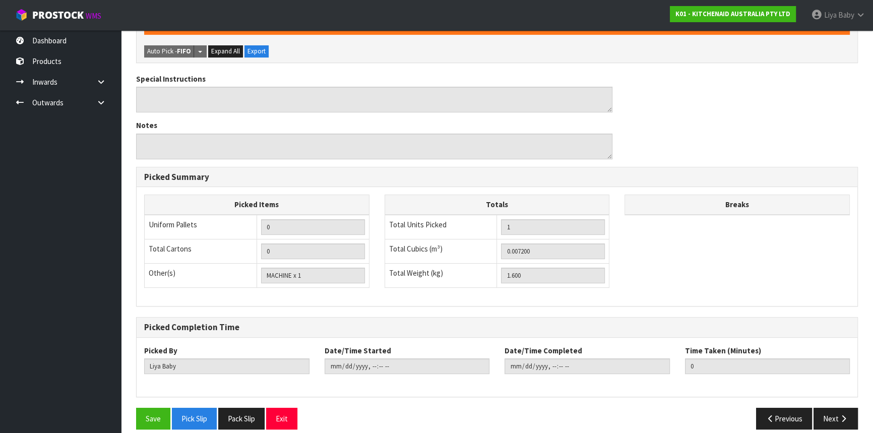
scroll to position [302, 0]
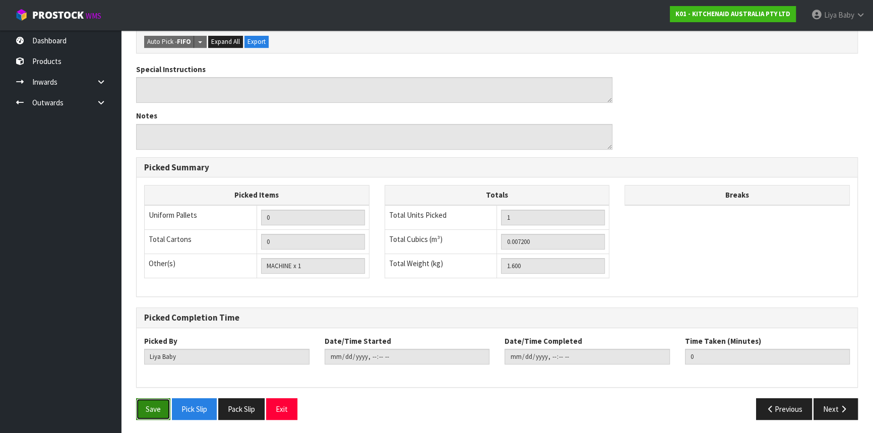
click at [152, 411] on button "Save" at bounding box center [153, 409] width 34 height 22
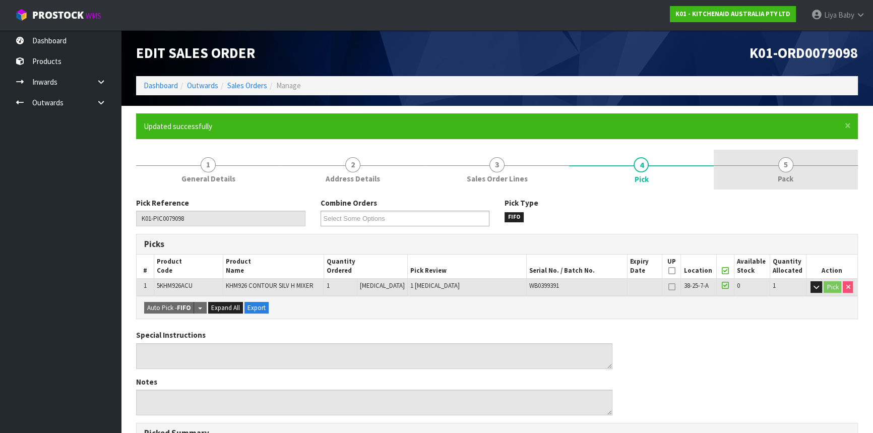
click at [796, 171] on link "5 Pack" at bounding box center [785, 170] width 144 height 40
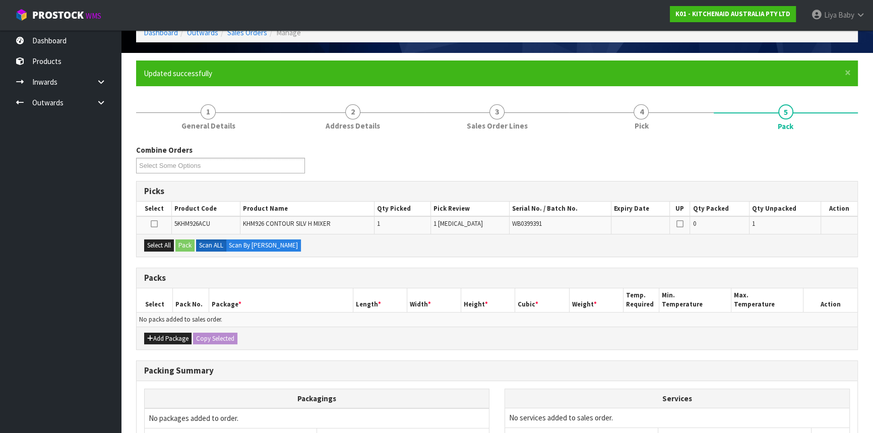
scroll to position [137, 0]
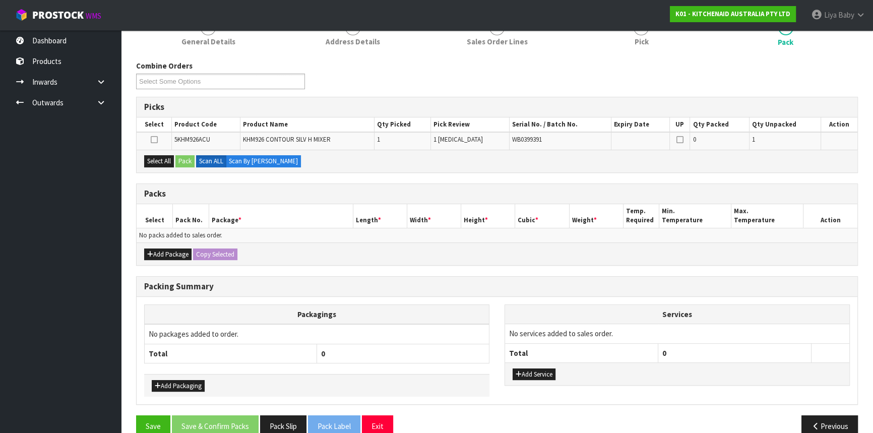
click at [179, 258] on div "Add Package Copy Selected" at bounding box center [497, 253] width 720 height 23
click at [176, 253] on button "Add Package" at bounding box center [167, 254] width 47 height 12
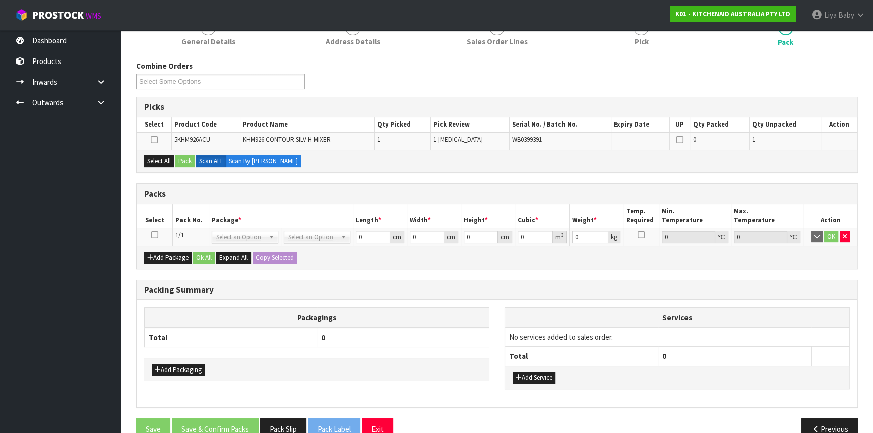
click at [154, 235] on icon at bounding box center [154, 235] width 7 height 1
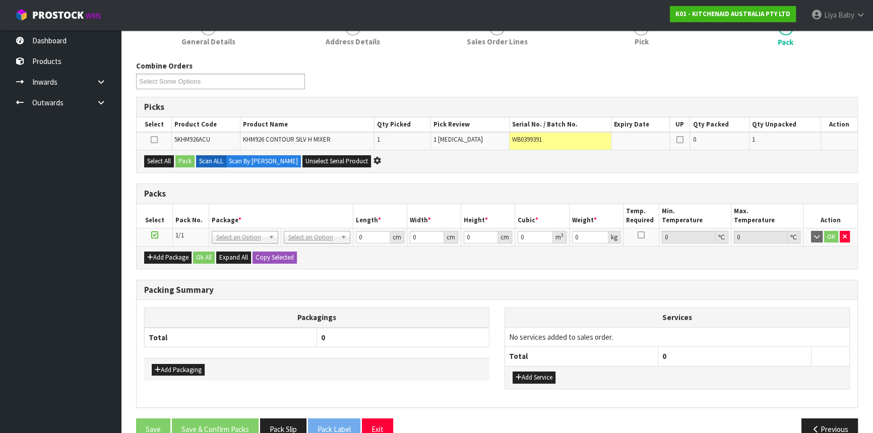
scroll to position [0, 0]
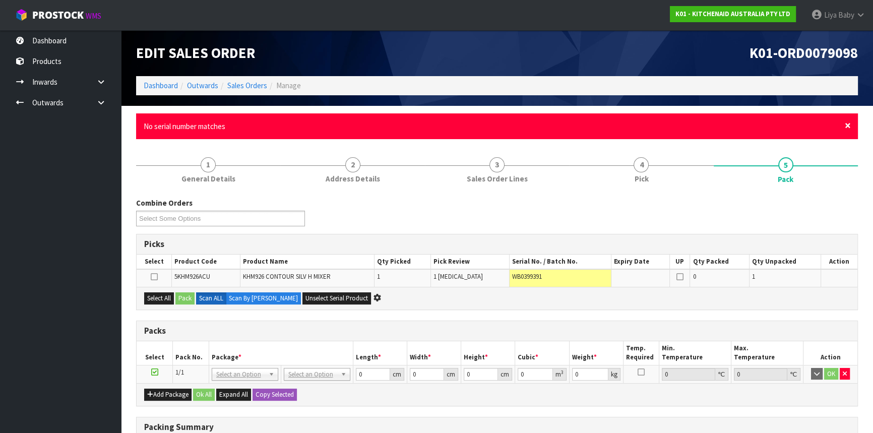
click at [845, 130] on span "×" at bounding box center [847, 125] width 6 height 14
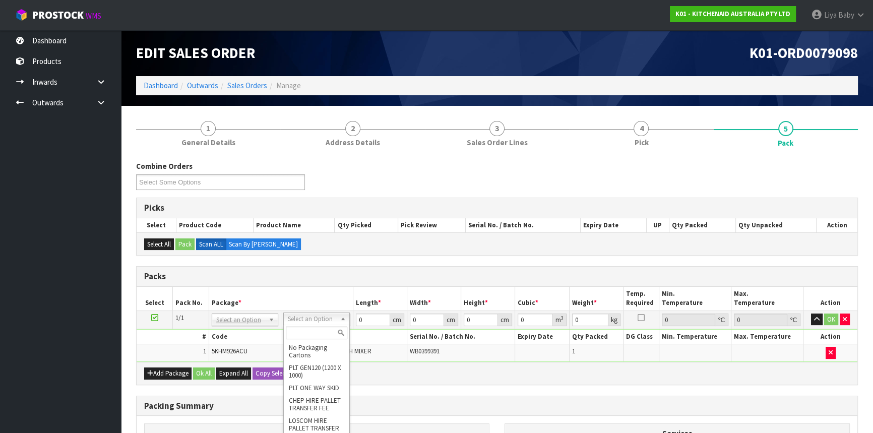
click at [318, 328] on input "text" at bounding box center [316, 332] width 61 height 13
click at [373, 317] on input "0" at bounding box center [372, 319] width 34 height 13
click at [416, 321] on input "0" at bounding box center [427, 319] width 34 height 13
click at [473, 321] on input "0" at bounding box center [481, 319] width 34 height 13
click at [585, 316] on input "0" at bounding box center [589, 319] width 36 height 13
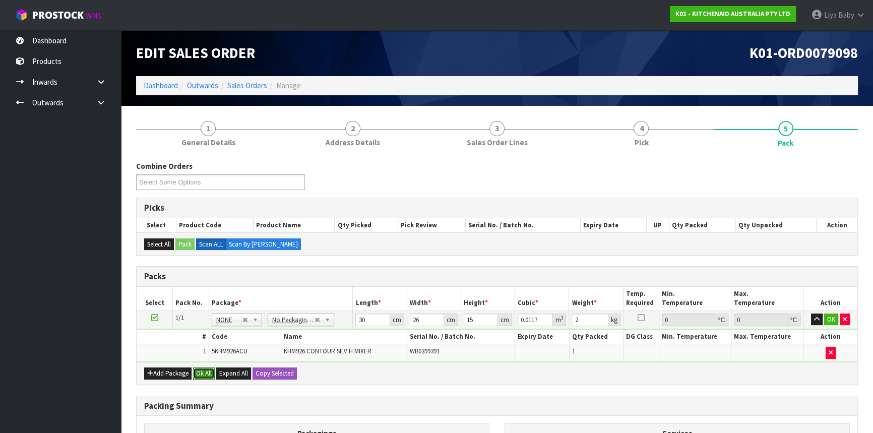
click at [199, 372] on button "Ok All" at bounding box center [204, 373] width 22 height 12
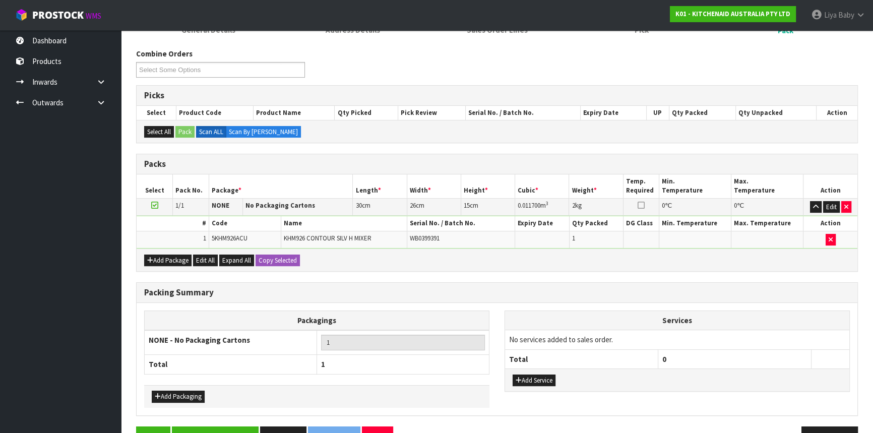
scroll to position [140, 0]
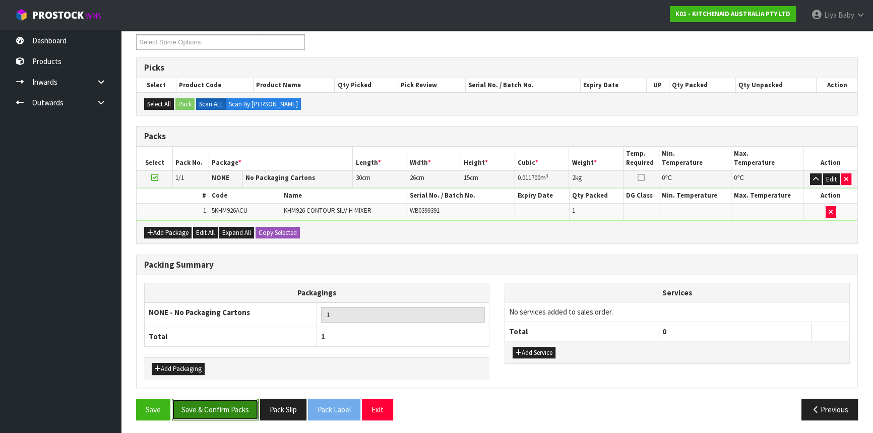
click at [231, 400] on button "Save & Confirm Packs" at bounding box center [215, 410] width 87 height 22
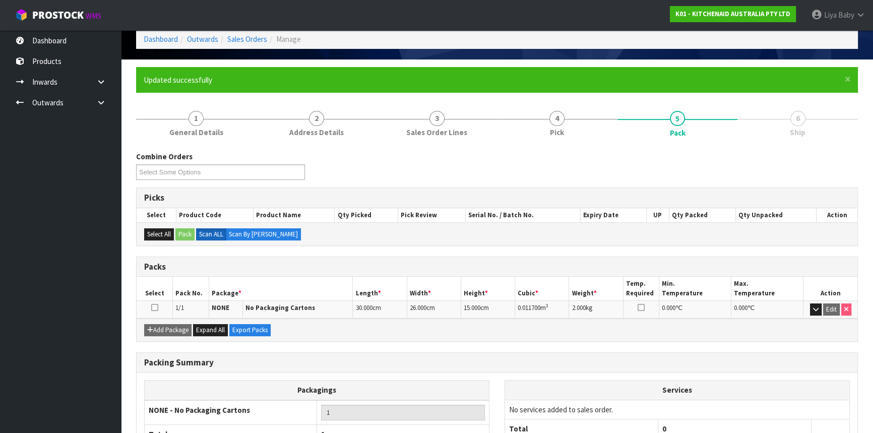
scroll to position [121, 0]
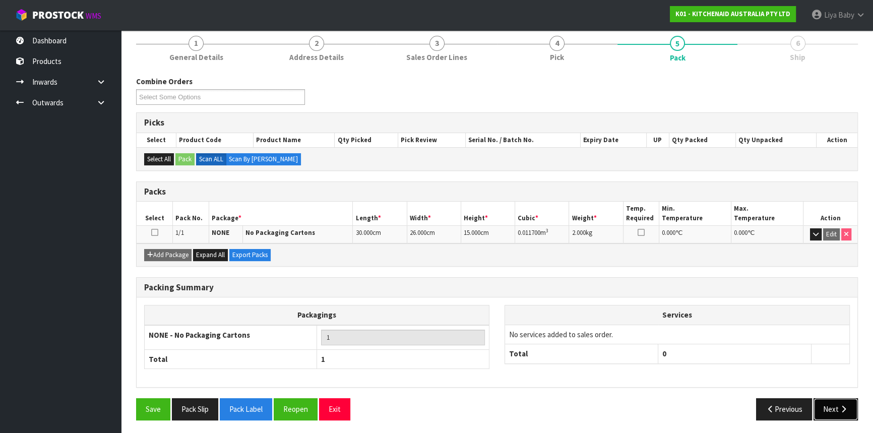
click at [832, 398] on button "Next" at bounding box center [835, 409] width 44 height 22
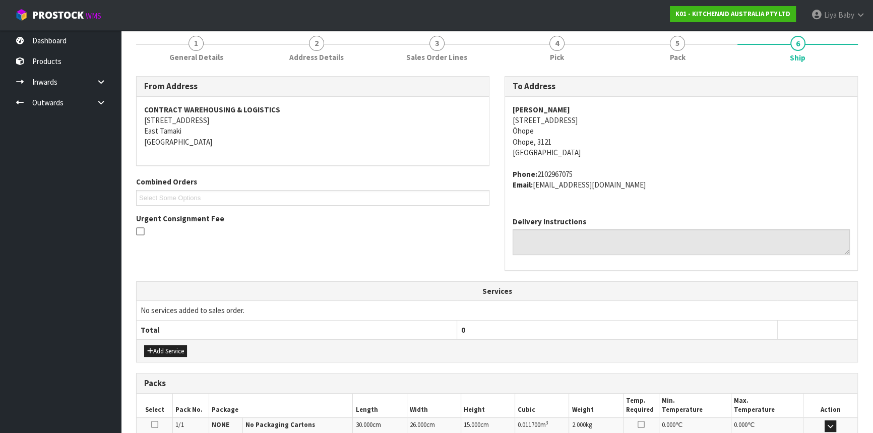
scroll to position [253, 0]
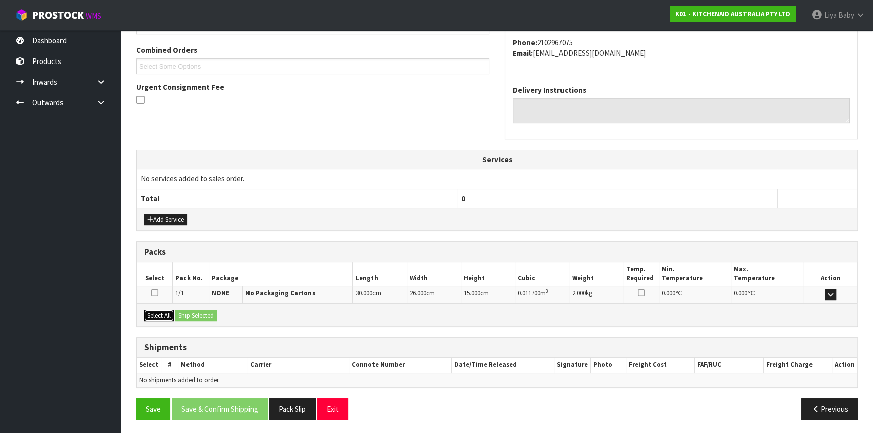
click at [150, 309] on button "Select All" at bounding box center [159, 315] width 30 height 12
click at [184, 309] on button "Ship Selected" at bounding box center [195, 315] width 41 height 12
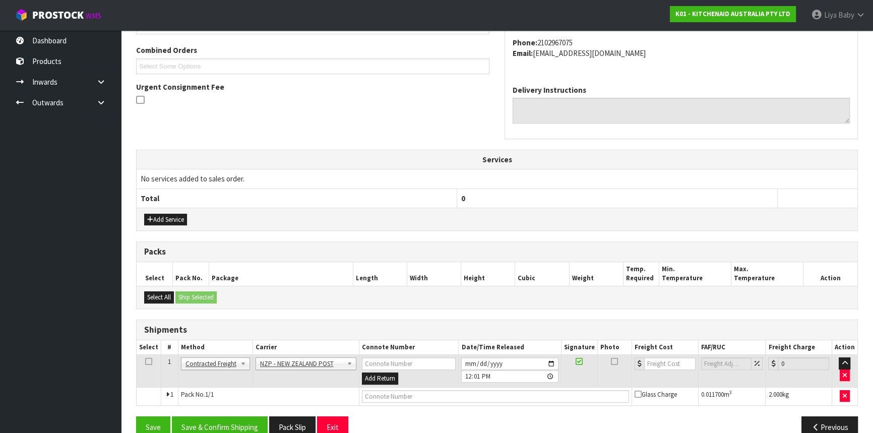
click at [146, 361] on icon at bounding box center [148, 361] width 7 height 1
click at [208, 416] on button "Save & Confirm Shipping" at bounding box center [220, 427] width 96 height 22
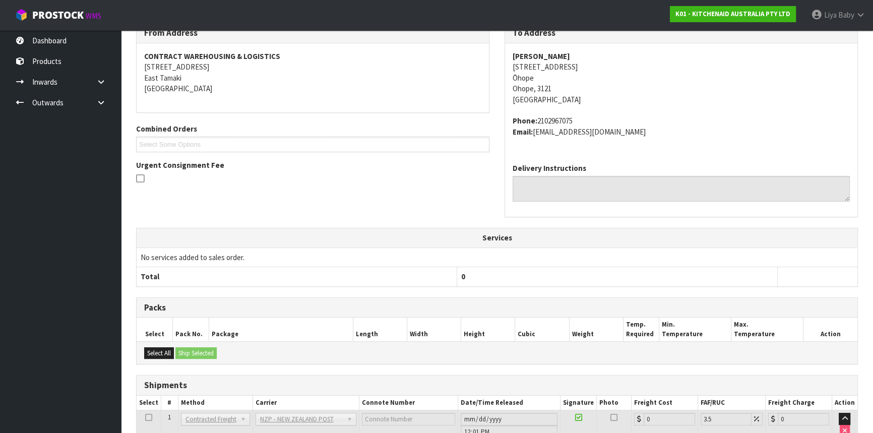
scroll to position [257, 0]
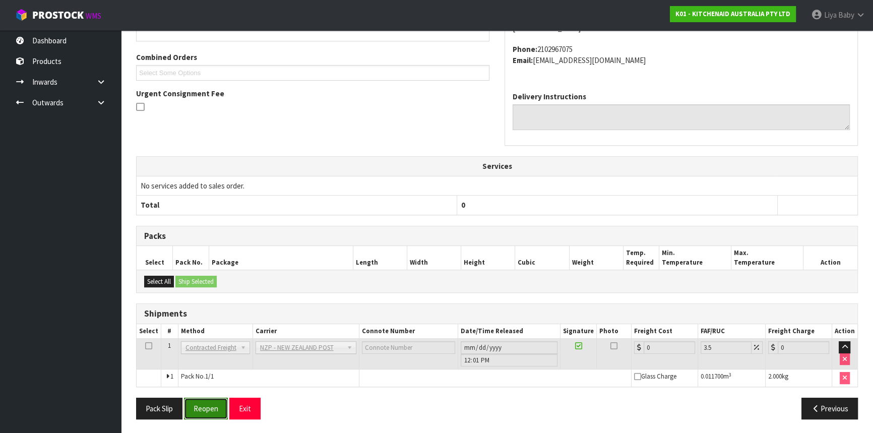
click at [207, 405] on button "Reopen" at bounding box center [206, 409] width 44 height 22
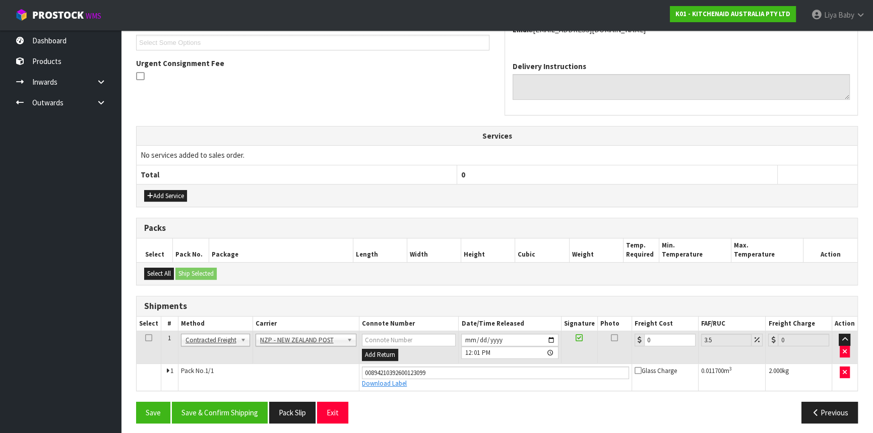
scroll to position [280, 0]
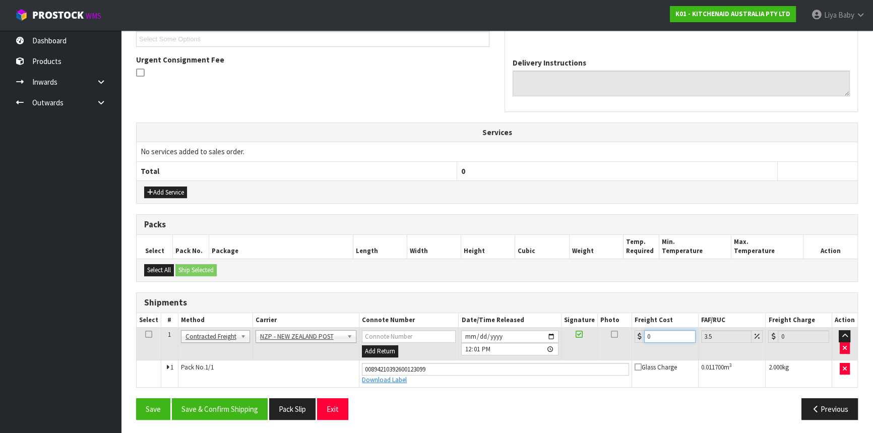
click at [671, 336] on input "0" at bounding box center [669, 336] width 51 height 13
click at [145, 334] on icon at bounding box center [148, 334] width 7 height 1
click at [210, 398] on button "Save & Confirm Shipping" at bounding box center [220, 409] width 96 height 22
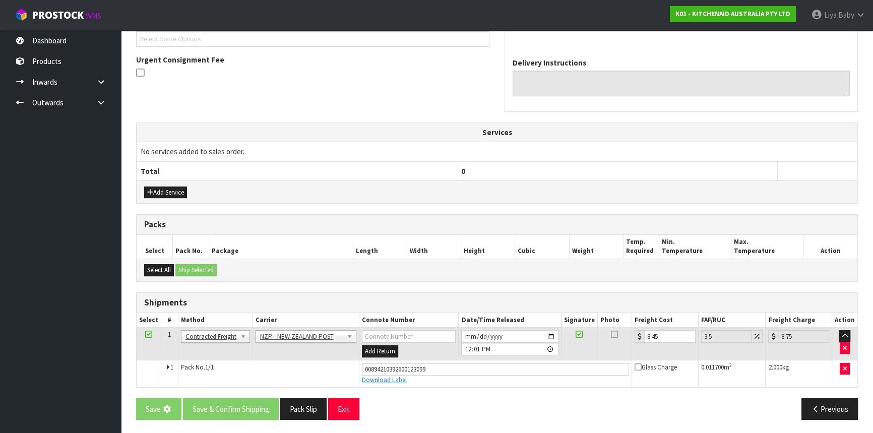
scroll to position [0, 0]
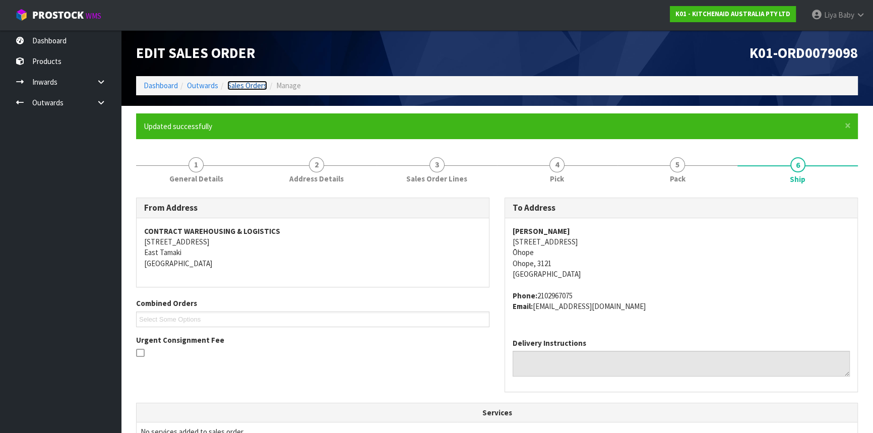
click at [251, 85] on link "Sales Orders" at bounding box center [247, 86] width 40 height 10
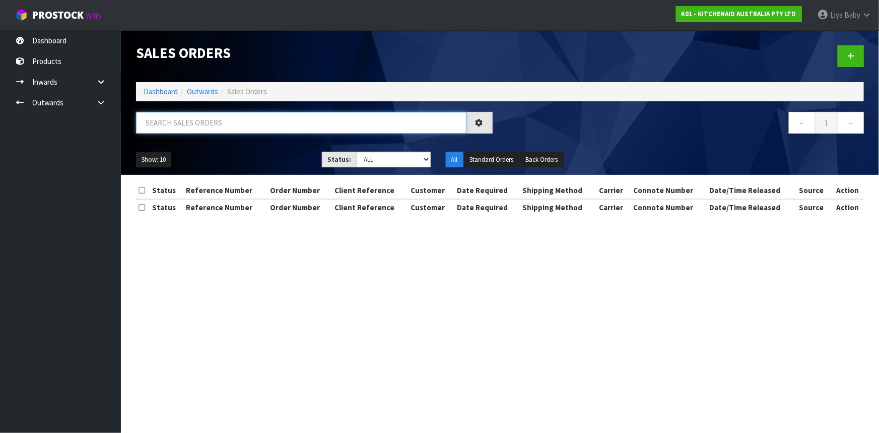
click at [229, 125] on input "text" at bounding box center [301, 123] width 331 height 22
